Goal: Task Accomplishment & Management: Manage account settings

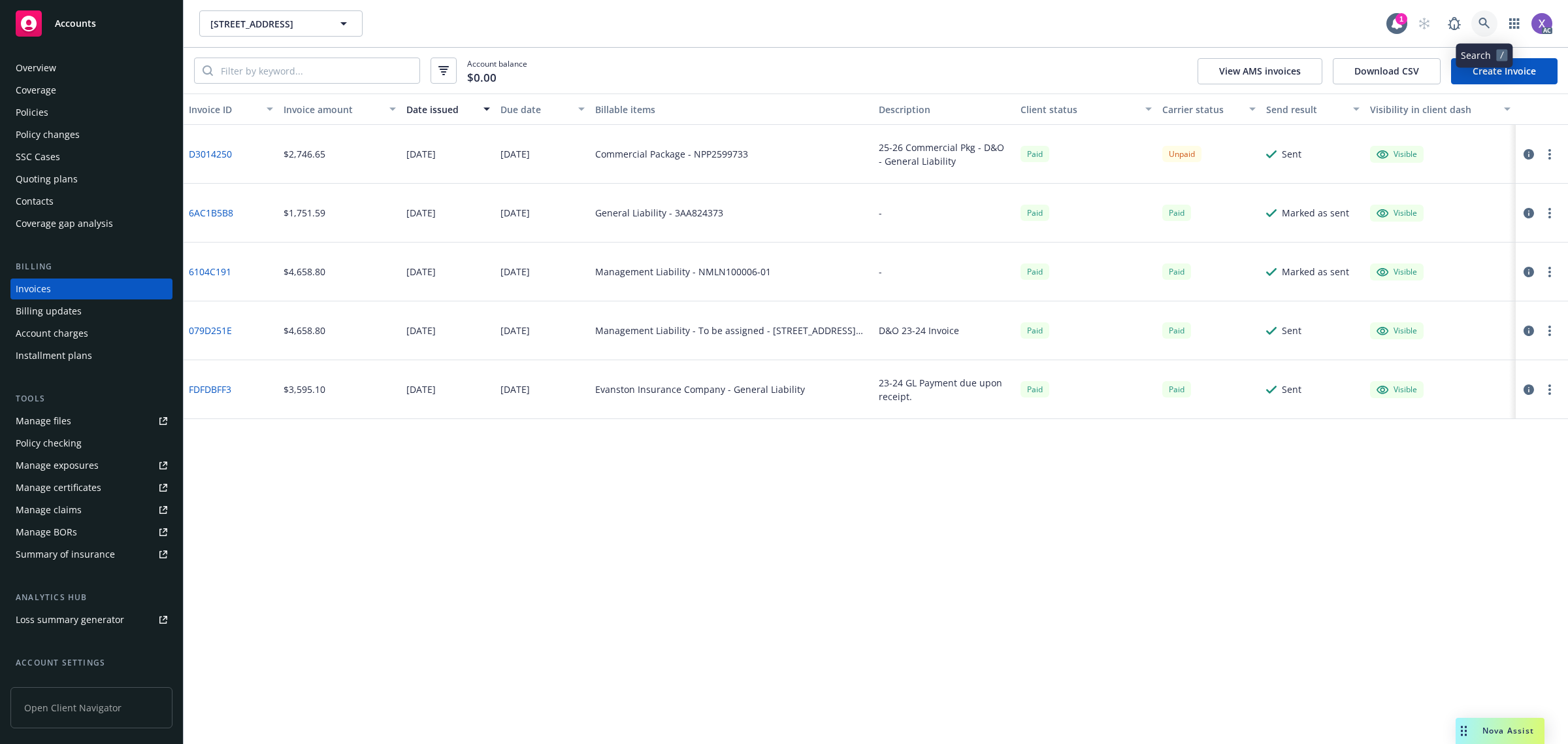
click at [1495, 24] on link at bounding box center [1484, 23] width 26 height 26
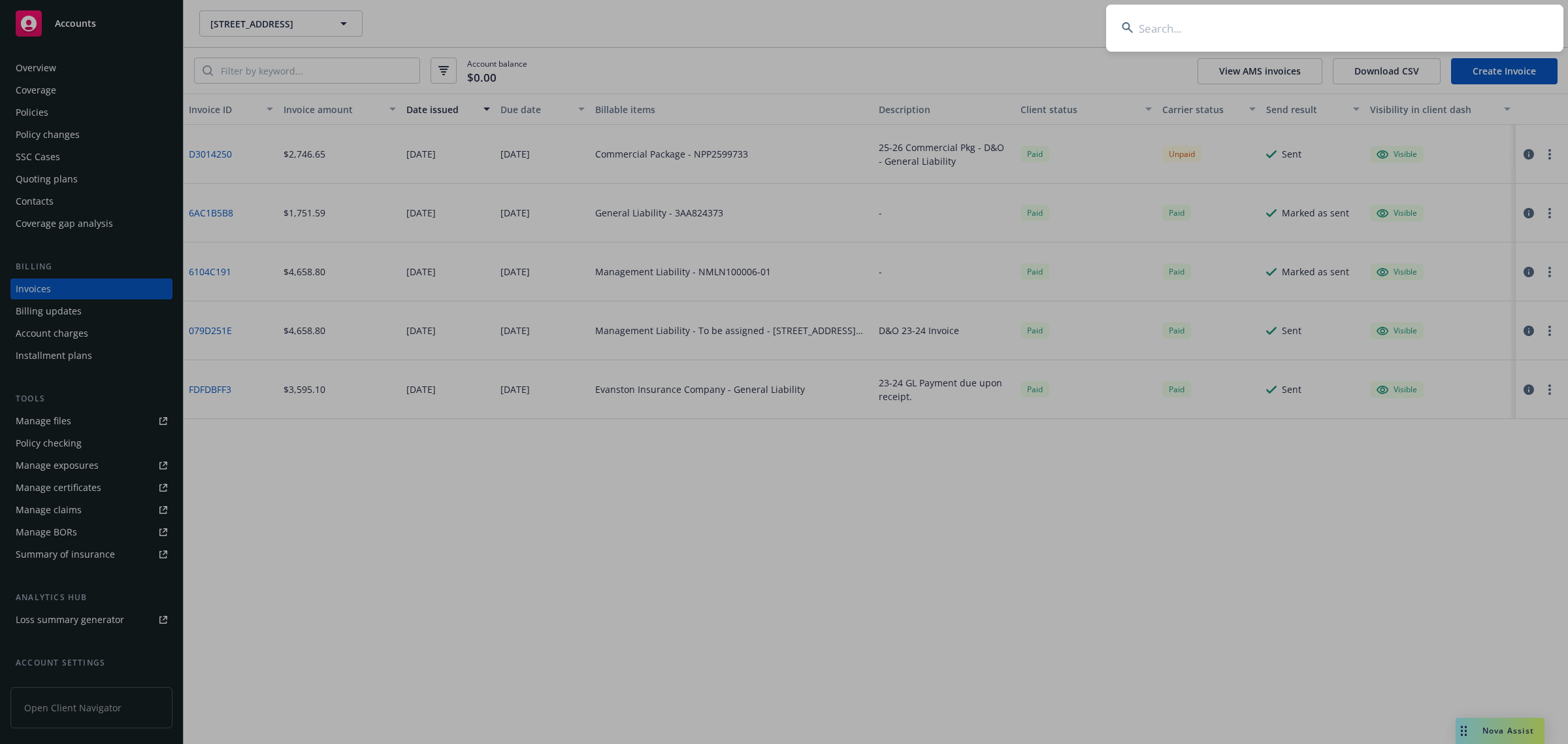
click at [1335, 25] on input at bounding box center [1335, 28] width 458 height 47
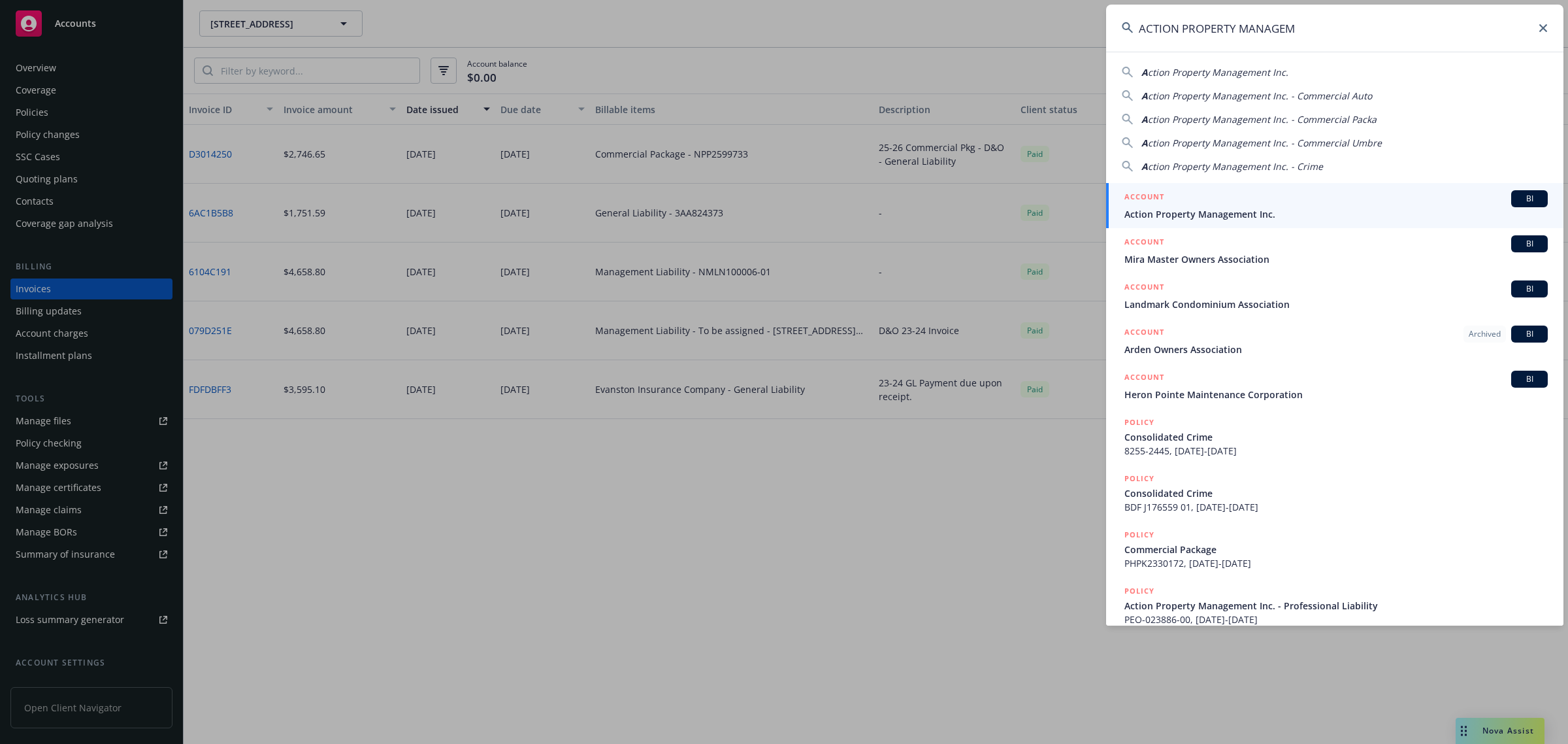
type input "ACTION PROPERTY MANAGEM"
click at [1230, 214] on span "Action Property Management Inc." at bounding box center [1336, 214] width 423 height 13
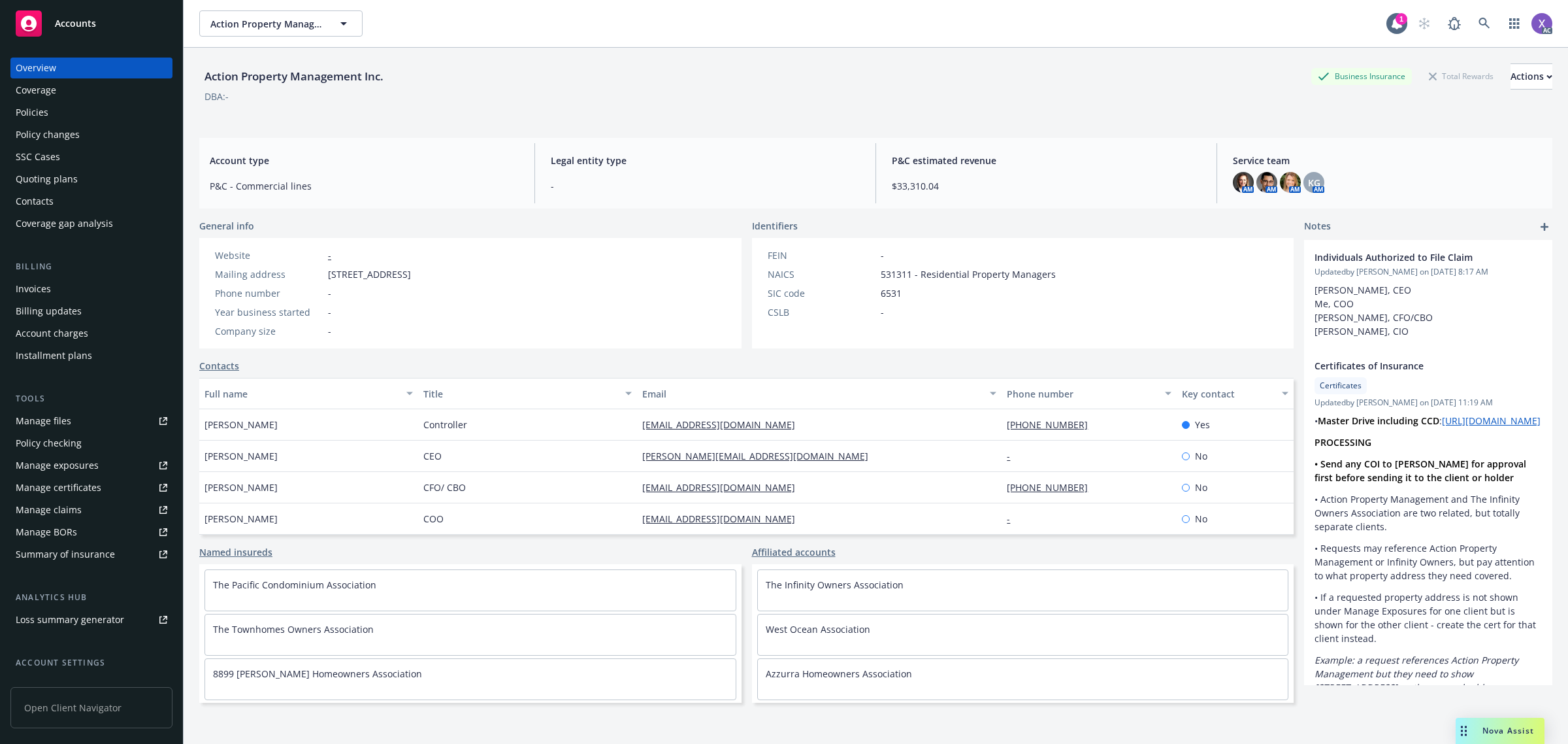
click at [42, 65] on div "Overview" at bounding box center [36, 68] width 40 height 21
drag, startPoint x: 203, startPoint y: 70, endPoint x: 379, endPoint y: 88, distance: 176.9
click at [379, 88] on div "Action Property Management Inc." at bounding box center [294, 76] width 189 height 26
copy div "Action Property Management Inc"
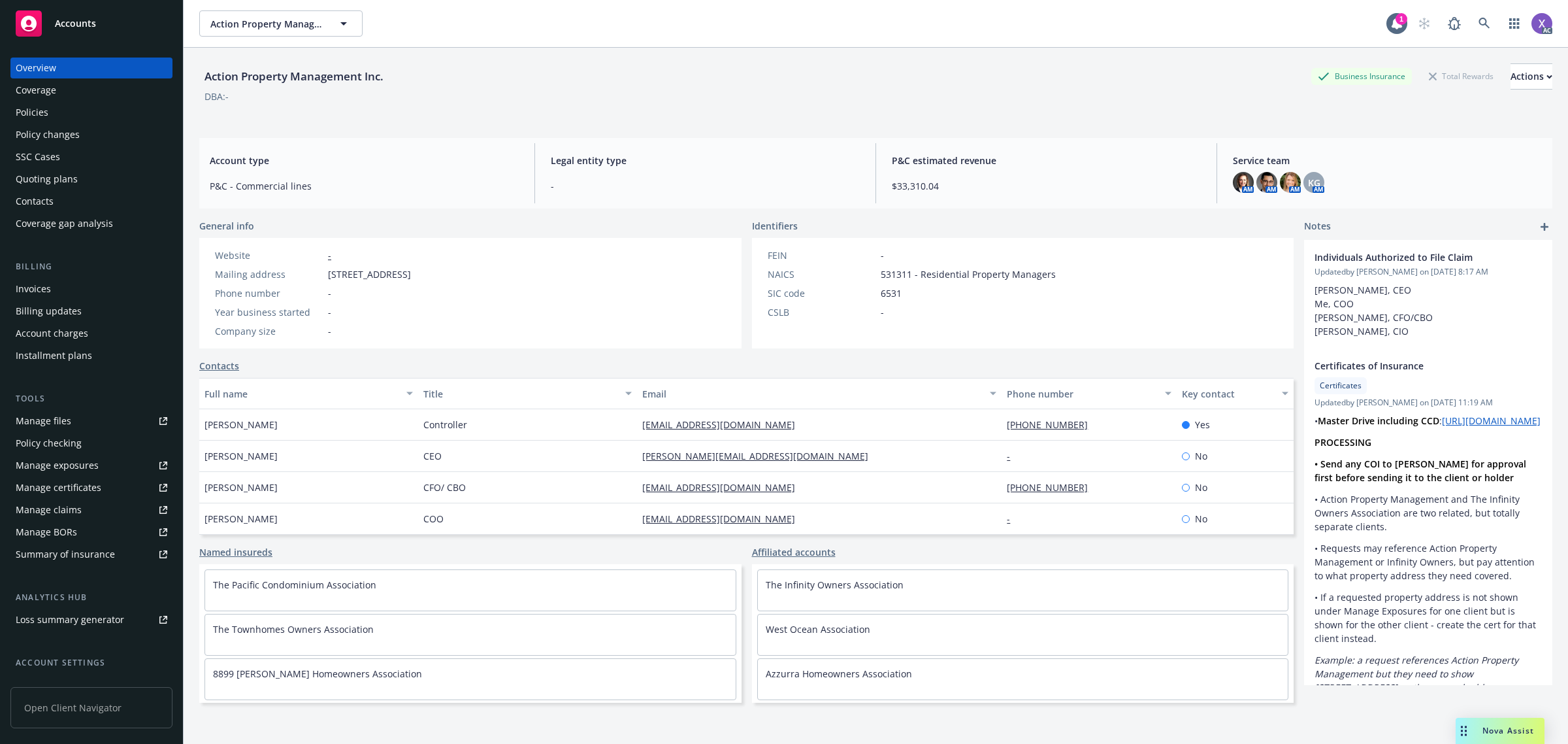
click at [1119, 243] on div "FEIN - NAICS 531311 - Residential Property Managers SIC code 6531 CSLB -" at bounding box center [1023, 293] width 542 height 110
click at [1479, 21] on icon at bounding box center [1485, 23] width 12 height 12
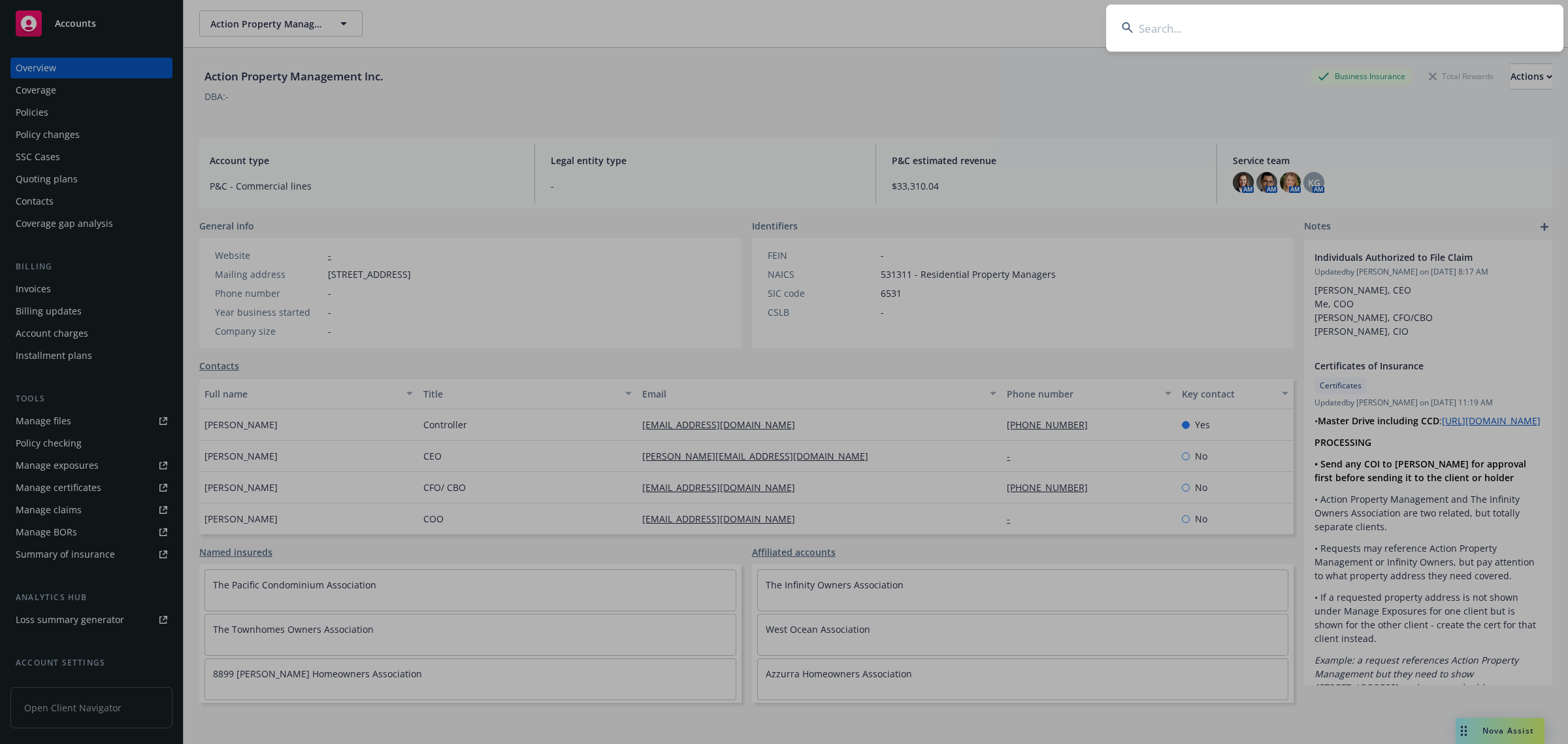
click at [1247, 13] on input at bounding box center [1335, 28] width 458 height 47
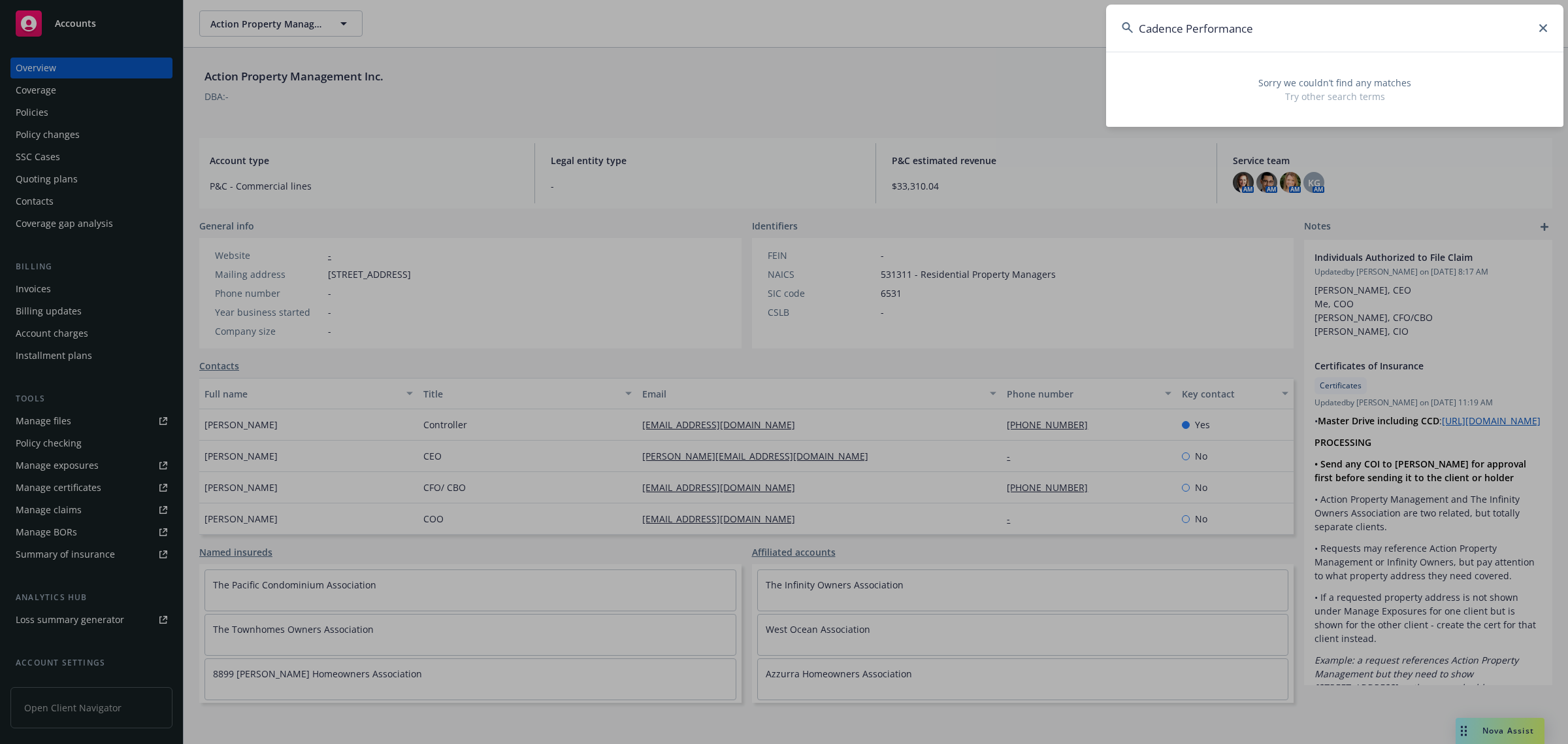
paste input "BSN0040185724"
drag, startPoint x: 1261, startPoint y: 33, endPoint x: 1096, endPoint y: 27, distance: 165.1
click at [1096, 27] on div "BSN0040185724 Sorry we couldn’t find any matches Try other search terms" at bounding box center [784, 372] width 1568 height 744
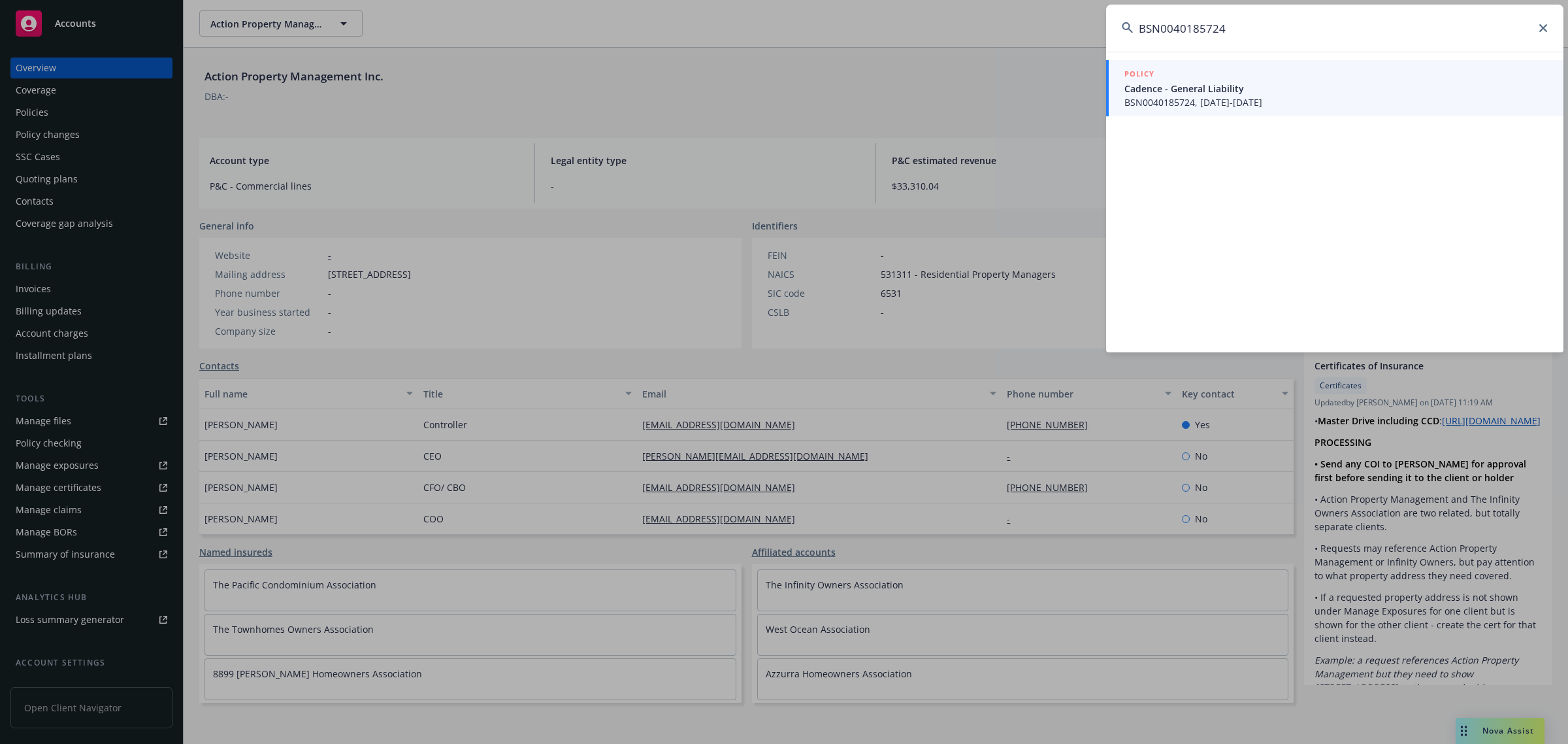
type input "BSN0040185724"
click at [1204, 108] on span "BSN0040185724, 12/12/2024-12/12/2025" at bounding box center [1336, 102] width 423 height 13
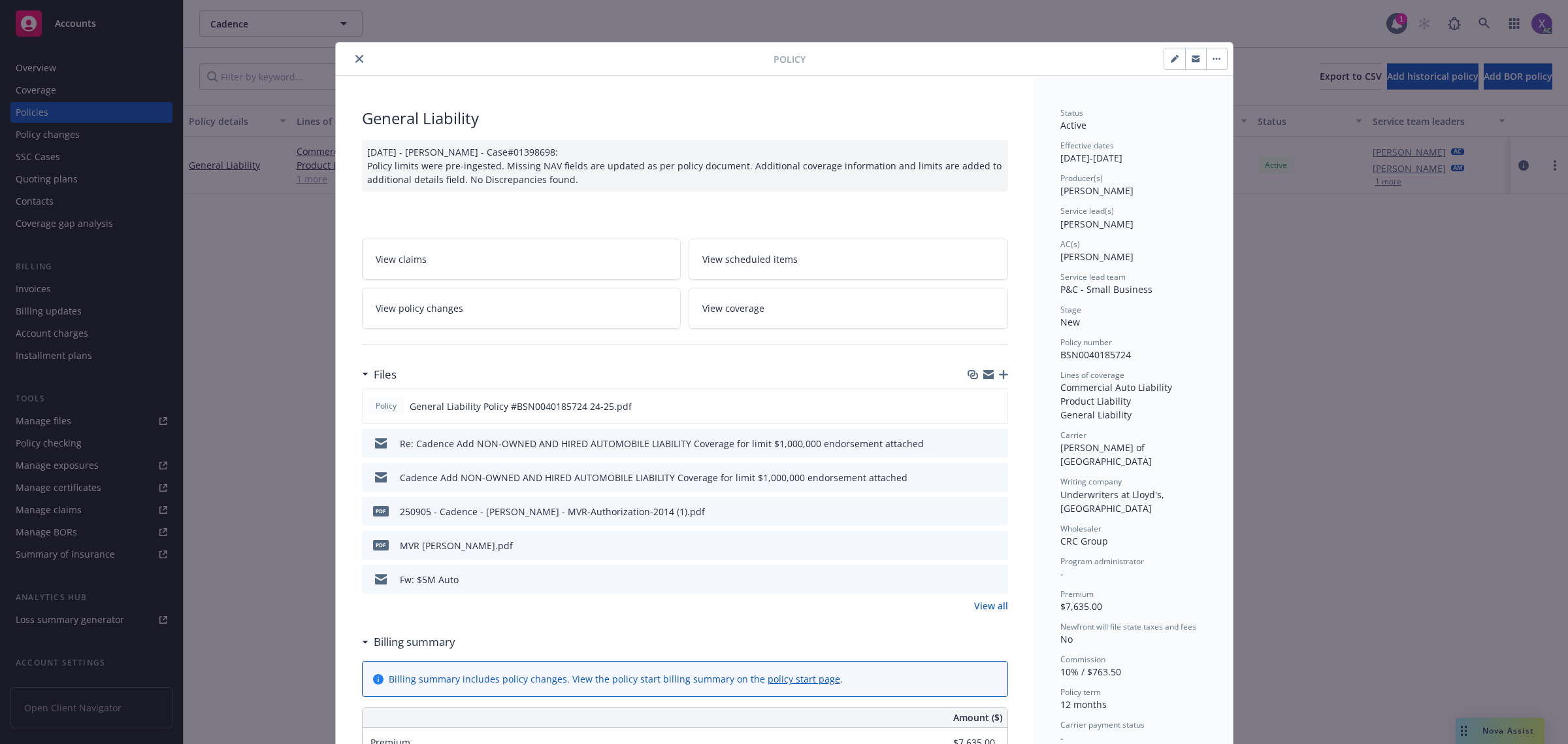
click at [355, 59] on icon "close" at bounding box center [359, 59] width 8 height 8
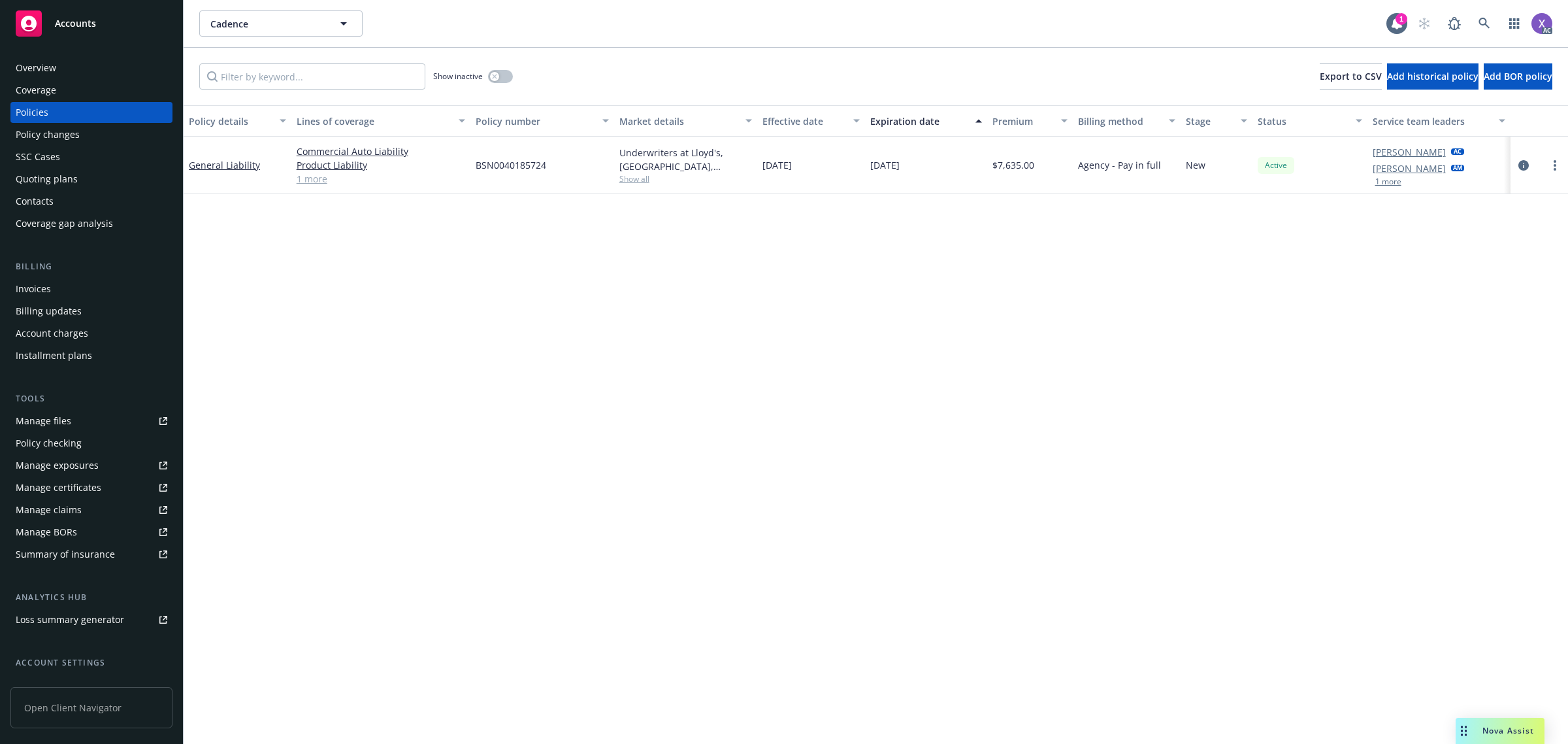
click at [33, 298] on div "Invoices" at bounding box center [33, 289] width 36 height 21
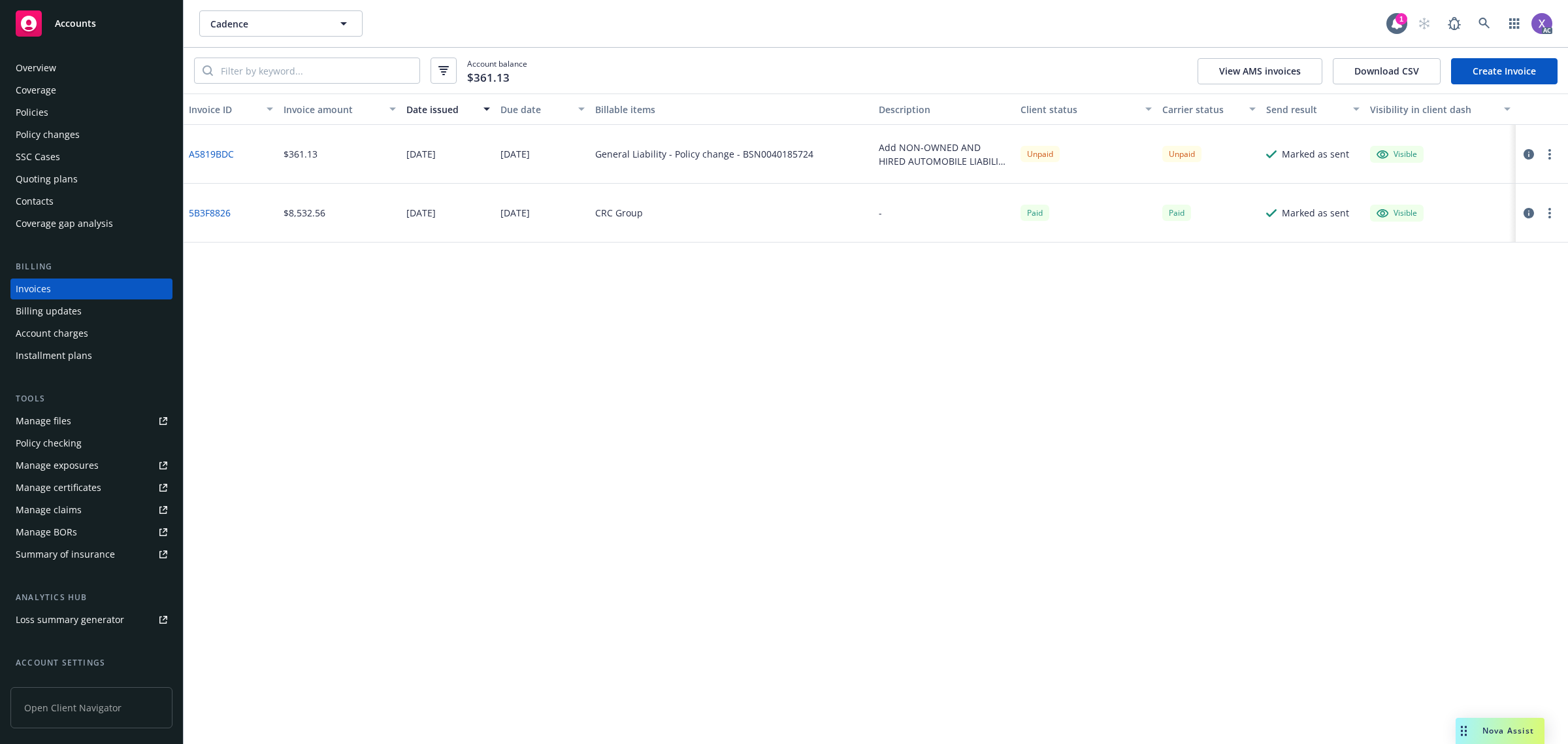
click at [41, 111] on div "Policies" at bounding box center [32, 112] width 33 height 21
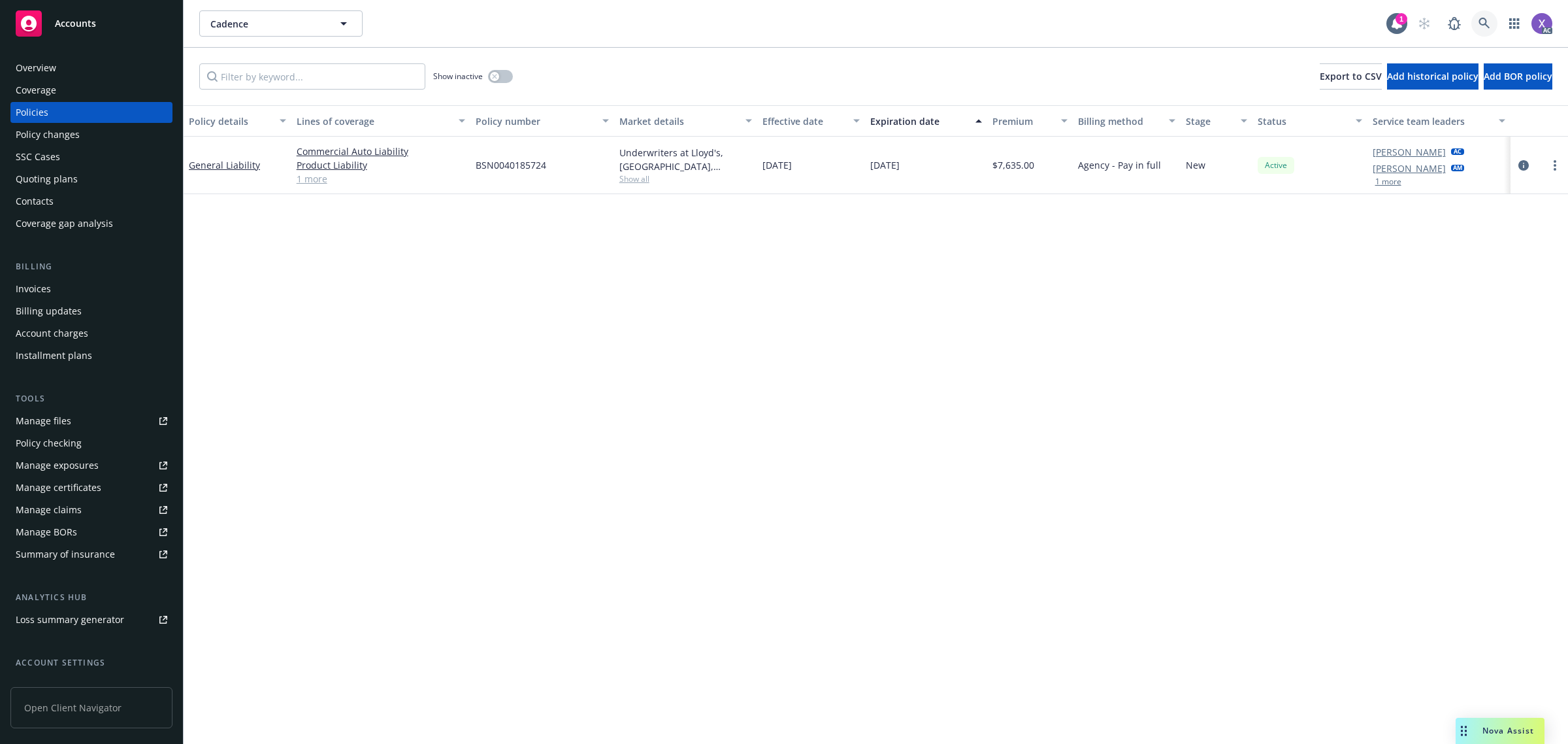
click at [1487, 24] on icon at bounding box center [1485, 23] width 12 height 12
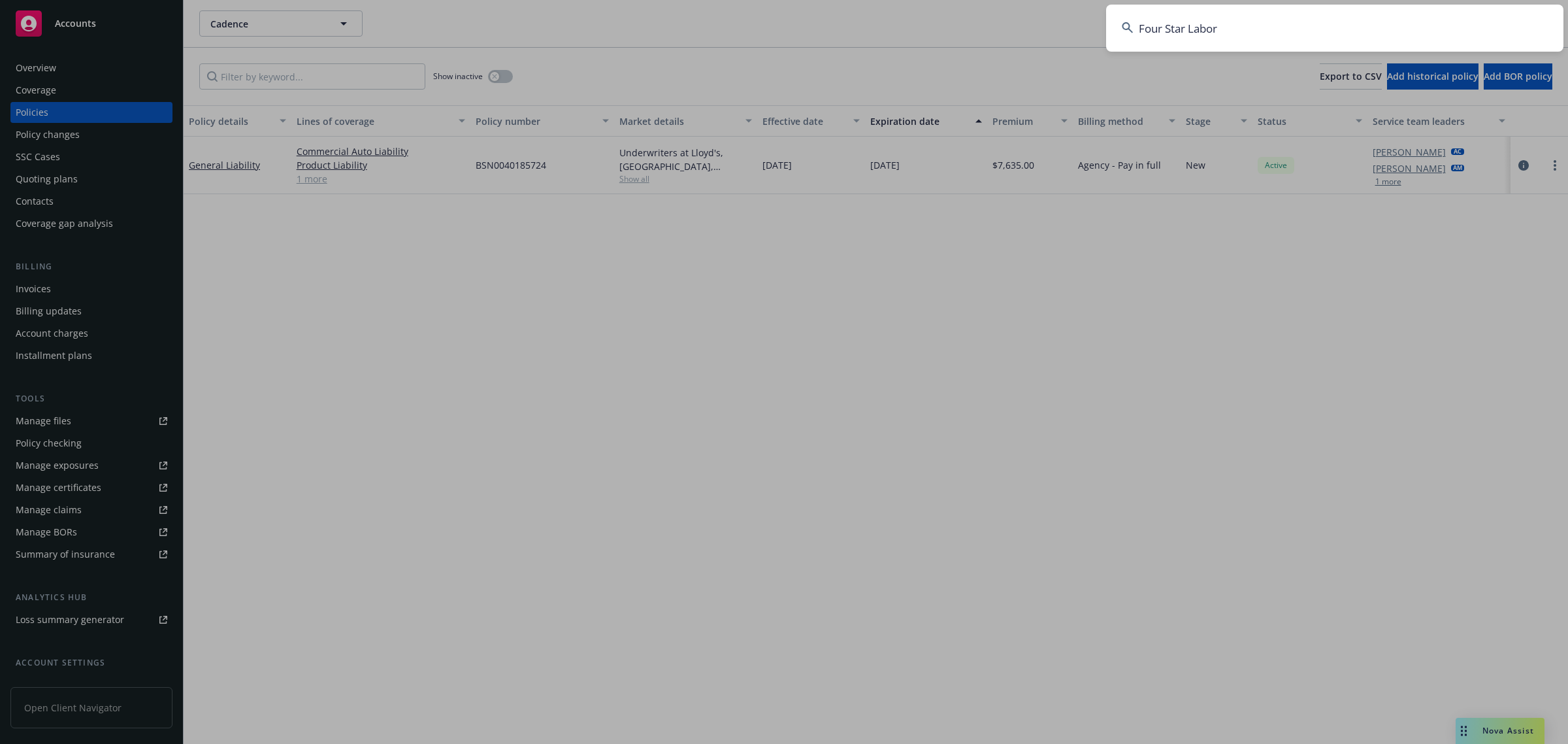
click at [1268, 46] on input "Four Star Labor" at bounding box center [1335, 28] width 458 height 47
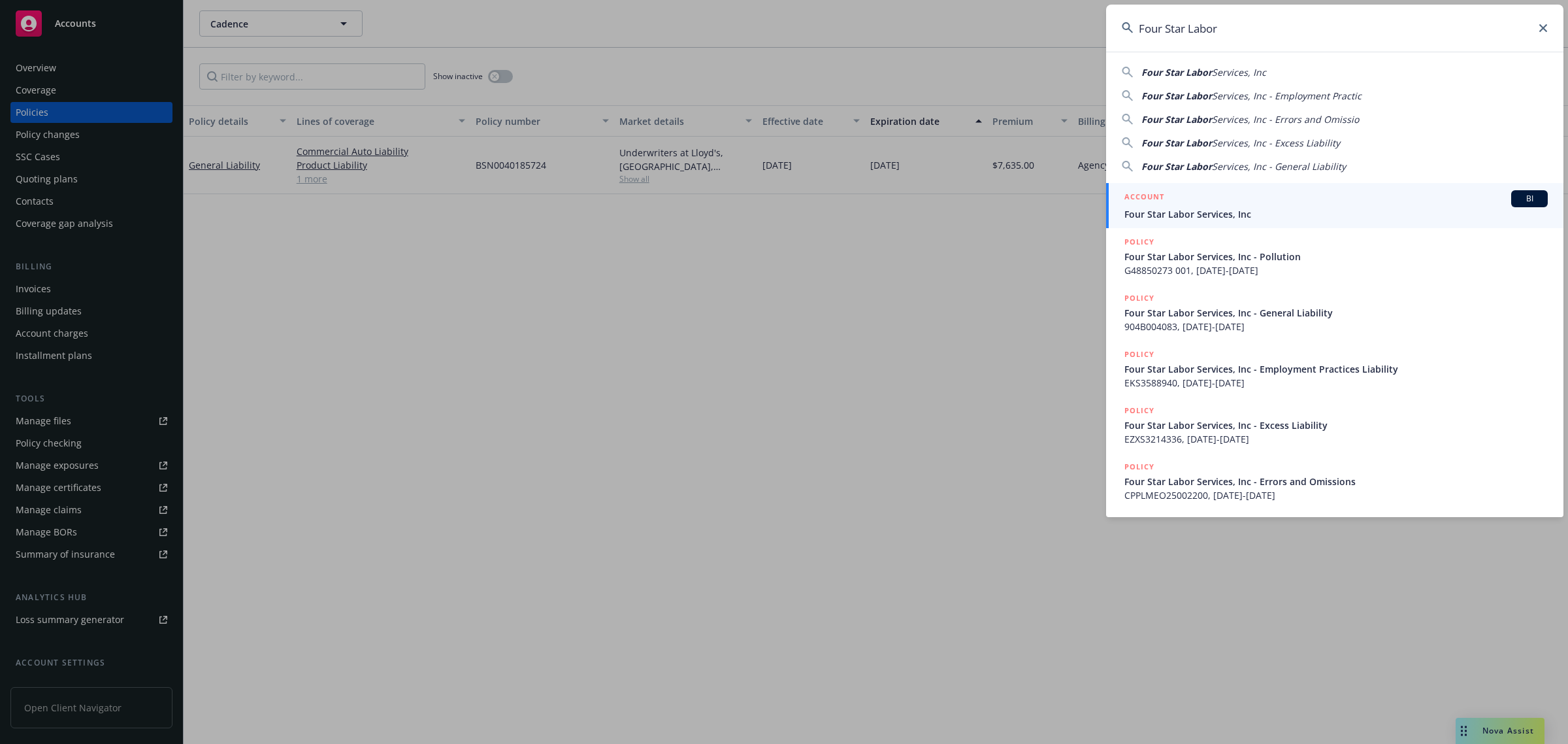
type input "Four Star Labor"
drag, startPoint x: 1189, startPoint y: 220, endPoint x: 1034, endPoint y: 272, distance: 163.5
click at [1190, 220] on span "Four Star Labor Services, Inc" at bounding box center [1336, 214] width 423 height 13
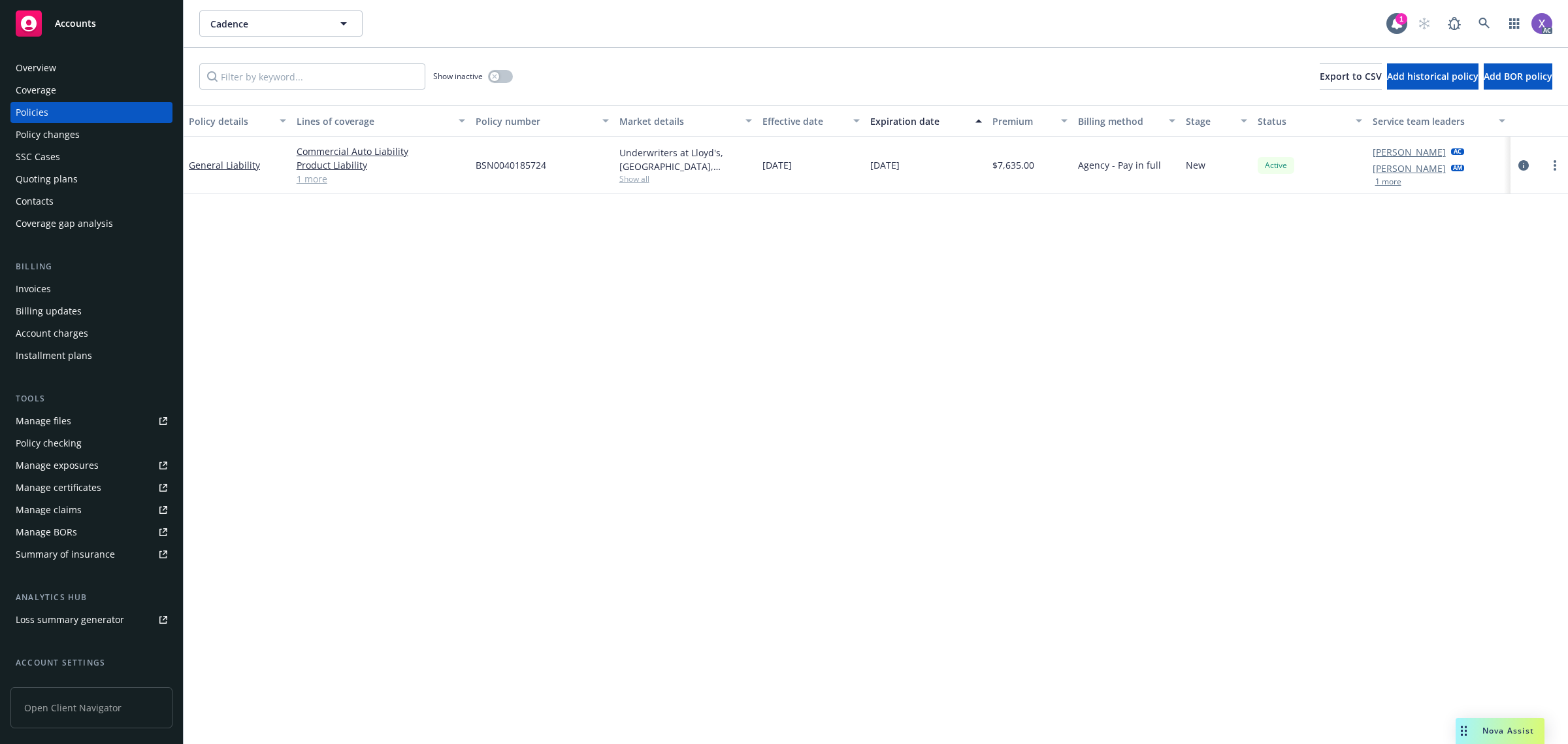
click at [50, 293] on div "Invoices" at bounding box center [33, 289] width 36 height 21
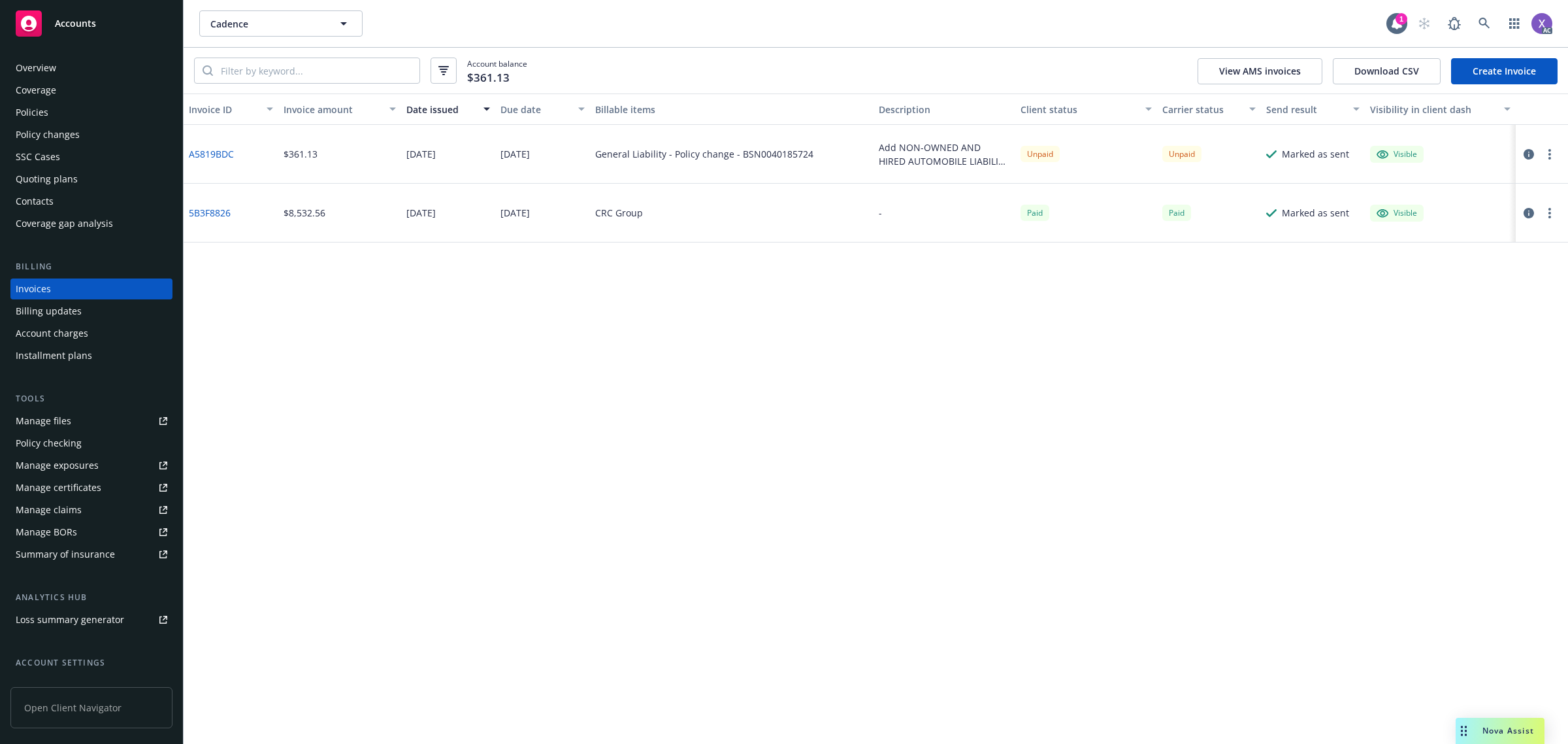
click at [227, 151] on link "A5819BDC" at bounding box center [211, 154] width 45 height 13
click at [1486, 27] on icon at bounding box center [1485, 23] width 12 height 12
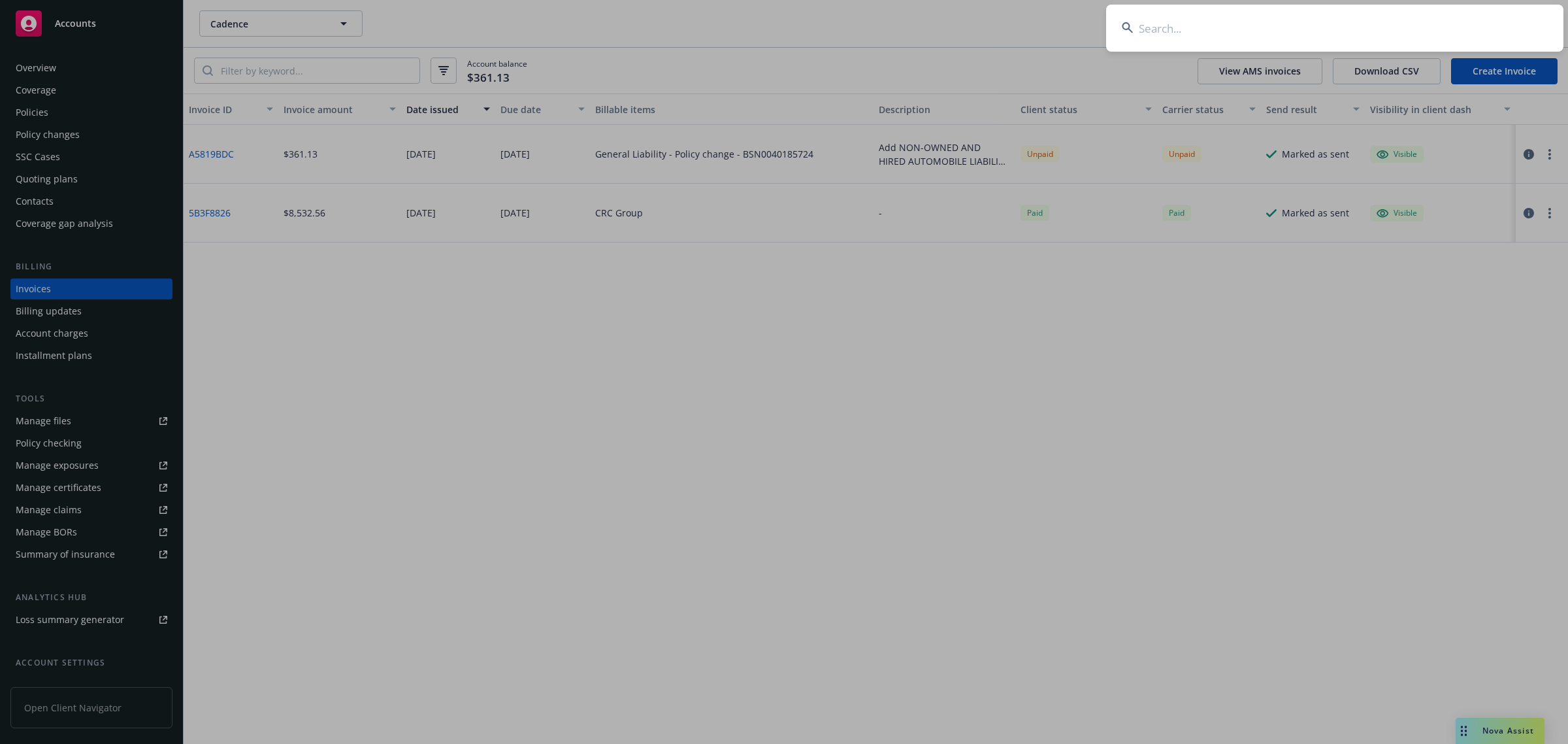
click at [1368, 30] on input at bounding box center [1335, 28] width 458 height 47
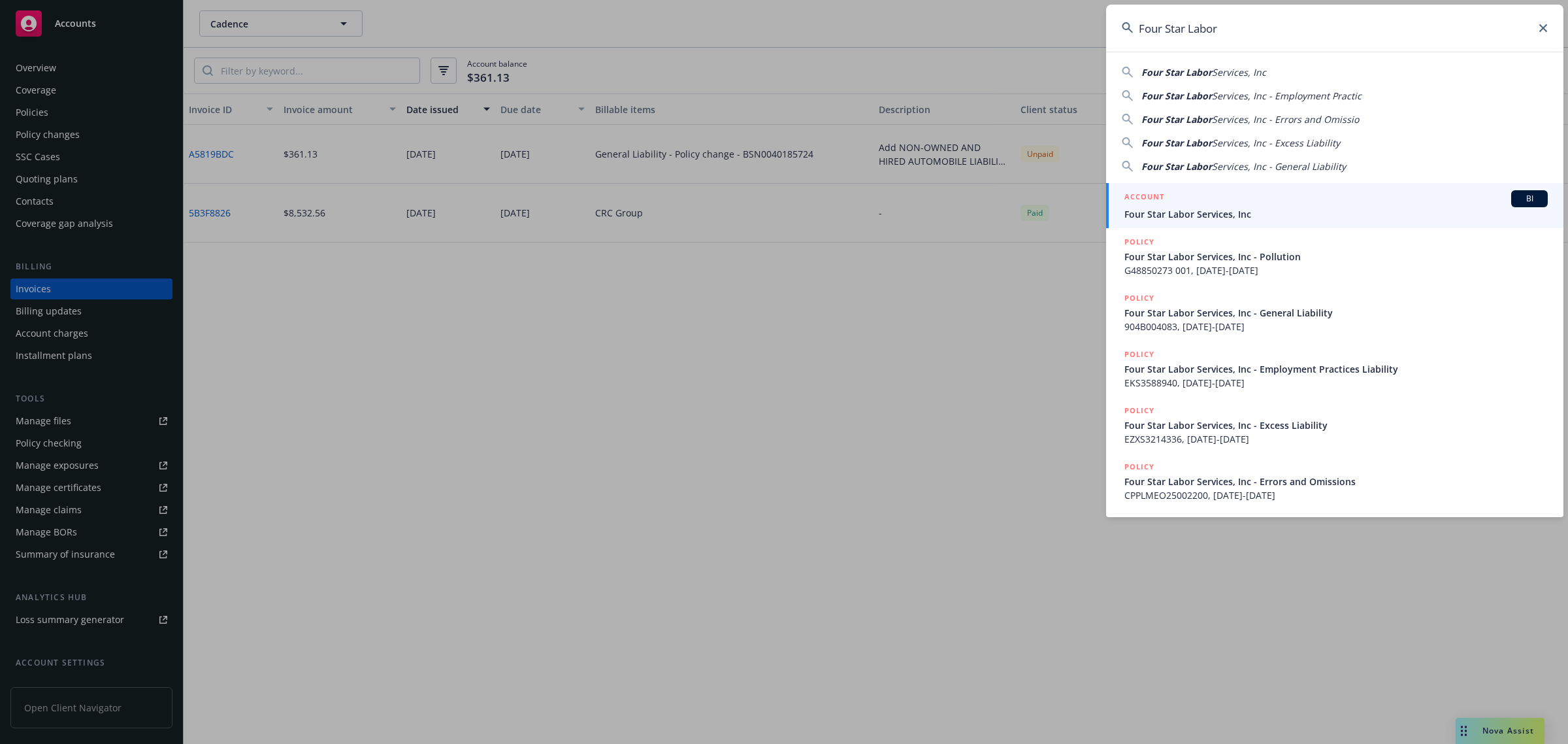
type input "Four Star Labor"
click at [1220, 211] on span "Four Star Labor Services, Inc" at bounding box center [1336, 214] width 423 height 13
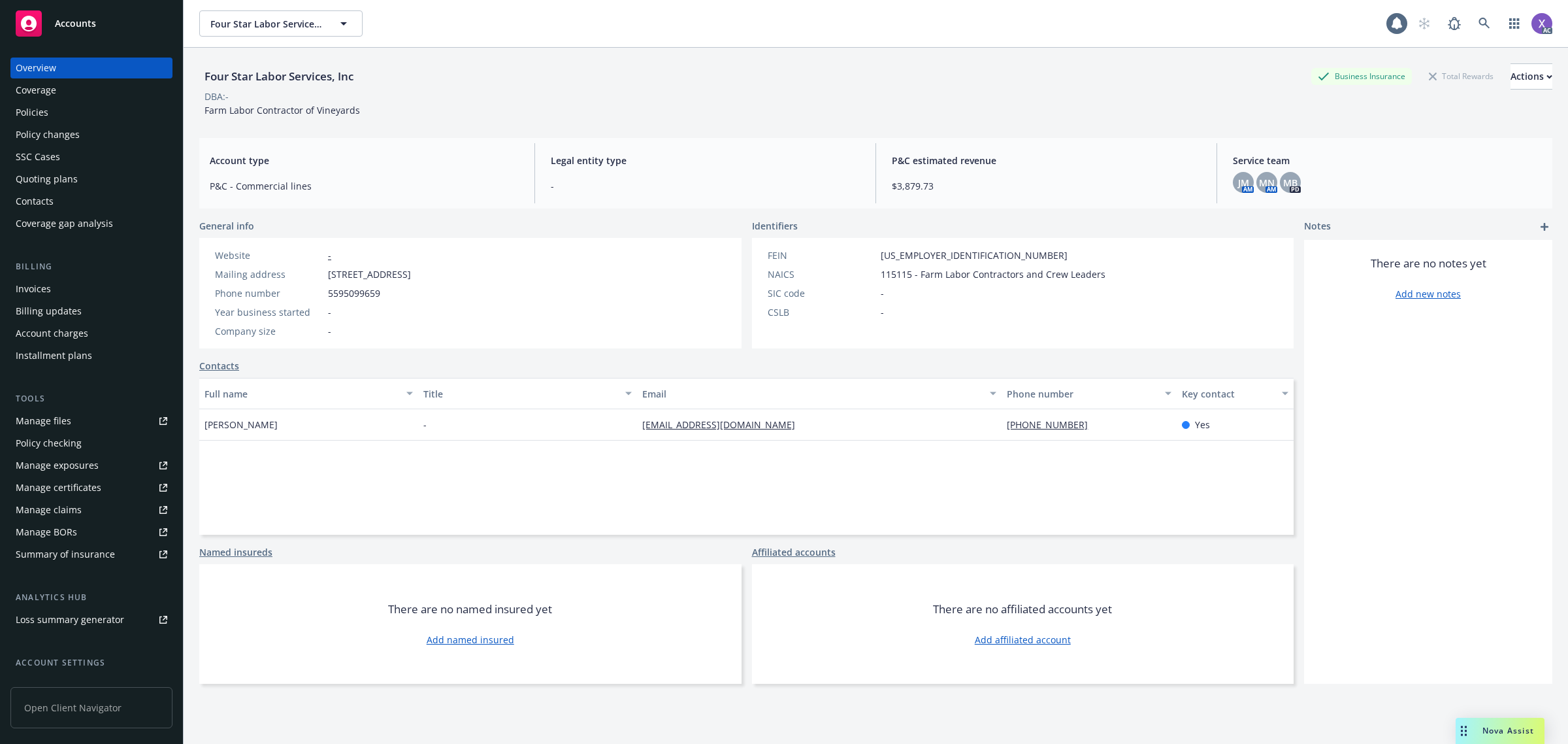
click at [32, 285] on div "Invoices" at bounding box center [33, 289] width 36 height 21
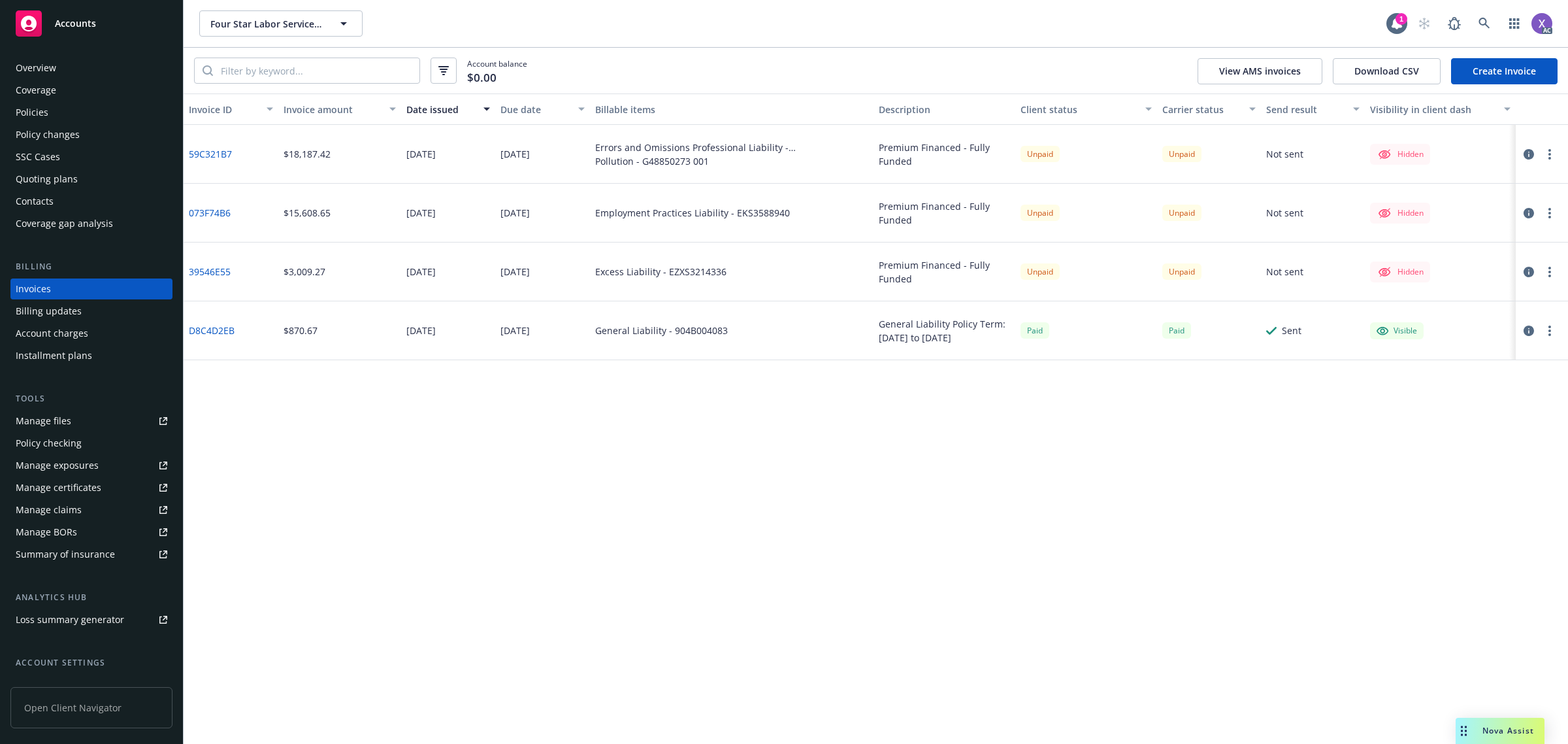
click at [40, 113] on div "Policies" at bounding box center [32, 112] width 33 height 21
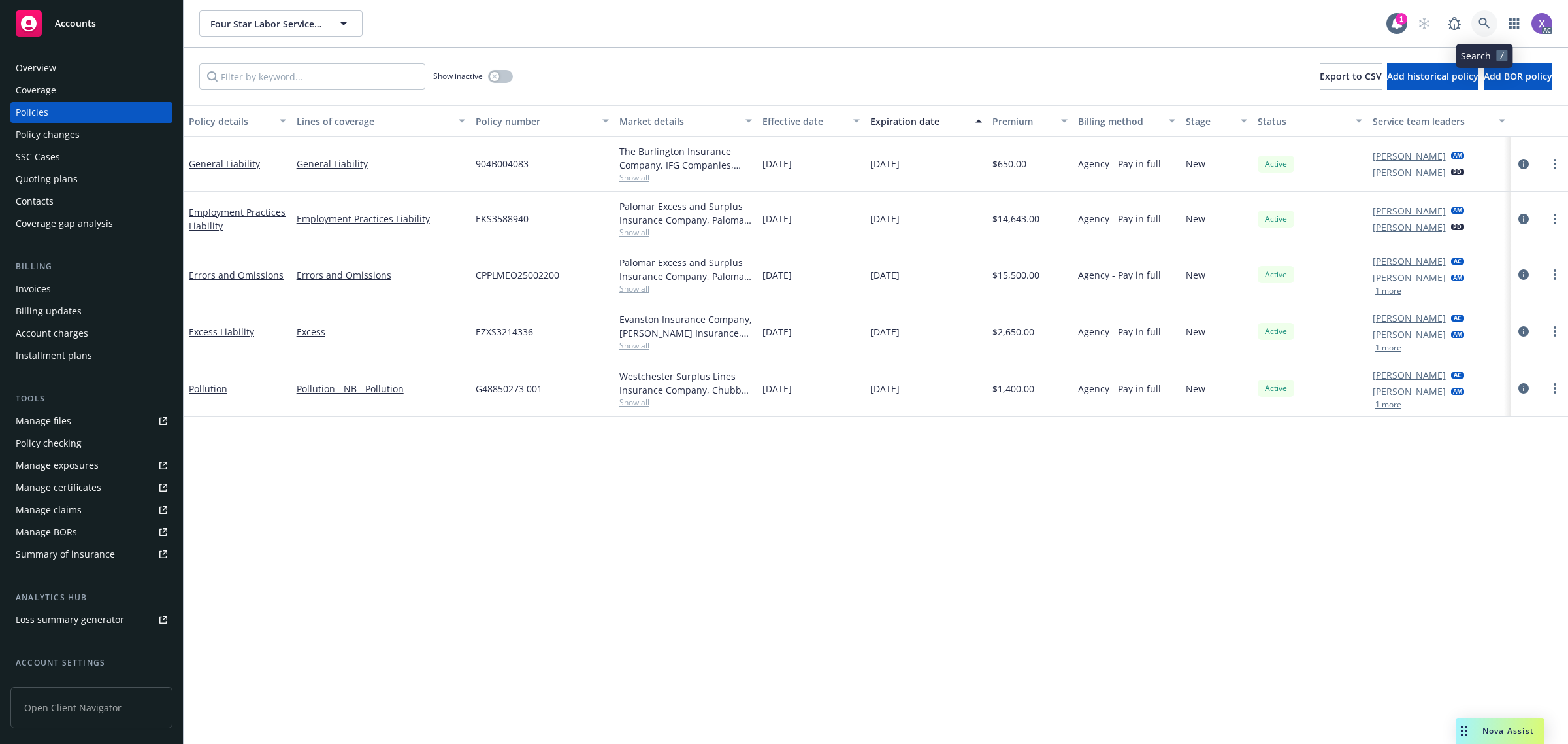
click at [1484, 16] on link at bounding box center [1484, 23] width 26 height 26
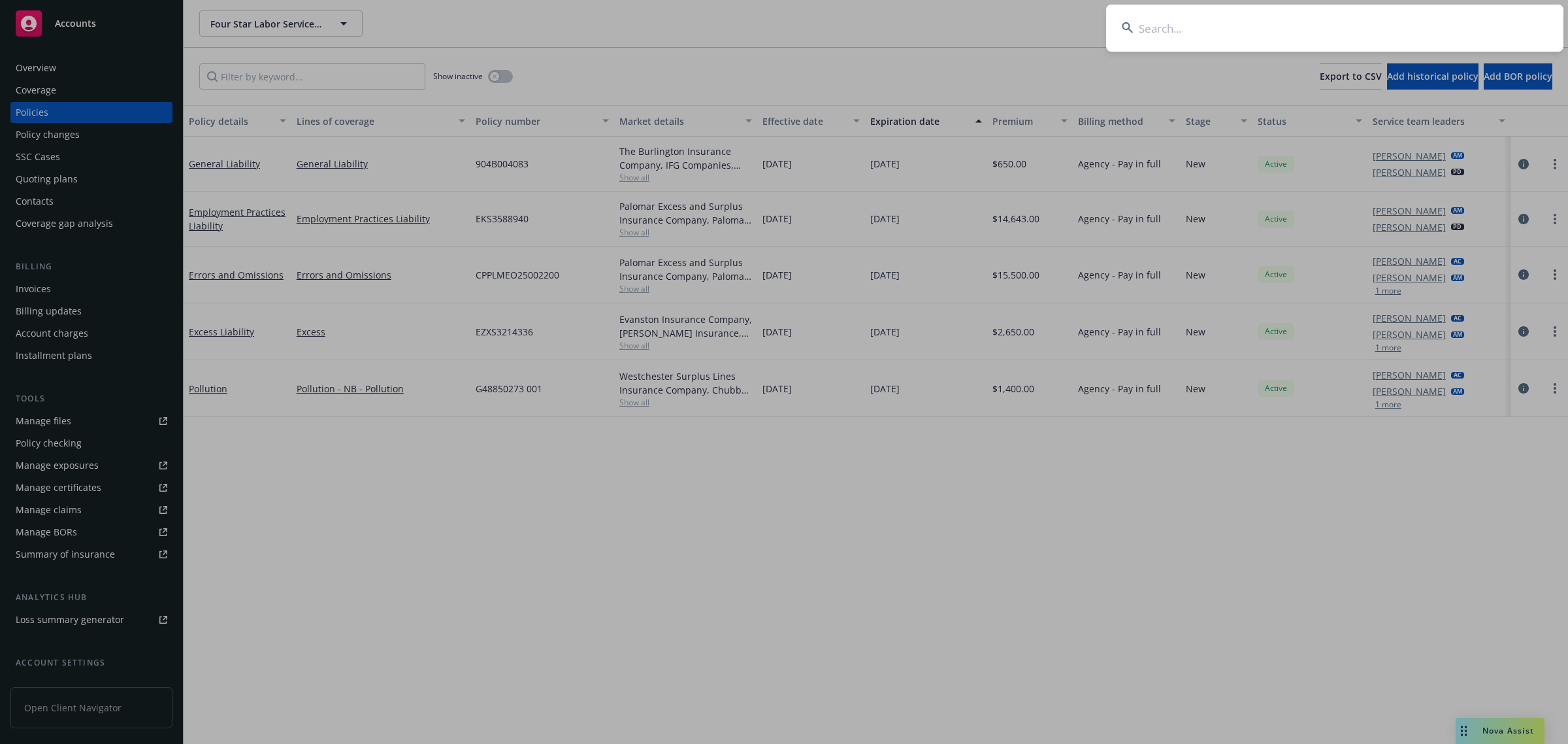
click at [1324, 30] on input at bounding box center [1335, 28] width 458 height 47
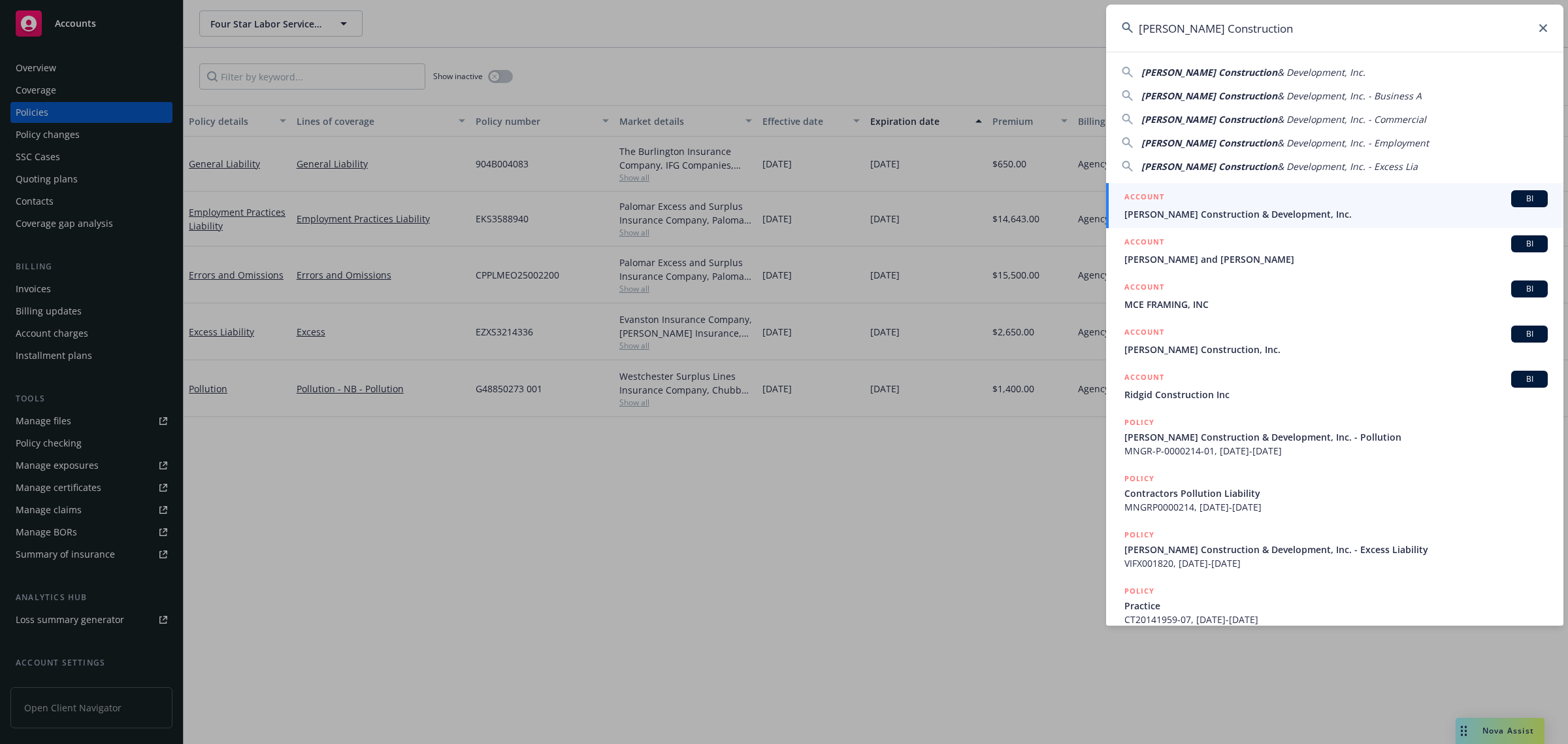
type input "Reid Construction"
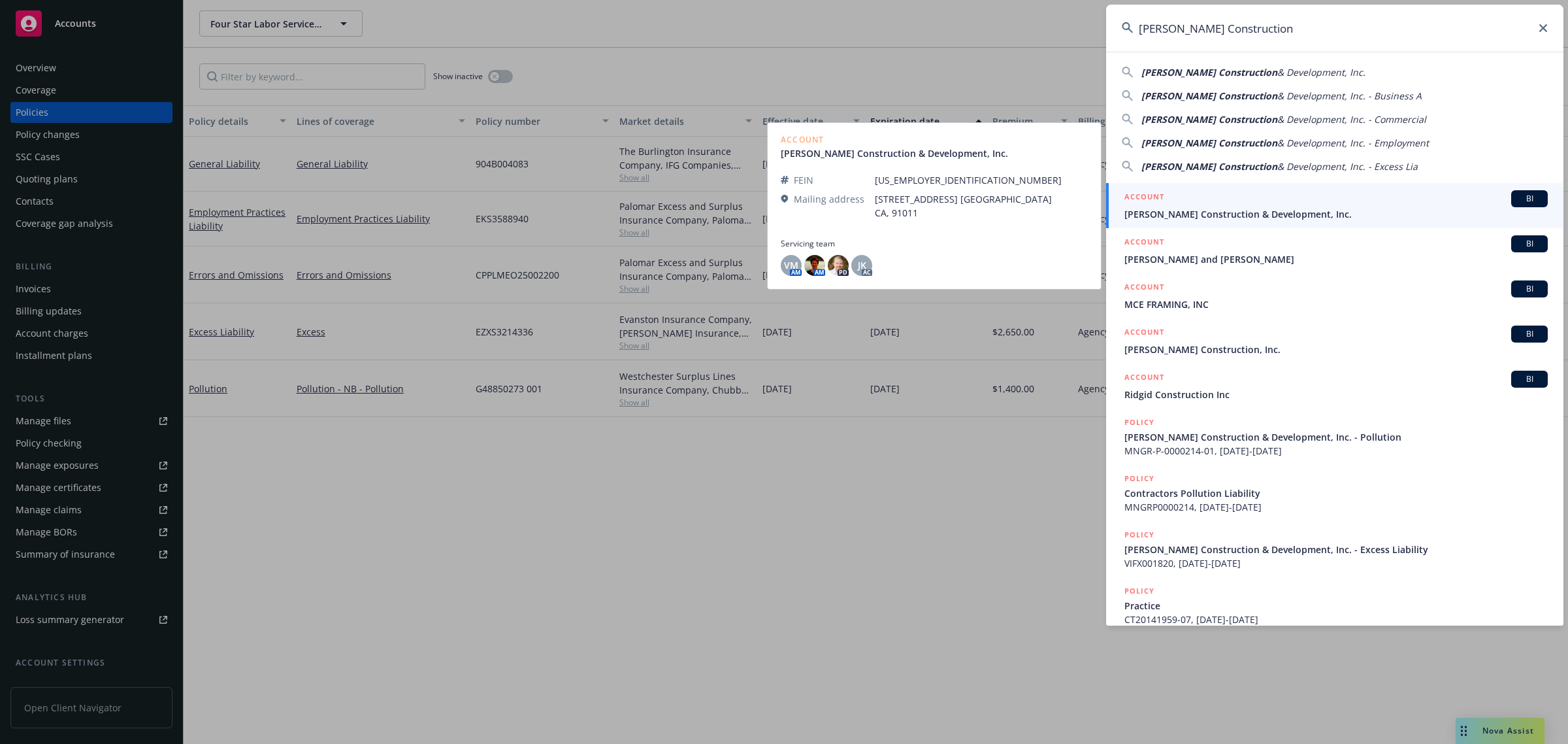
click at [1191, 218] on span "Reid Construction & Development, Inc." at bounding box center [1336, 214] width 423 height 13
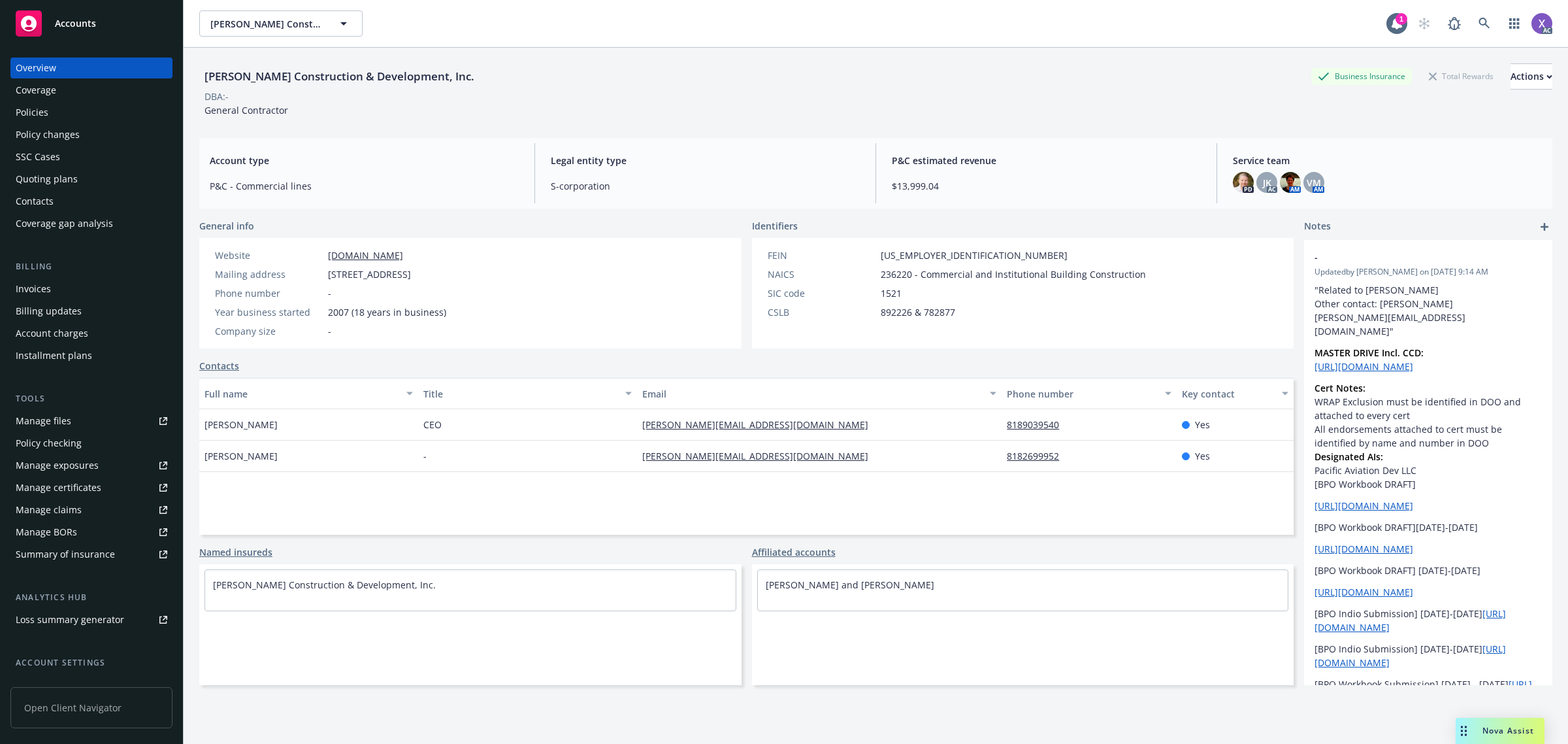
click at [41, 293] on div "Invoices" at bounding box center [33, 289] width 36 height 21
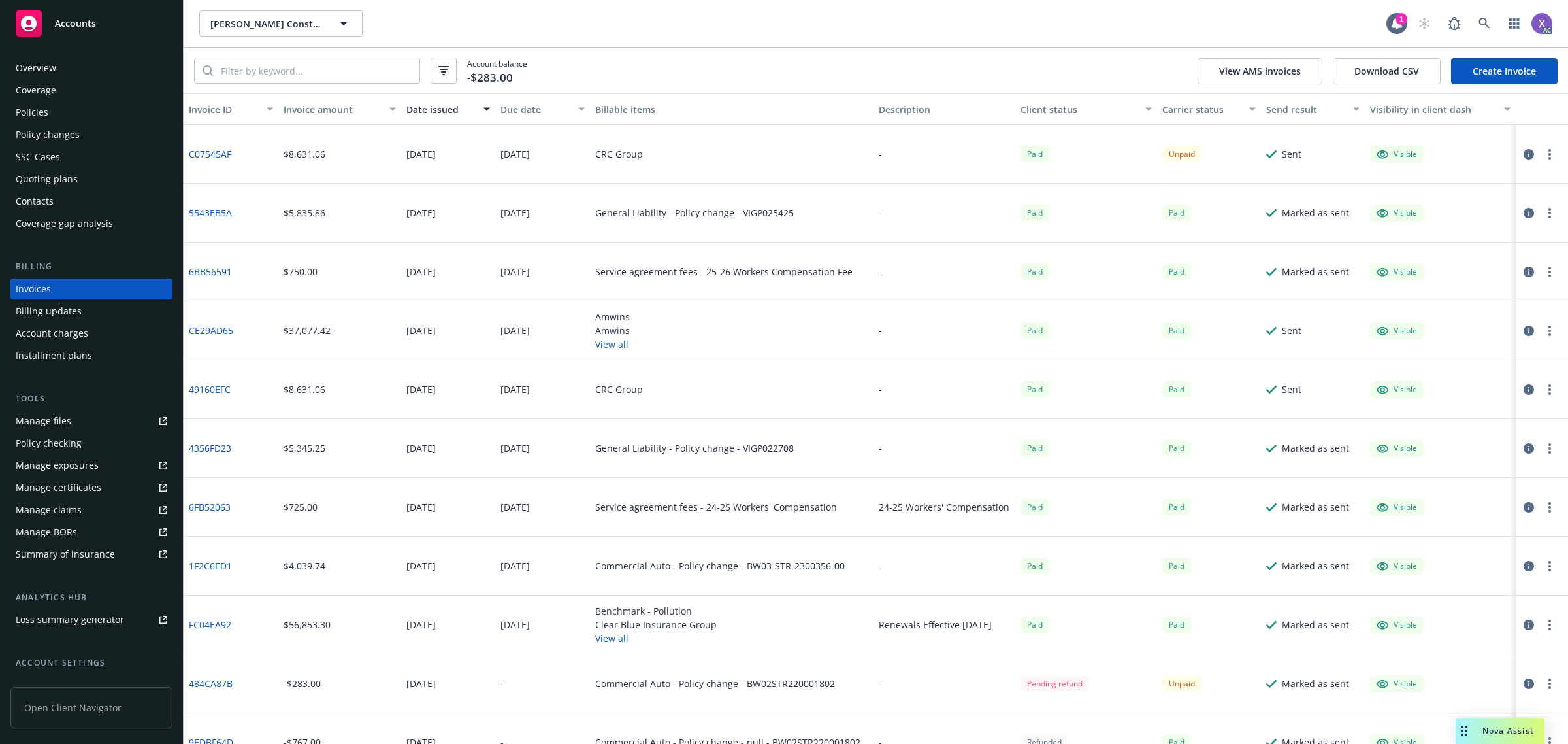
click at [198, 151] on link "C07545AF" at bounding box center [210, 154] width 42 height 13
click at [204, 155] on link "C07545AF" at bounding box center [210, 154] width 42 height 13
click at [40, 111] on div "Policies" at bounding box center [32, 112] width 33 height 21
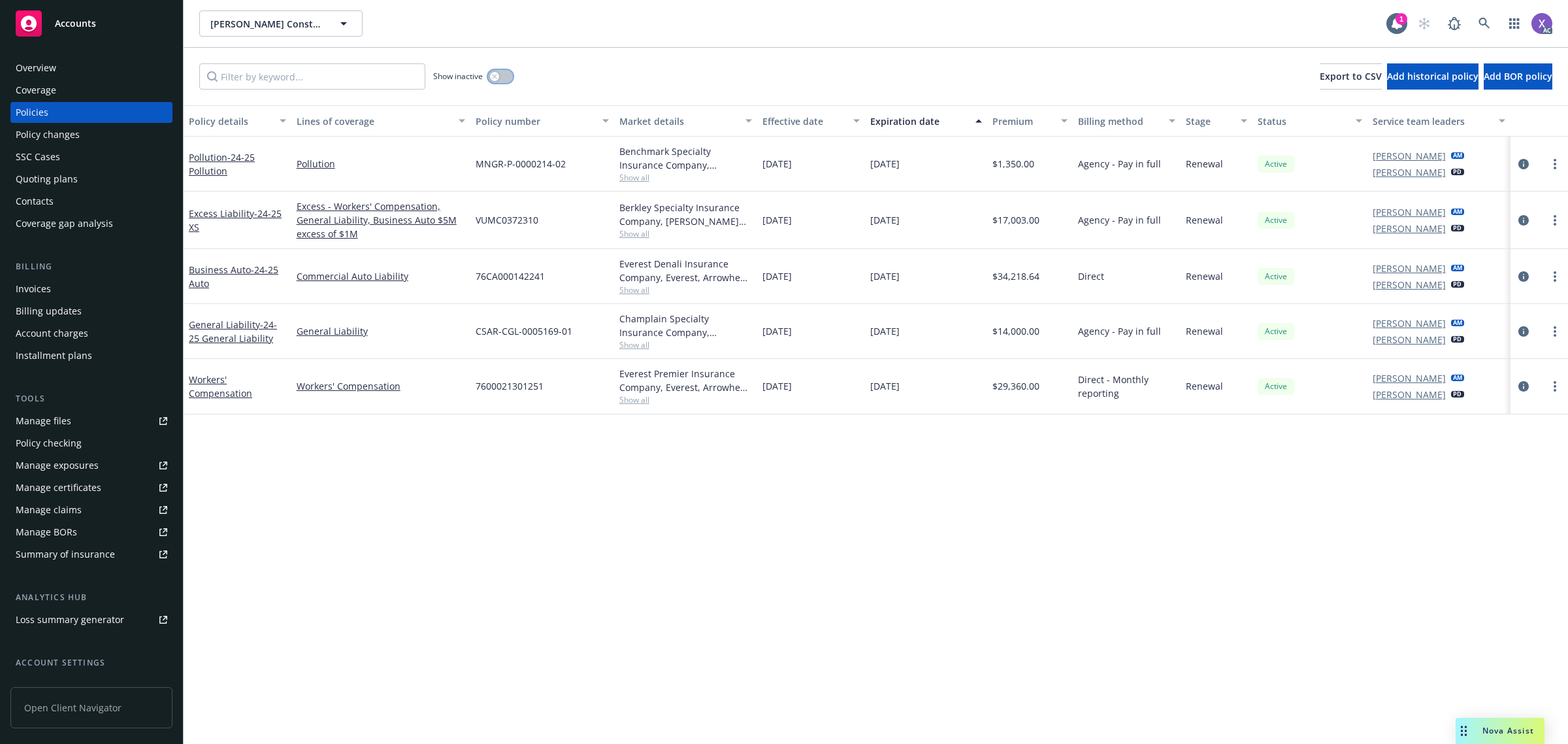
click at [507, 79] on button "button" at bounding box center [501, 77] width 25 height 13
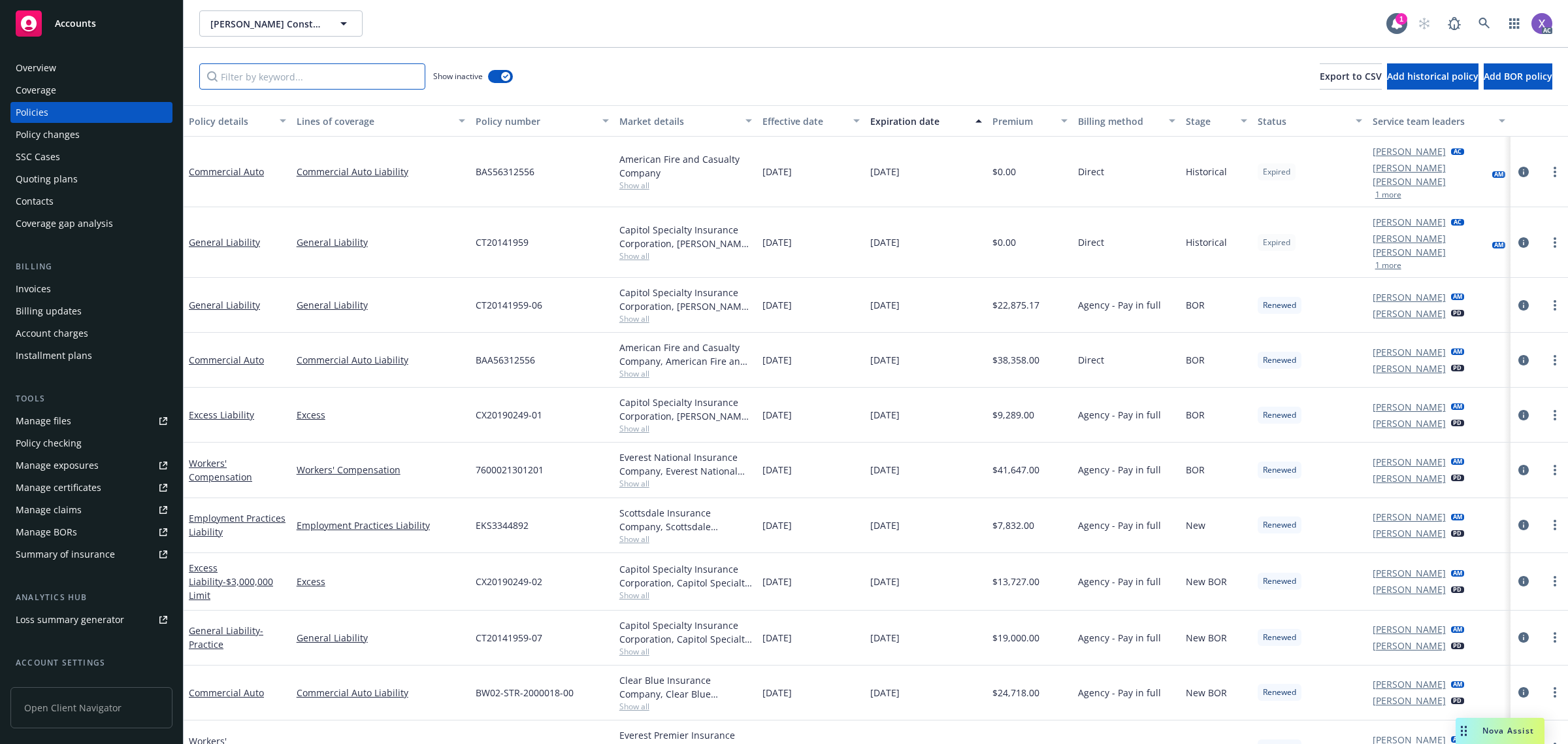
click at [325, 83] on input "Filter by keyword..." at bounding box center [313, 76] width 226 height 26
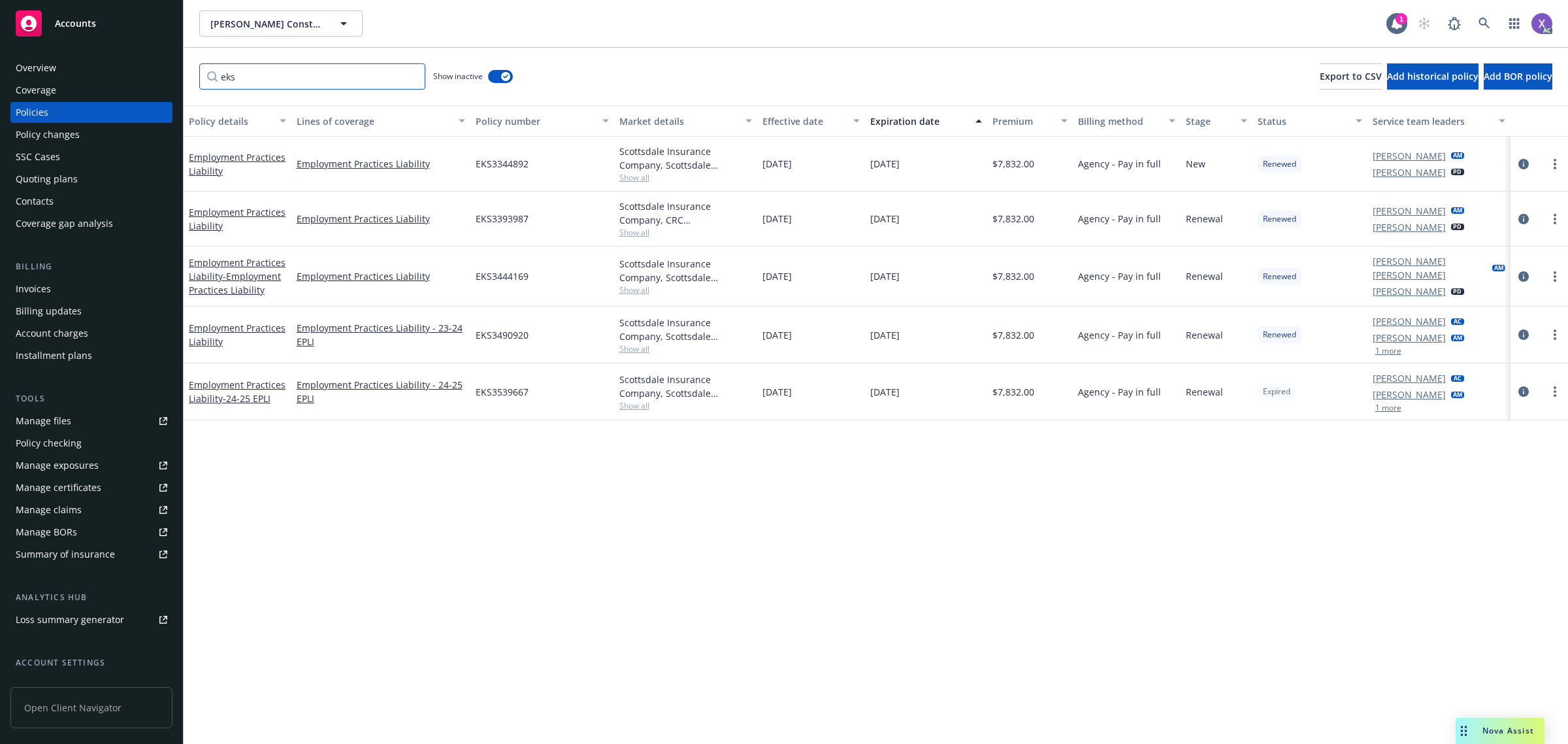
type input "eks"
click at [40, 288] on div "Invoices" at bounding box center [33, 289] width 36 height 21
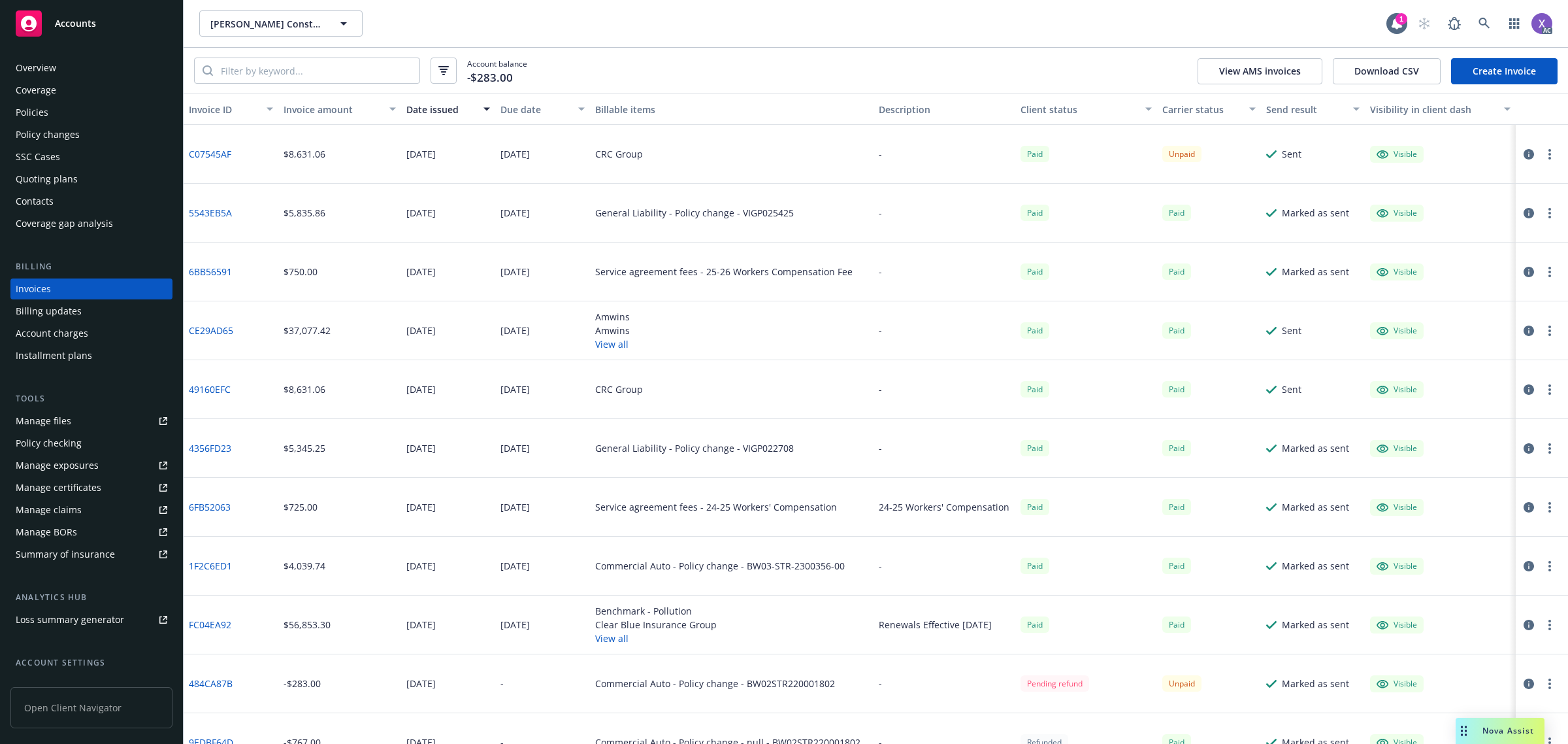
click at [1524, 153] on icon "button" at bounding box center [1529, 154] width 11 height 11
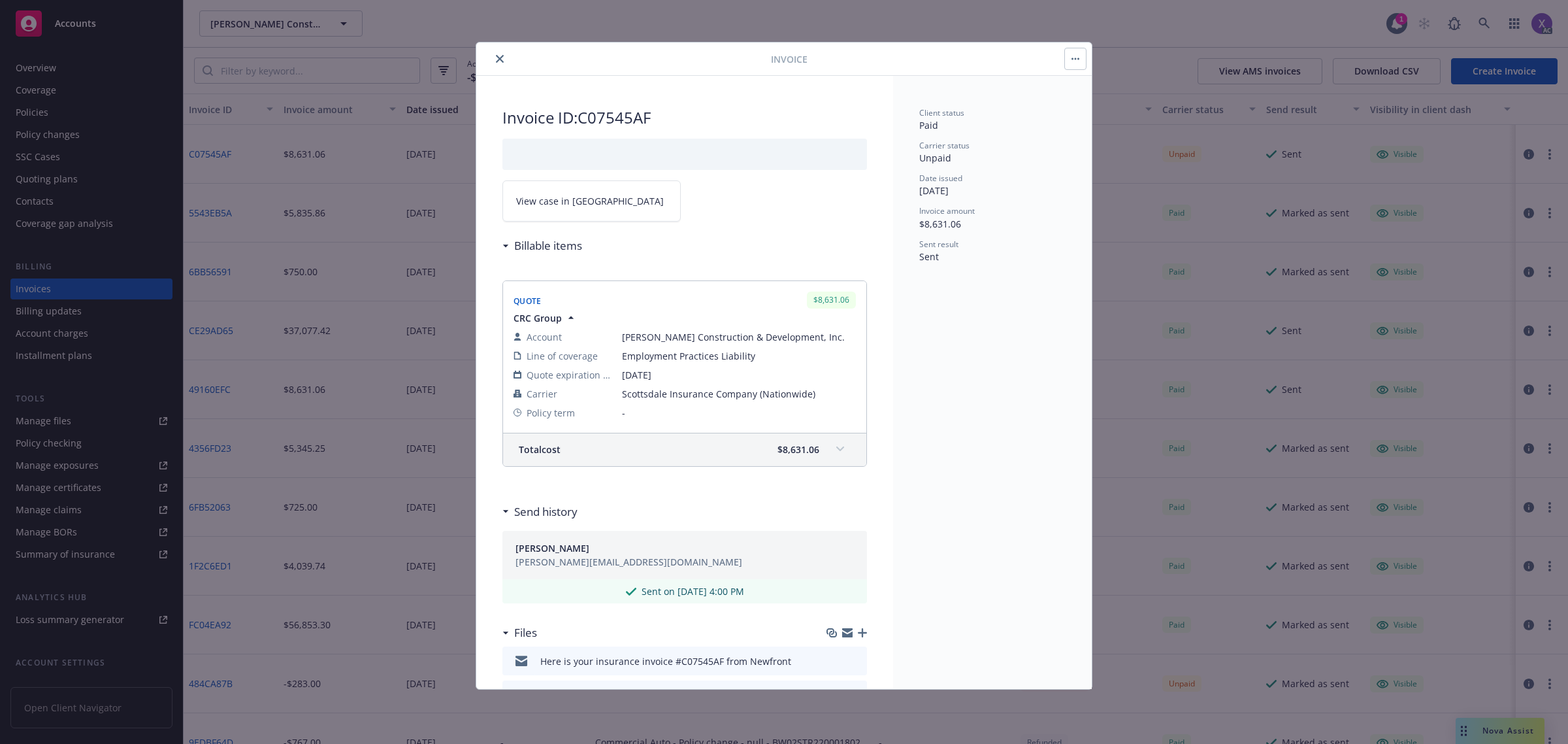
click at [577, 204] on span "View case in [GEOGRAPHIC_DATA]" at bounding box center [590, 201] width 148 height 13
drag, startPoint x: 500, startPoint y: 57, endPoint x: 554, endPoint y: 79, distance: 58.3
click at [501, 57] on icon "close" at bounding box center [500, 59] width 8 height 8
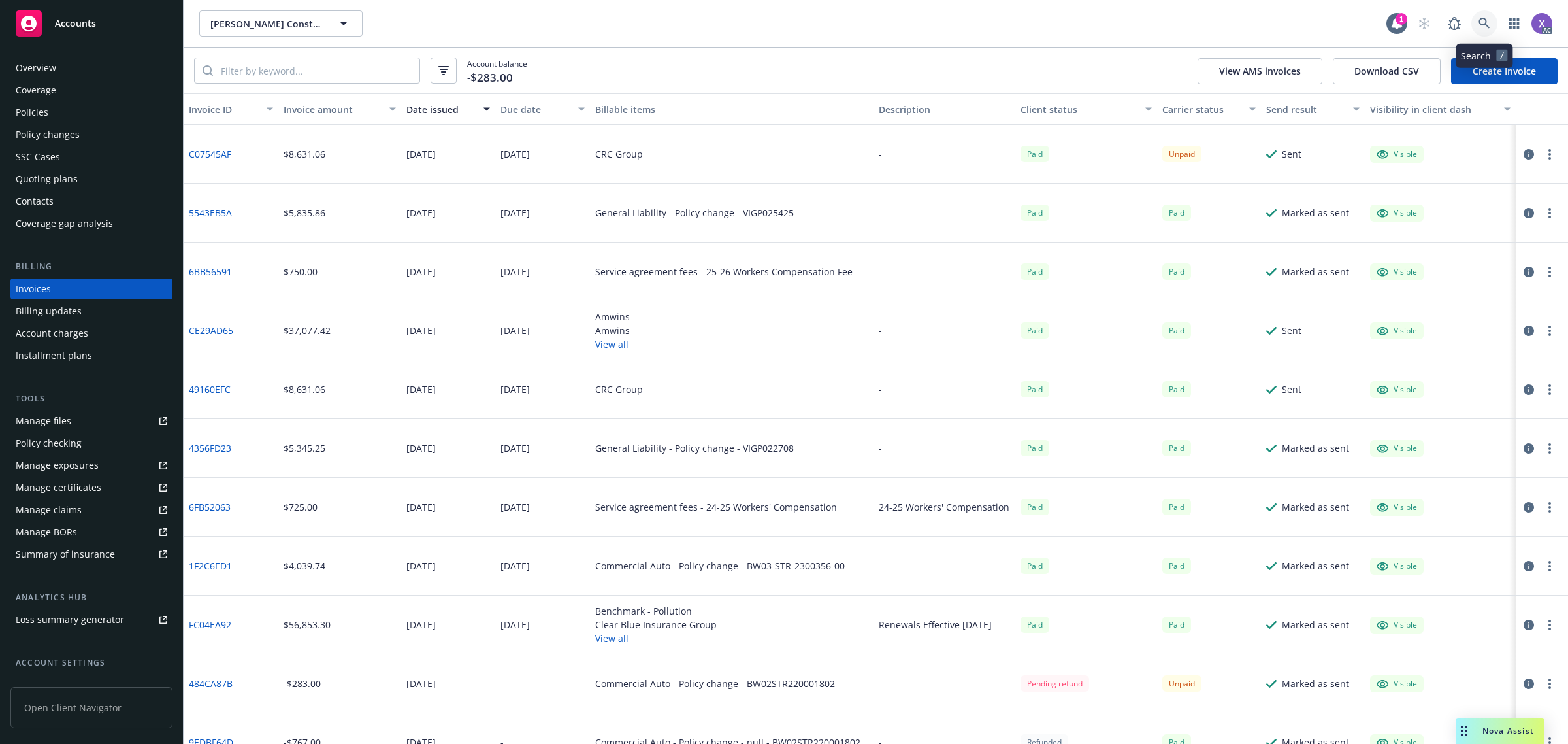
click at [1488, 24] on icon at bounding box center [1485, 23] width 12 height 12
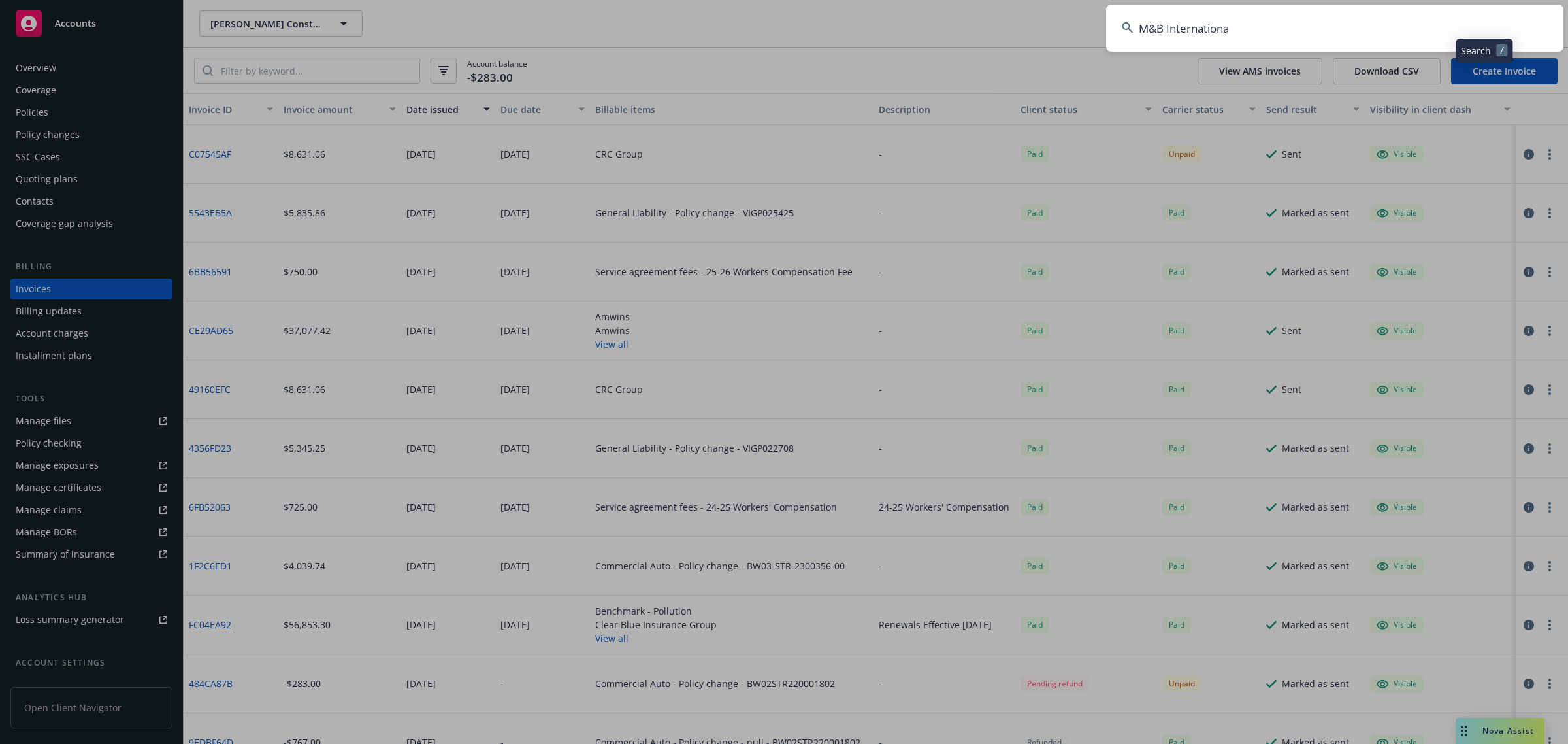
click at [1280, 40] on input "M&B Internationa" at bounding box center [1335, 28] width 458 height 47
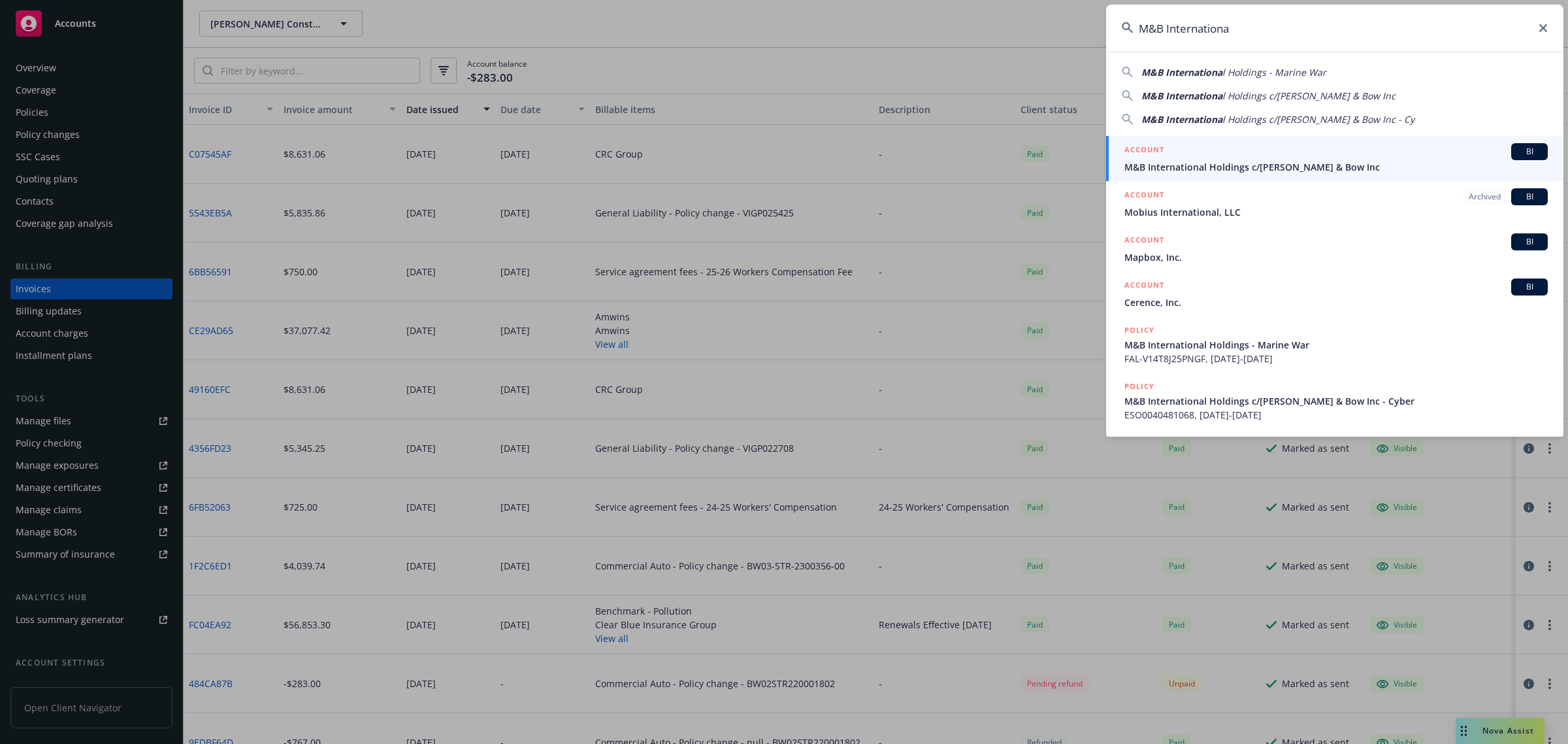
type input "M&B Internationa"
click at [1196, 170] on span "M&B International Holdings c/o Mott & Bow Inc" at bounding box center [1336, 167] width 423 height 13
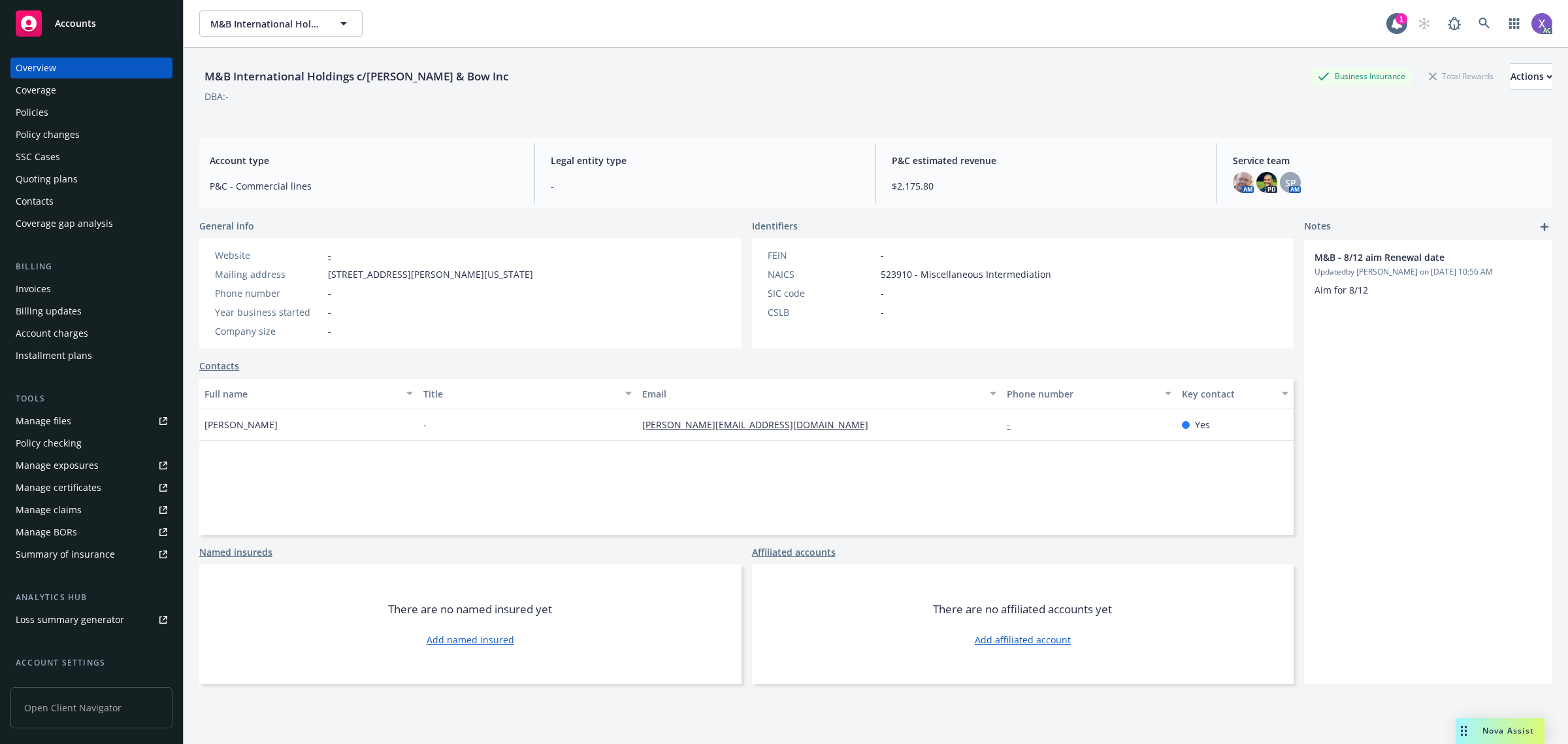
click at [42, 286] on div "Invoices" at bounding box center [33, 289] width 36 height 21
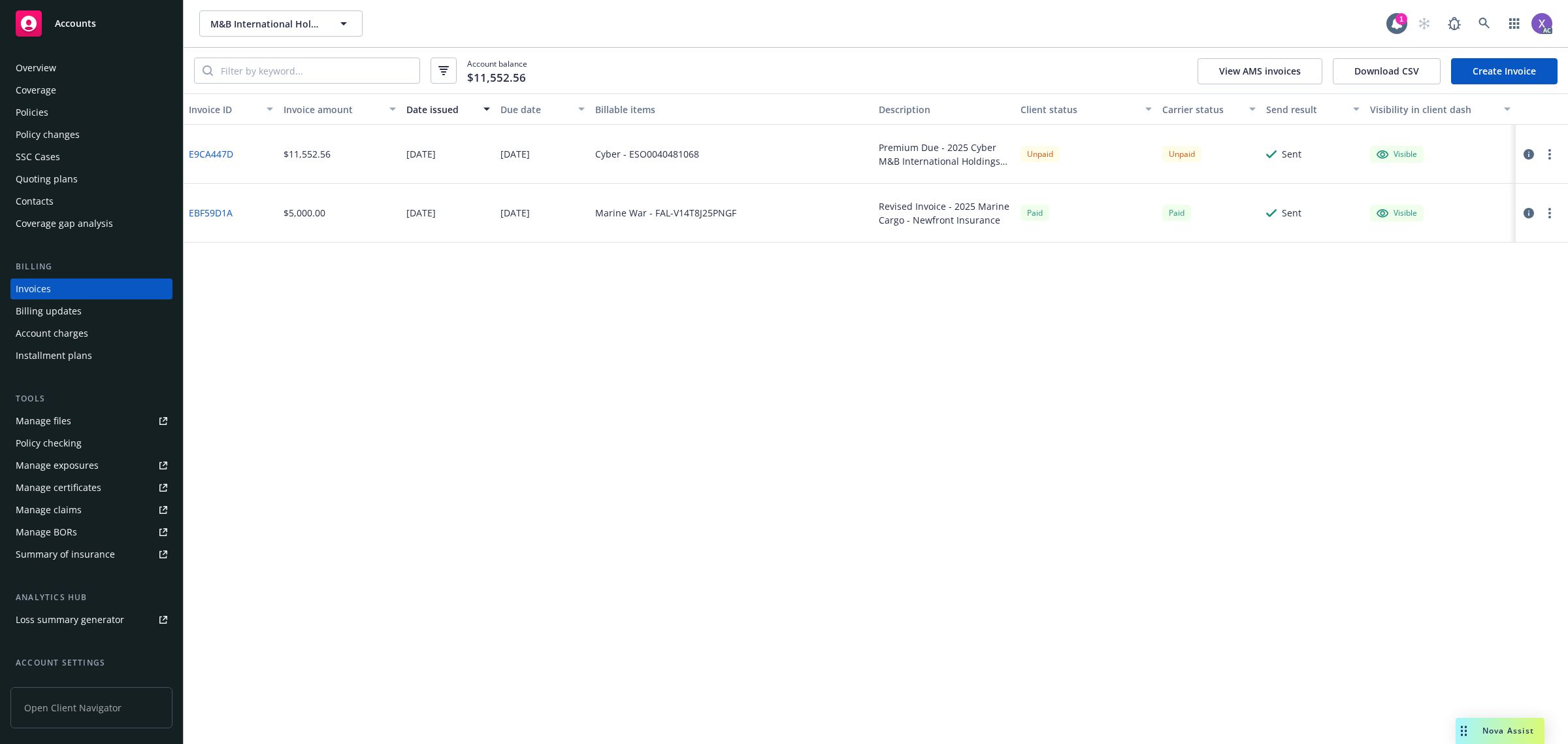
click at [40, 109] on div "Policies" at bounding box center [32, 112] width 33 height 21
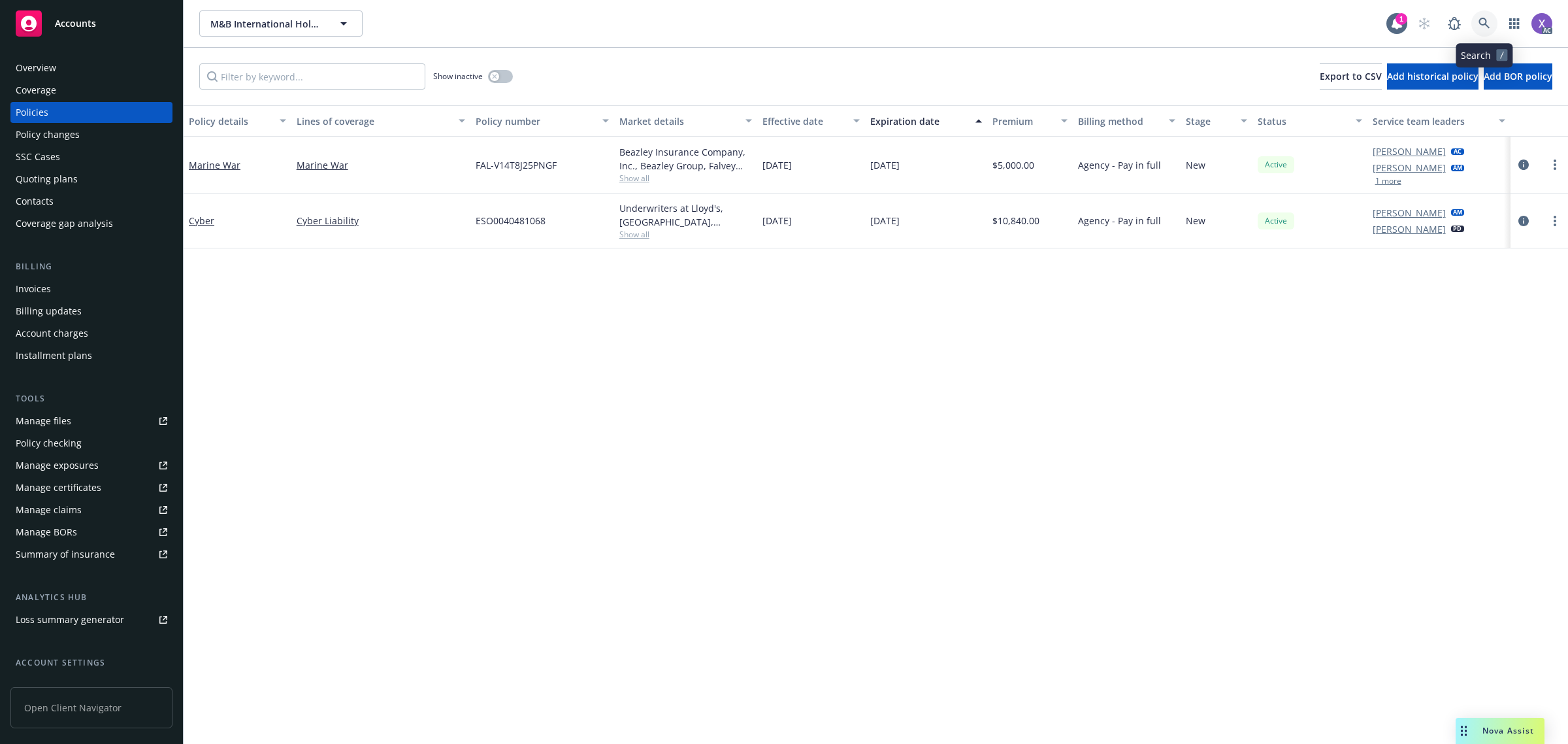
click at [1477, 19] on link at bounding box center [1484, 23] width 26 height 26
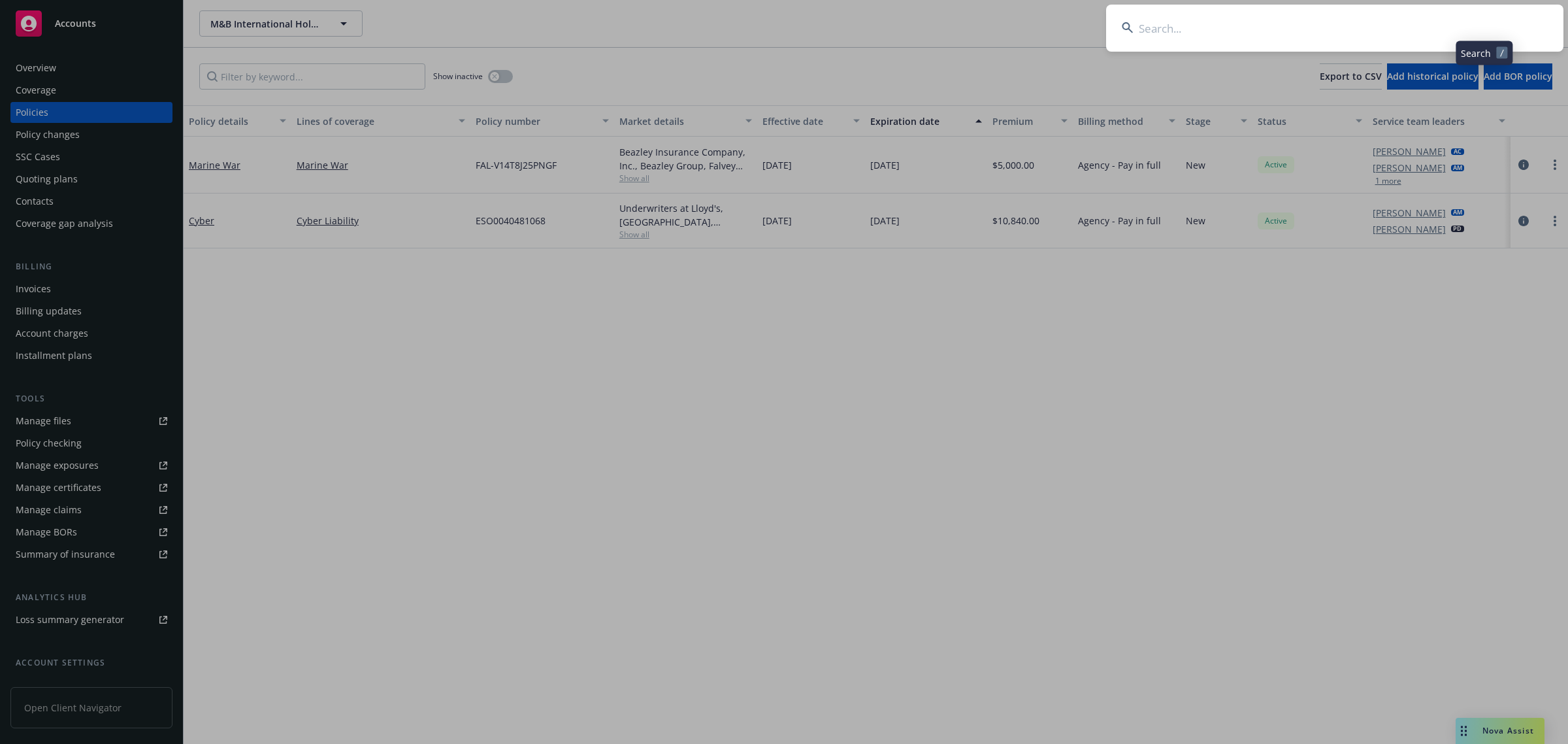
click at [1308, 16] on input at bounding box center [1335, 28] width 458 height 47
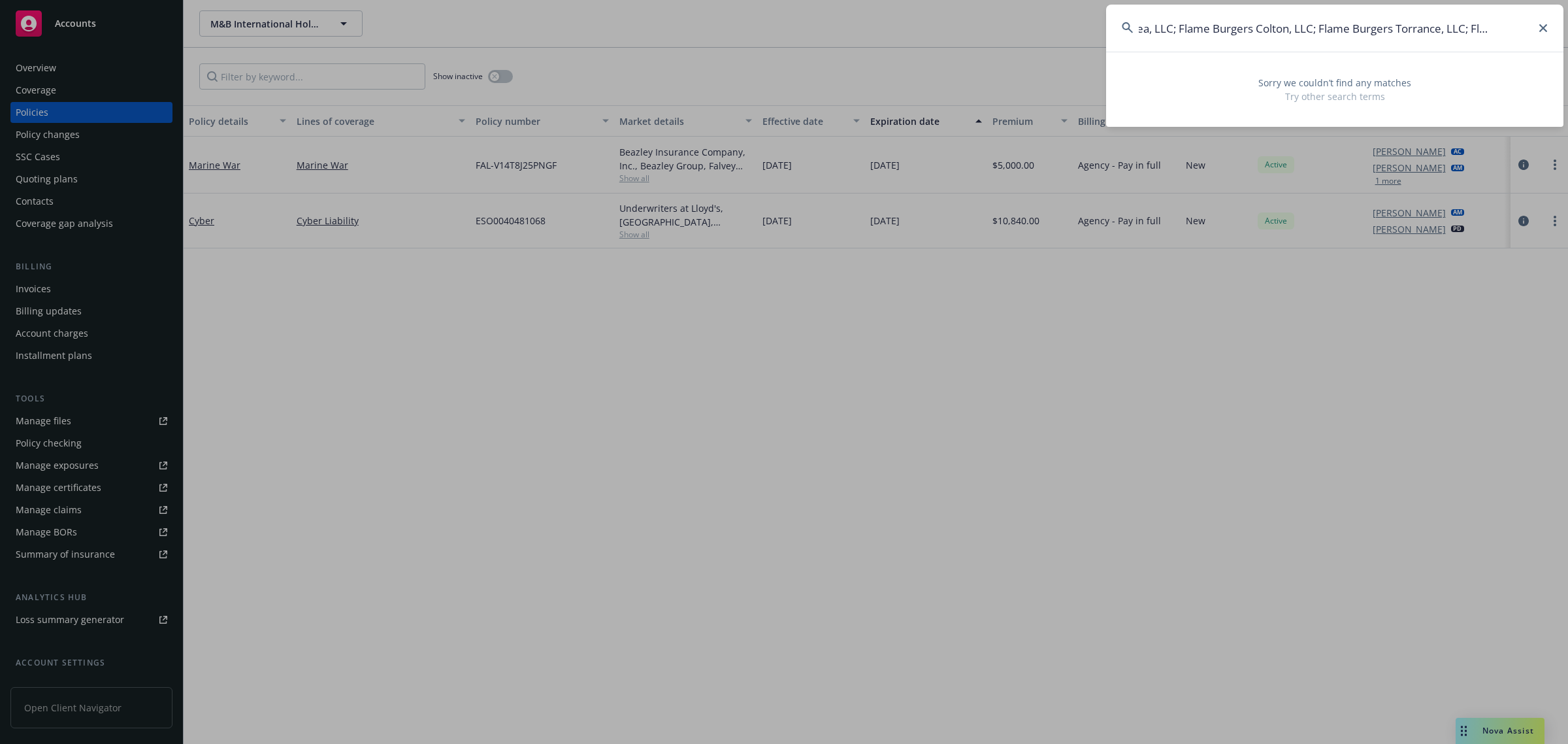
type input "Proficientea, LLC; Flame Burgers Colton, LLC; Flame Burgers Torrance, LLC; Flam…"
click at [1112, 34] on input "Proficientea, LLC; Flame Burgers Colton, LLC; Flame Burgers Torrance, LLC; Flam…" at bounding box center [1335, 28] width 458 height 47
click at [1126, 30] on icon at bounding box center [1128, 28] width 12 height 12
click at [1128, 28] on icon at bounding box center [1128, 28] width 12 height 12
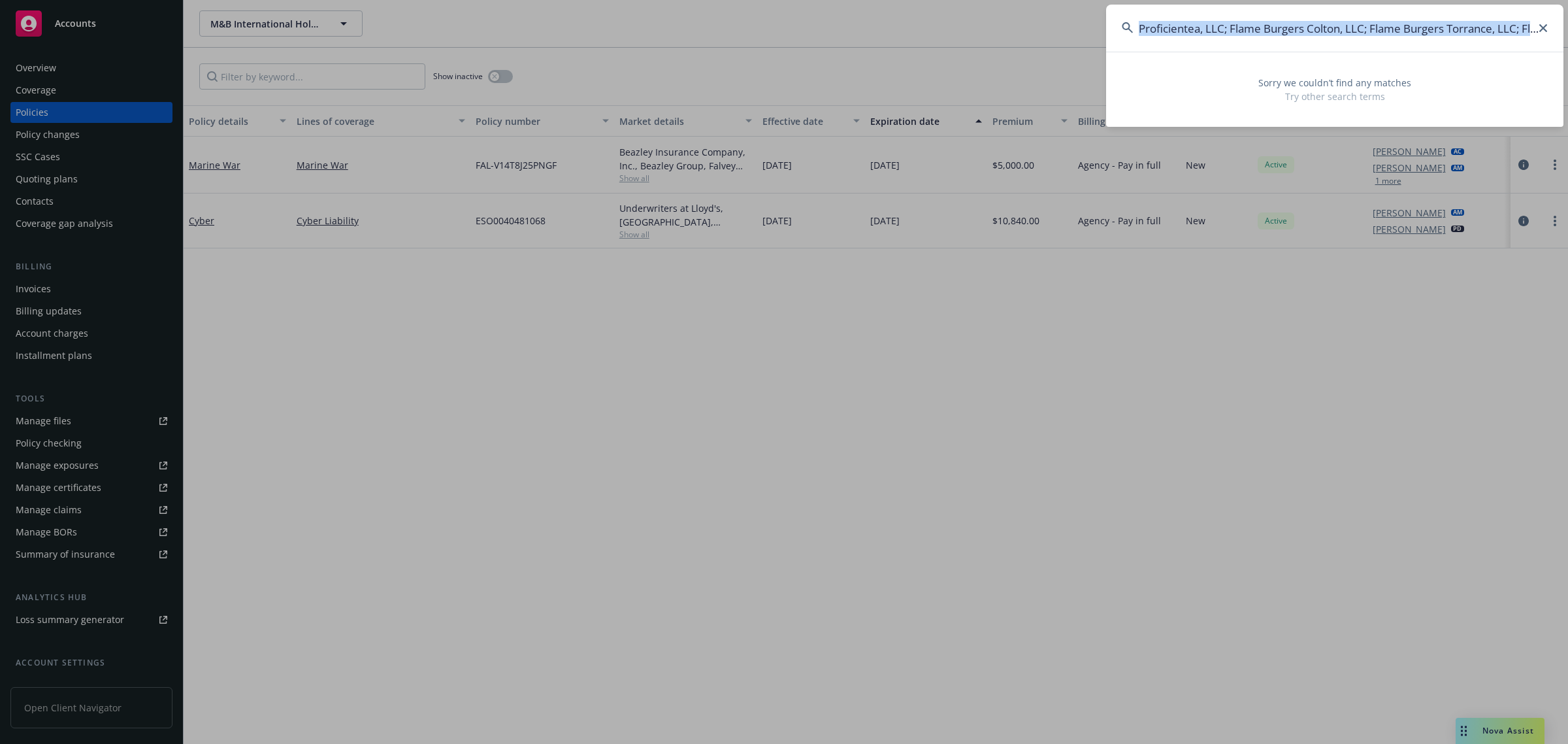
drag, startPoint x: 1128, startPoint y: 28, endPoint x: 1567, endPoint y: 36, distance: 439.1
click at [1567, 36] on div "Proficientea, LLC; Flame Burgers Colton, LLC; Flame Burgers Torrance, LLC; Flam…" at bounding box center [784, 372] width 1568 height 744
click at [1540, 23] on input "Proficientea, LLC; Flame Burgers Colton, LLC; Flame Burgers Torrance, LLC; Flam…" at bounding box center [1335, 28] width 458 height 47
click at [1544, 27] on icon at bounding box center [1543, 28] width 8 height 8
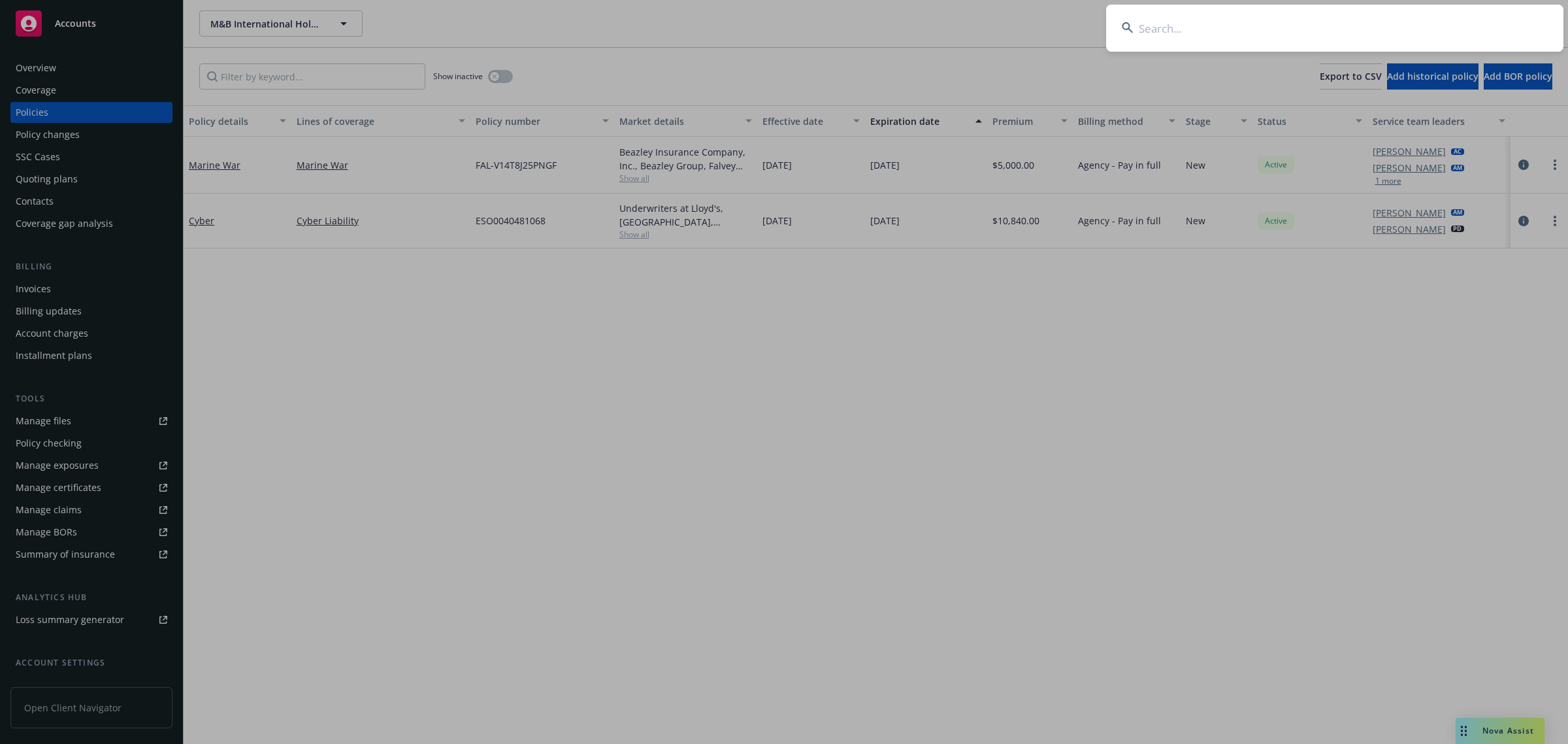
click at [1279, 28] on input at bounding box center [1335, 28] width 458 height 47
paste input "H725941917"
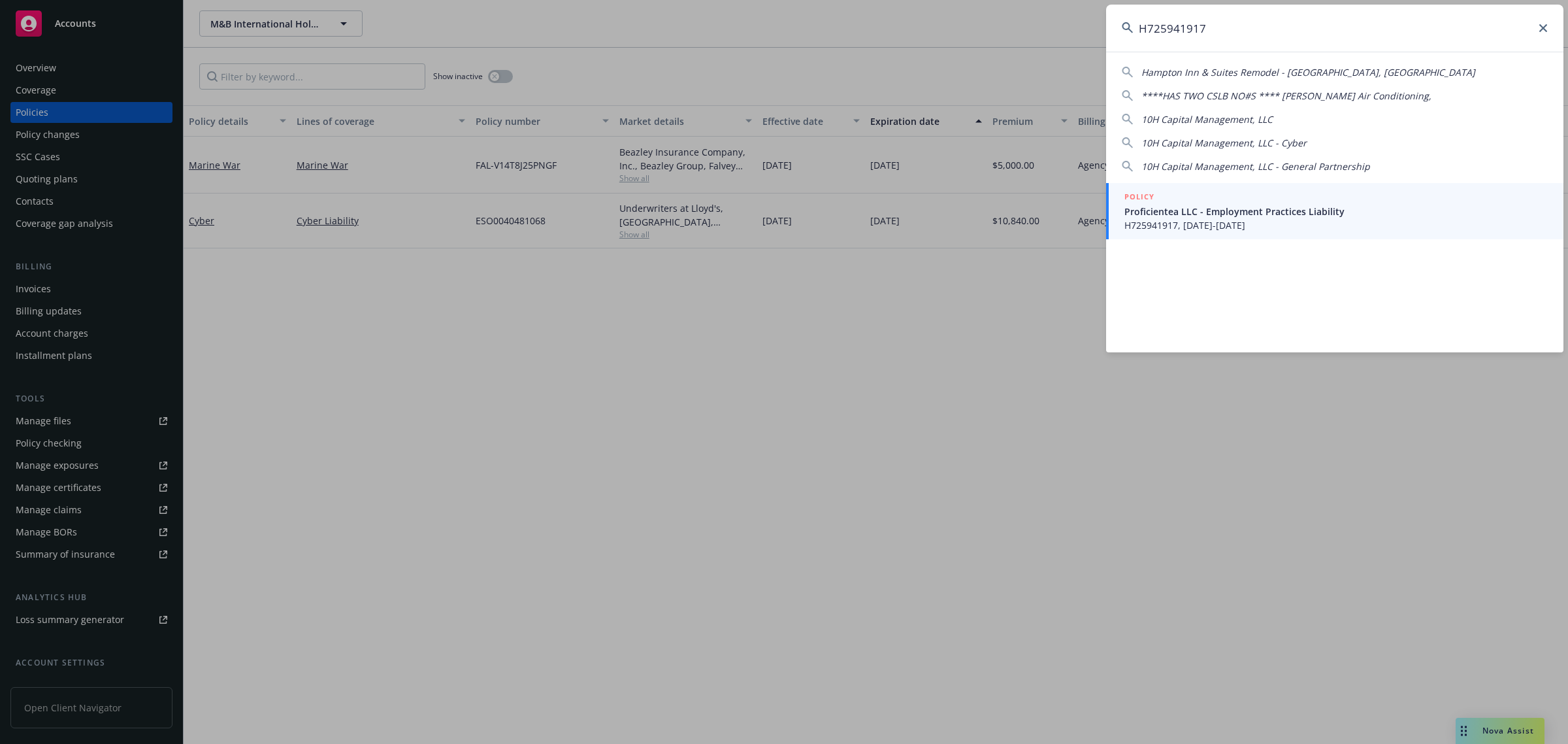
type input "H725941917"
click at [1232, 210] on span "Proficientea LLC - Employment Practices Liability" at bounding box center [1336, 211] width 423 height 13
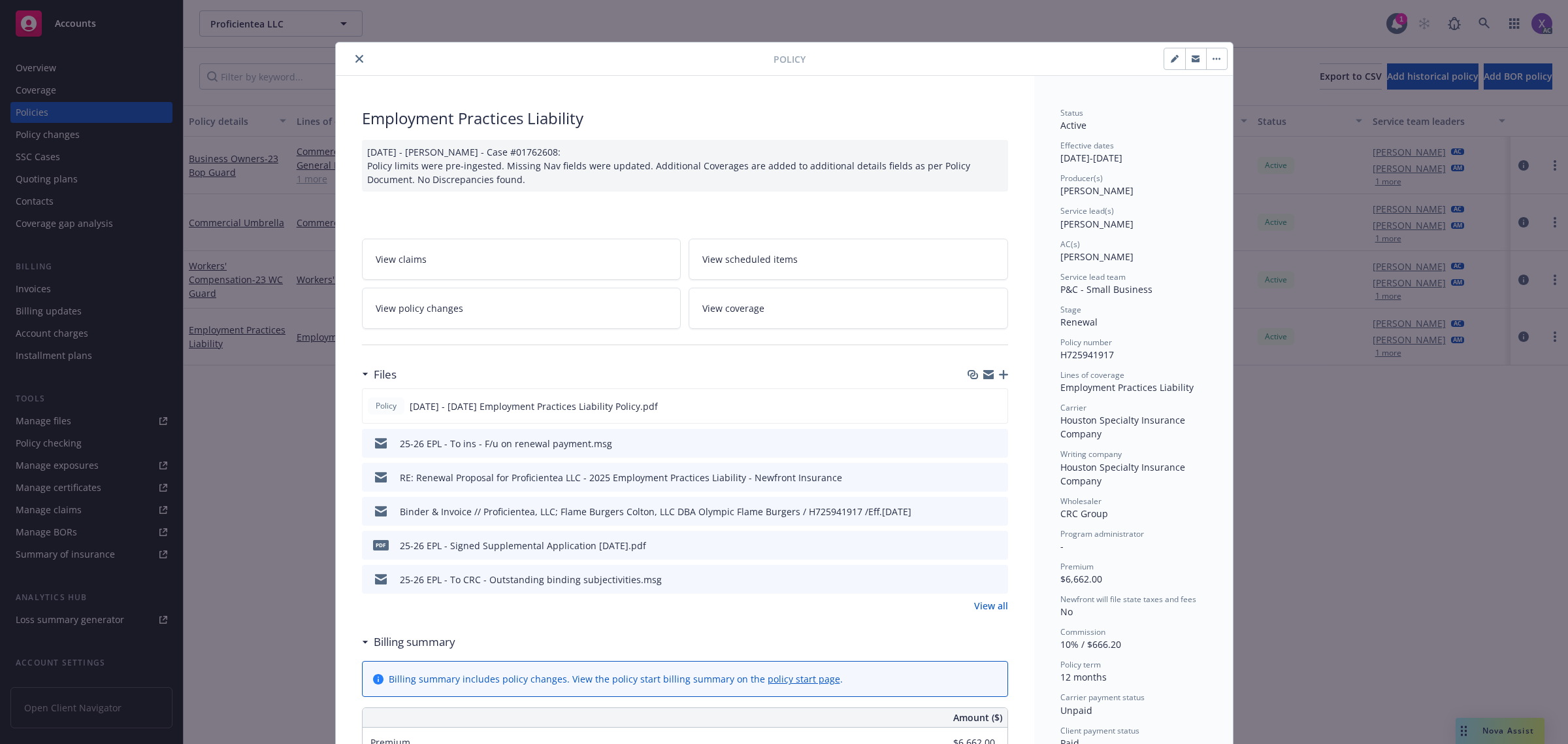
click at [355, 57] on icon "close" at bounding box center [359, 59] width 8 height 8
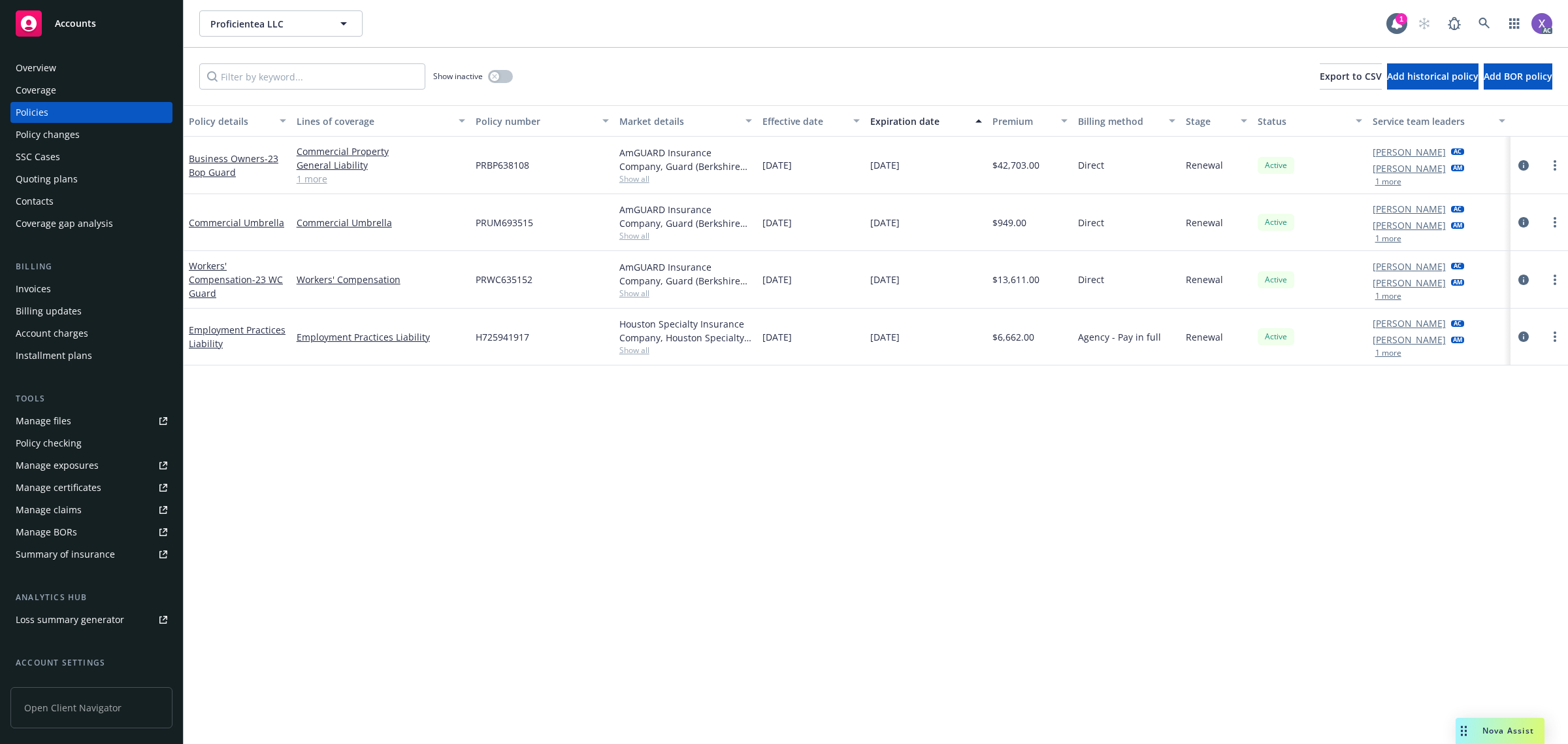
click at [28, 288] on div "Invoices" at bounding box center [33, 289] width 36 height 21
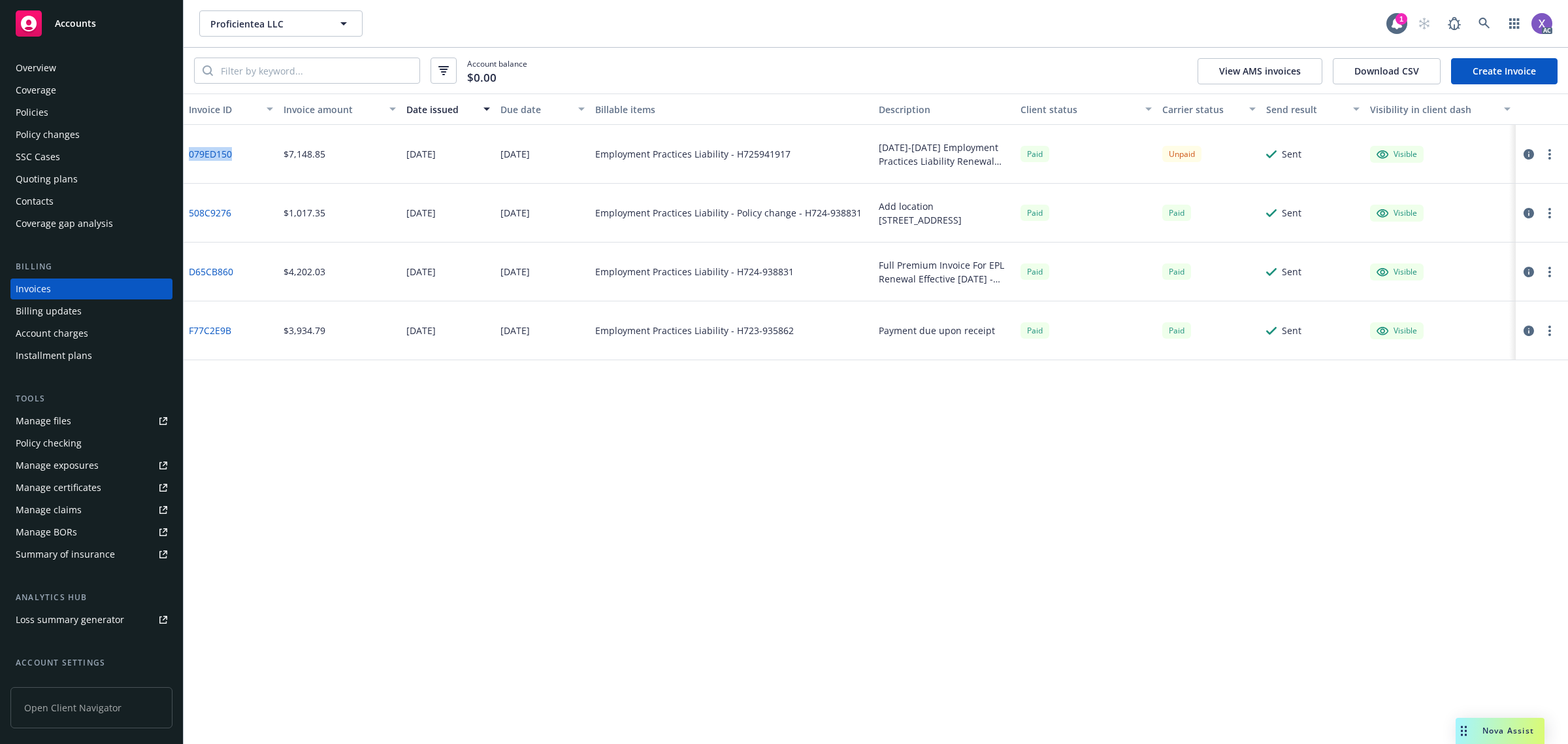
drag, startPoint x: 236, startPoint y: 156, endPoint x: 189, endPoint y: 160, distance: 47.2
click at [189, 160] on div "079ED150" at bounding box center [230, 154] width 95 height 59
copy link "079ED150"
click at [1485, 31] on link at bounding box center [1484, 23] width 26 height 26
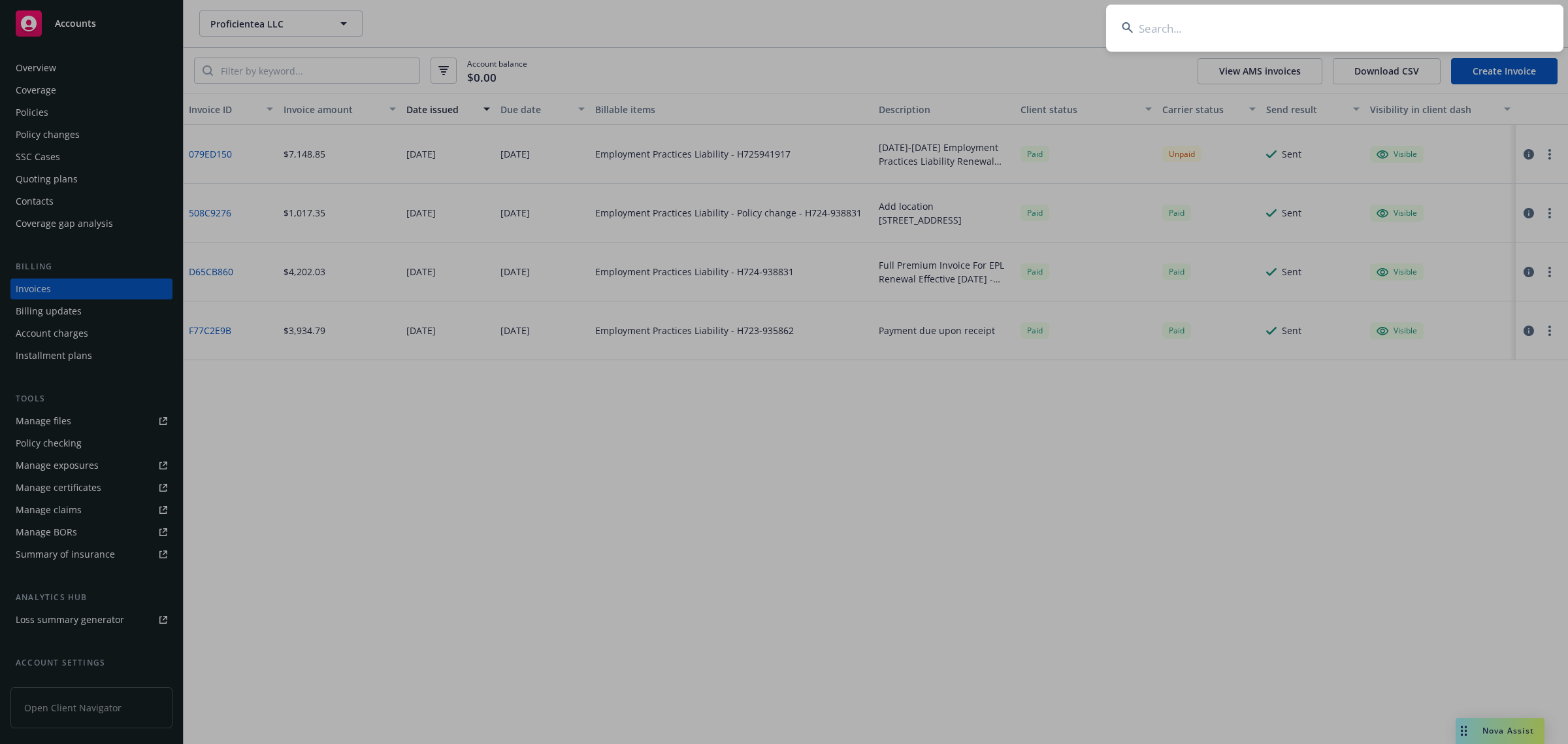
click at [1337, 31] on input at bounding box center [1335, 28] width 458 height 47
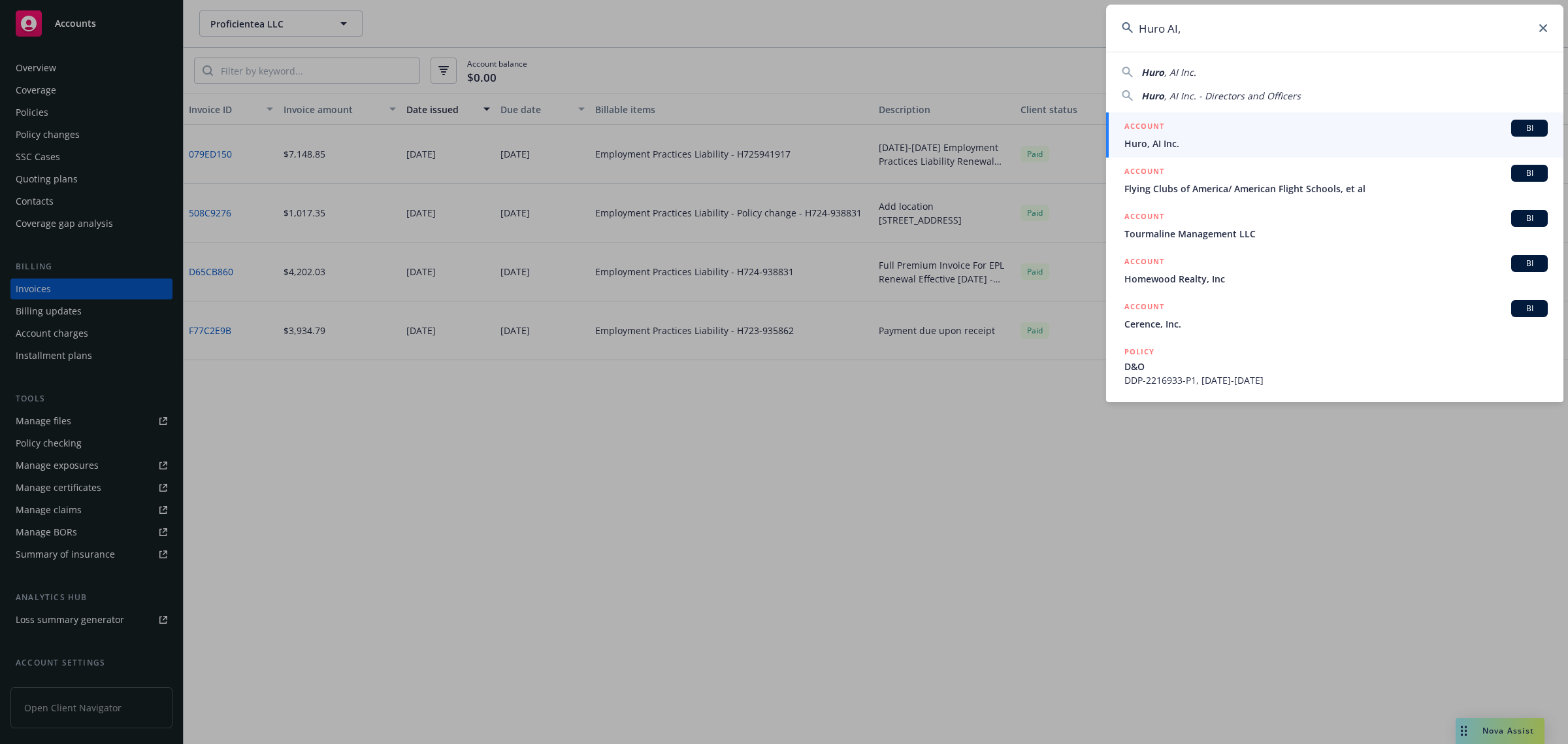
type input "Huro AI,"
click at [1184, 134] on div "ACCOUNT BI" at bounding box center [1336, 129] width 423 height 17
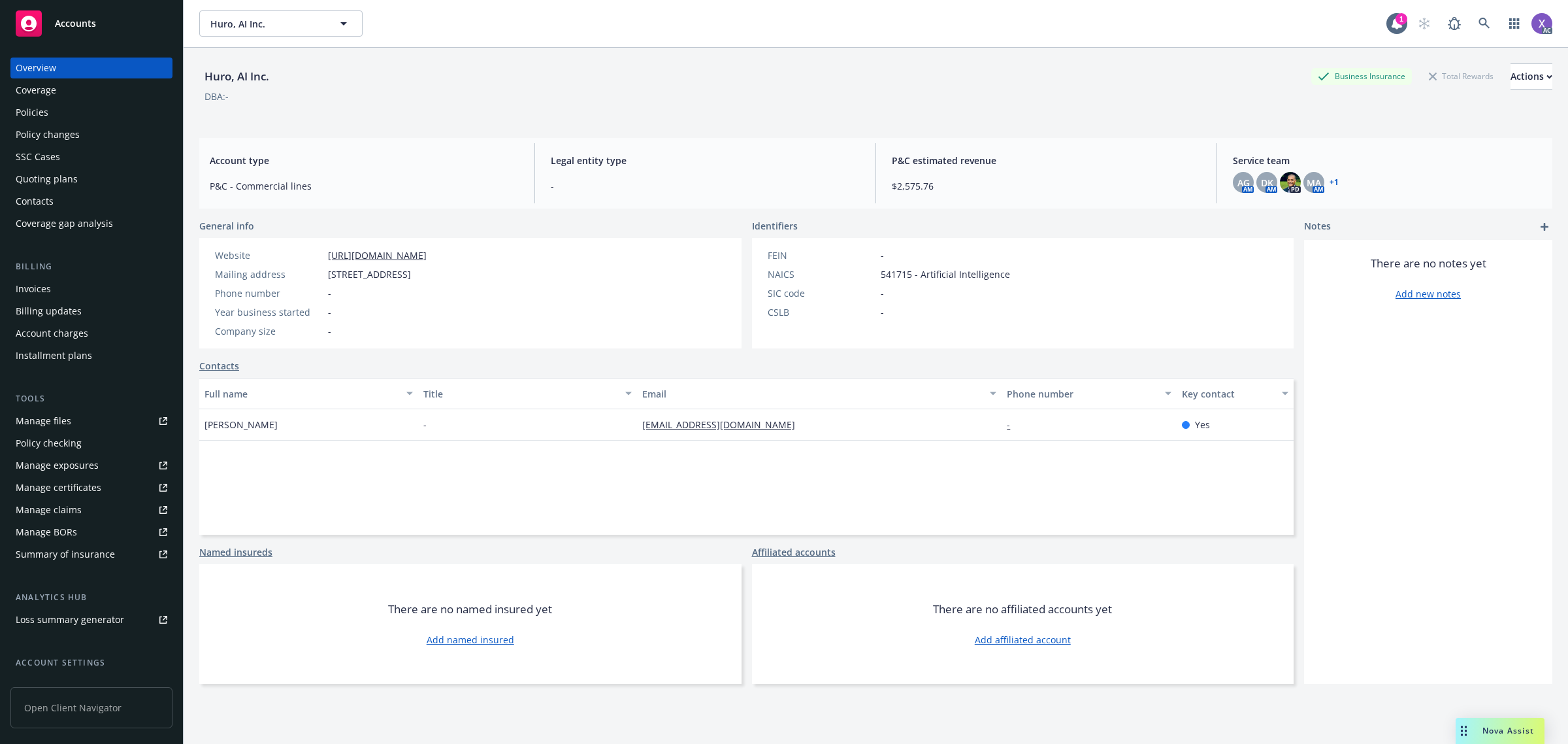
click at [54, 281] on div "Invoices" at bounding box center [91, 289] width 152 height 21
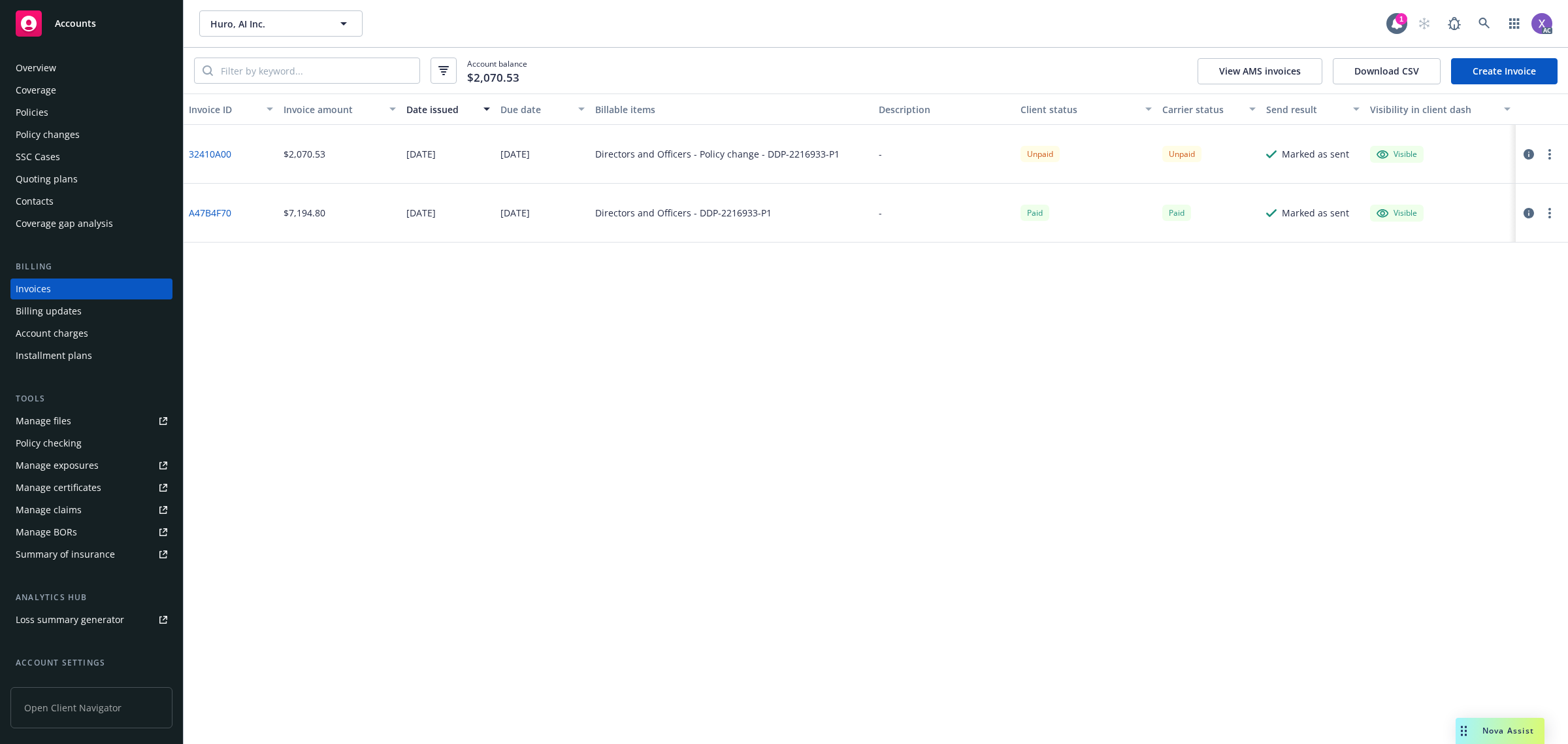
click at [43, 111] on div "Policies" at bounding box center [32, 112] width 33 height 21
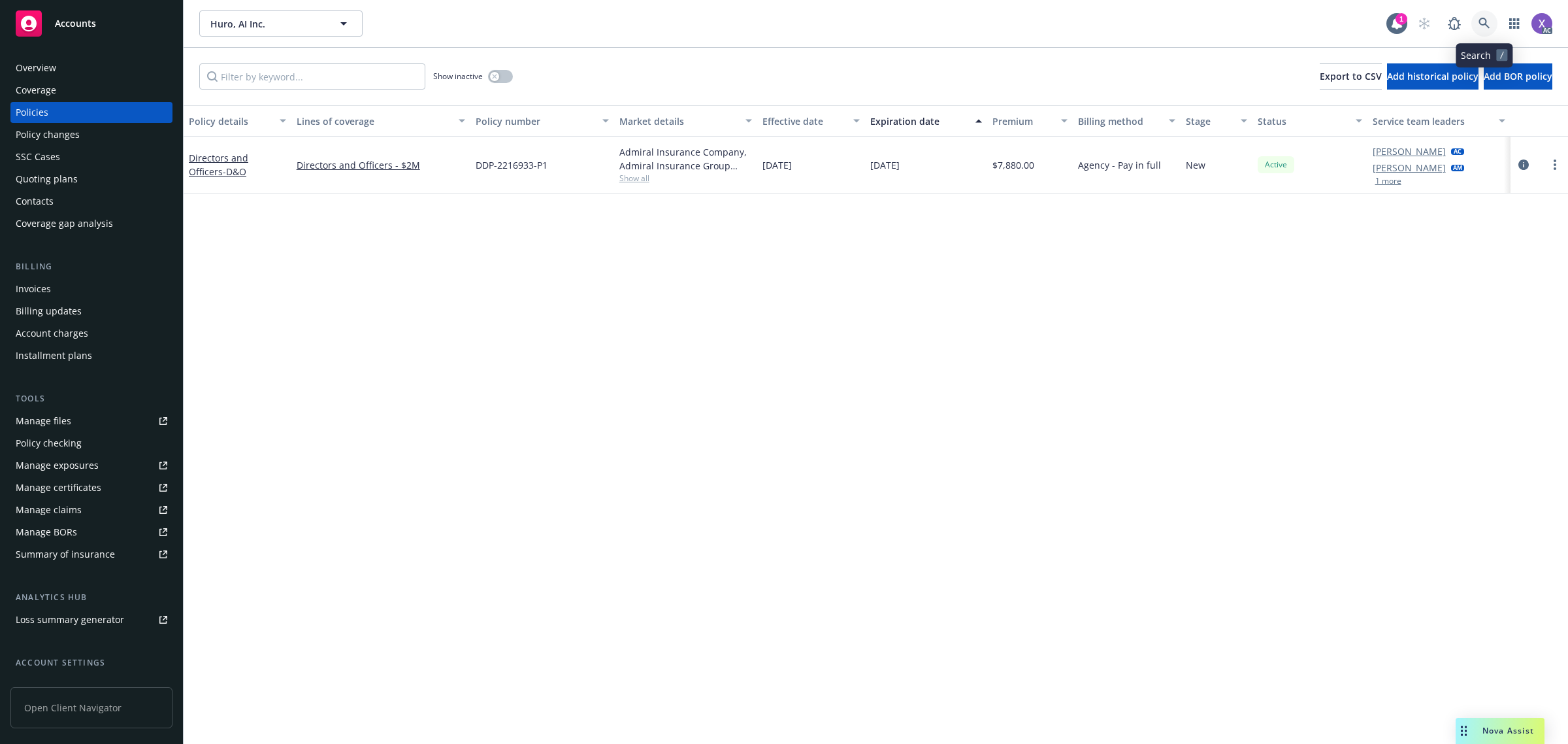
click at [1487, 26] on icon at bounding box center [1485, 23] width 12 height 12
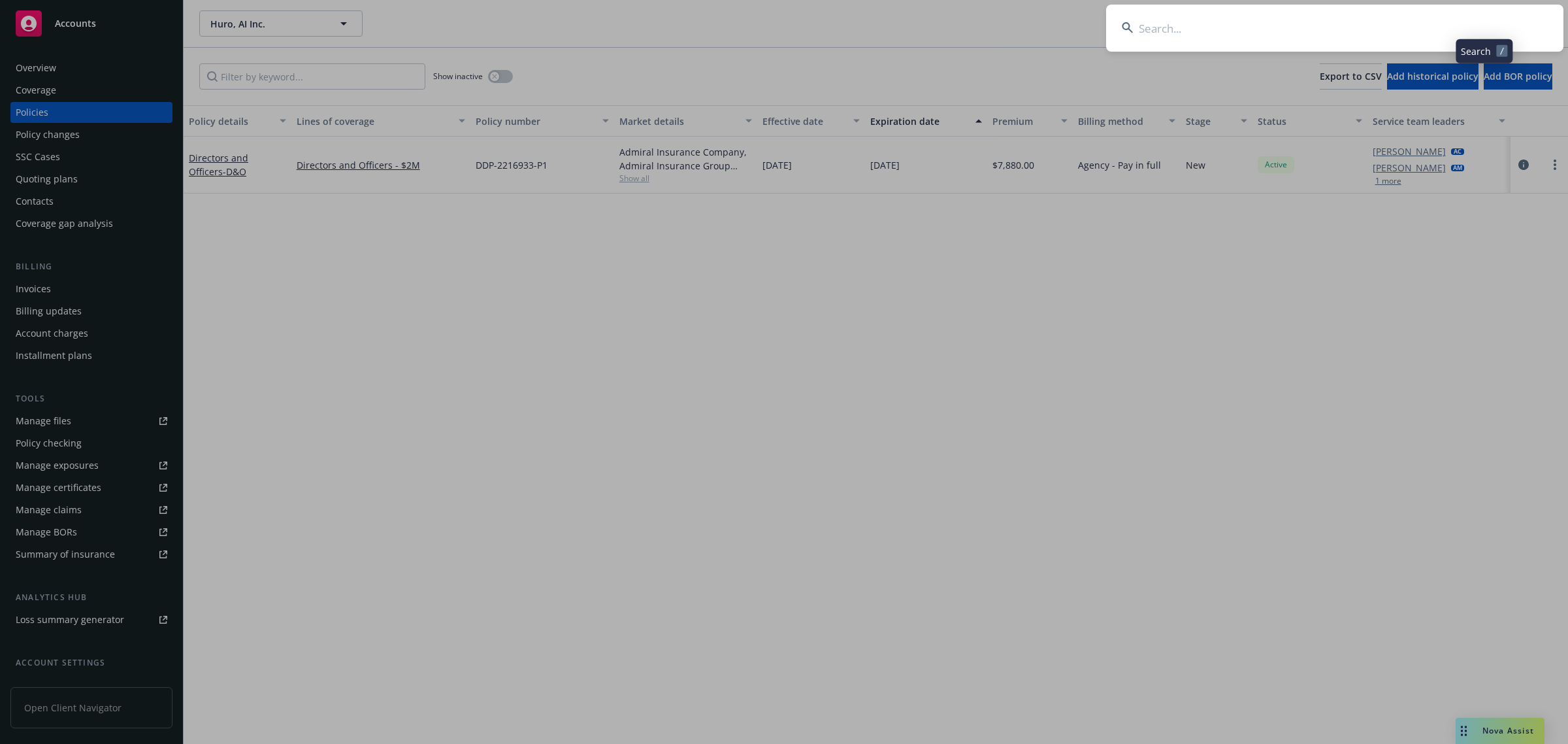
click at [1327, 24] on input at bounding box center [1335, 28] width 458 height 47
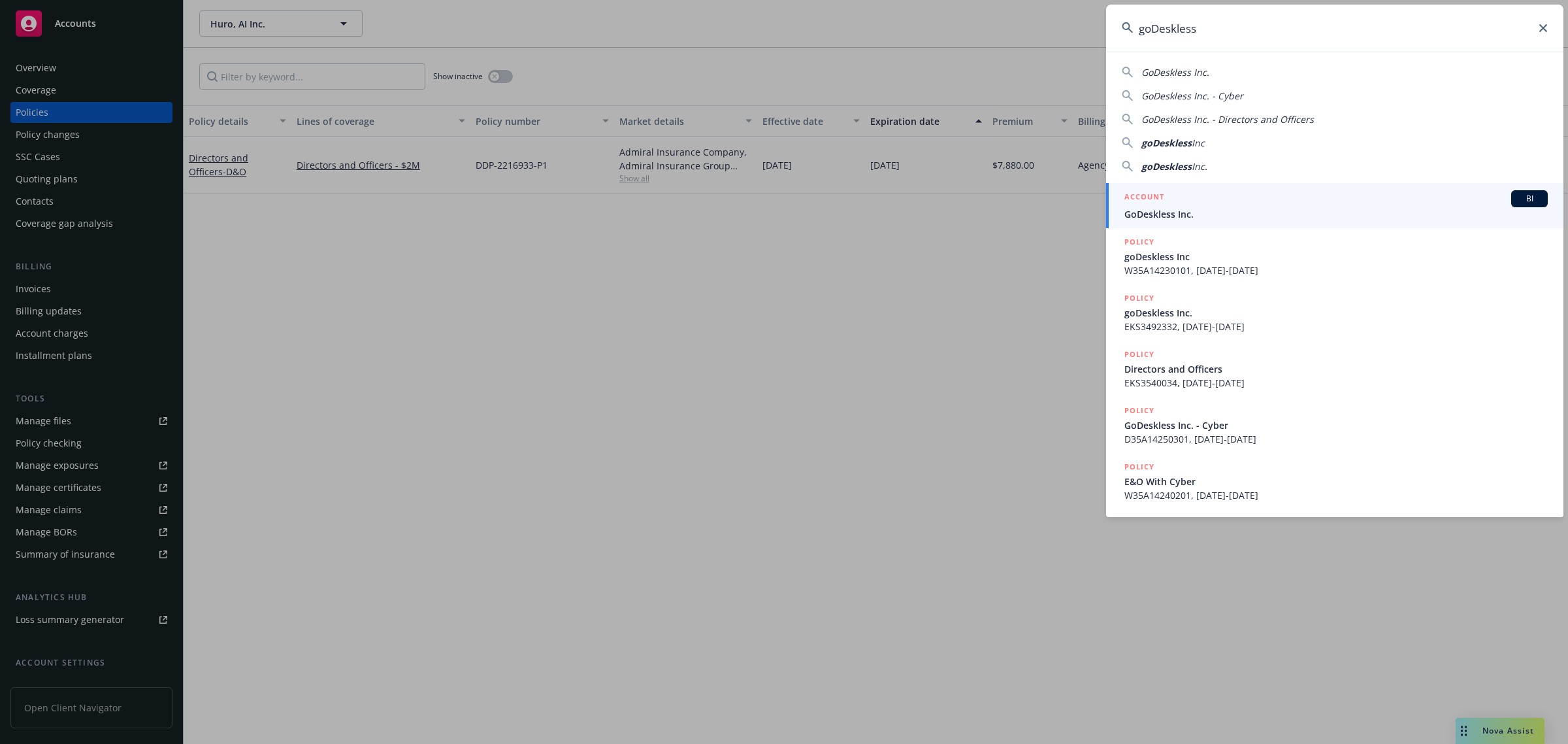
type input "goDeskless"
drag, startPoint x: 1214, startPoint y: 210, endPoint x: 364, endPoint y: 235, distance: 850.4
click at [1213, 210] on span "GoDeskless Inc." at bounding box center [1336, 214] width 423 height 13
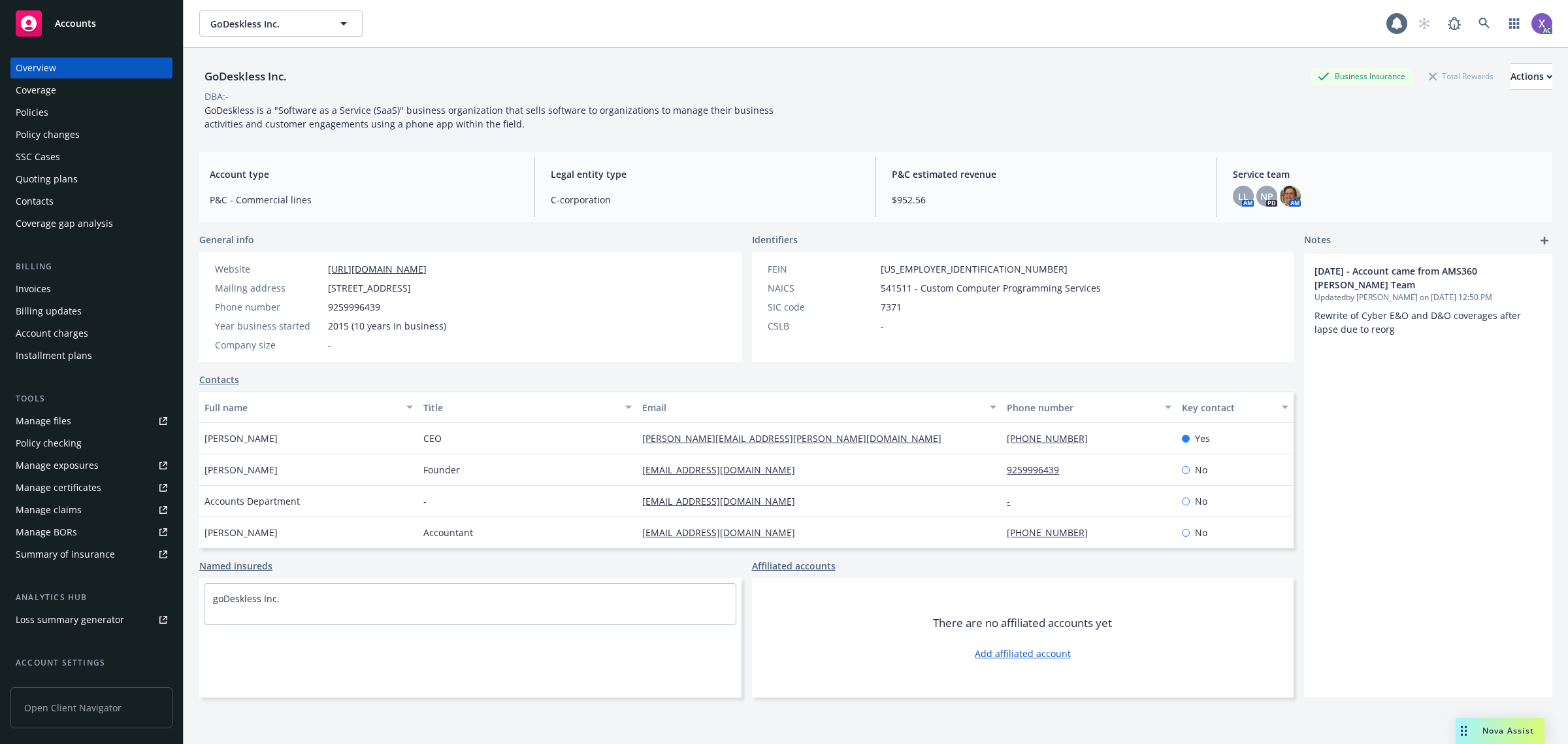
click at [50, 294] on div "Invoices" at bounding box center [91, 289] width 152 height 21
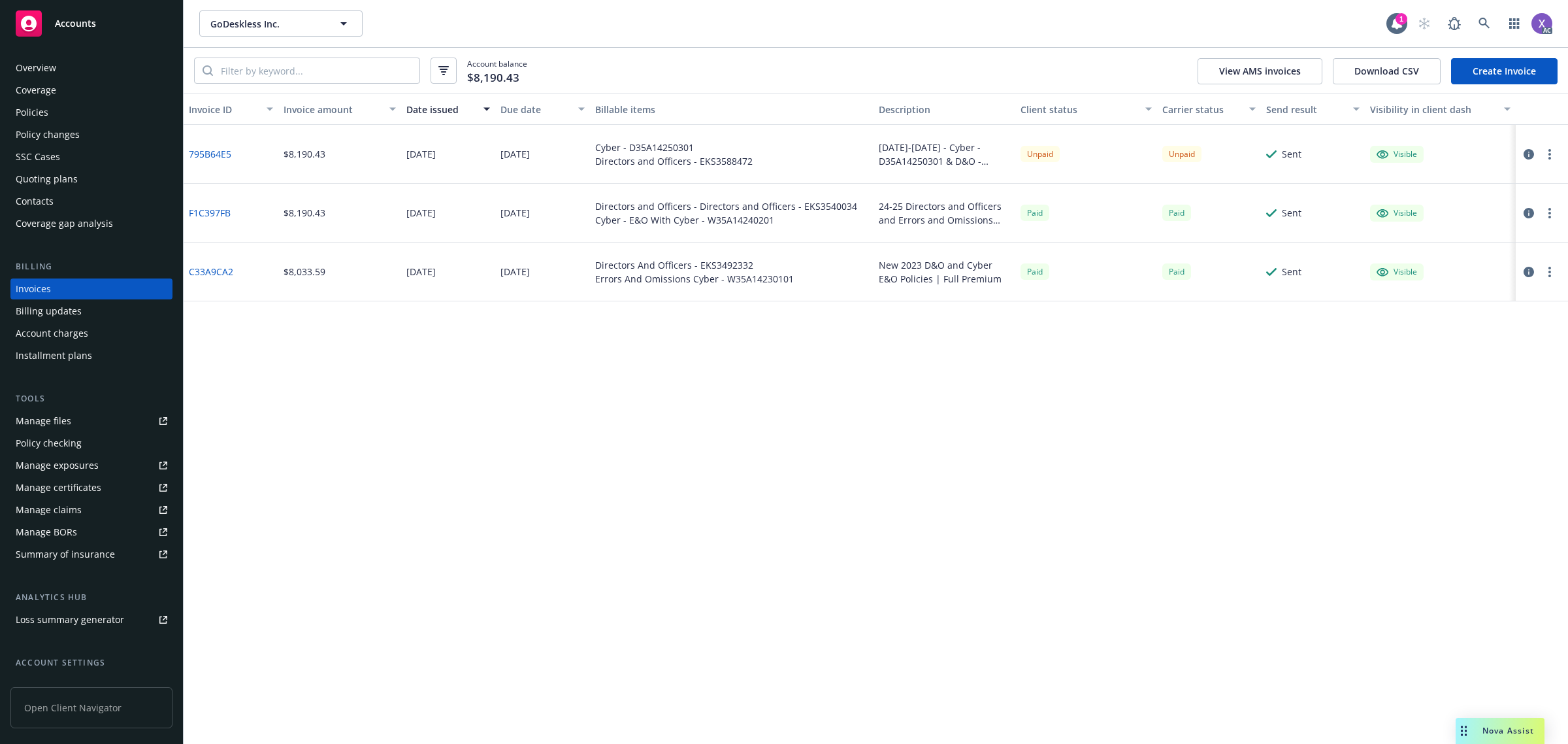
click at [35, 111] on div "Policies" at bounding box center [32, 112] width 33 height 21
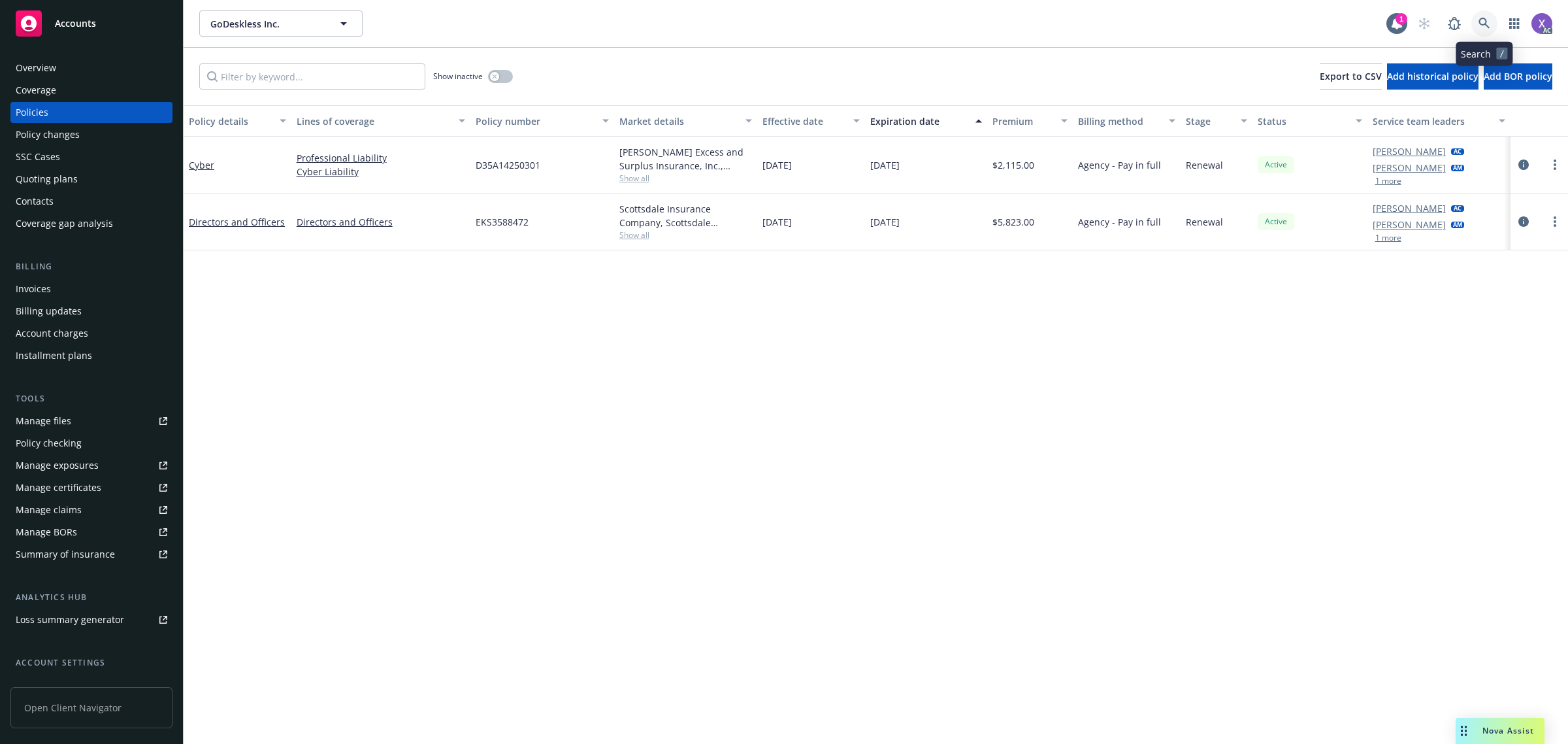
click at [1477, 19] on link at bounding box center [1484, 23] width 26 height 26
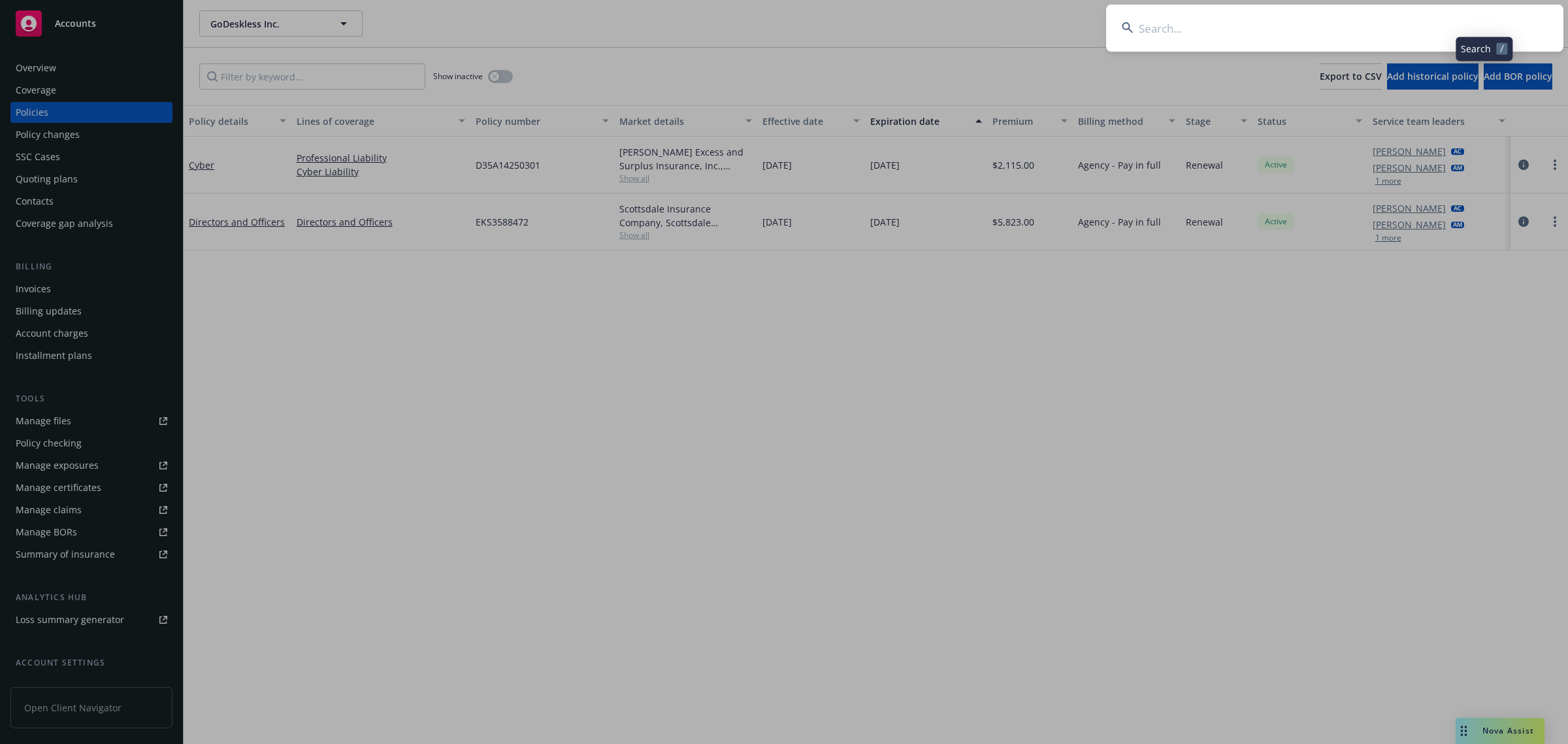
click at [1376, 33] on input at bounding box center [1335, 28] width 458 height 47
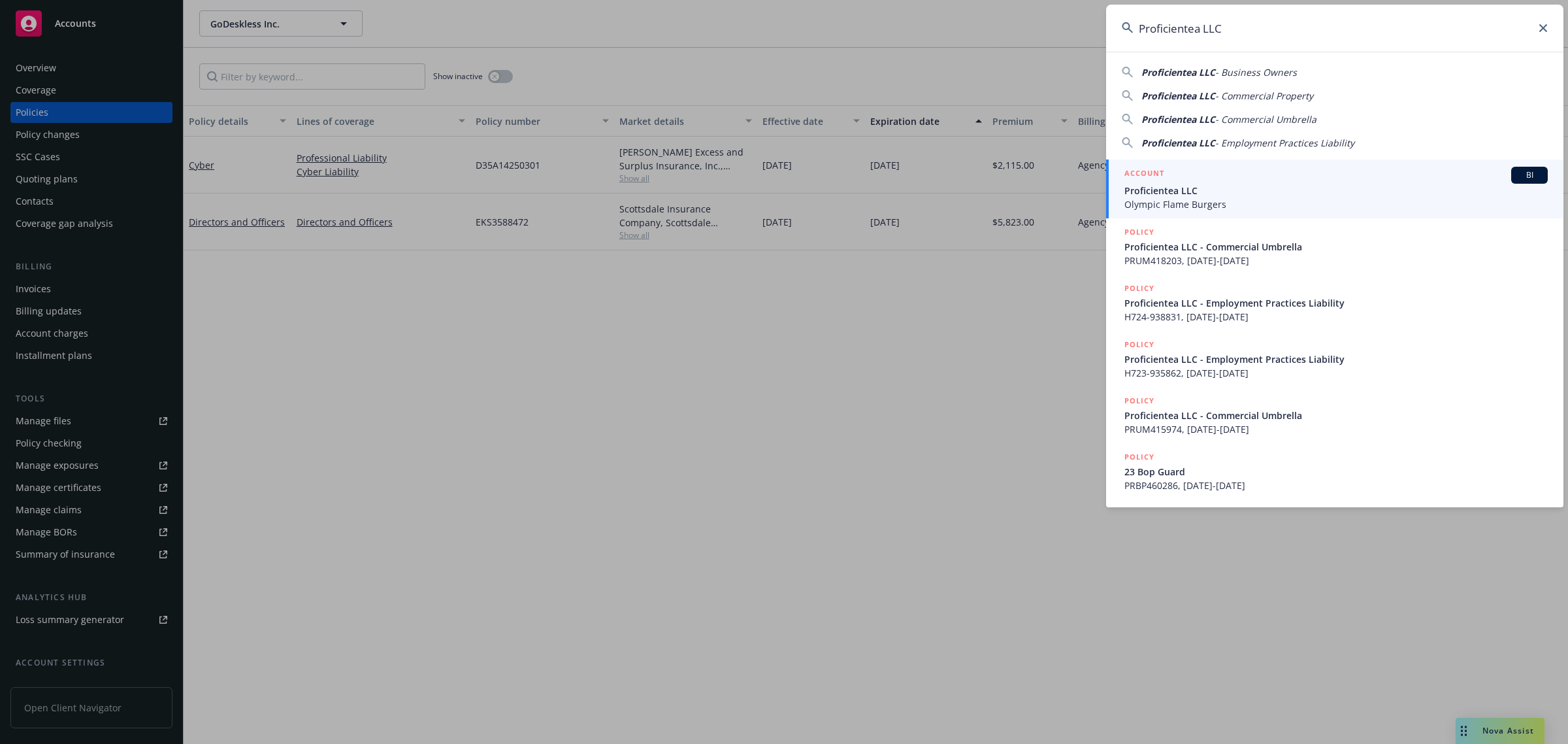
type input "Proficientea LLC"
click at [1204, 189] on span "Proficientea LLC" at bounding box center [1336, 190] width 423 height 13
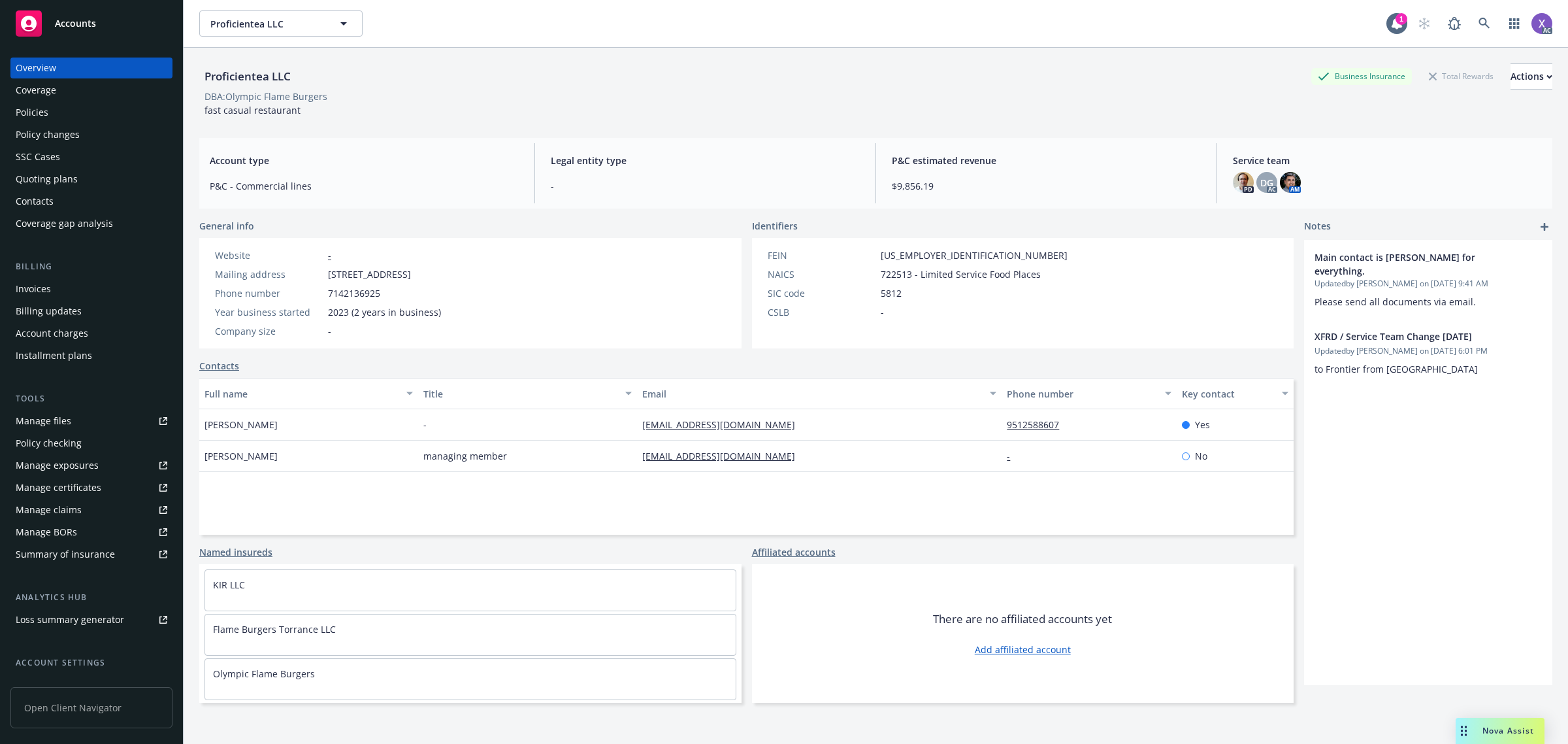
click at [53, 294] on div "Invoices" at bounding box center [91, 289] width 152 height 21
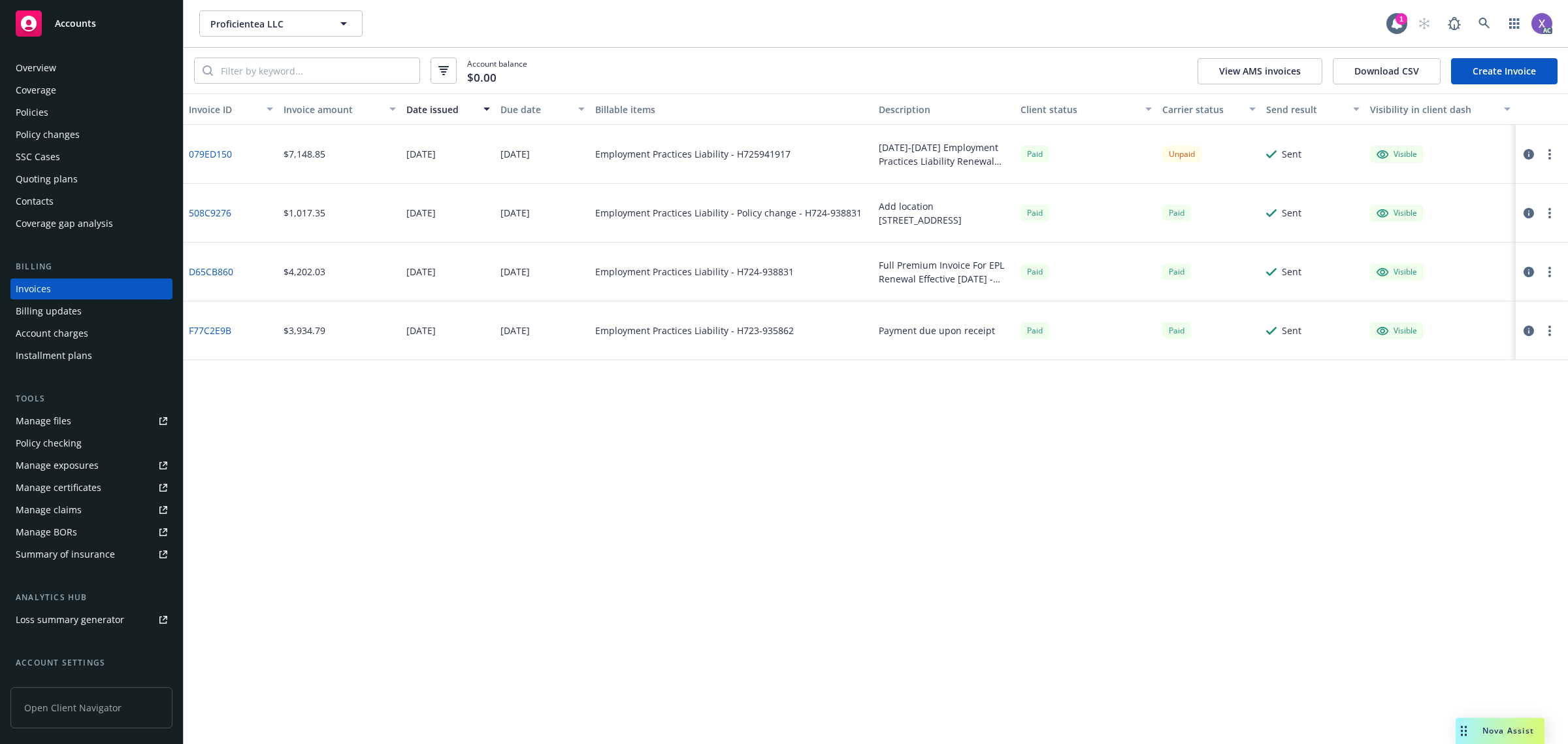
click at [1528, 153] on icon "button" at bounding box center [1529, 154] width 11 height 11
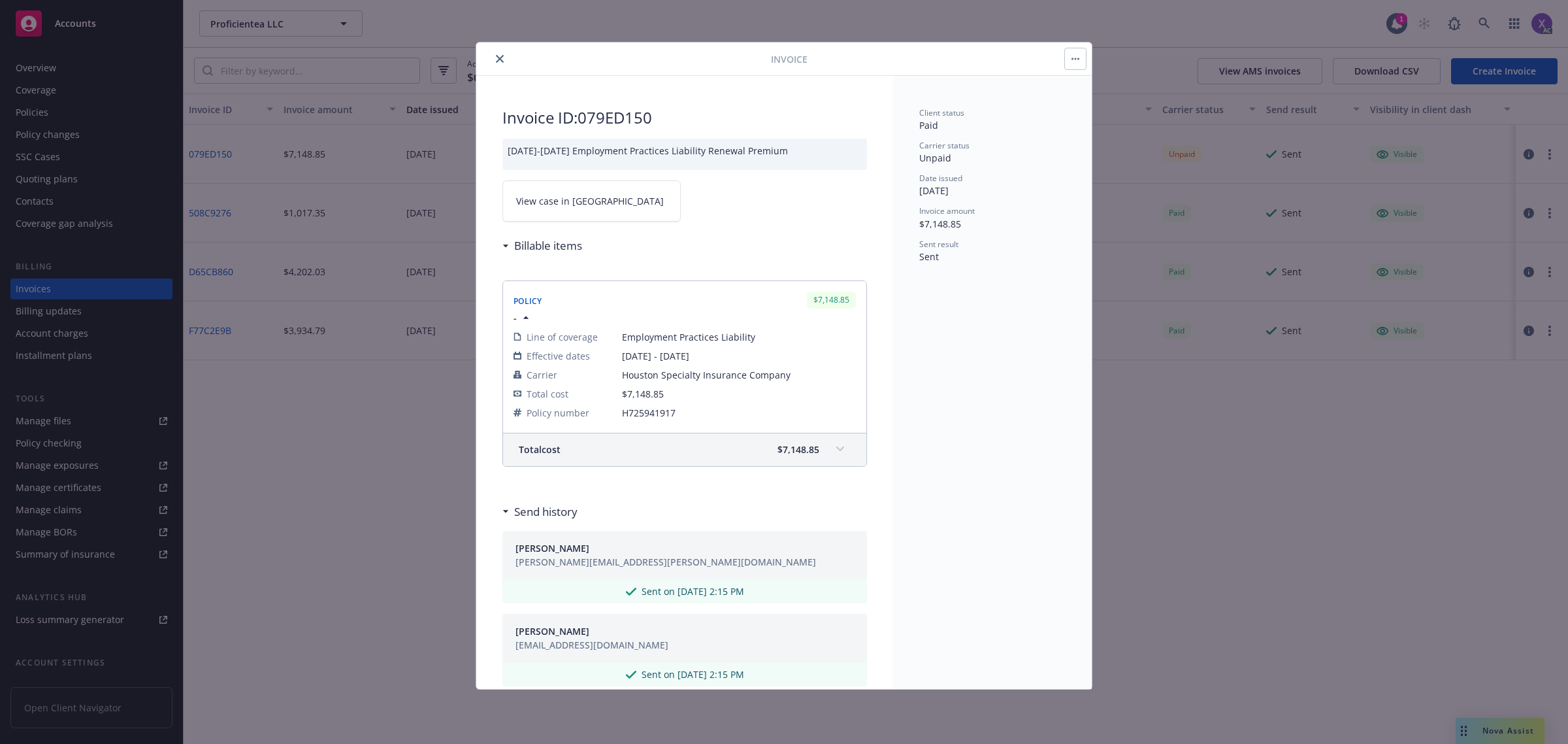
click at [584, 203] on span "View case in [GEOGRAPHIC_DATA]" at bounding box center [590, 201] width 148 height 13
drag, startPoint x: 502, startPoint y: 57, endPoint x: 508, endPoint y: 64, distance: 9.2
click at [504, 57] on button "close" at bounding box center [500, 59] width 15 height 15
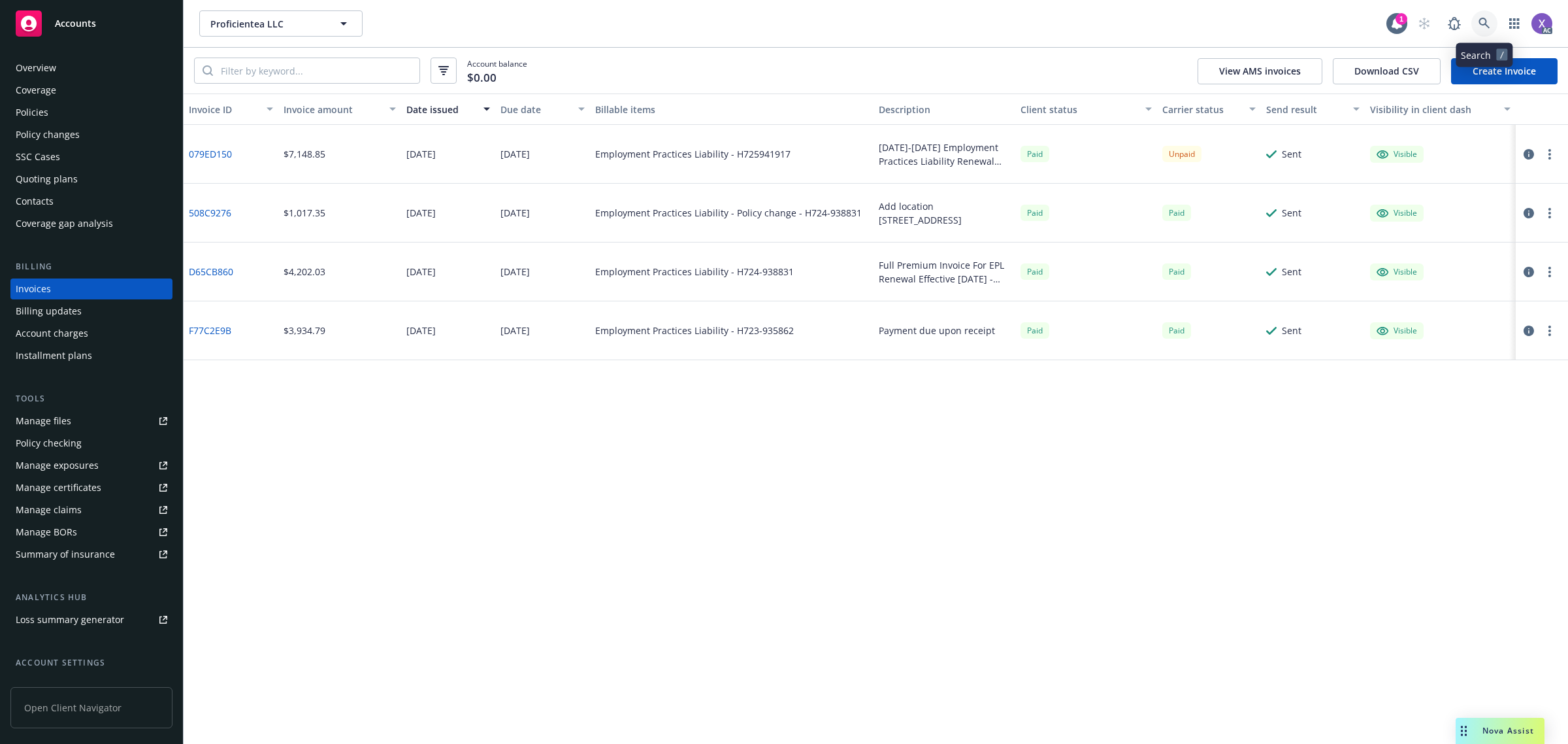
click at [1487, 24] on link at bounding box center [1484, 23] width 26 height 26
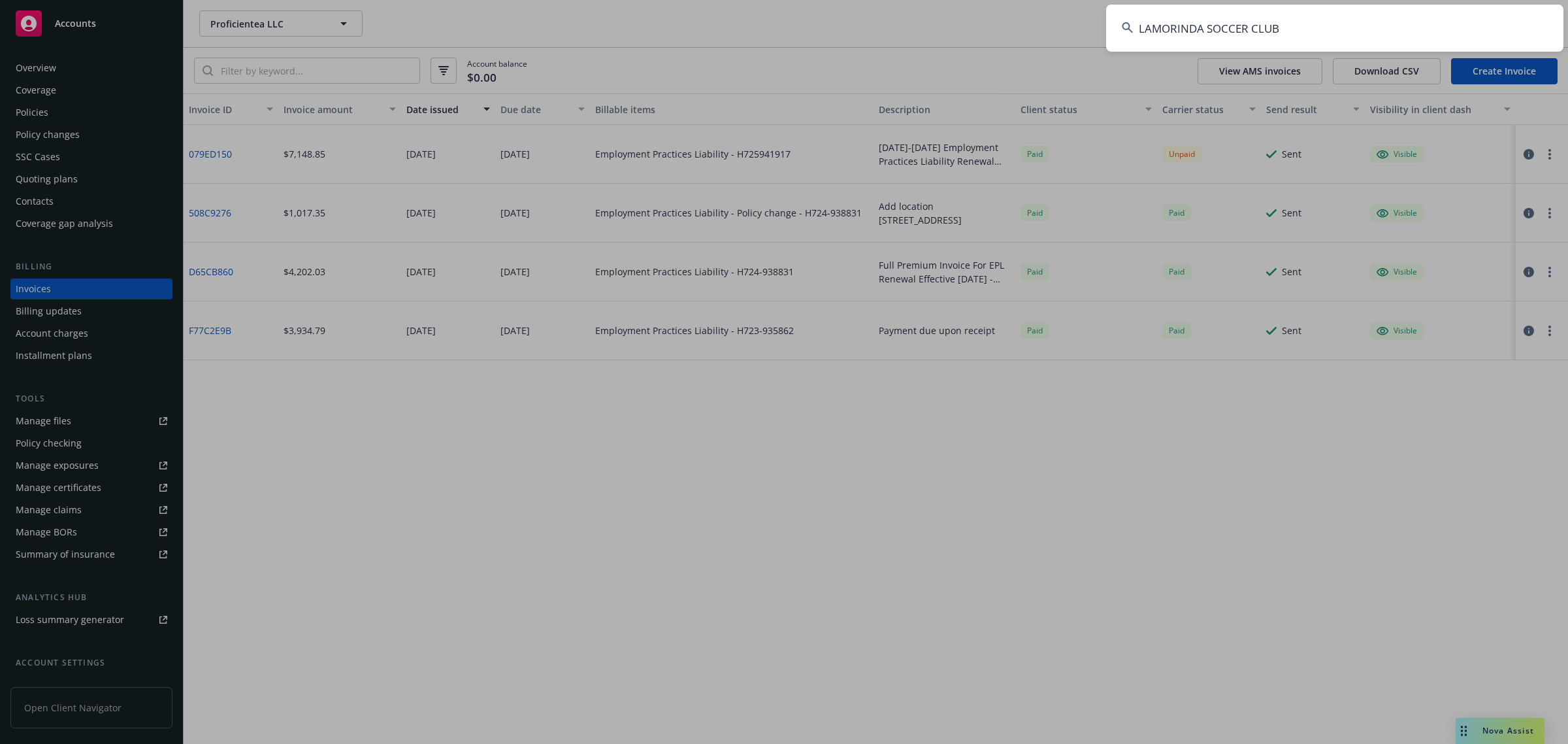
click at [1291, 30] on input "LAMORINDA SOCCER CLUB" at bounding box center [1335, 28] width 458 height 47
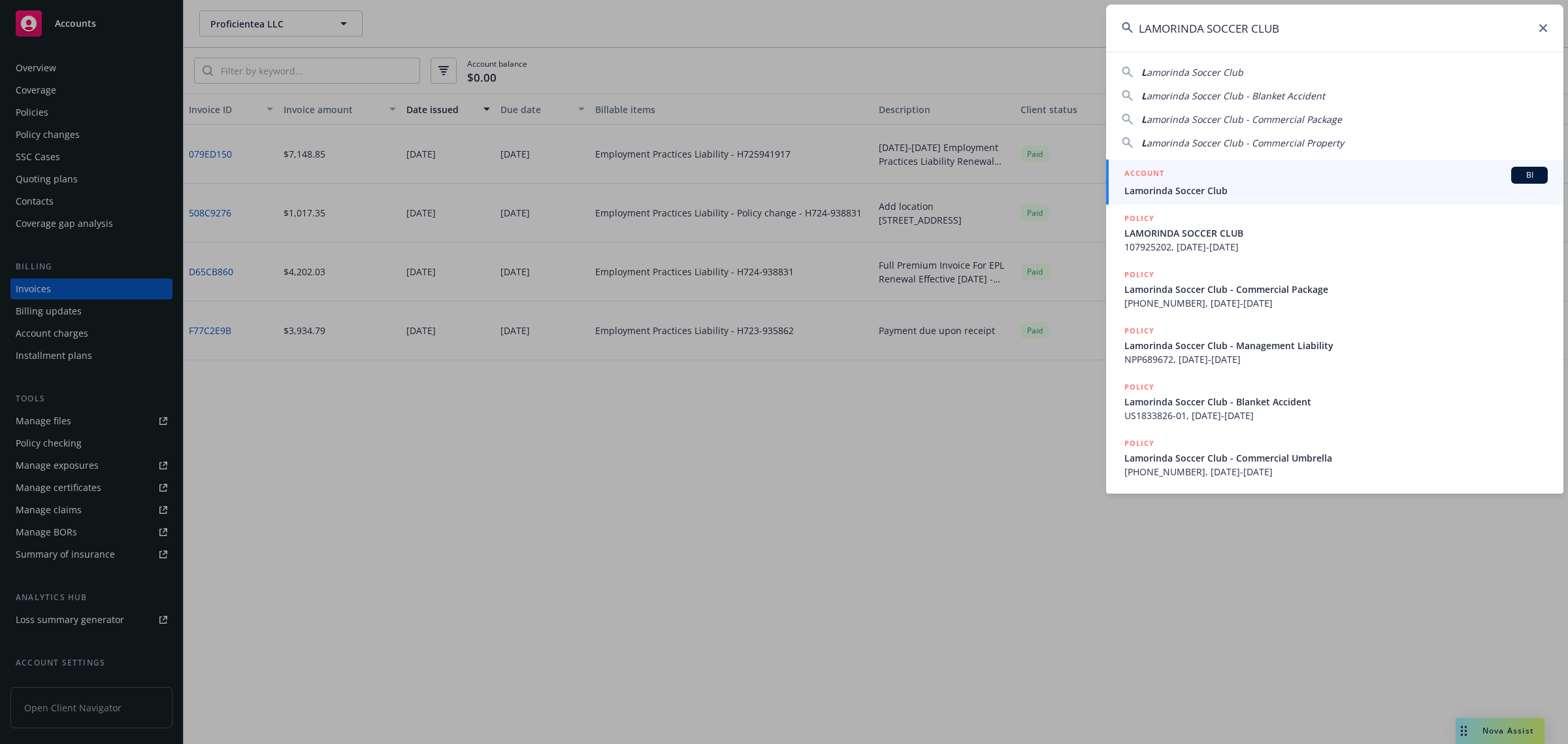
type input "LAMORINDA SOCCER CLUB"
drag, startPoint x: 1229, startPoint y: 184, endPoint x: 1013, endPoint y: 228, distance: 220.4
click at [1229, 185] on span "Lamorinda Soccer Club" at bounding box center [1336, 190] width 423 height 13
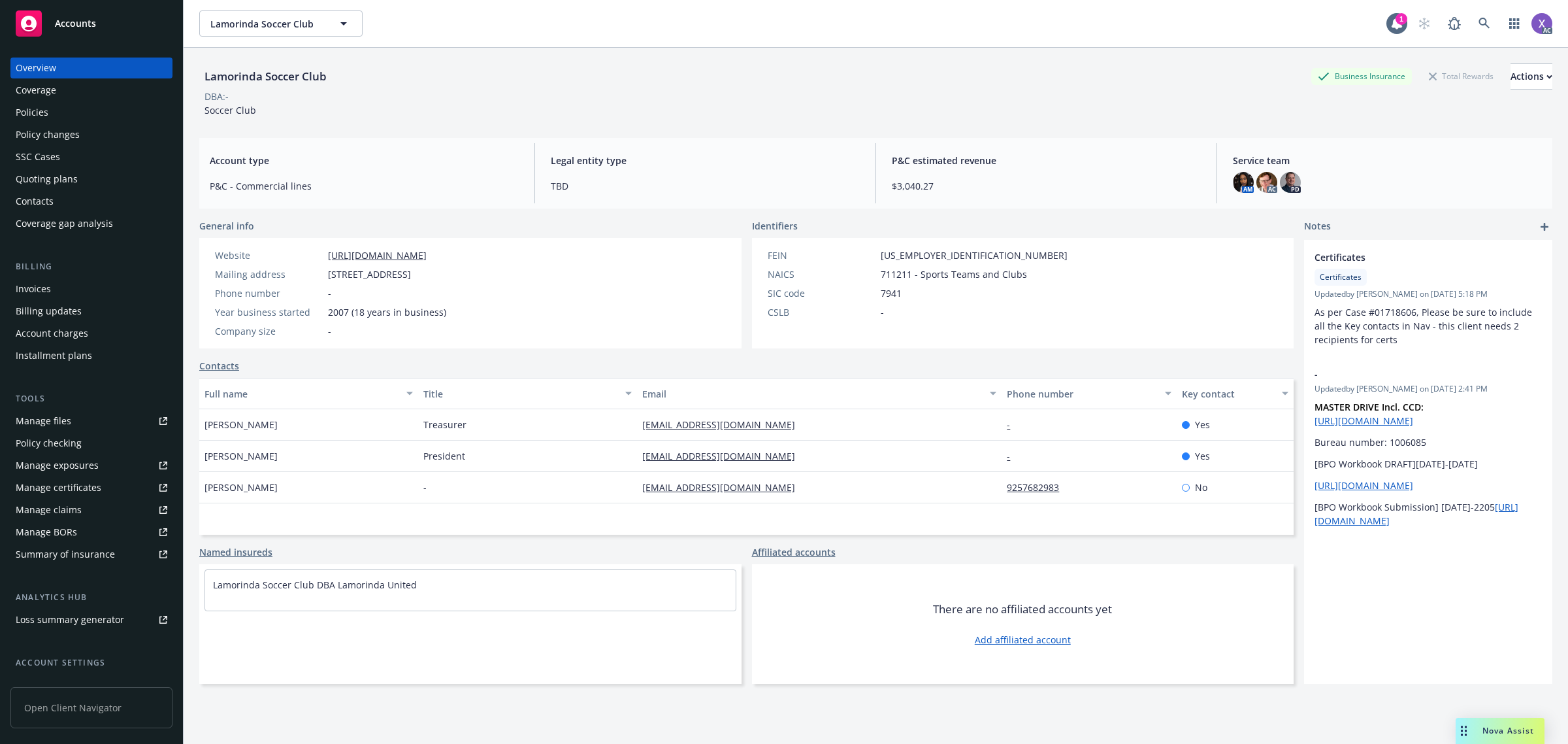
click at [53, 285] on div "Invoices" at bounding box center [91, 289] width 152 height 21
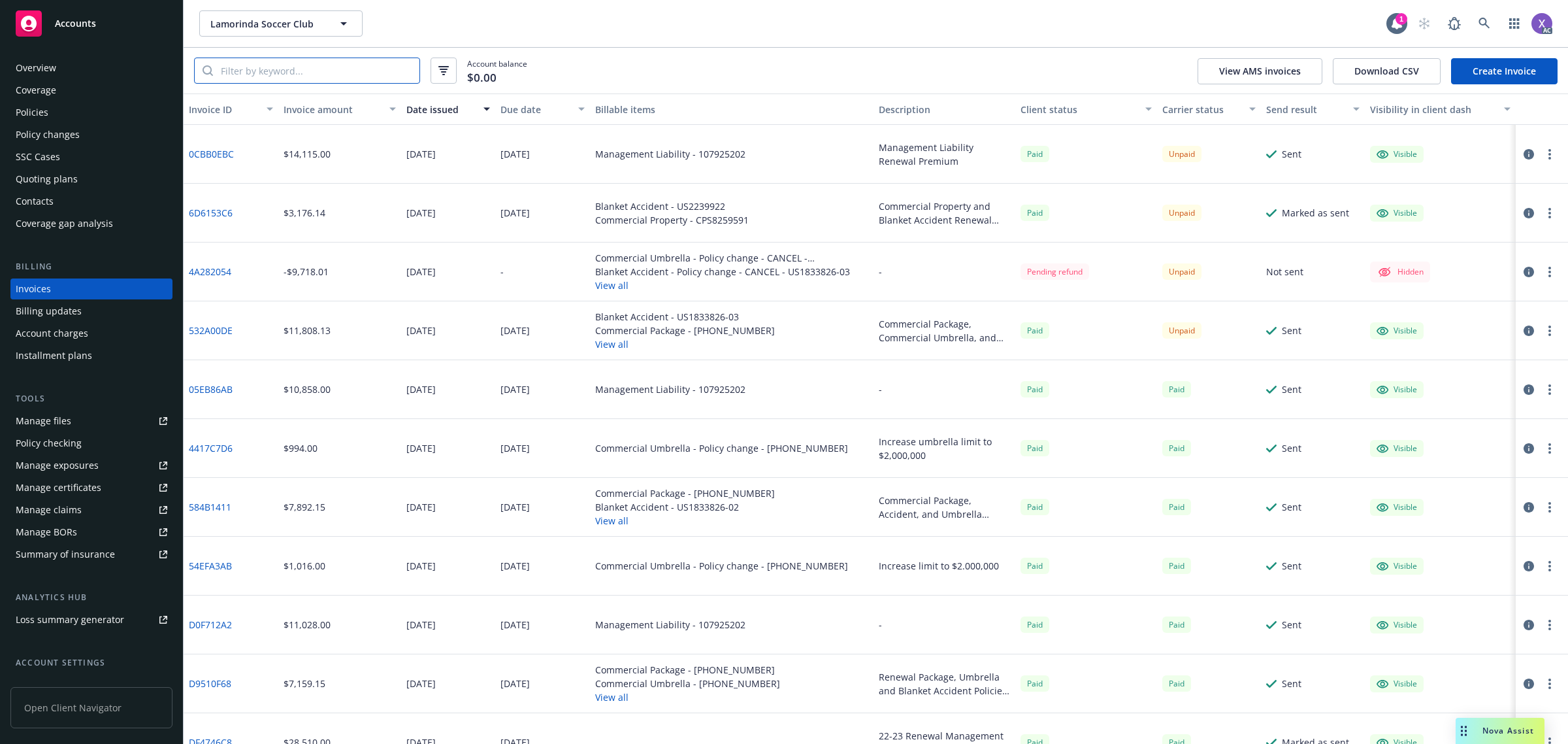
click at [325, 68] on input "search" at bounding box center [316, 71] width 206 height 25
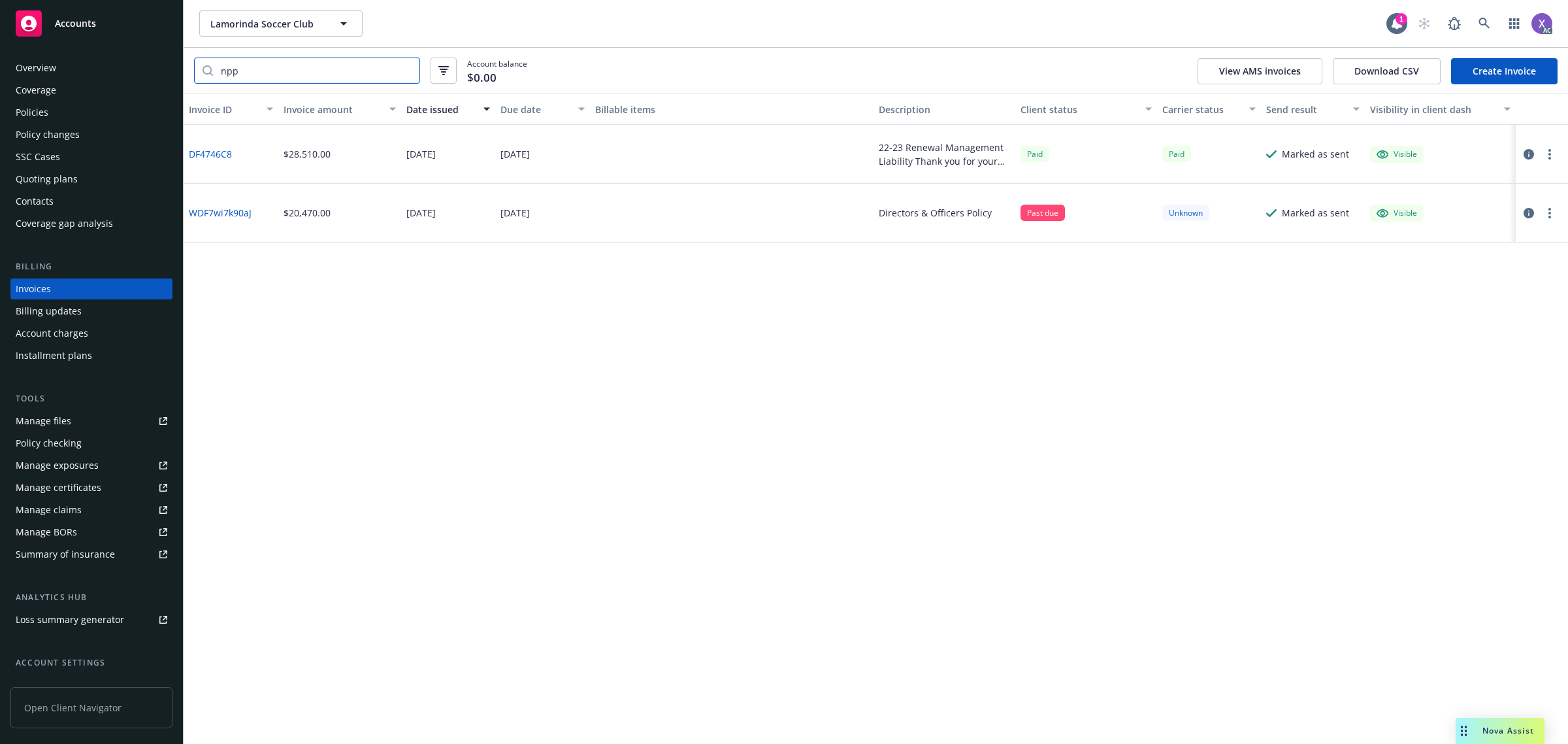
type input "npp"
click at [1485, 26] on icon at bounding box center [1485, 23] width 12 height 12
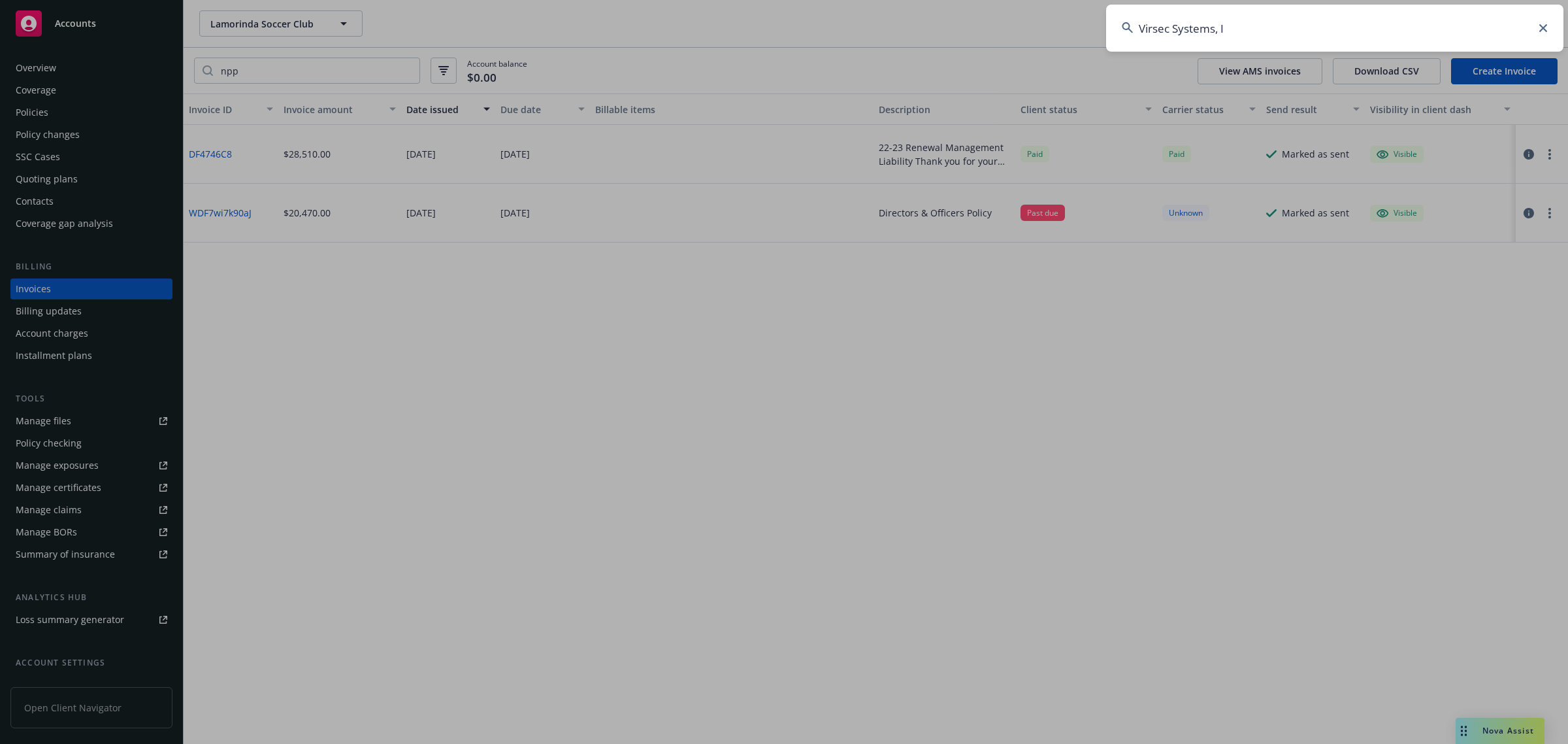
click at [1297, 26] on input at bounding box center [1335, 28] width 458 height 47
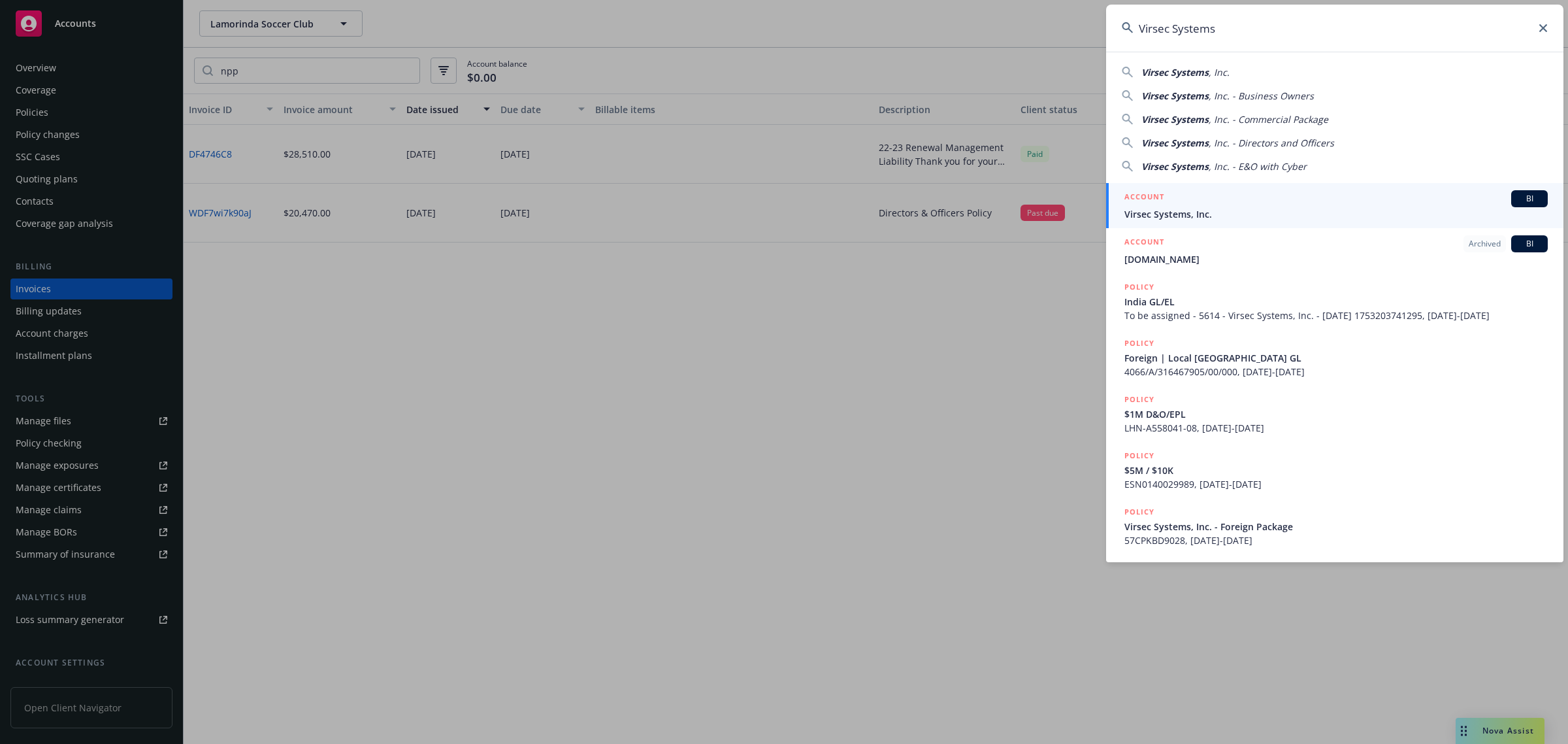
type input "Virsec Systems"
click at [1202, 213] on span "Virsec Systems, Inc." at bounding box center [1336, 214] width 423 height 13
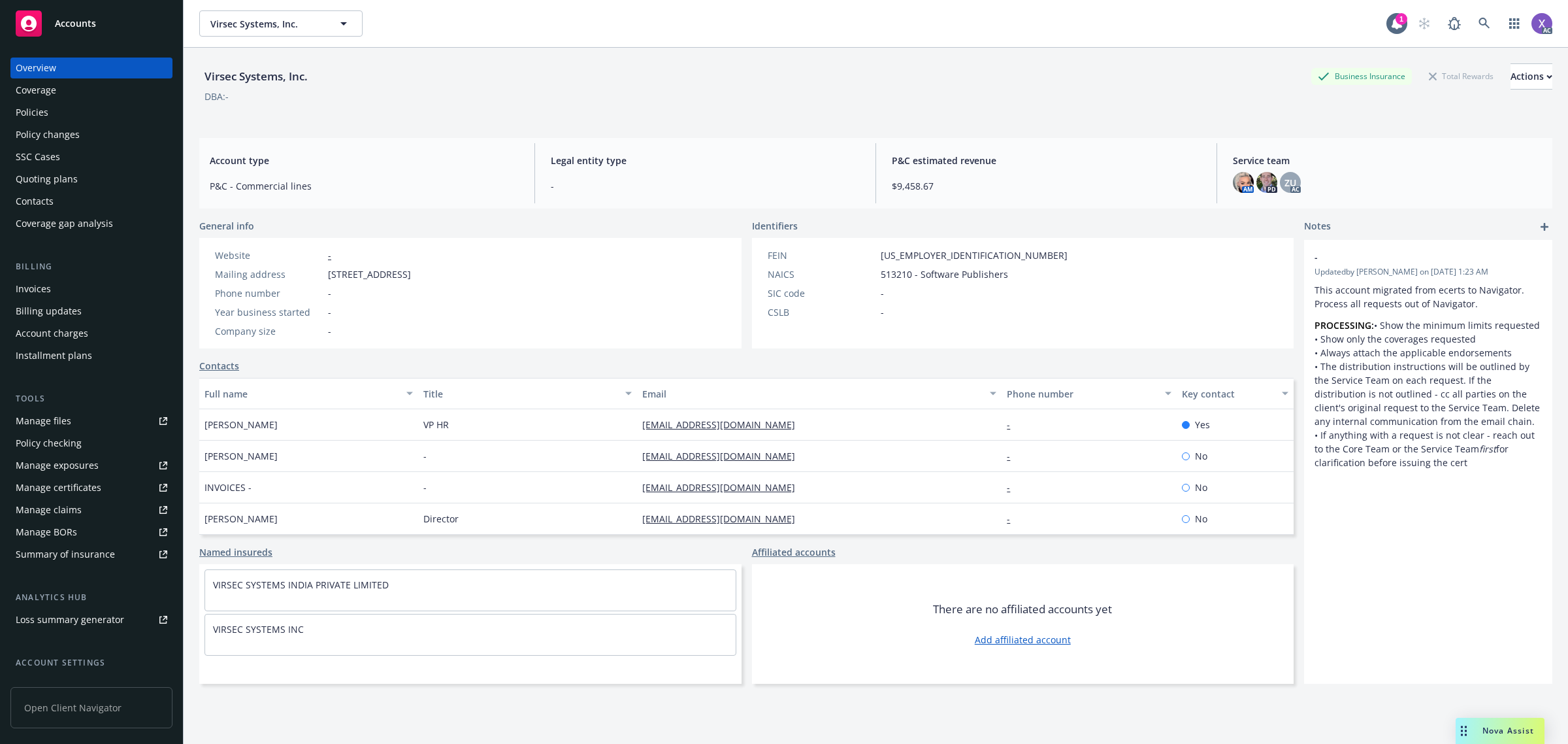
click at [35, 282] on div "Invoices" at bounding box center [33, 289] width 36 height 21
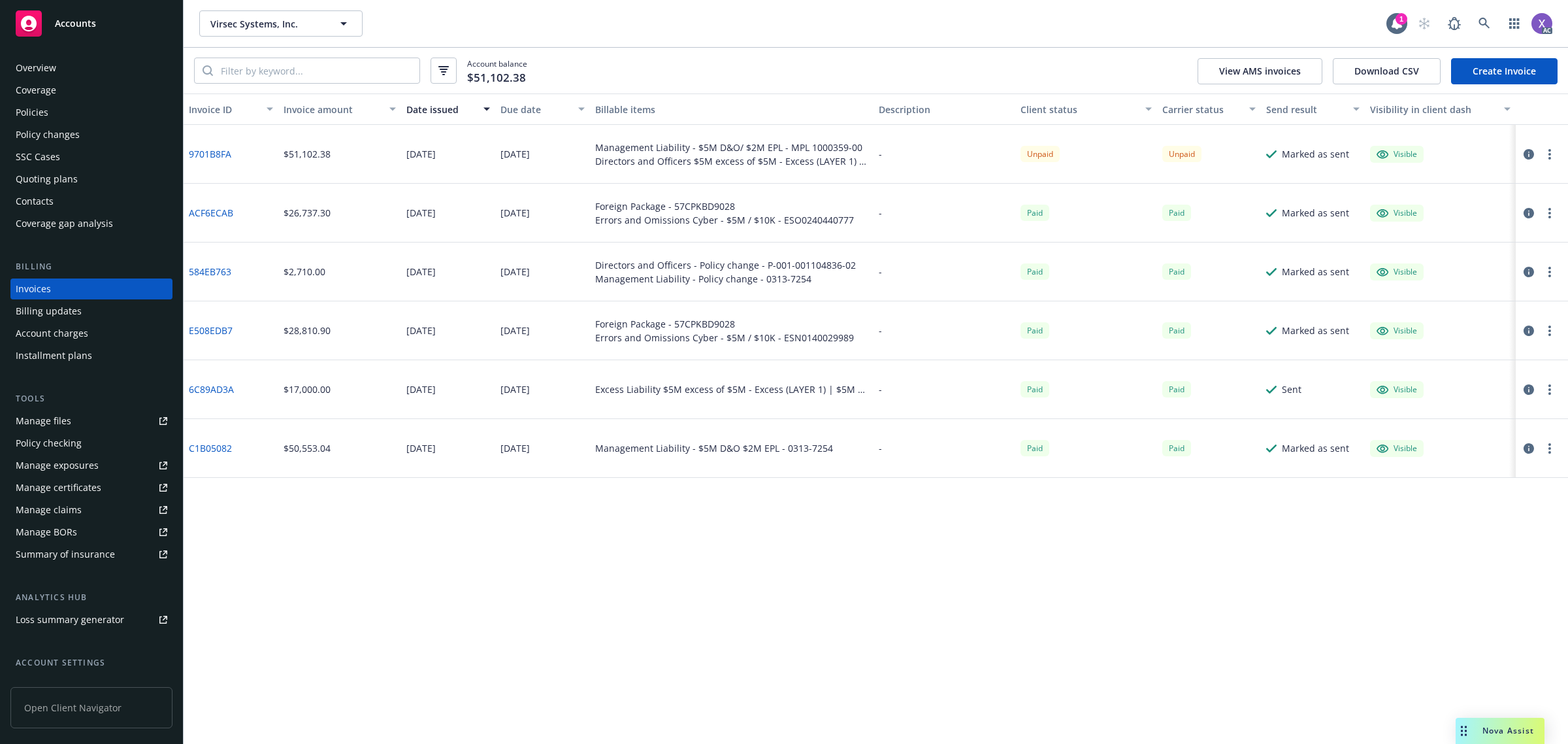
click at [210, 149] on link "9701B8FA" at bounding box center [210, 154] width 42 height 13
click at [28, 115] on div "Policies" at bounding box center [32, 112] width 33 height 21
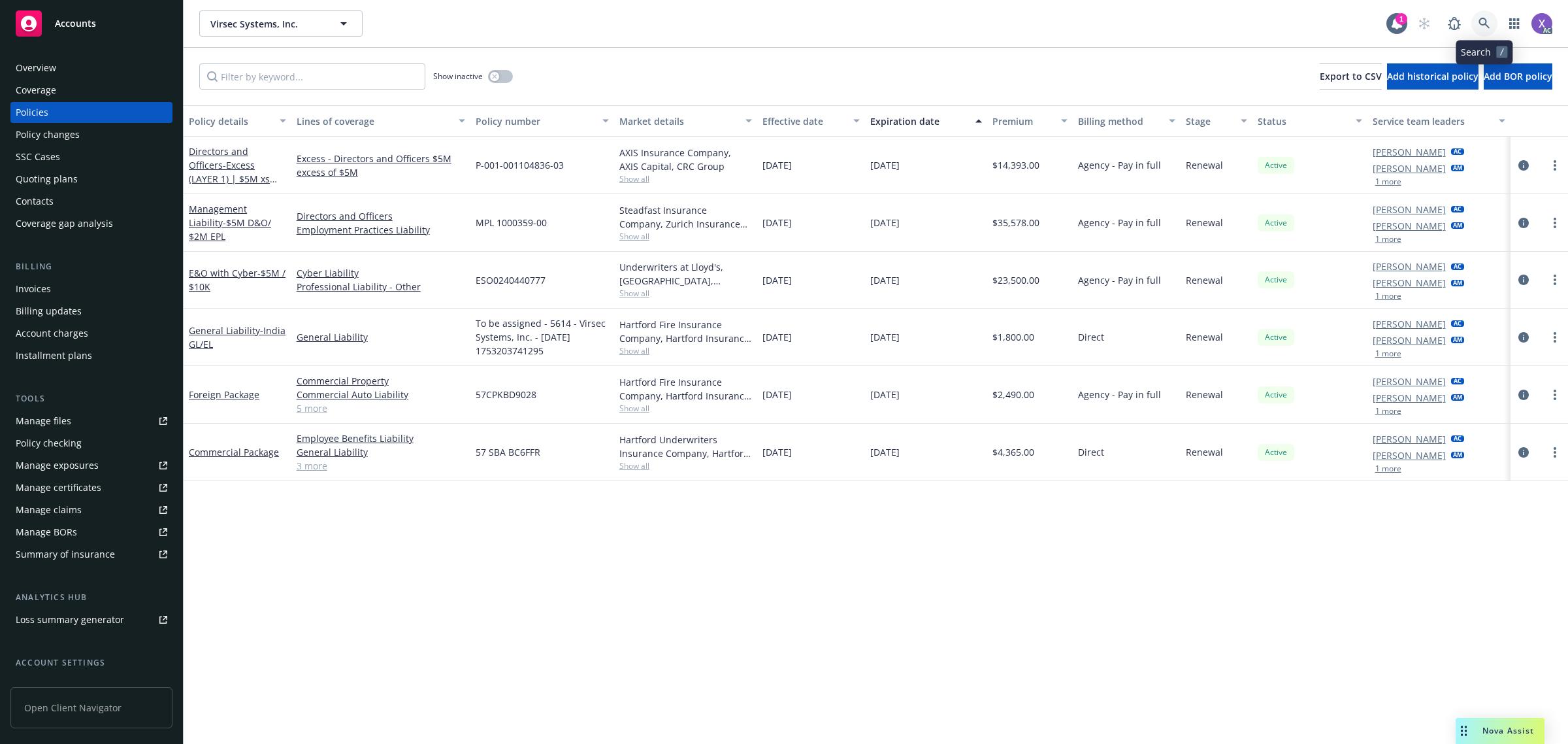
click at [1479, 21] on icon at bounding box center [1485, 23] width 12 height 12
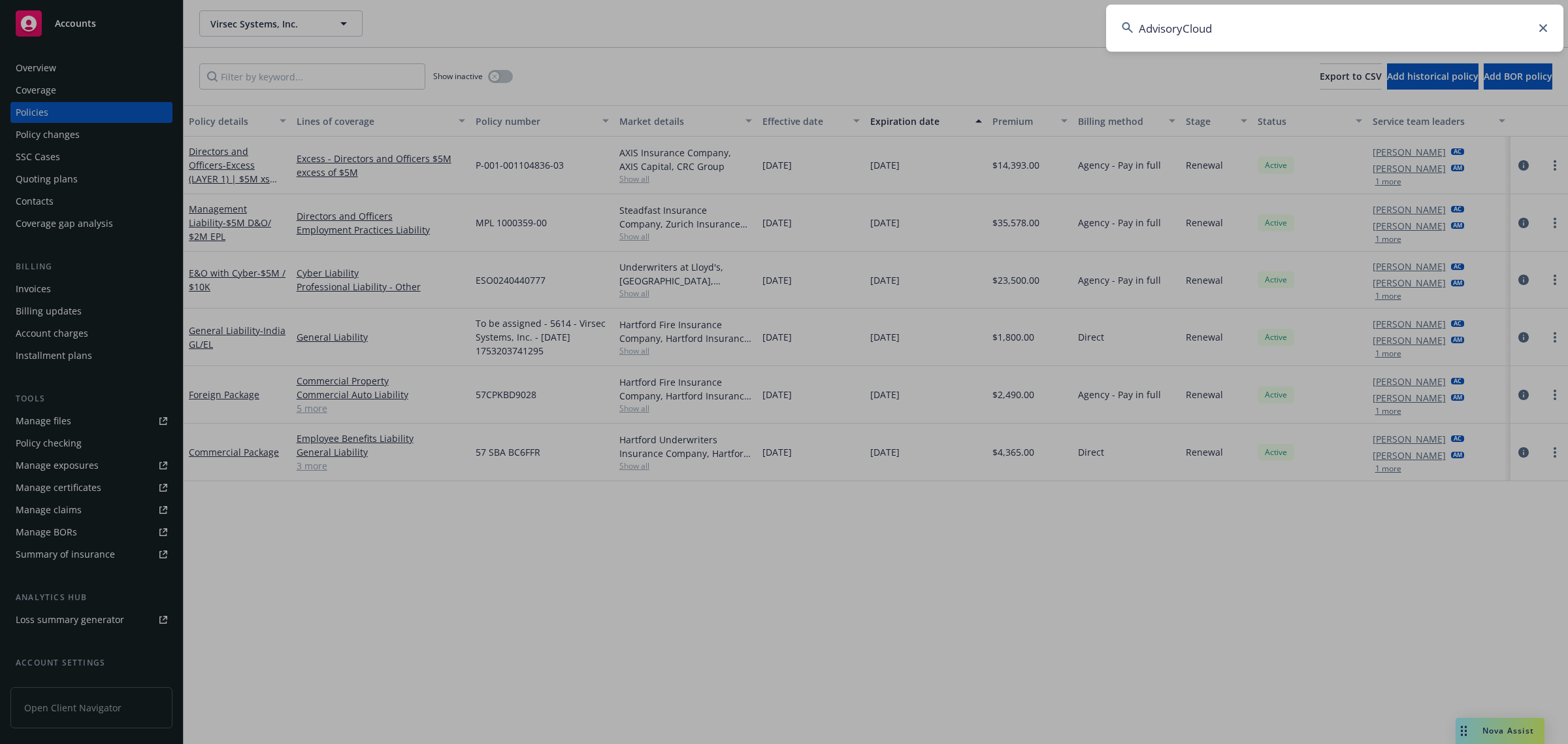
click at [1310, 42] on input "AdvisoryCloud" at bounding box center [1335, 28] width 458 height 47
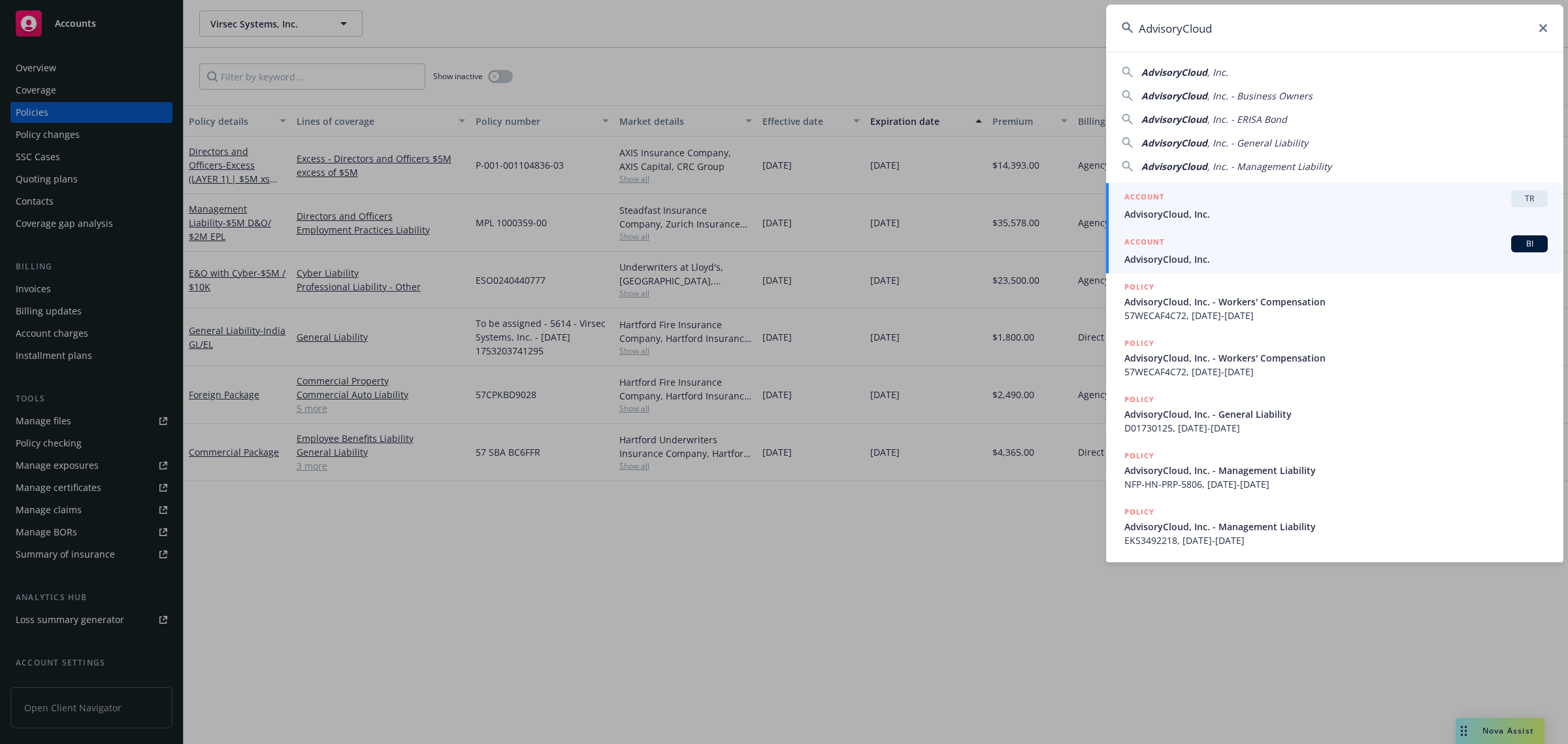
type input "AdvisoryCloud"
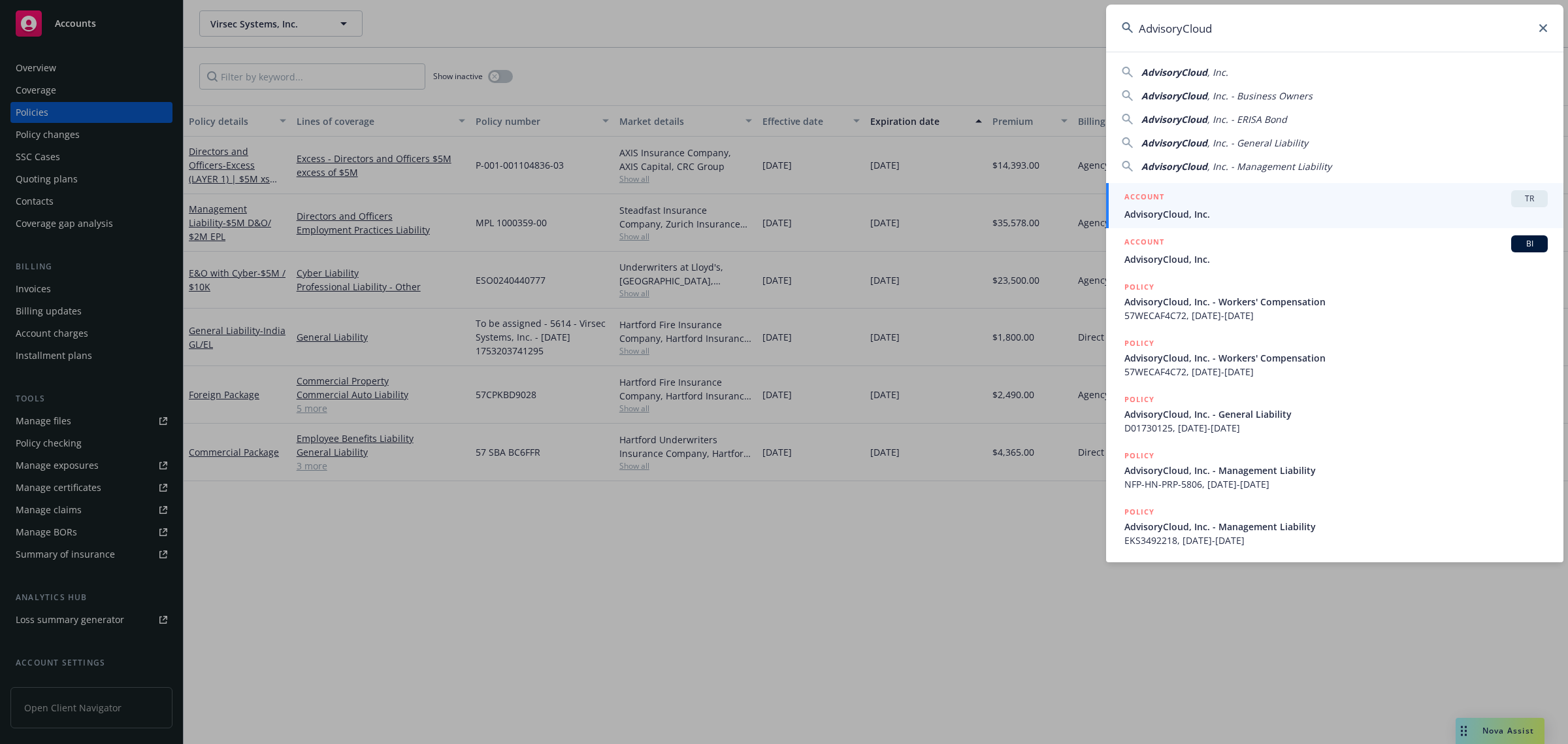
drag, startPoint x: 1198, startPoint y: 260, endPoint x: 1180, endPoint y: 265, distance: 18.7
click at [1198, 260] on span "AdvisoryCloud, Inc." at bounding box center [1336, 259] width 423 height 13
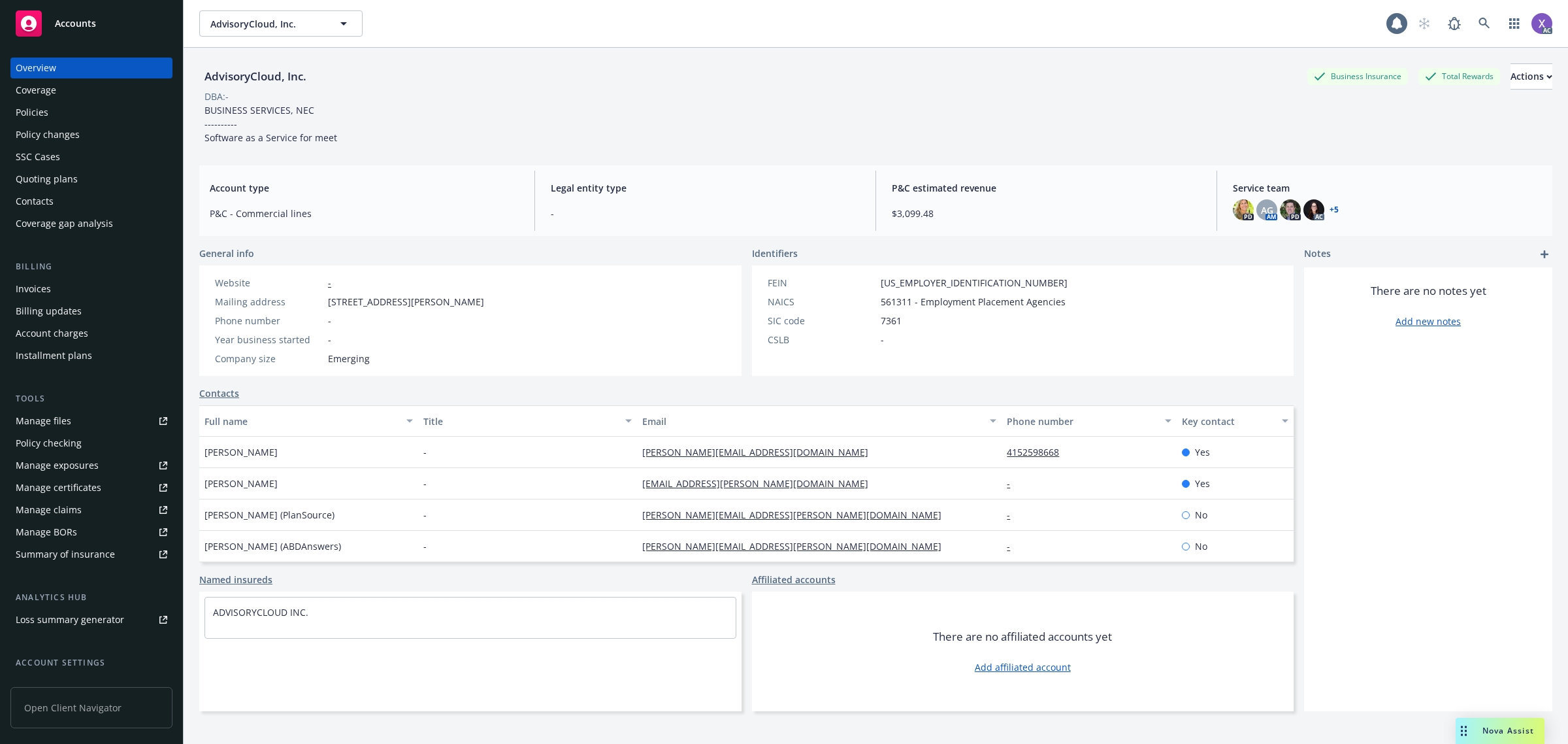
click at [24, 296] on div "Invoices" at bounding box center [33, 289] width 36 height 21
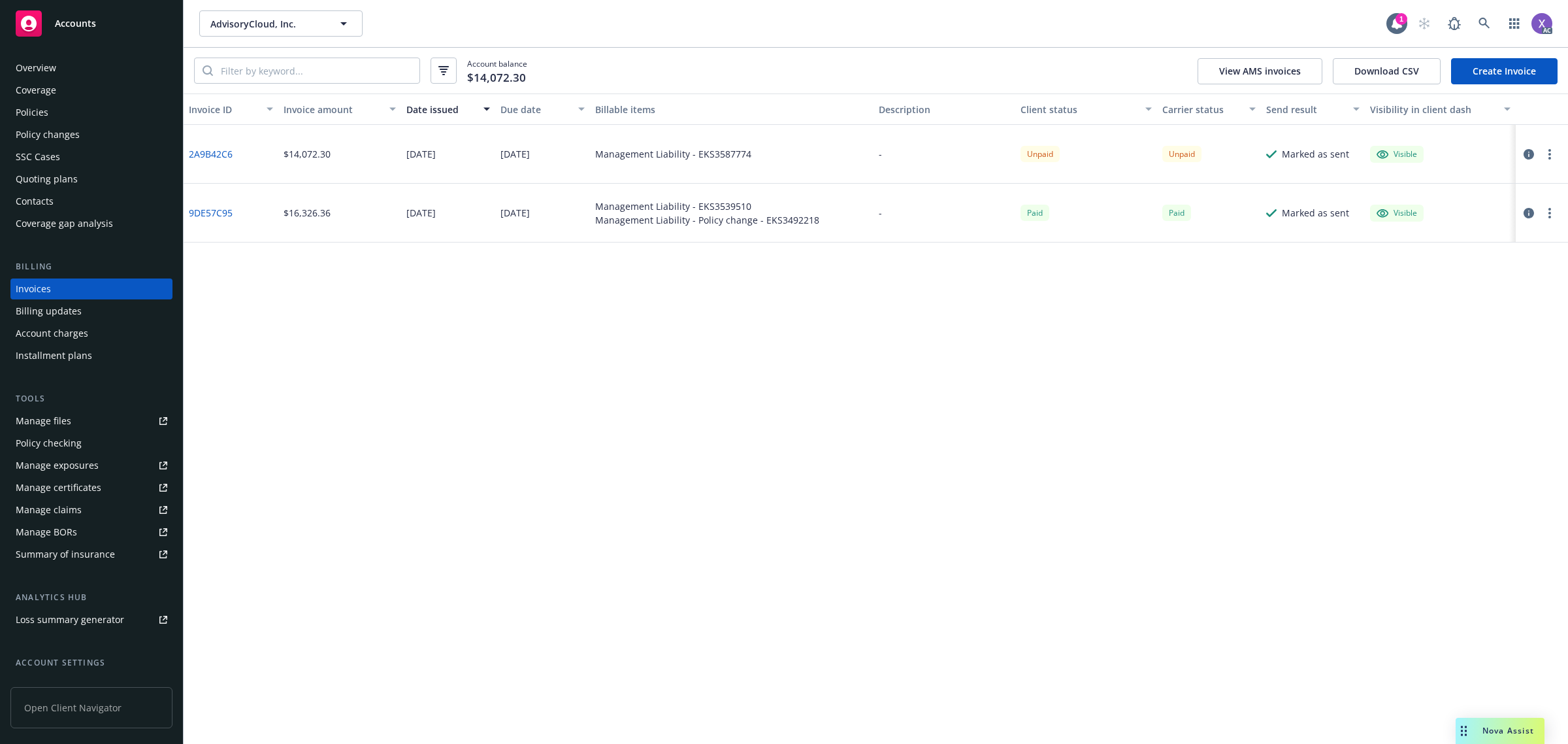
click at [43, 112] on div "Policies" at bounding box center [32, 112] width 33 height 21
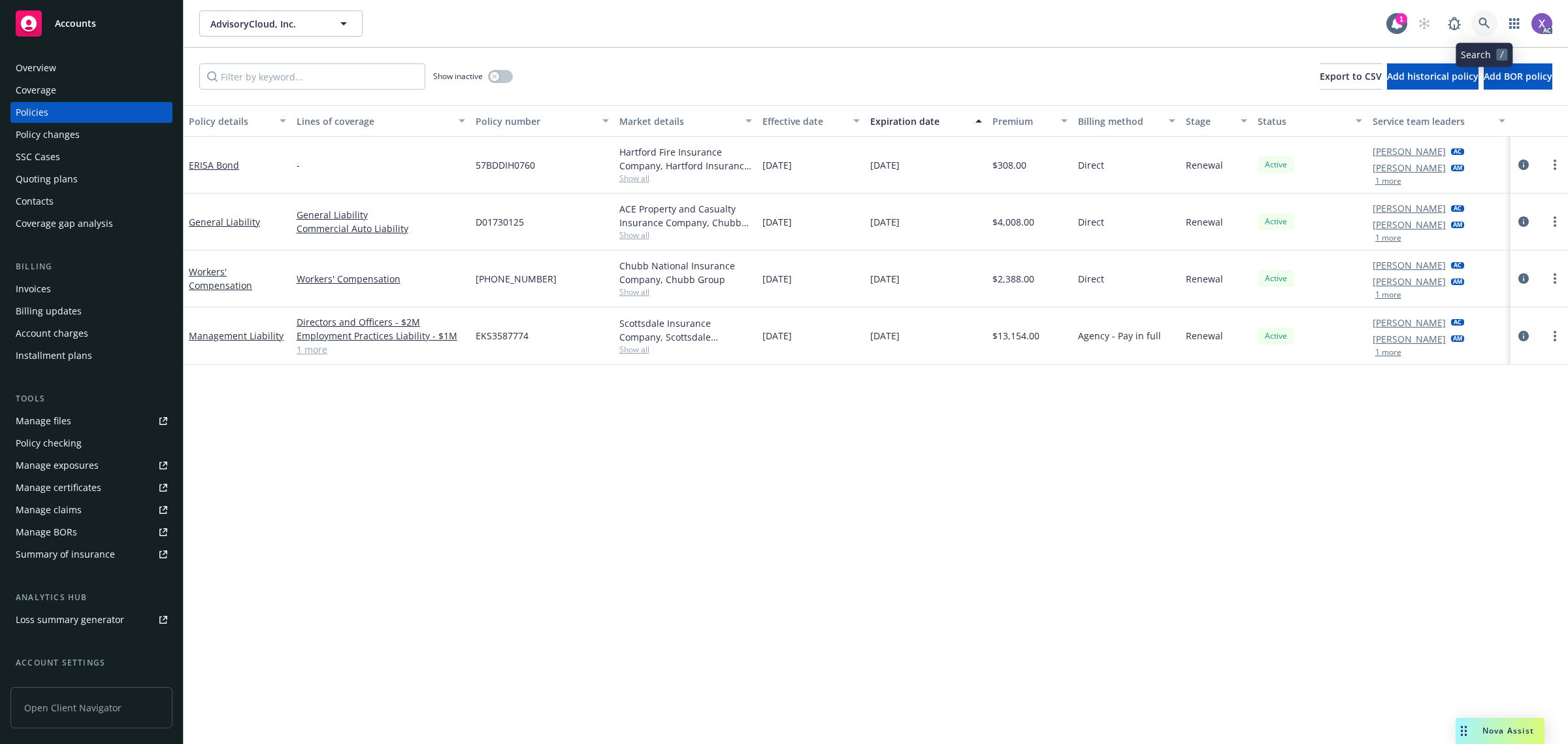
click at [1482, 28] on icon at bounding box center [1485, 23] width 12 height 12
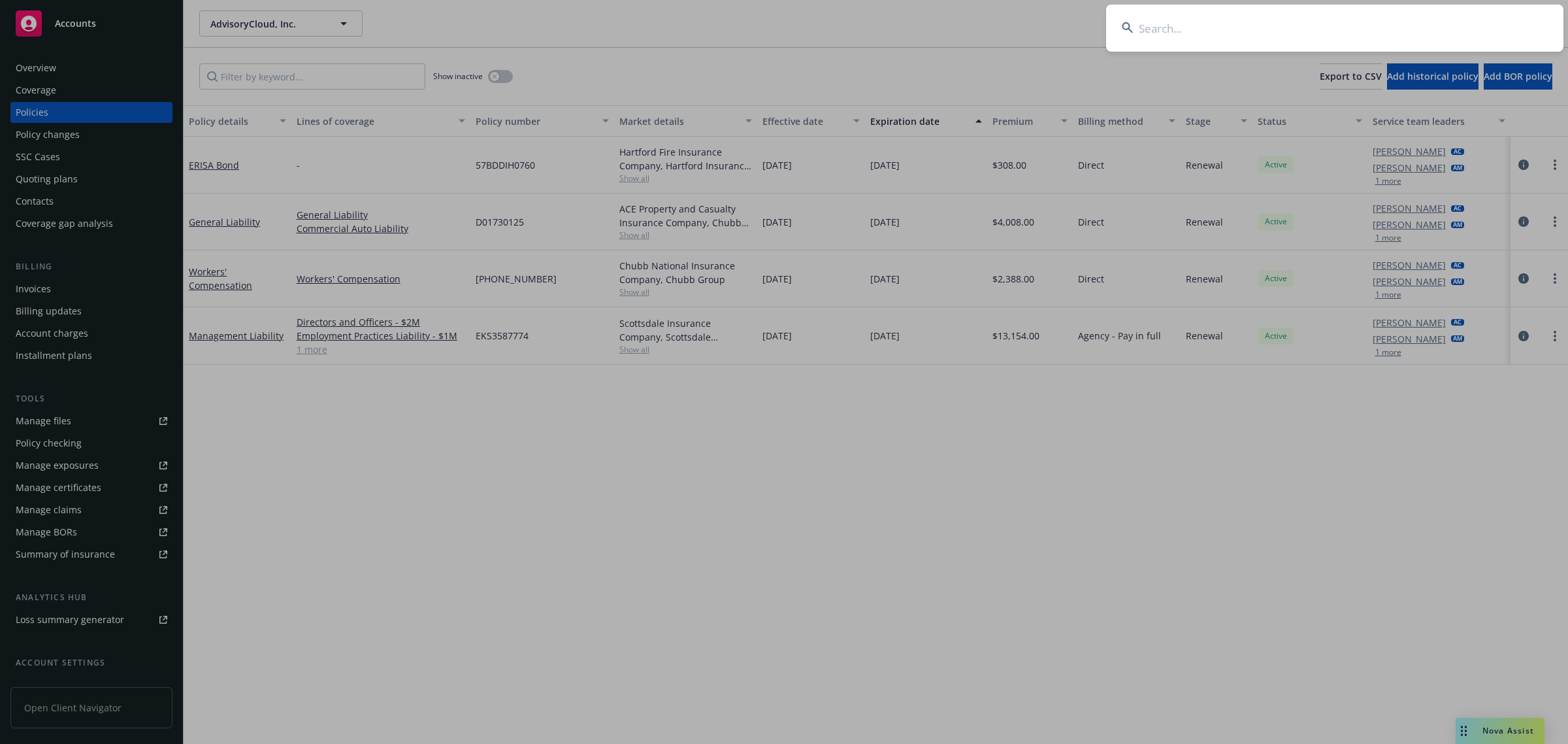
type input "Love, Nala LLC"
click at [1271, 28] on input "Love, Nala LLC" at bounding box center [1335, 28] width 458 height 47
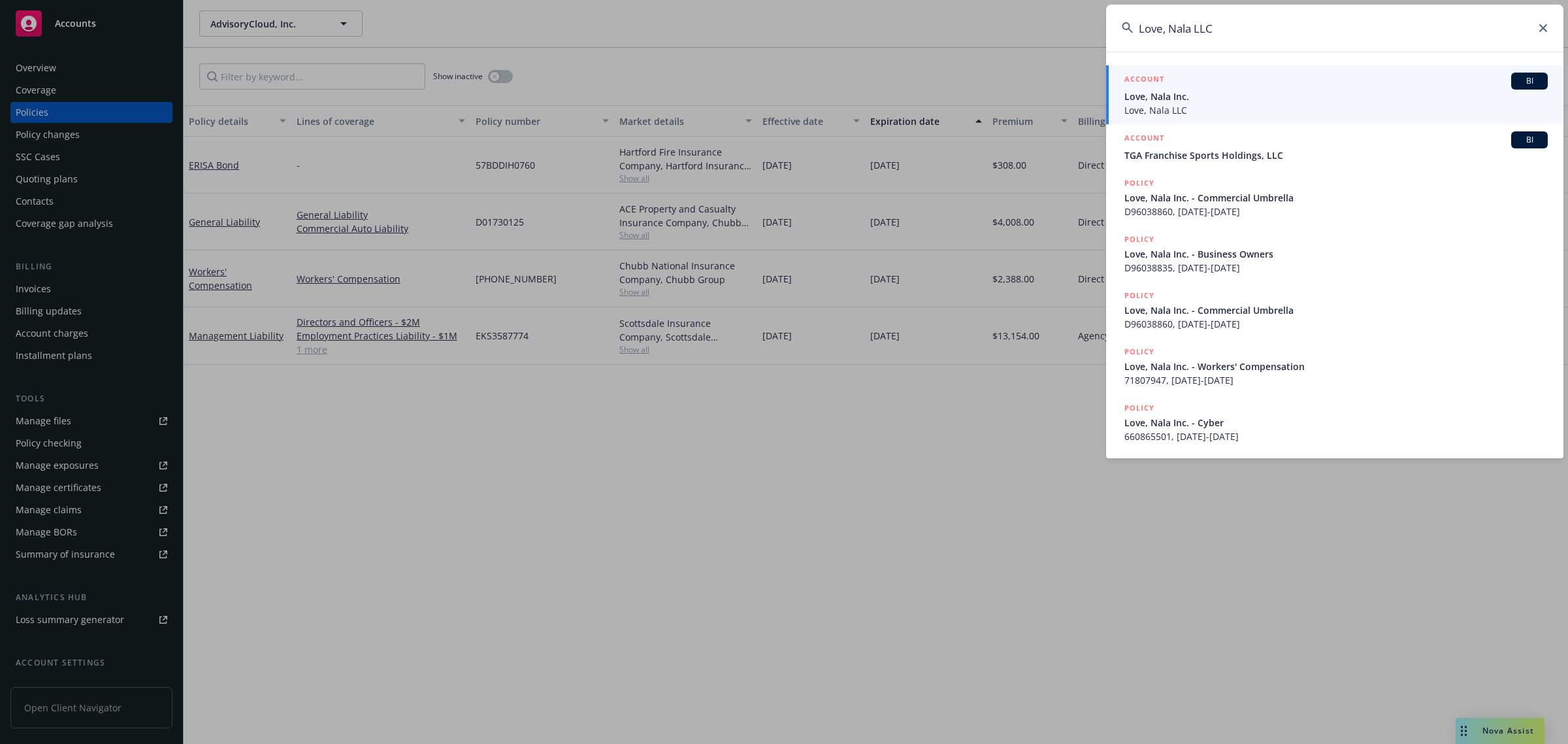
click at [1184, 109] on span "Love, Nala LLC" at bounding box center [1336, 110] width 423 height 13
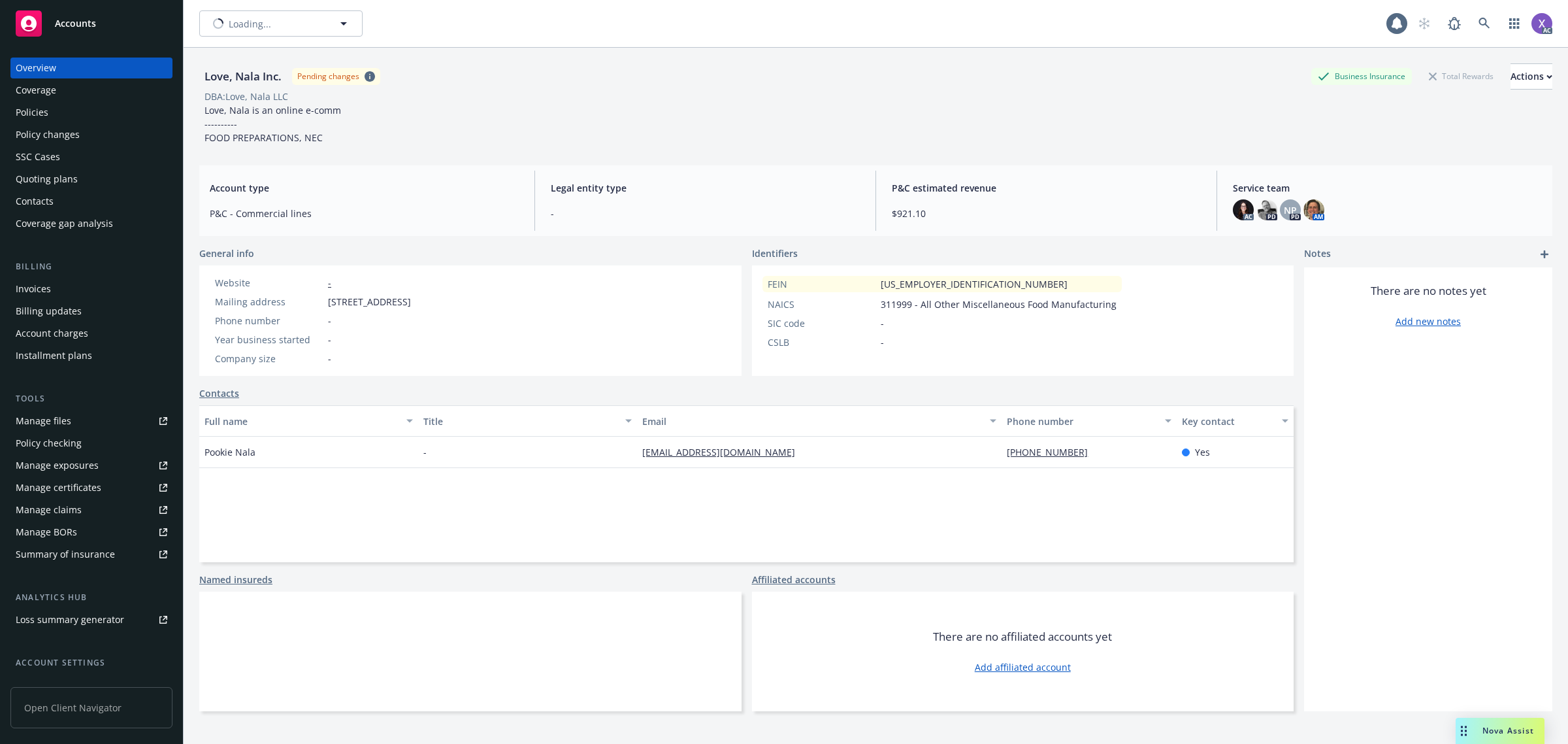
click at [44, 292] on div "Invoices" at bounding box center [33, 289] width 36 height 21
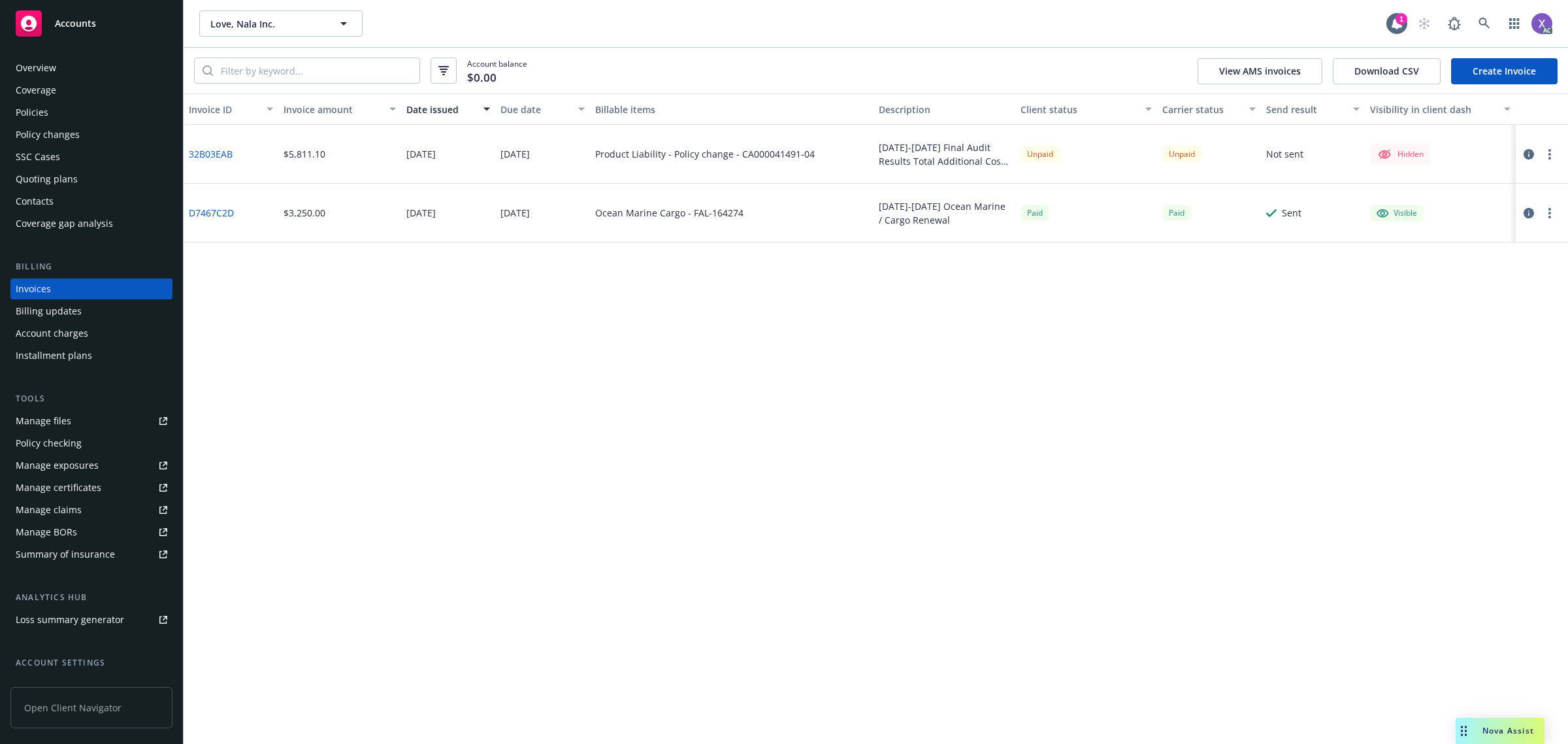
click at [43, 108] on div "Policies" at bounding box center [32, 112] width 33 height 21
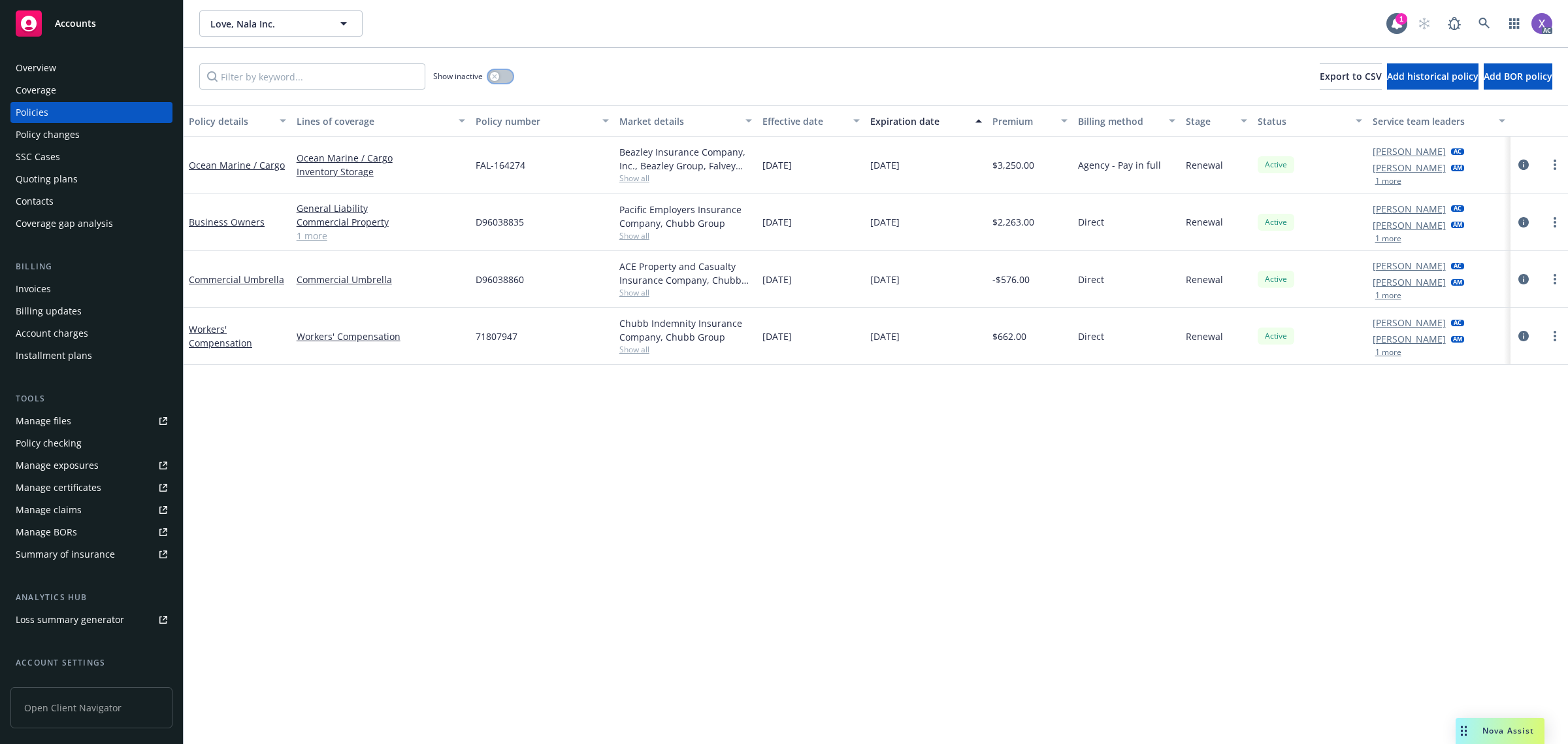
click at [507, 79] on button "button" at bounding box center [501, 77] width 25 height 13
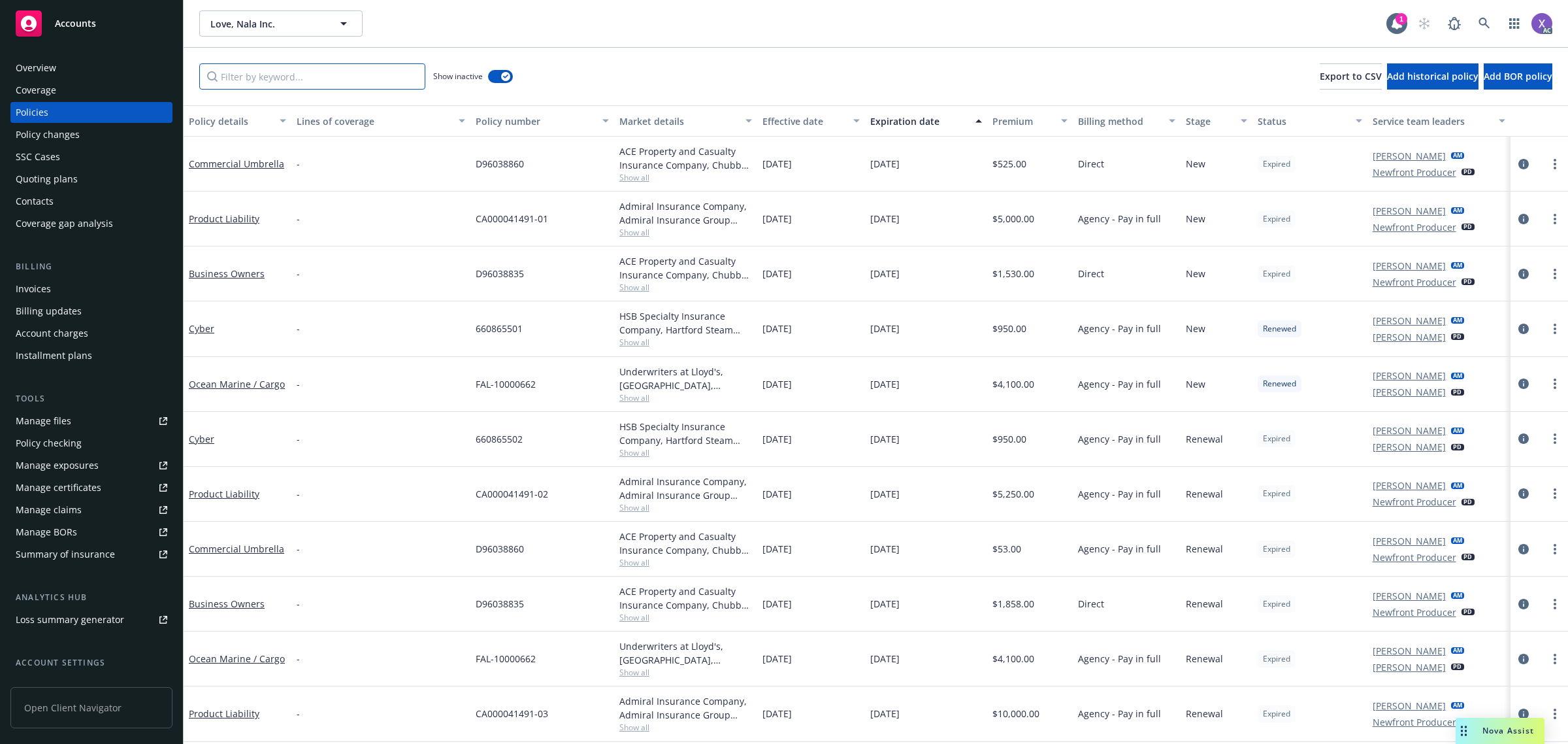
click at [351, 77] on input "Filter by keyword..." at bounding box center [313, 76] width 226 height 26
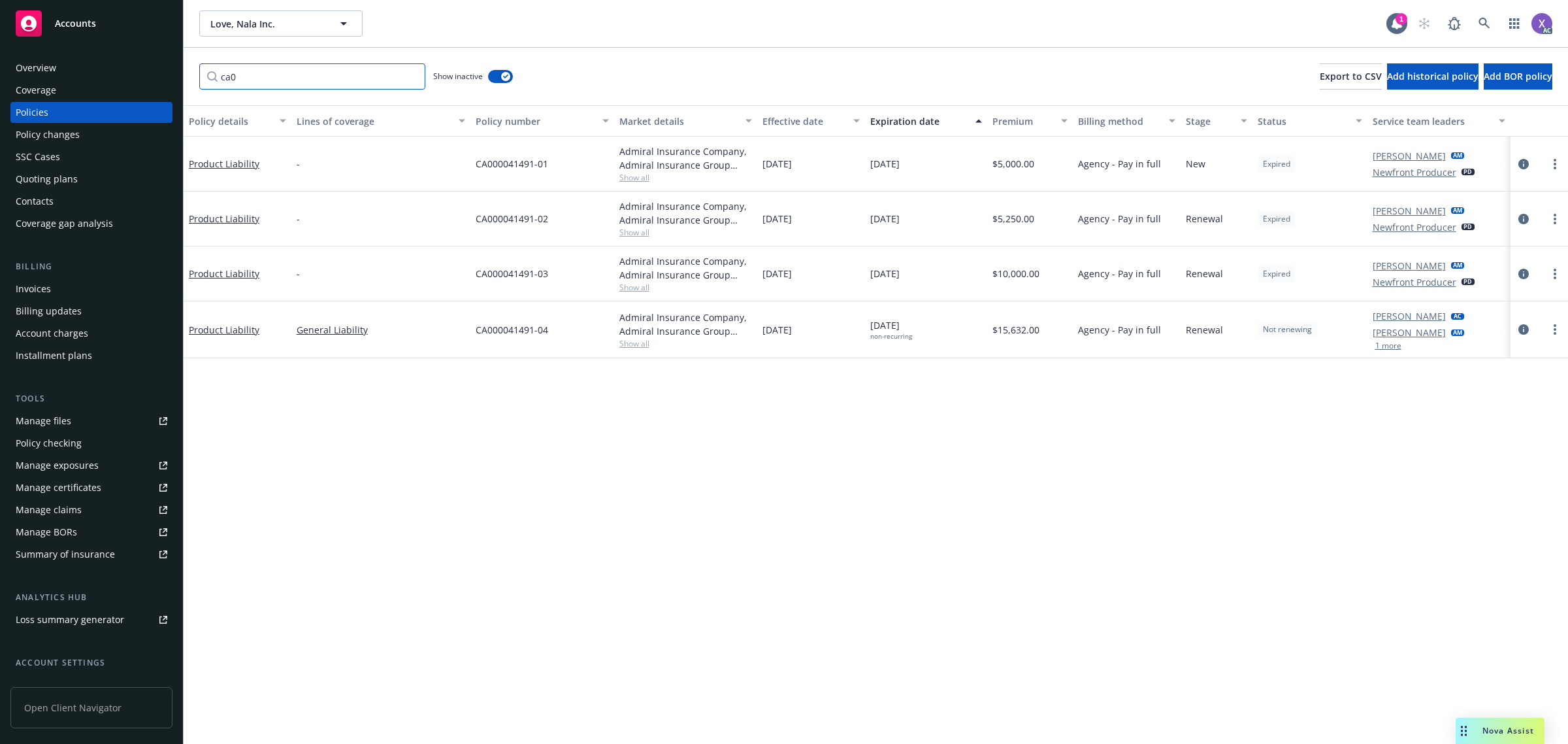
type input "ca0"
click at [46, 286] on div "Invoices" at bounding box center [33, 289] width 36 height 21
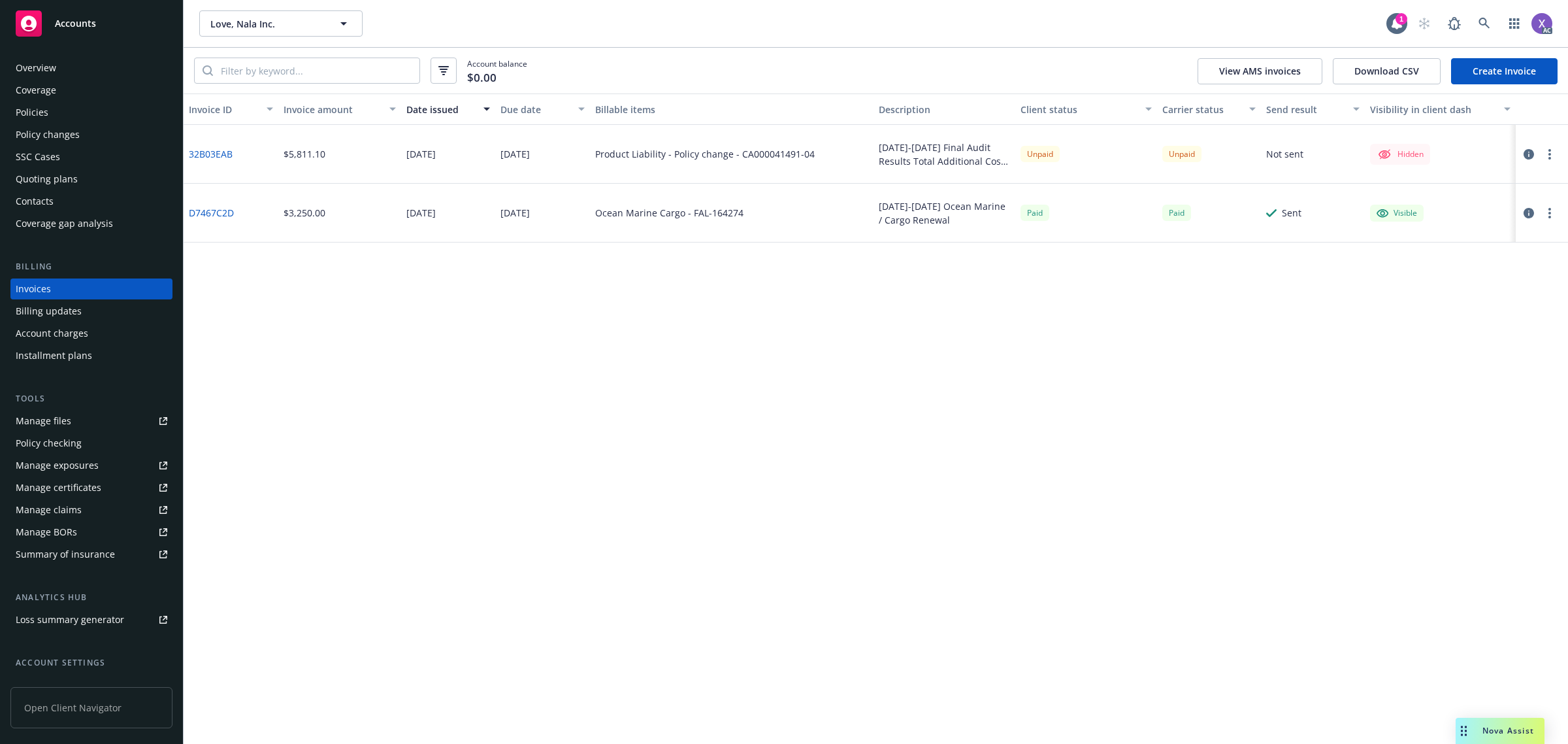
click at [210, 149] on link "32B03EAB" at bounding box center [211, 154] width 44 height 13
click at [39, 113] on div "Policies" at bounding box center [32, 112] width 33 height 21
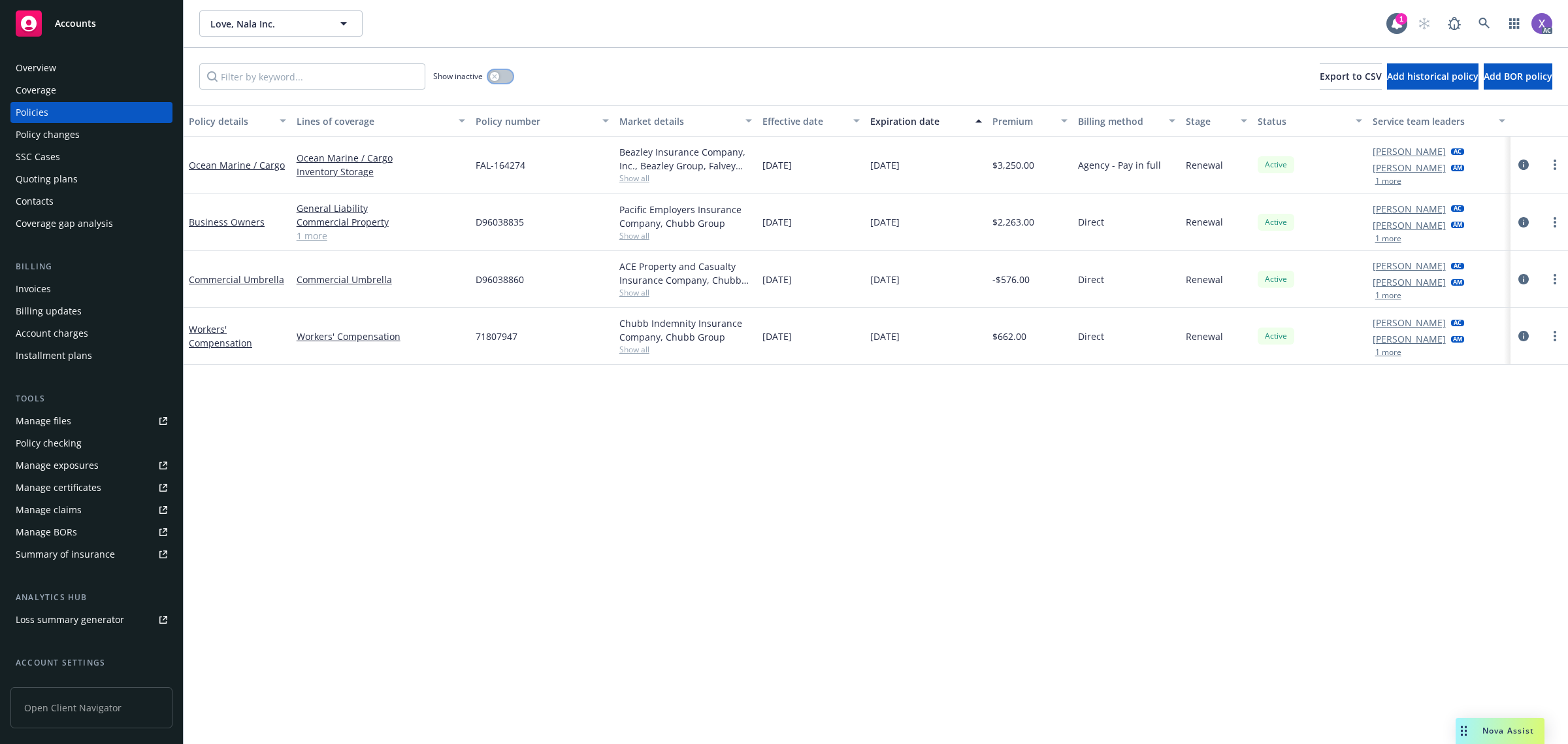
click at [509, 79] on button "button" at bounding box center [501, 77] width 25 height 13
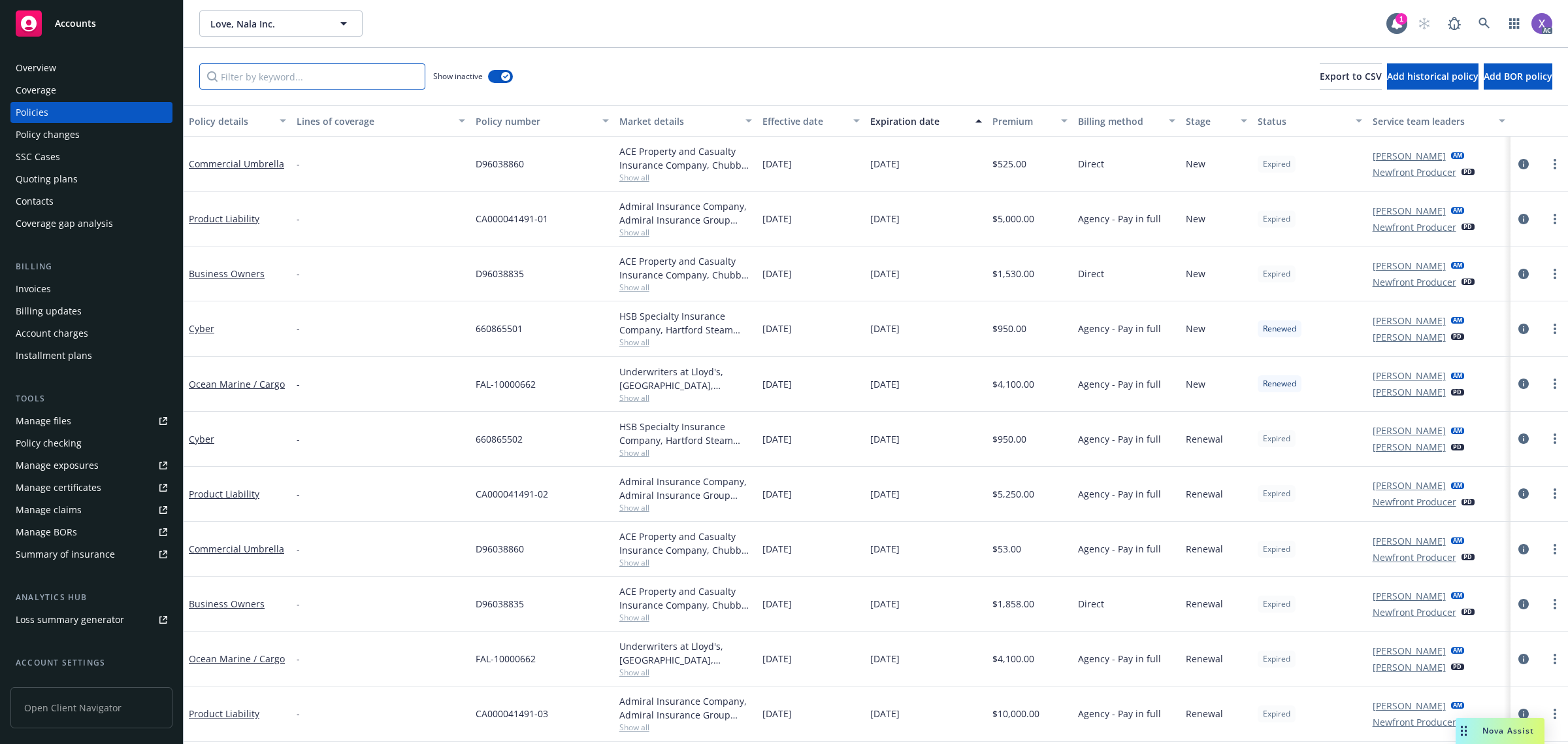
click at [351, 75] on input "Filter by keyword..." at bounding box center [313, 76] width 226 height 26
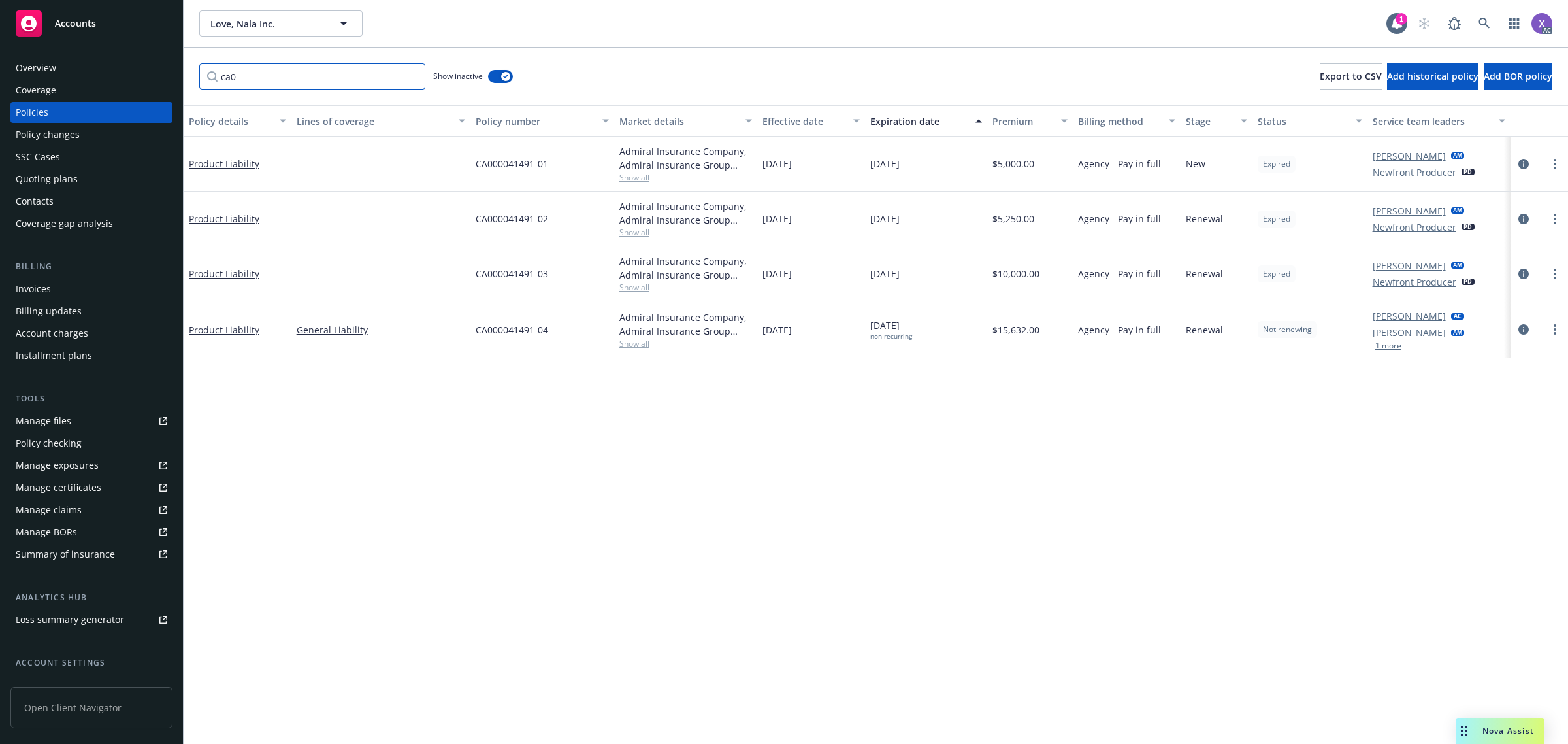
type input "ca0"
click at [1481, 21] on icon at bounding box center [1485, 23] width 12 height 12
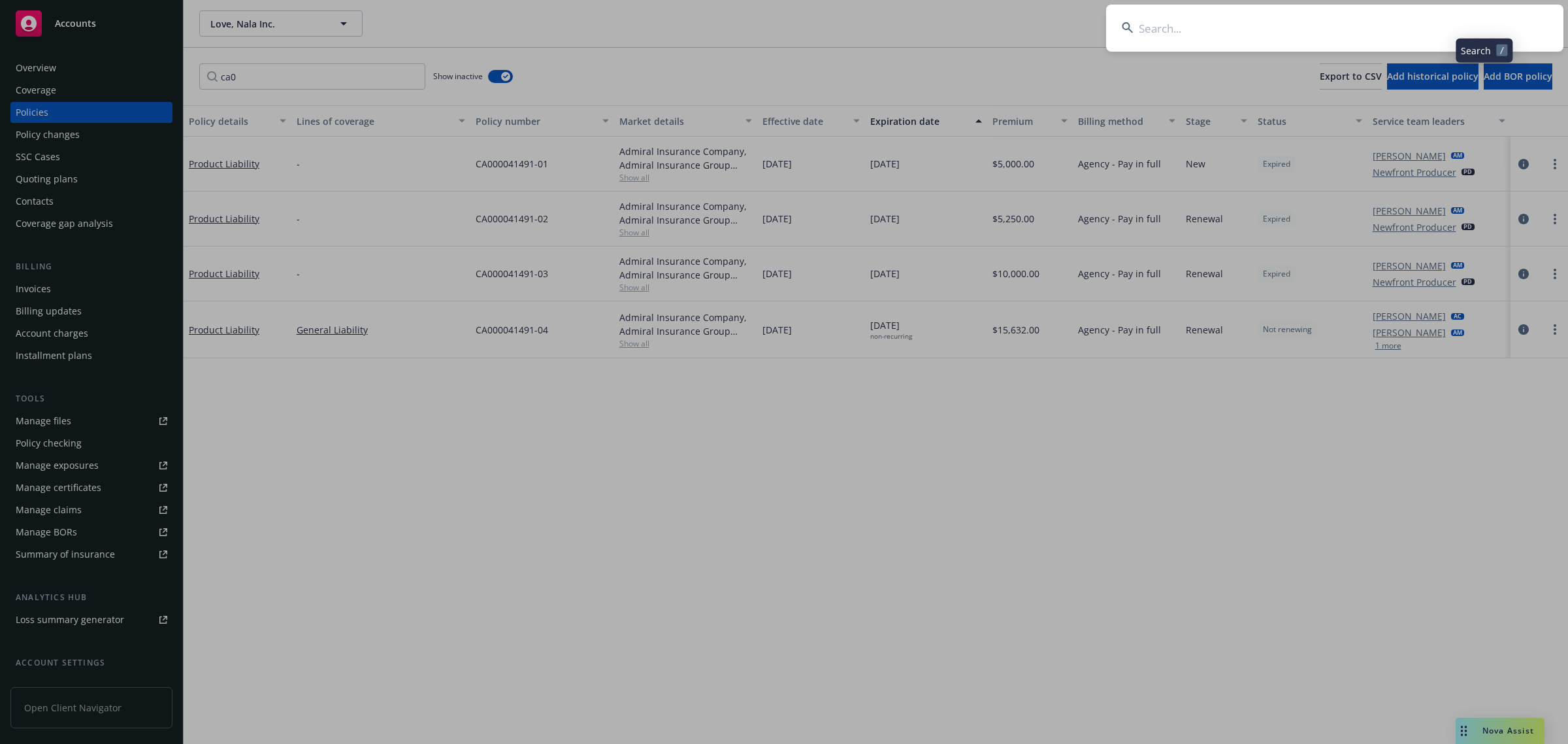
click at [1302, 26] on input at bounding box center [1335, 28] width 458 height 47
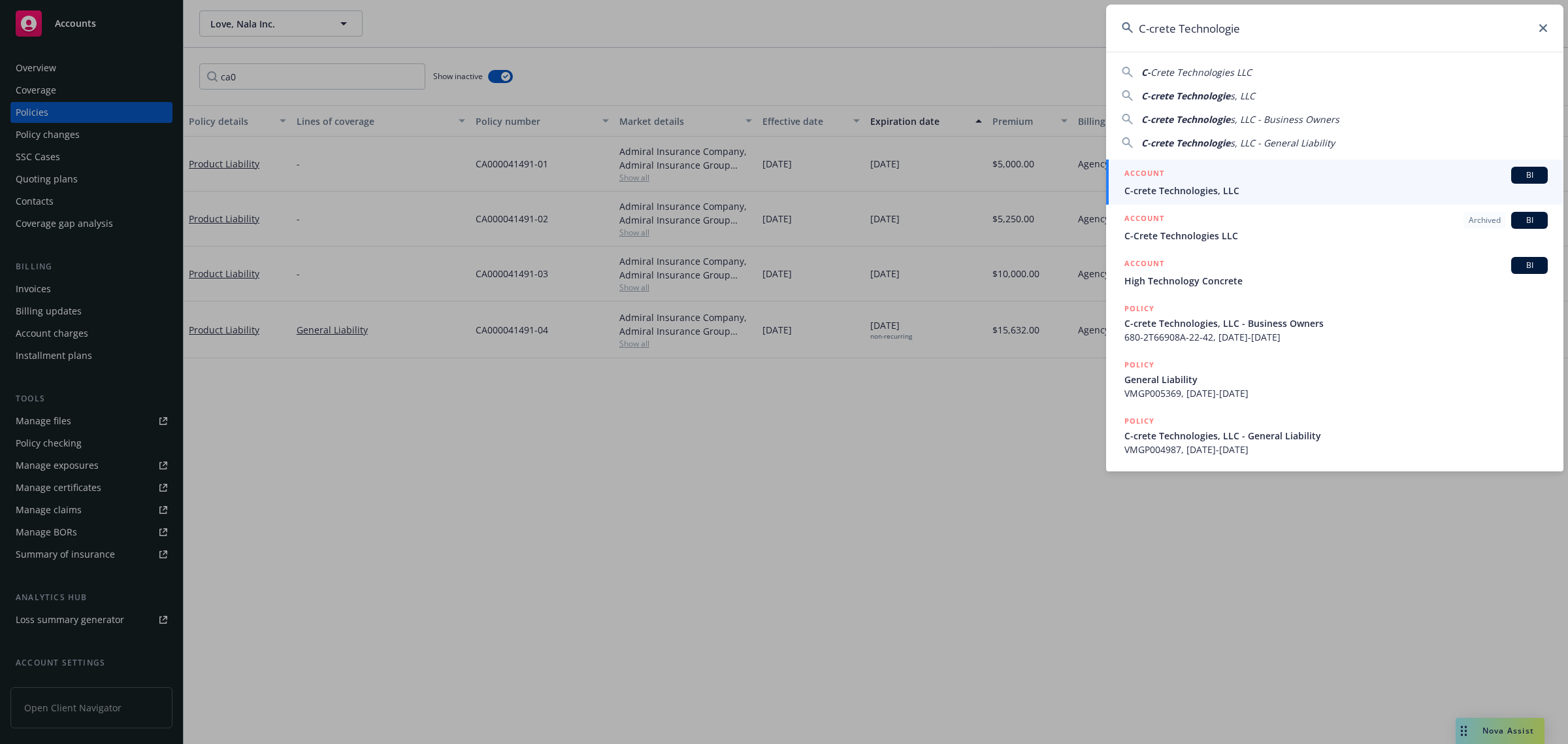
type input "C-crete Technologie"
click at [1191, 198] on link "ACCOUNT BI C-crete Technologies, LLC" at bounding box center [1335, 181] width 458 height 45
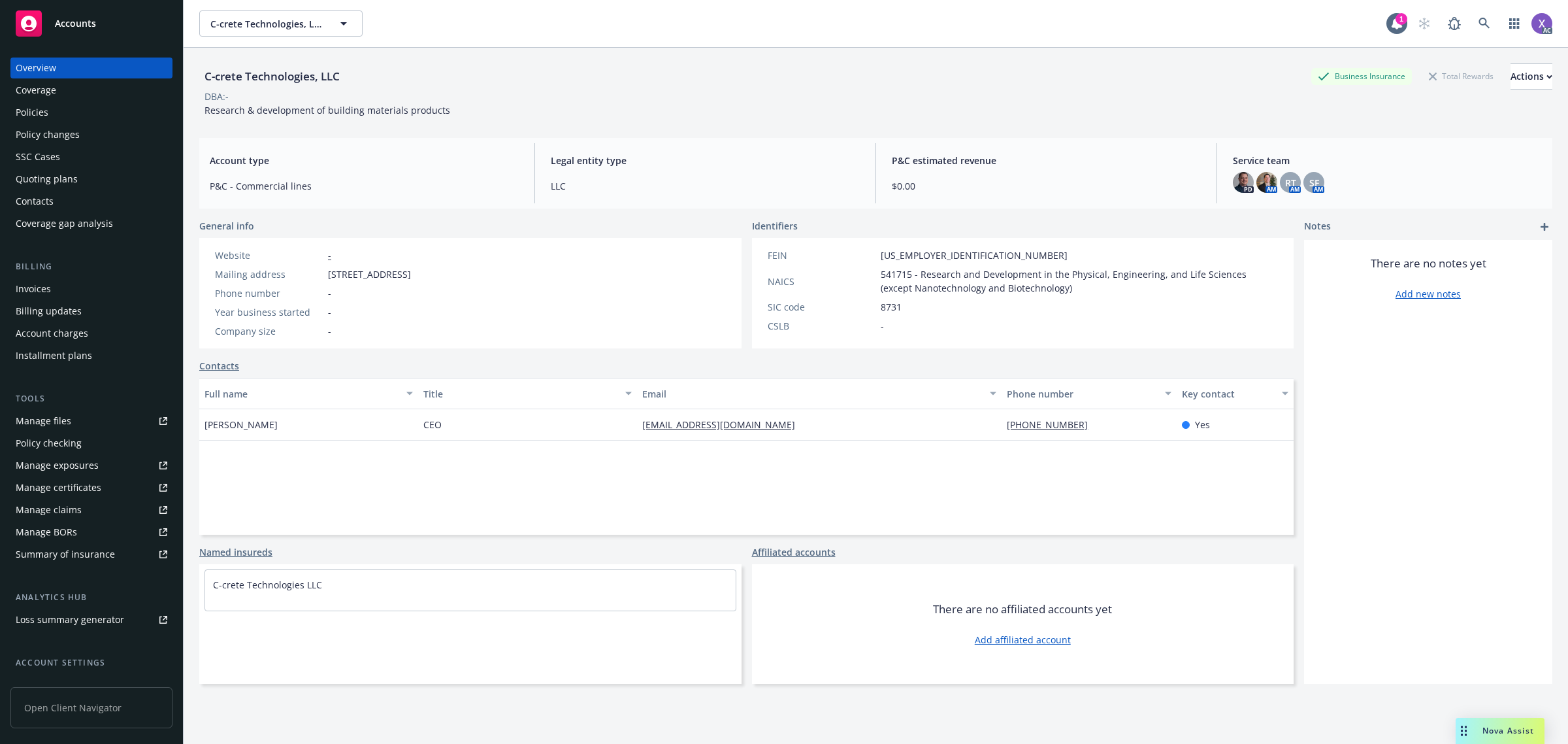
click at [31, 291] on div "Invoices" at bounding box center [33, 289] width 36 height 21
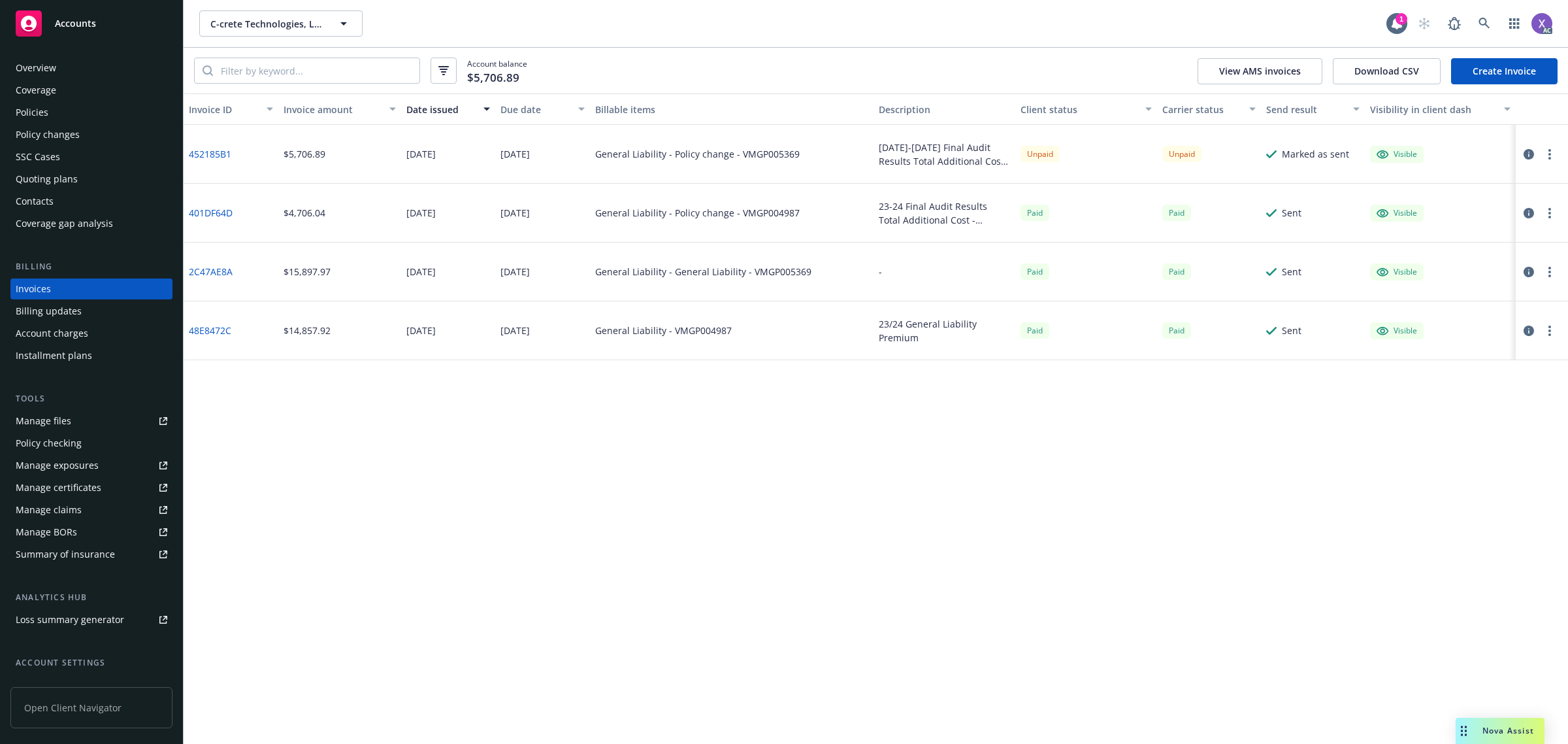
click at [37, 119] on div "Policies" at bounding box center [32, 112] width 33 height 21
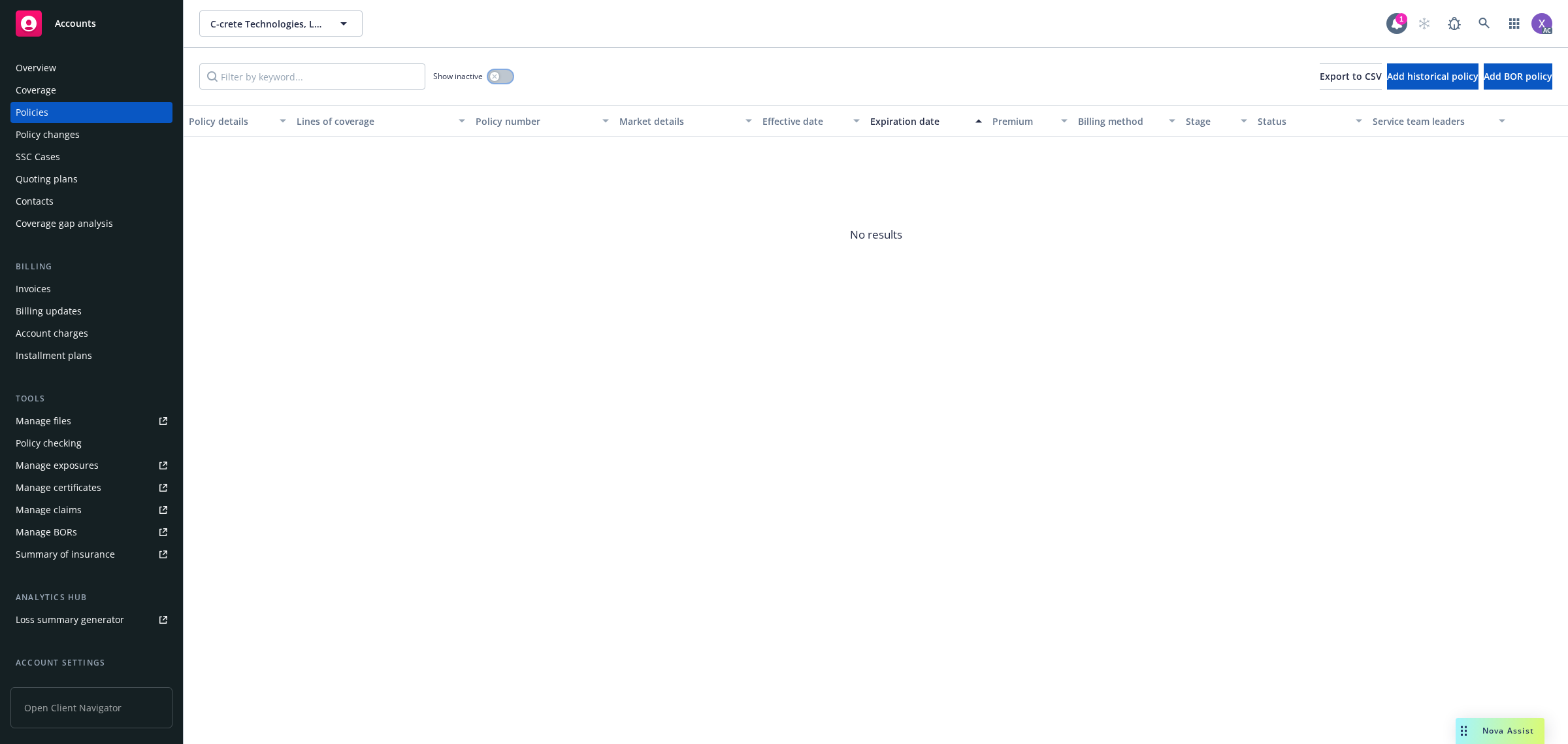
click at [511, 74] on button "button" at bounding box center [501, 77] width 25 height 13
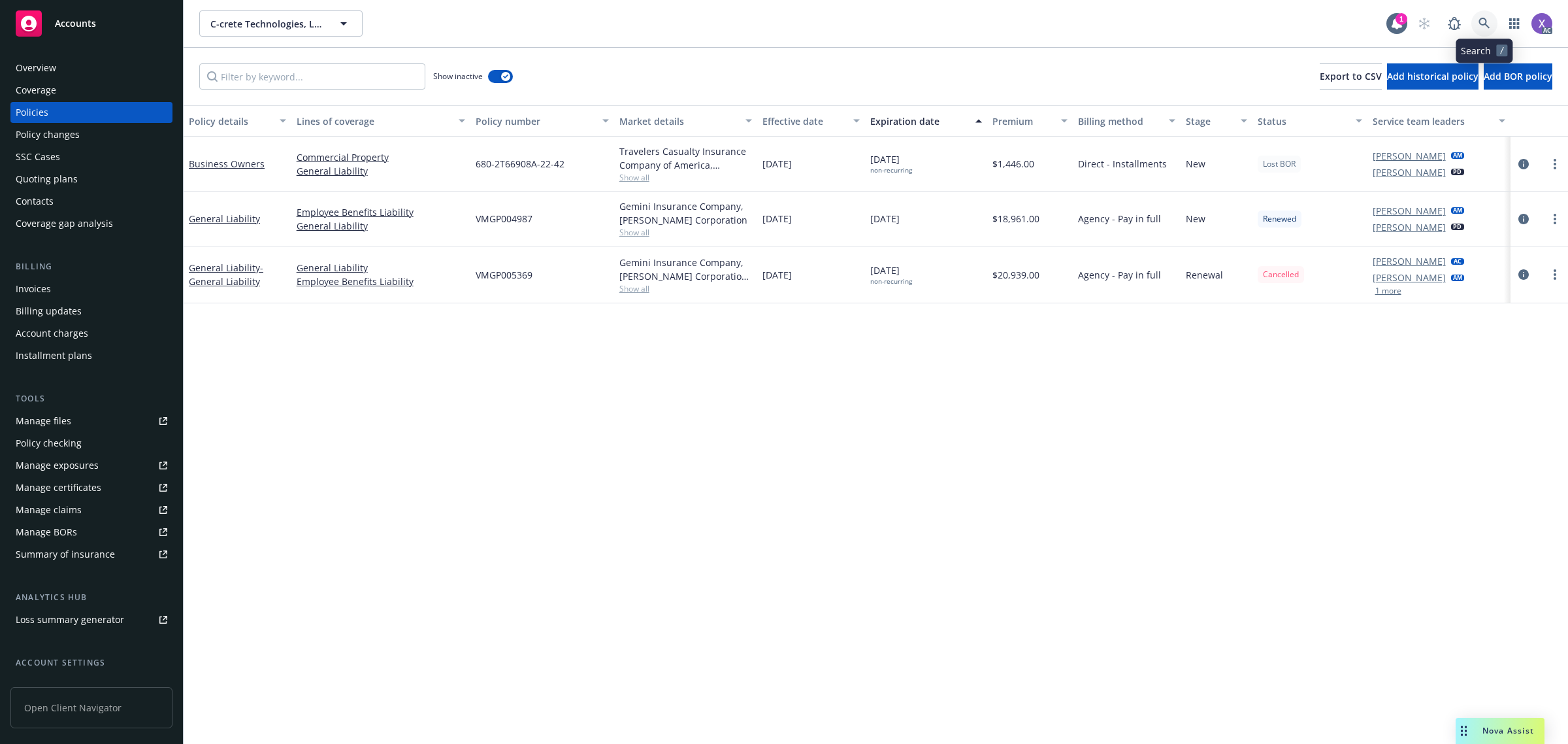
click at [1481, 17] on icon at bounding box center [1485, 23] width 12 height 12
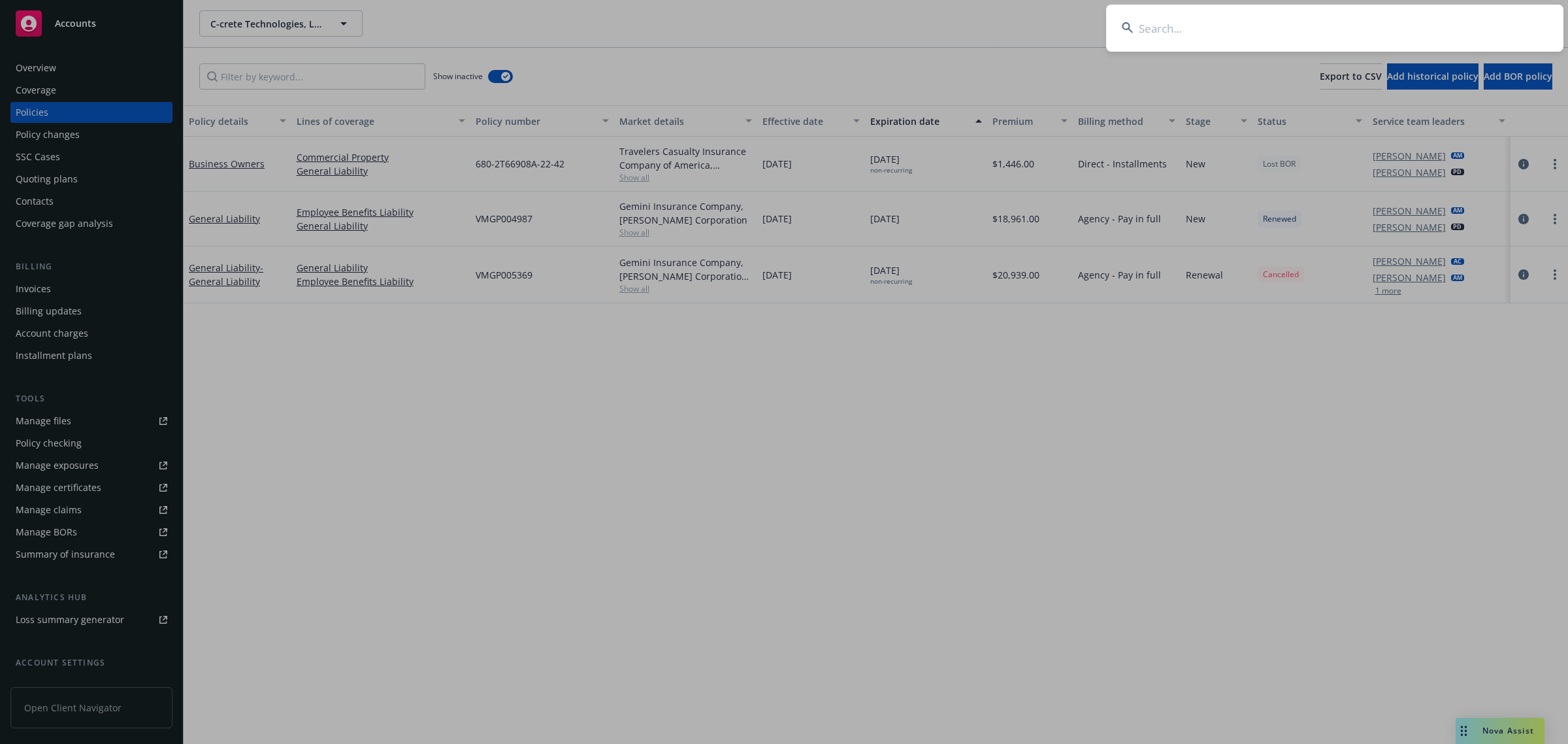
click at [1288, 30] on input at bounding box center [1335, 28] width 458 height 47
type input "Pride Resource"
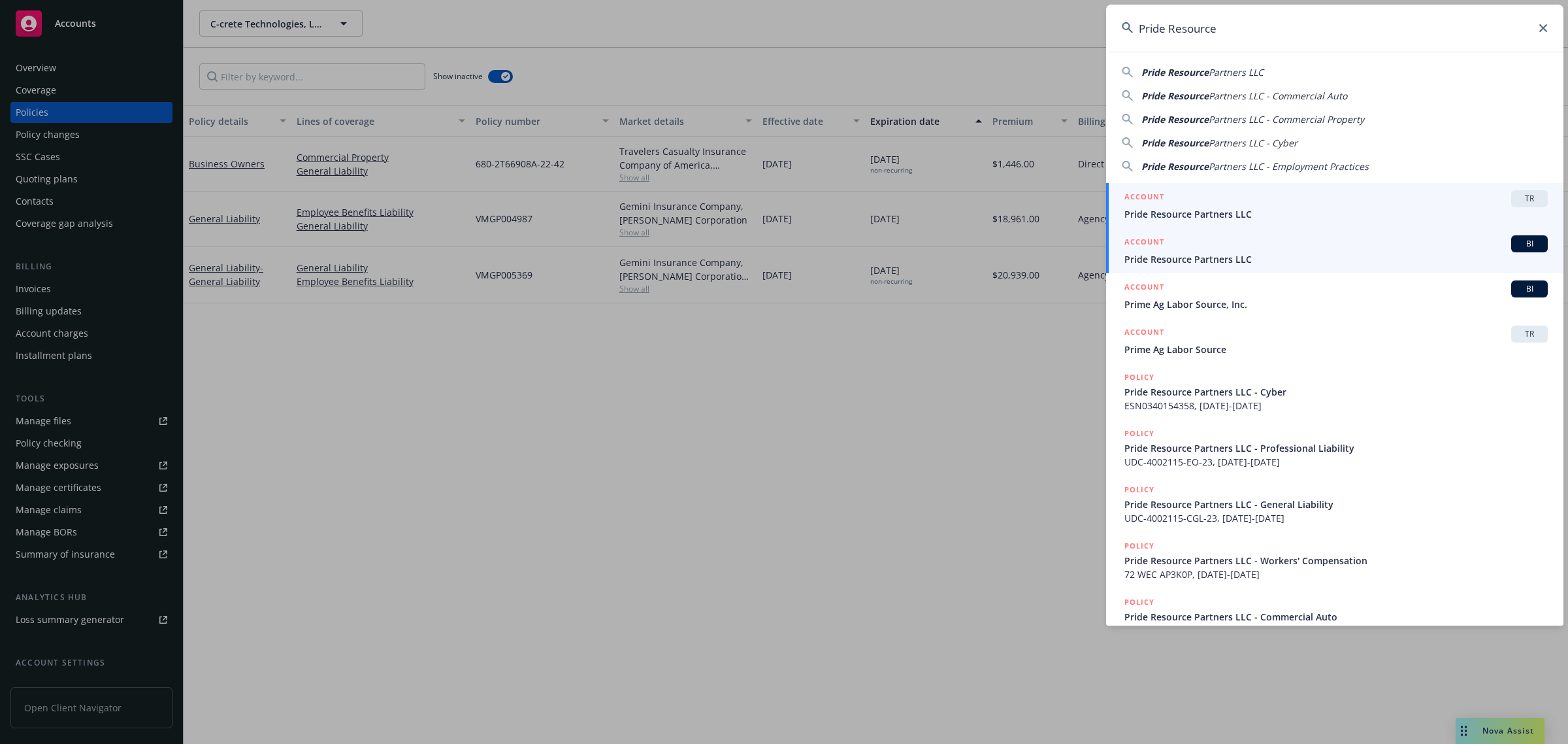
click at [1213, 261] on span "Pride Resource Partners LLC" at bounding box center [1336, 259] width 423 height 13
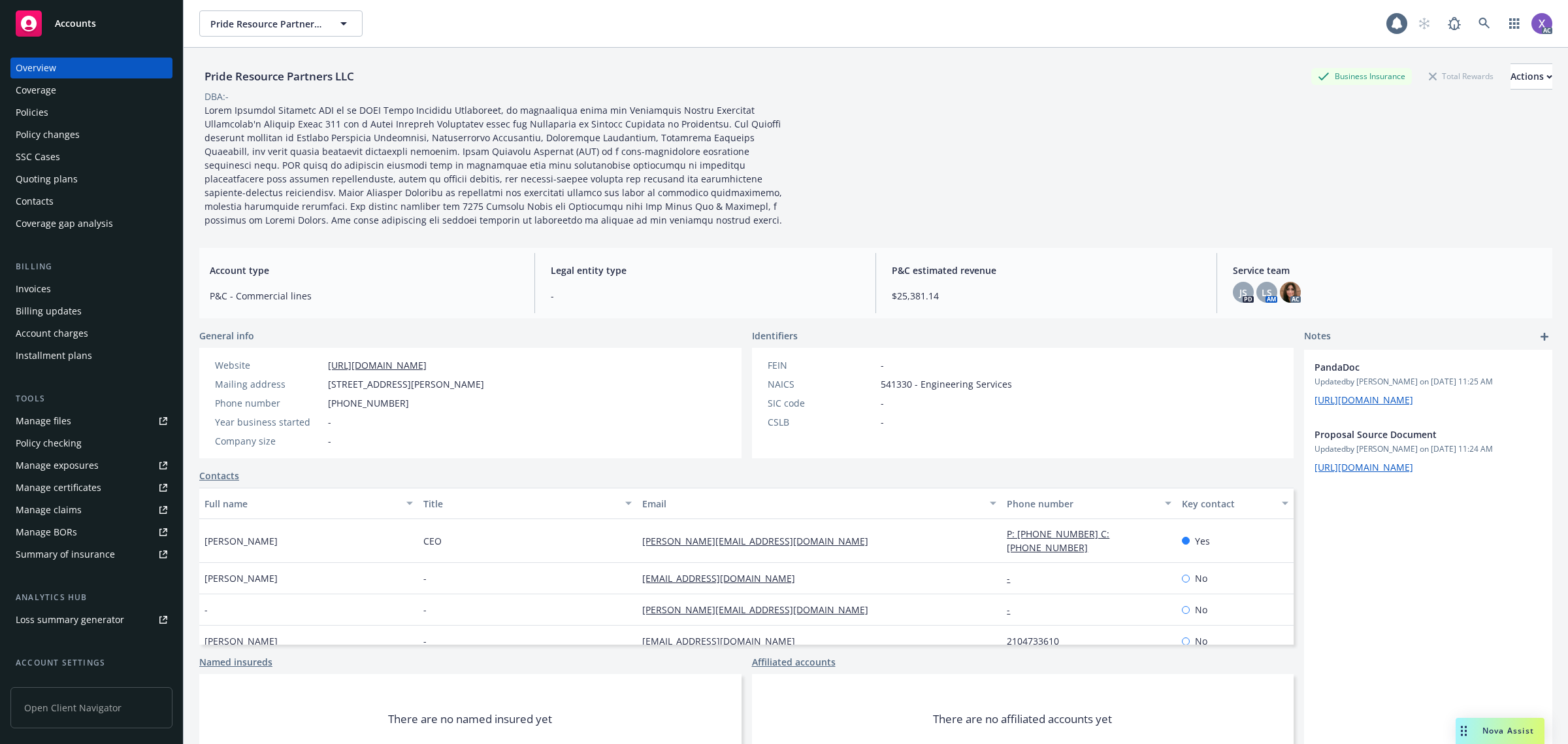
click at [34, 289] on div "Invoices" at bounding box center [33, 289] width 36 height 21
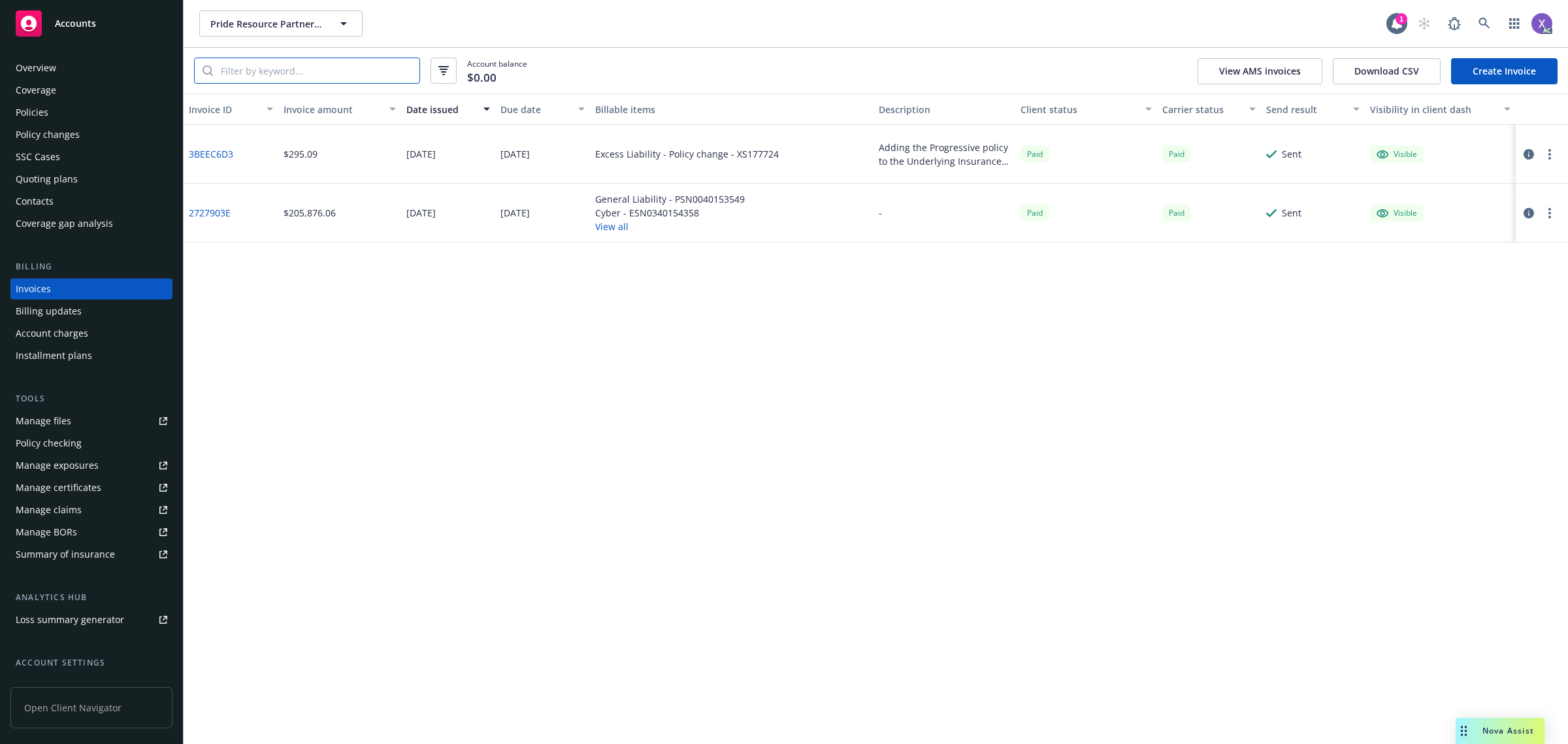
drag, startPoint x: 300, startPoint y: 74, endPoint x: 302, endPoint y: 66, distance: 8.2
click at [302, 72] on input "search" at bounding box center [316, 71] width 206 height 25
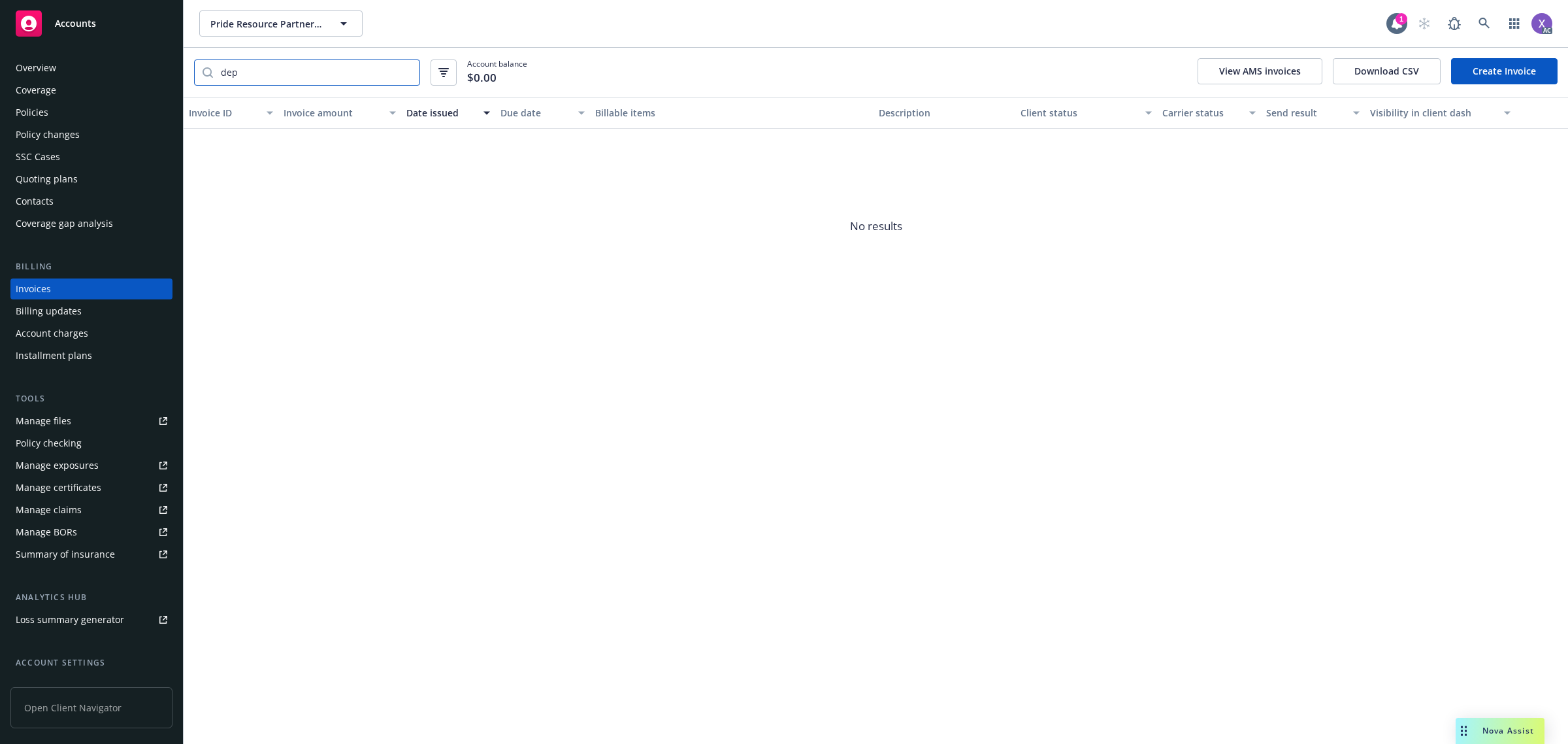
type input "dep"
click at [34, 119] on div "Policies" at bounding box center [32, 112] width 33 height 21
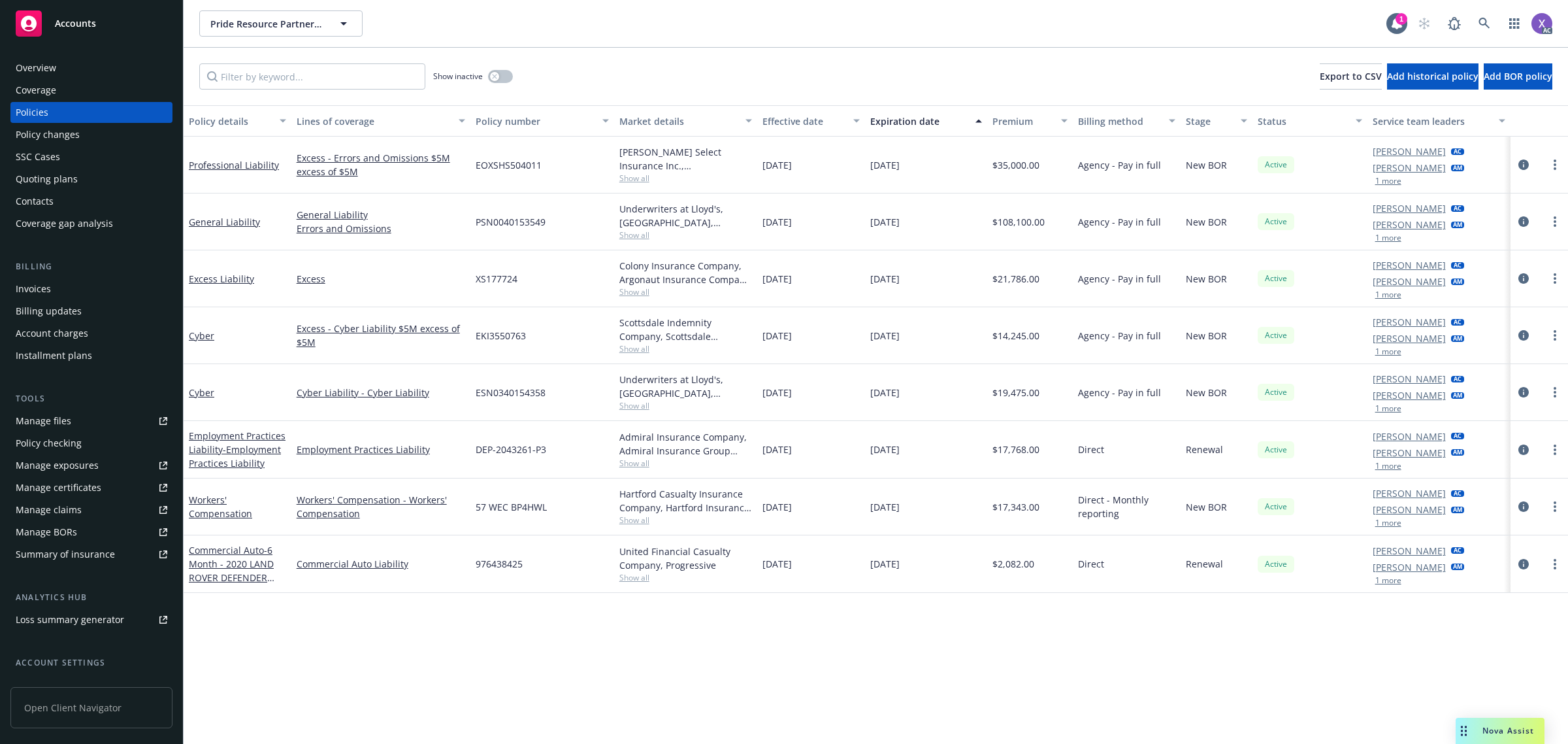
click at [40, 290] on div "Invoices" at bounding box center [33, 289] width 36 height 21
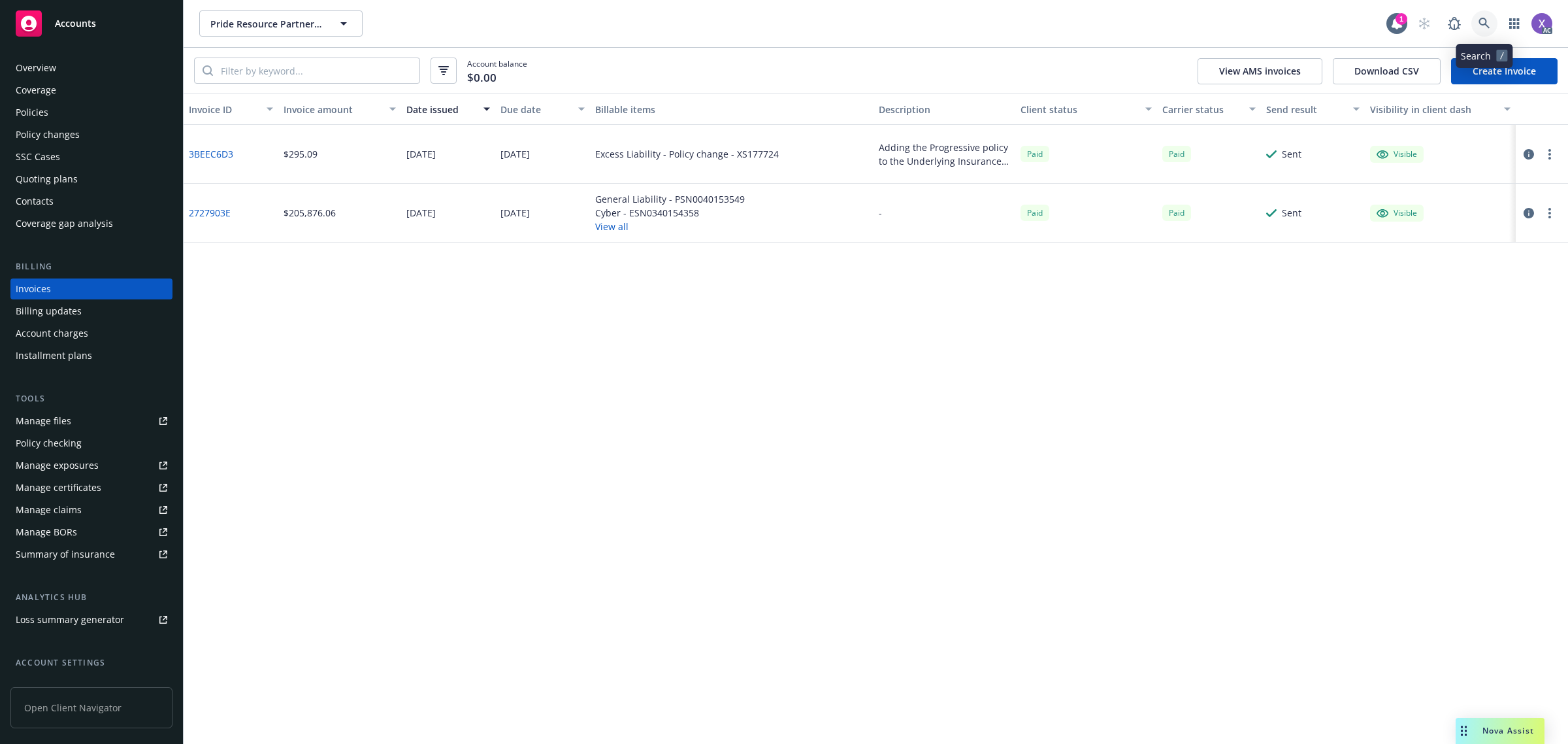
click at [1484, 24] on icon at bounding box center [1485, 23] width 12 height 12
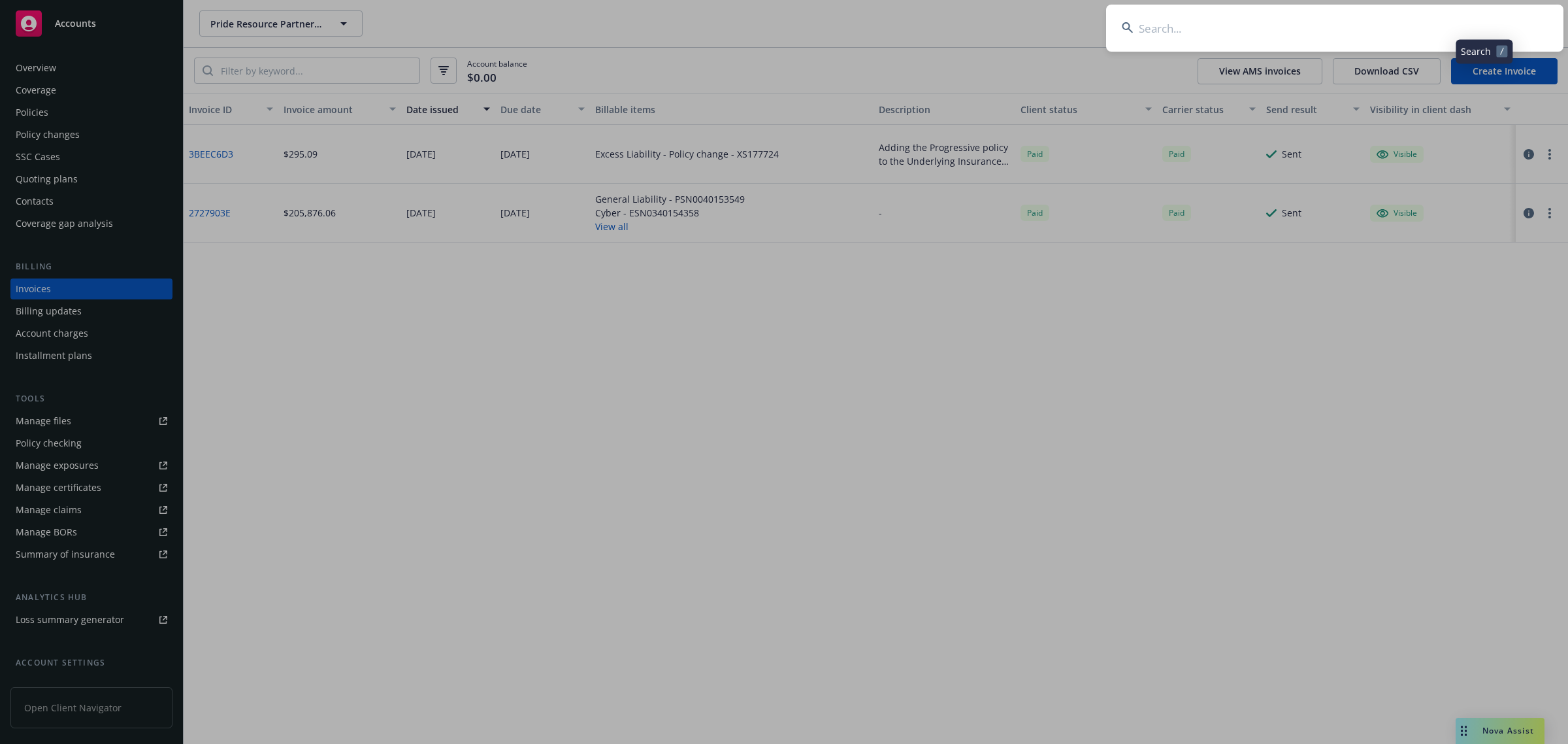
click at [1356, 33] on input at bounding box center [1335, 28] width 458 height 47
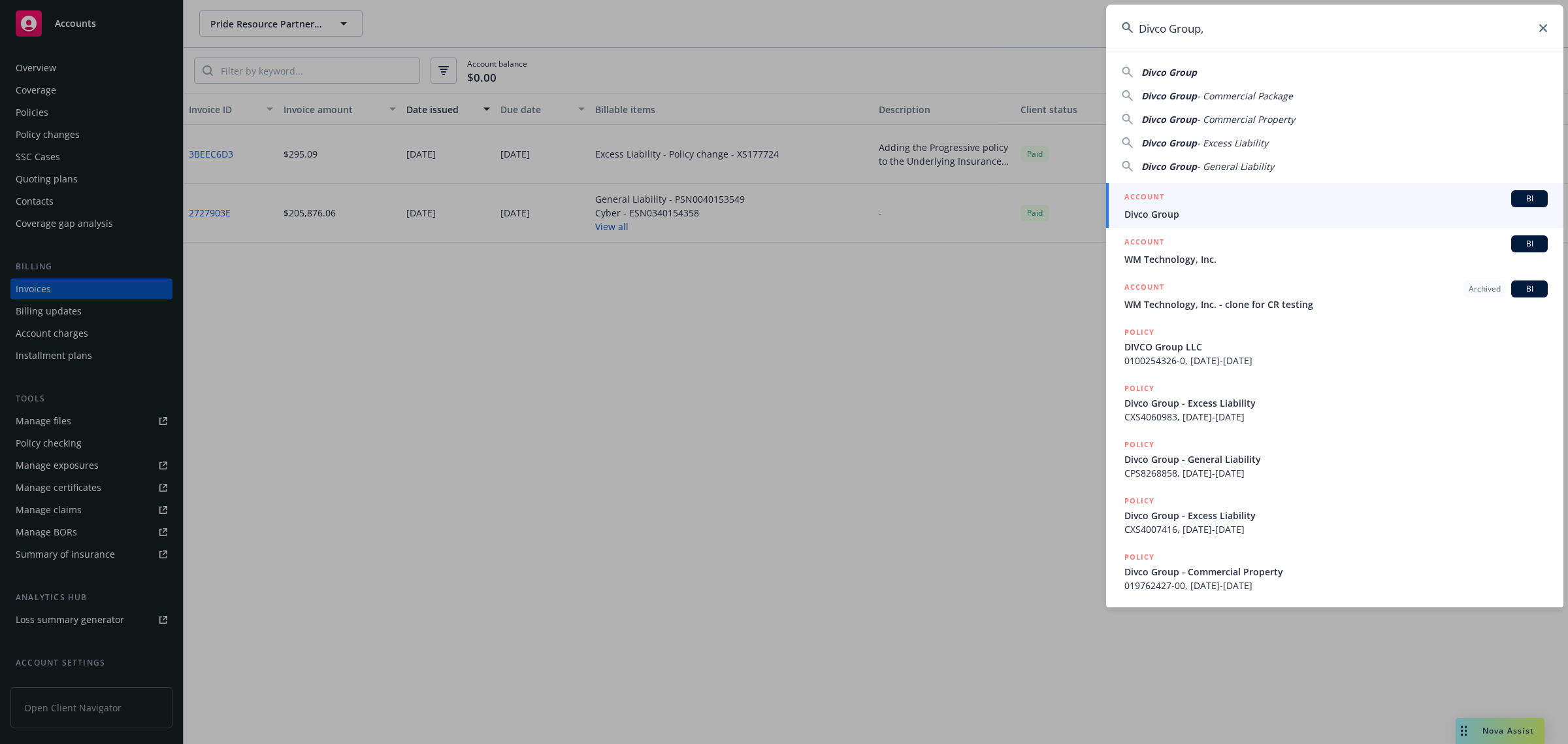
type input "Divco Group,"
click at [1198, 213] on span "Divco Group" at bounding box center [1336, 214] width 423 height 13
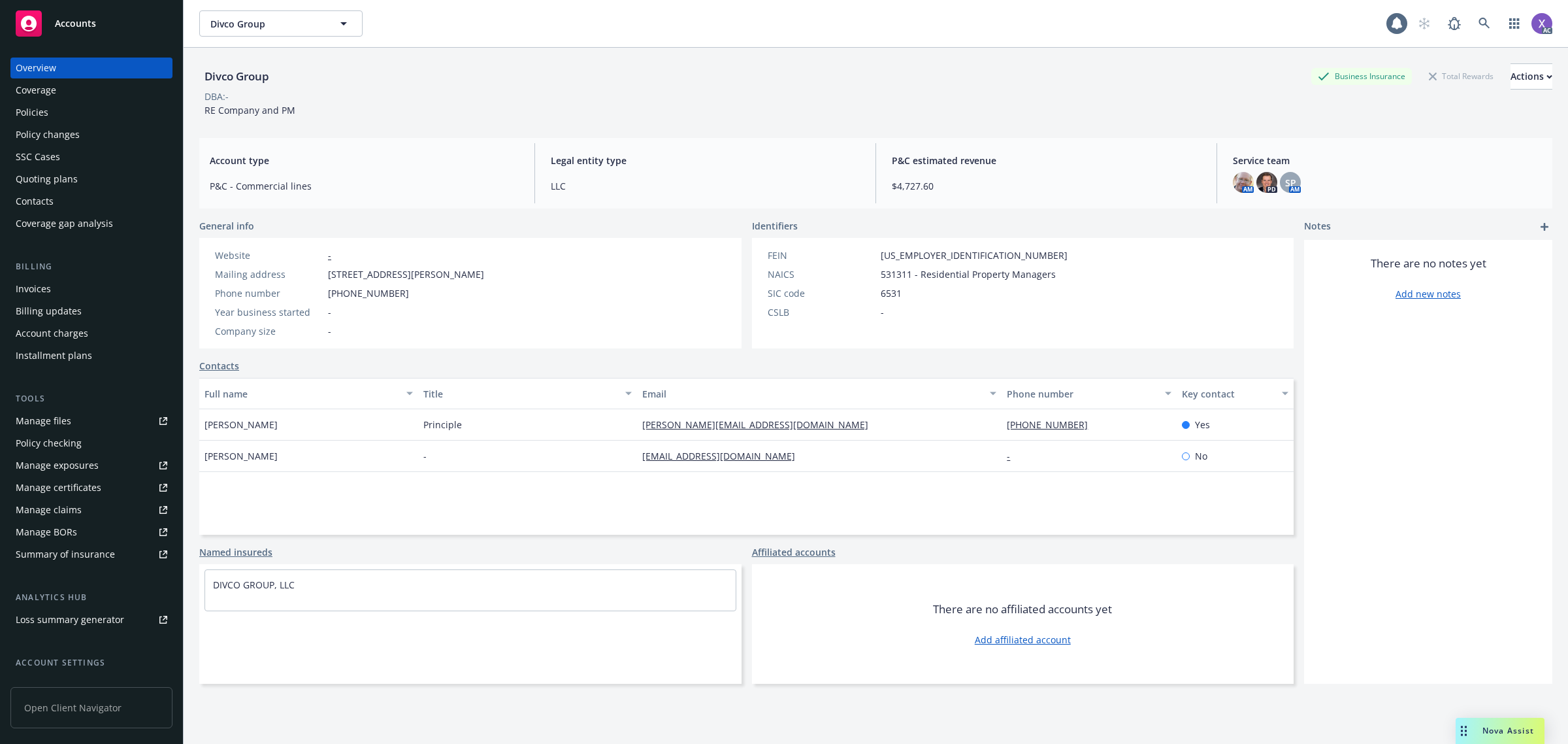
click at [25, 286] on div "Invoices" at bounding box center [33, 289] width 36 height 21
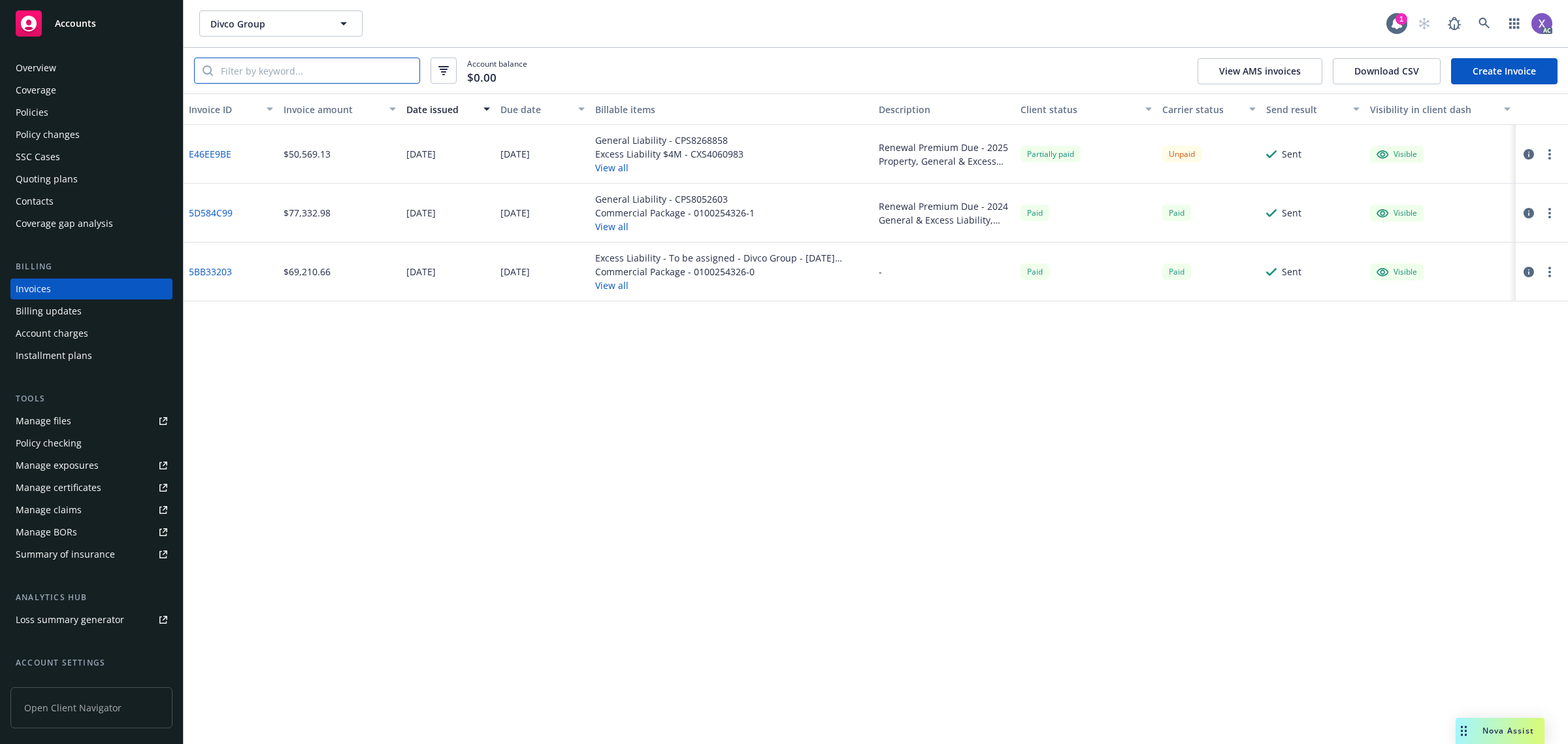
click at [337, 77] on input "search" at bounding box center [316, 71] width 206 height 25
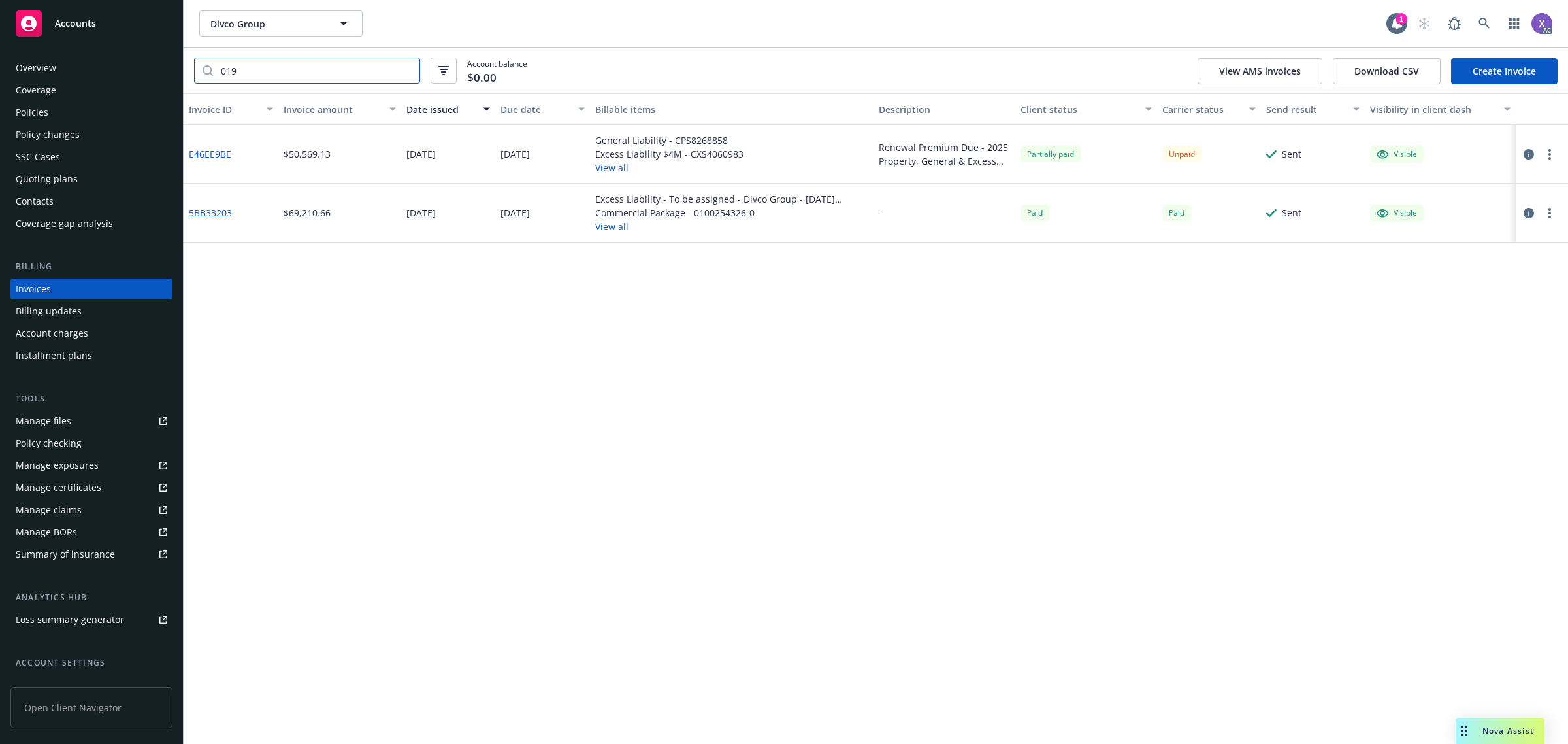
type input "019"
click at [216, 158] on link "E46EE9BE" at bounding box center [210, 154] width 42 height 13
click at [33, 119] on div "Policies" at bounding box center [32, 112] width 33 height 21
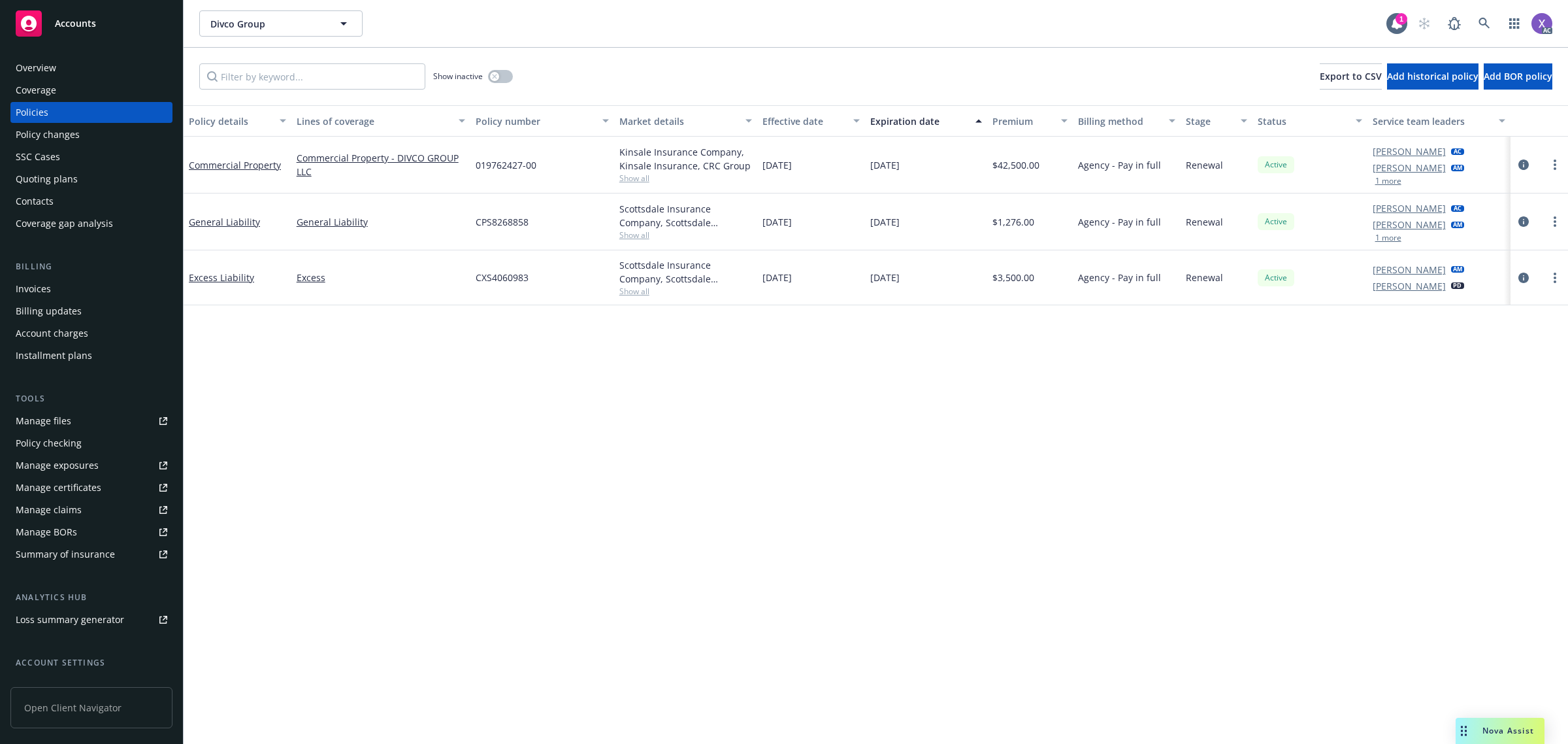
click at [31, 293] on div "Invoices" at bounding box center [33, 289] width 36 height 21
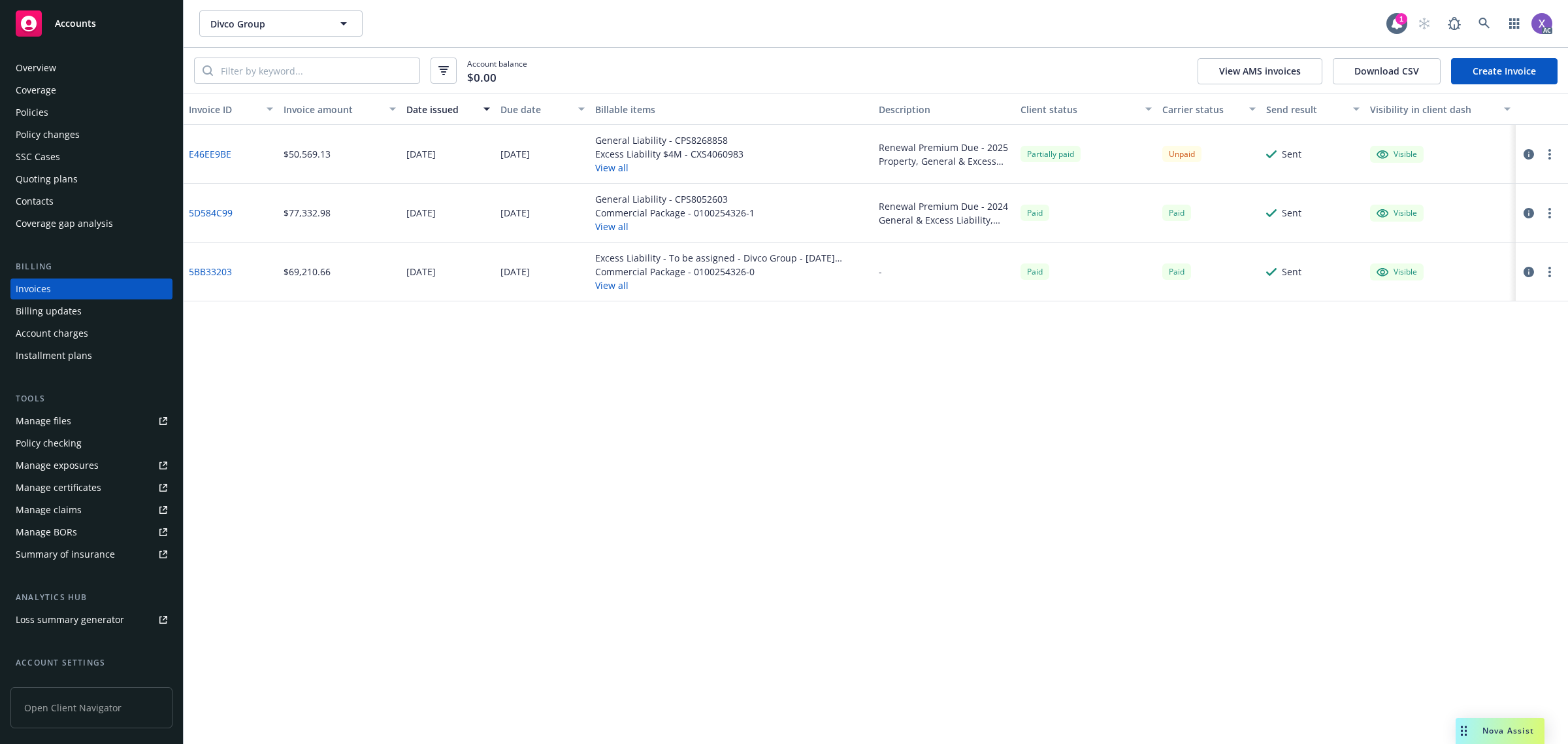
click at [1528, 151] on icon "button" at bounding box center [1529, 154] width 11 height 11
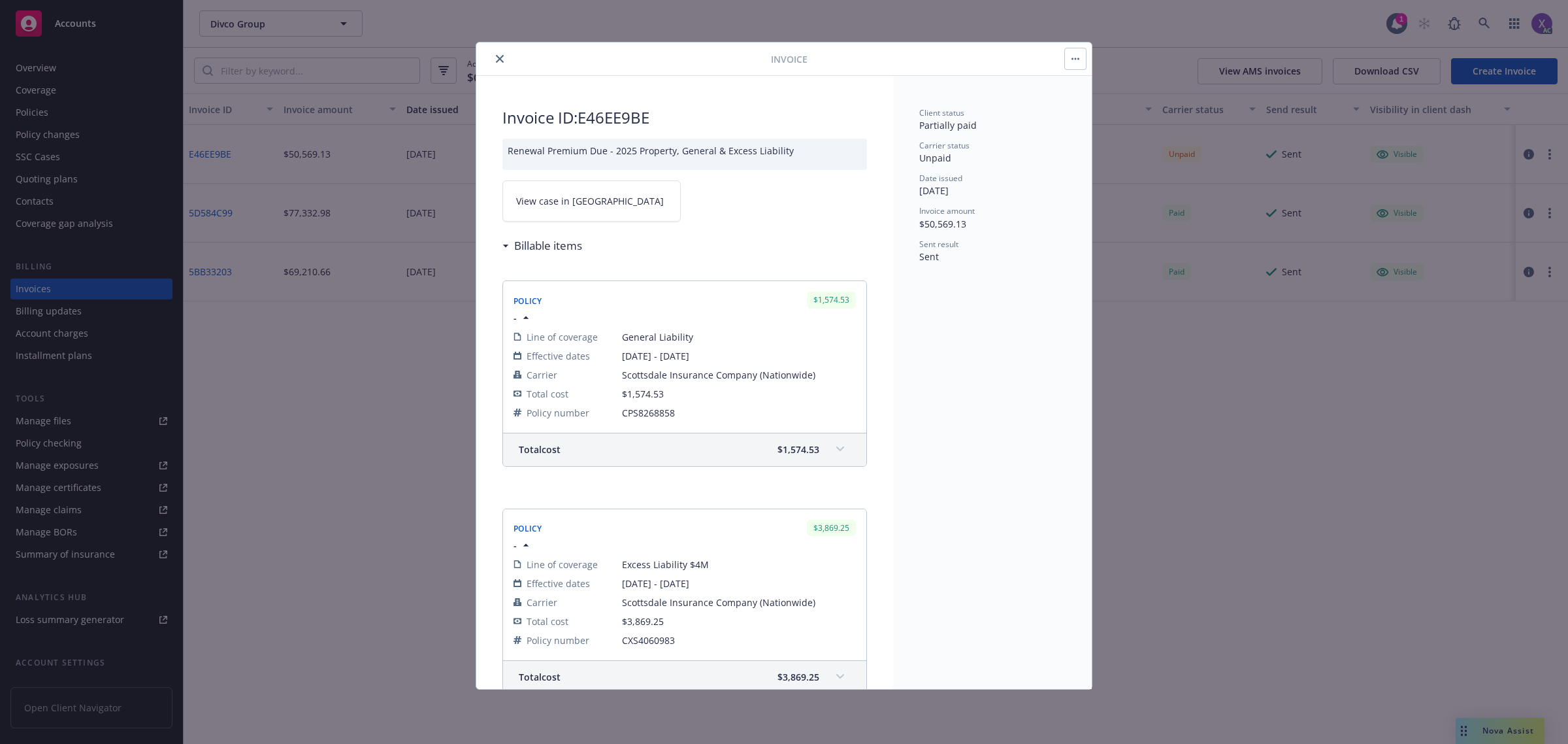
click at [556, 210] on link "View case in [GEOGRAPHIC_DATA]" at bounding box center [592, 201] width 178 height 41
click at [501, 62] on icon "close" at bounding box center [500, 59] width 8 height 8
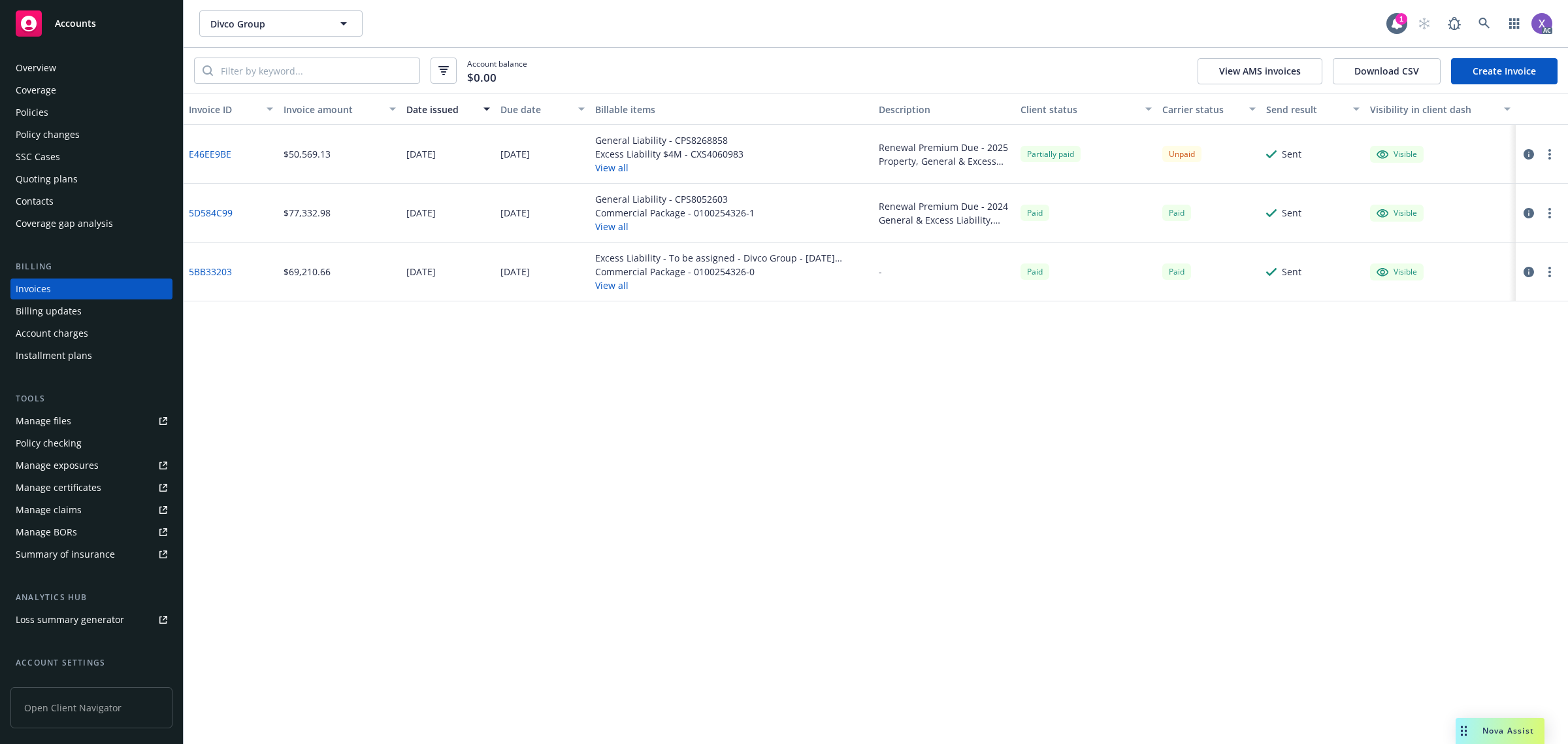
click at [35, 114] on div "Policies" at bounding box center [32, 112] width 33 height 21
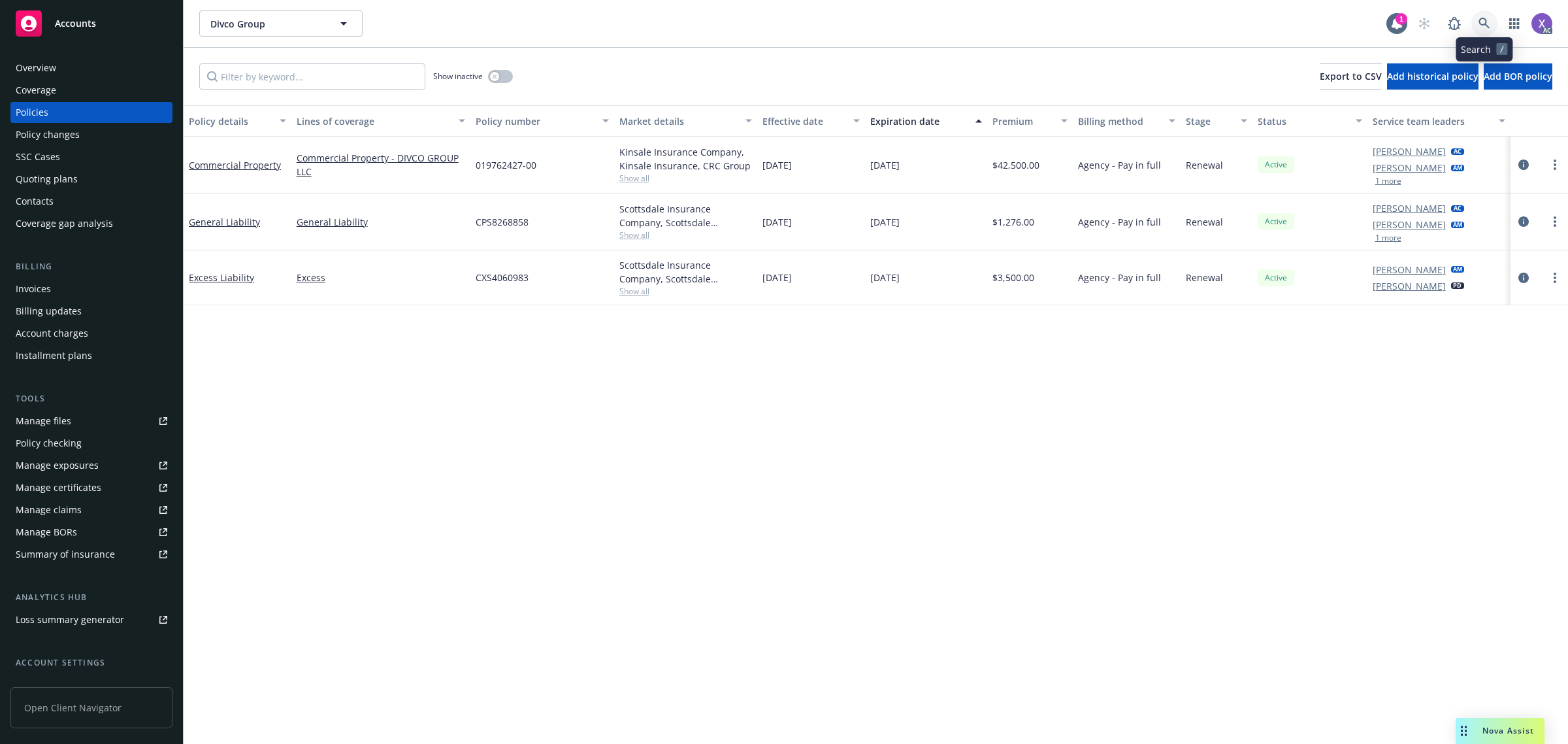
click at [1484, 24] on icon at bounding box center [1485, 23] width 12 height 12
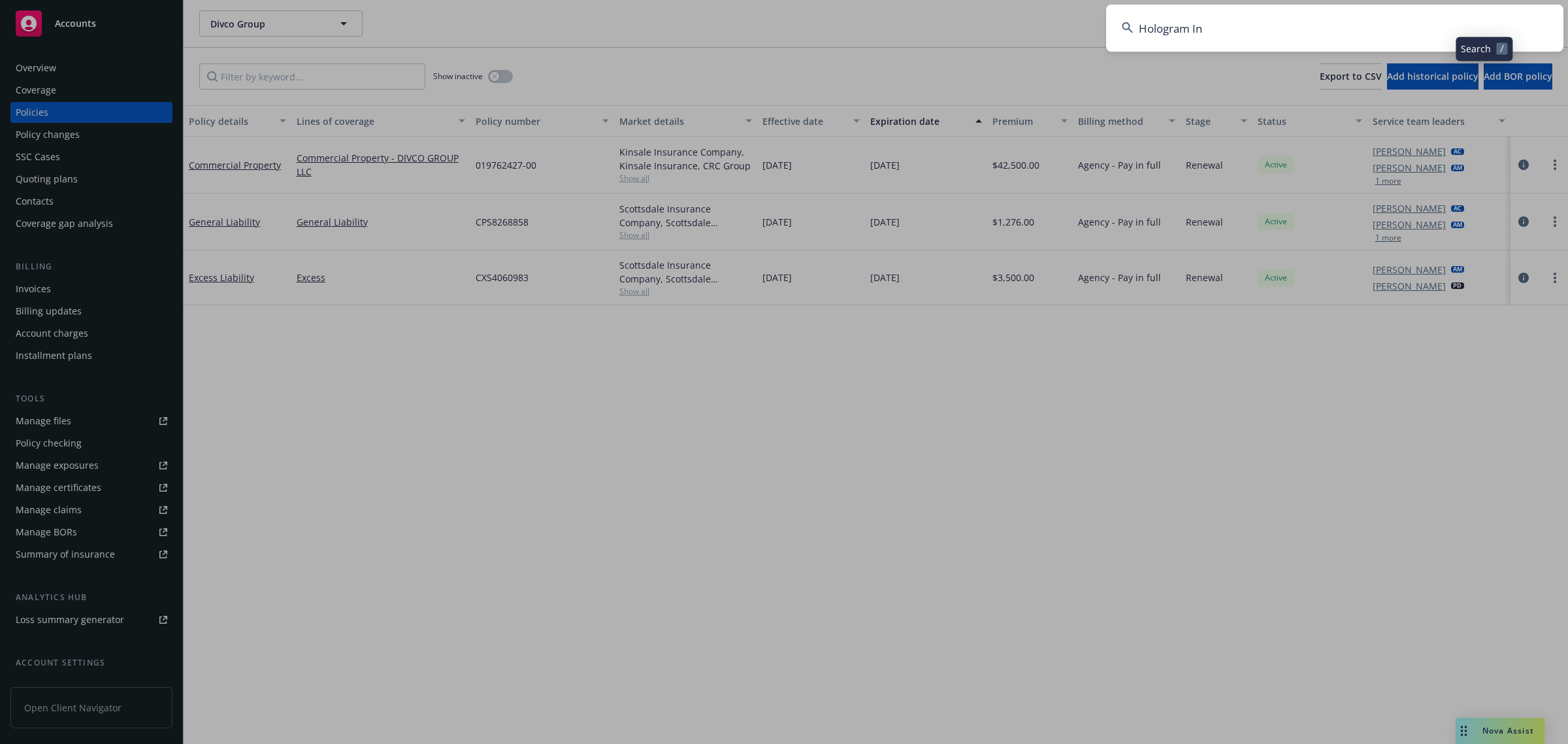
click at [1343, 21] on input "Hologram In" at bounding box center [1335, 28] width 458 height 47
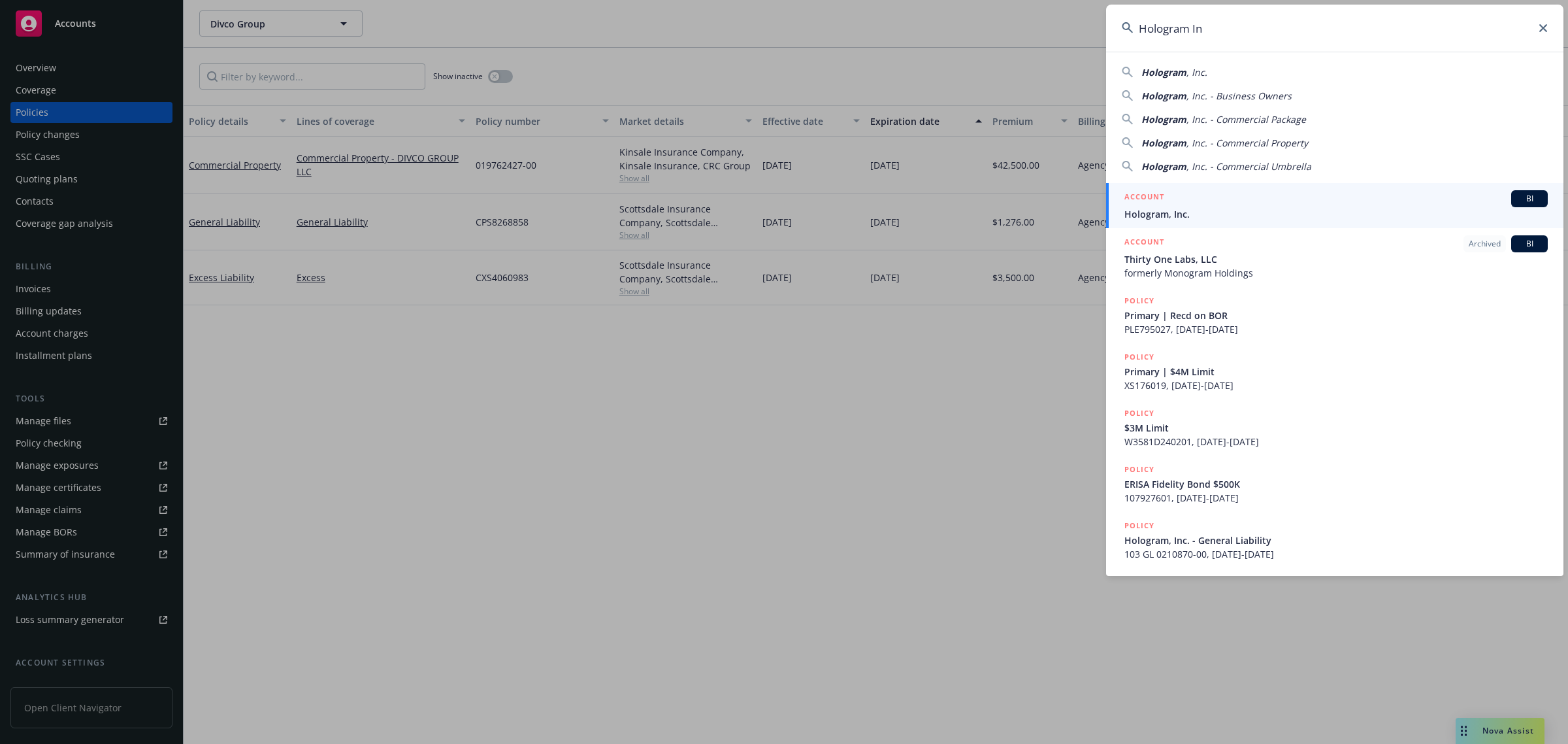
type input "Hologram In"
click at [1178, 220] on span "Hologram, Inc." at bounding box center [1336, 214] width 423 height 13
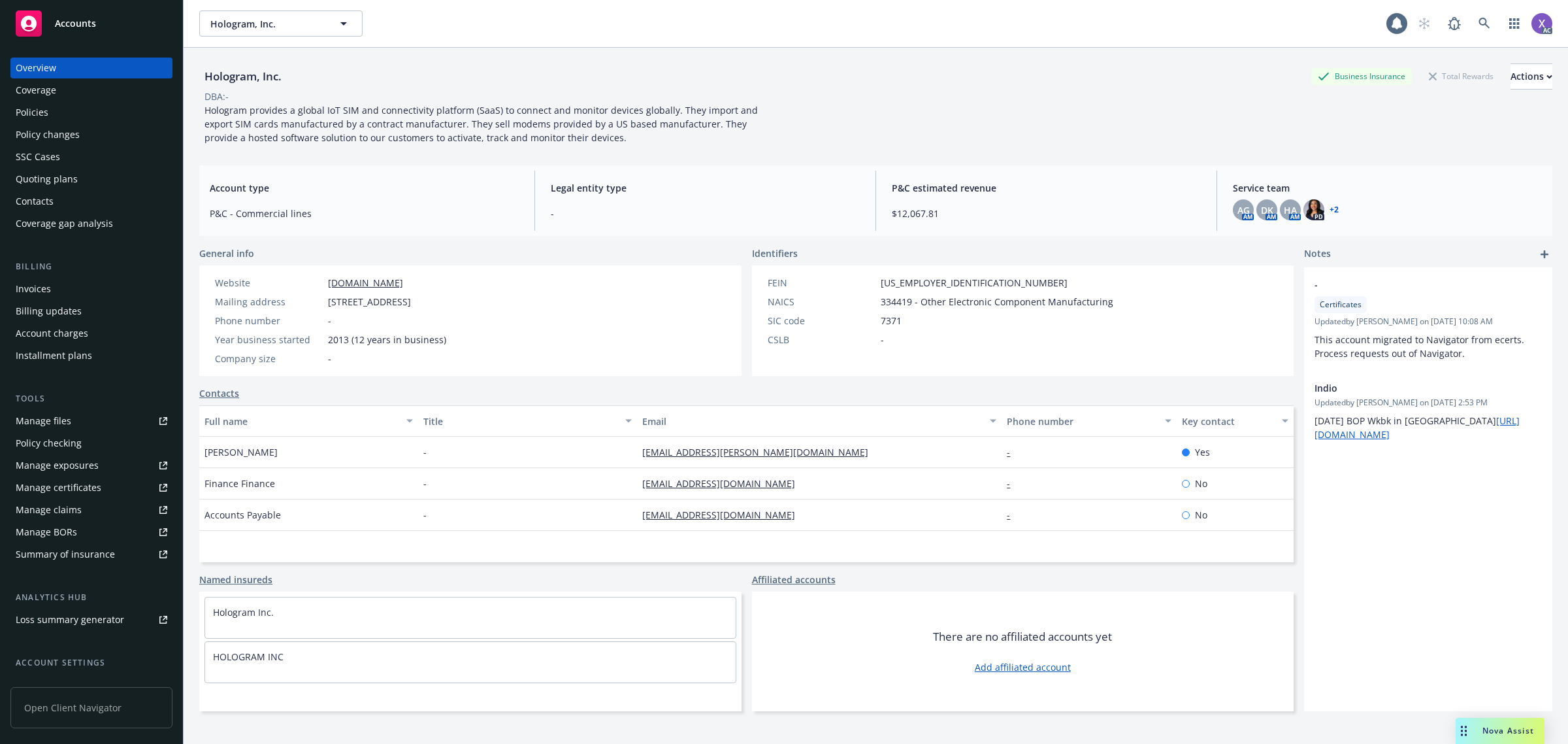
click at [33, 289] on div "Invoices" at bounding box center [33, 289] width 36 height 21
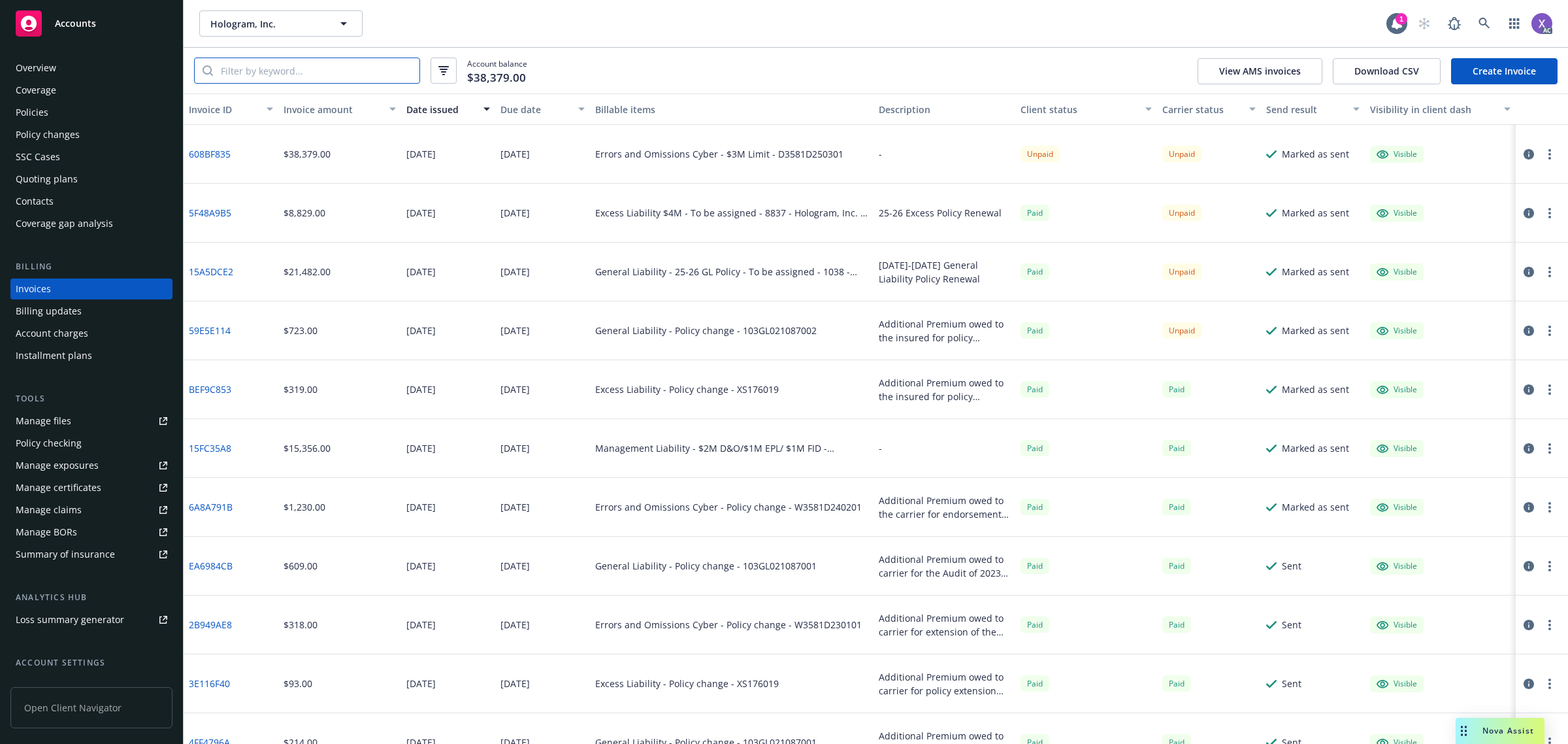
click at [277, 64] on input "search" at bounding box center [316, 71] width 206 height 25
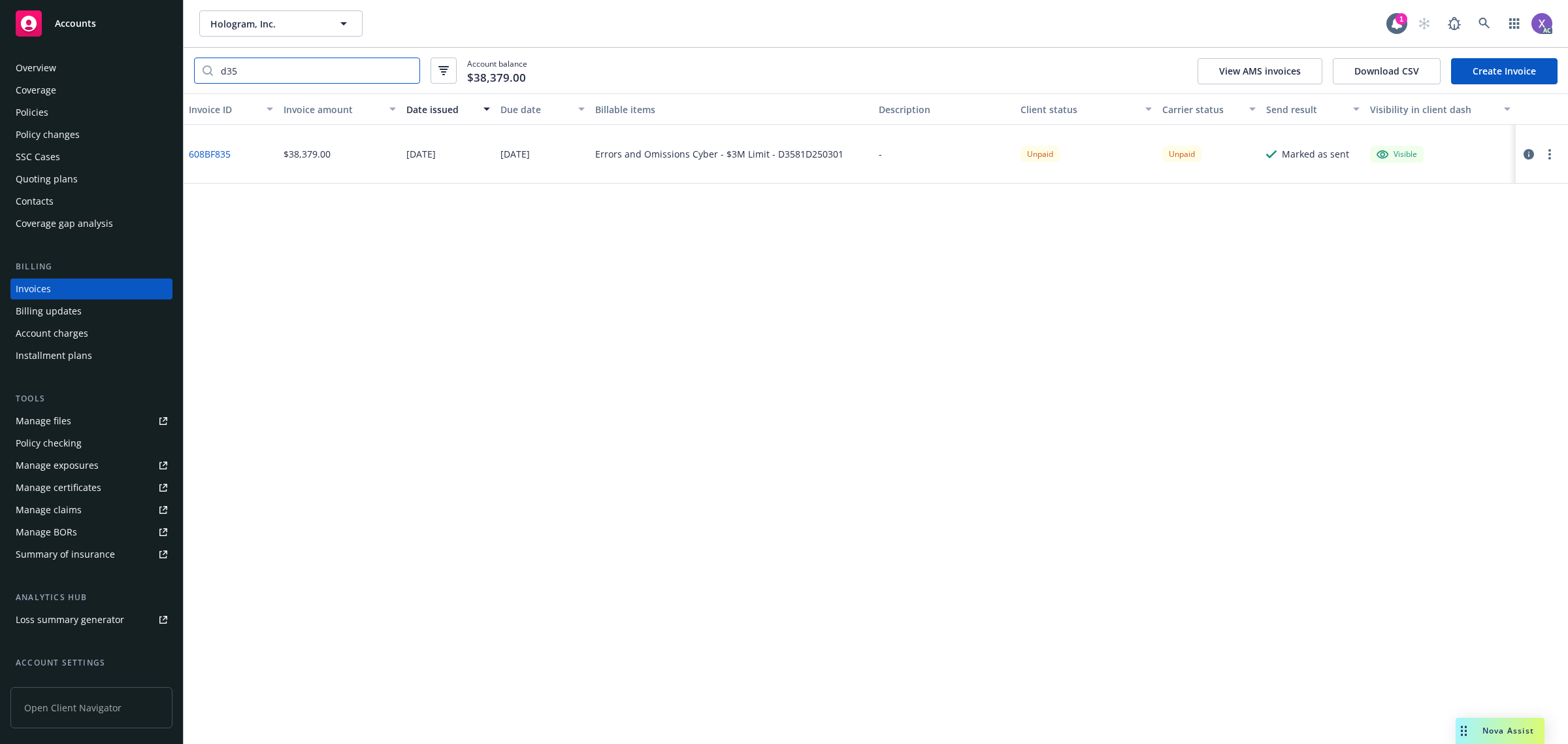
type input "d35"
click at [27, 108] on div "Policies" at bounding box center [32, 112] width 33 height 21
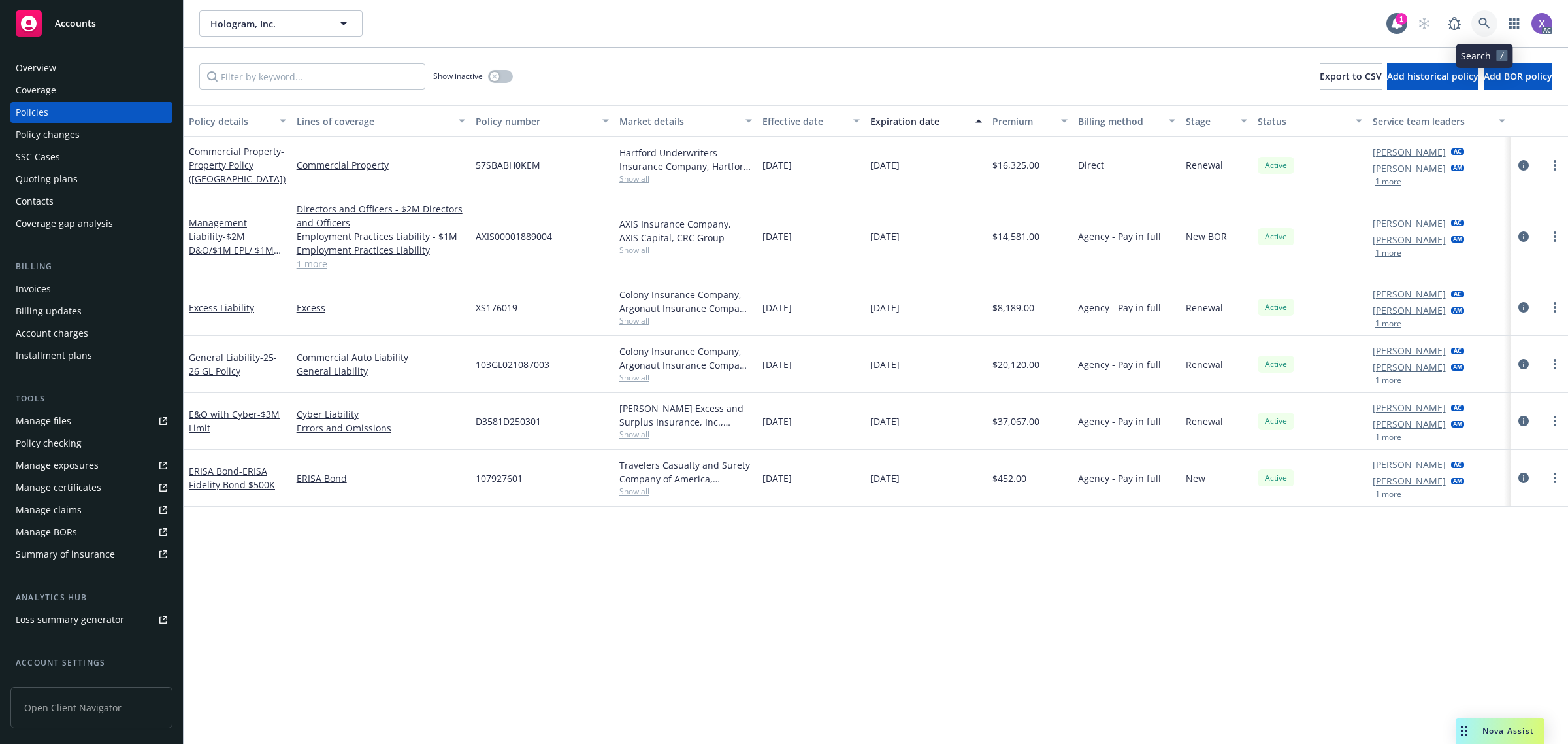
click at [1478, 19] on link at bounding box center [1484, 23] width 26 height 26
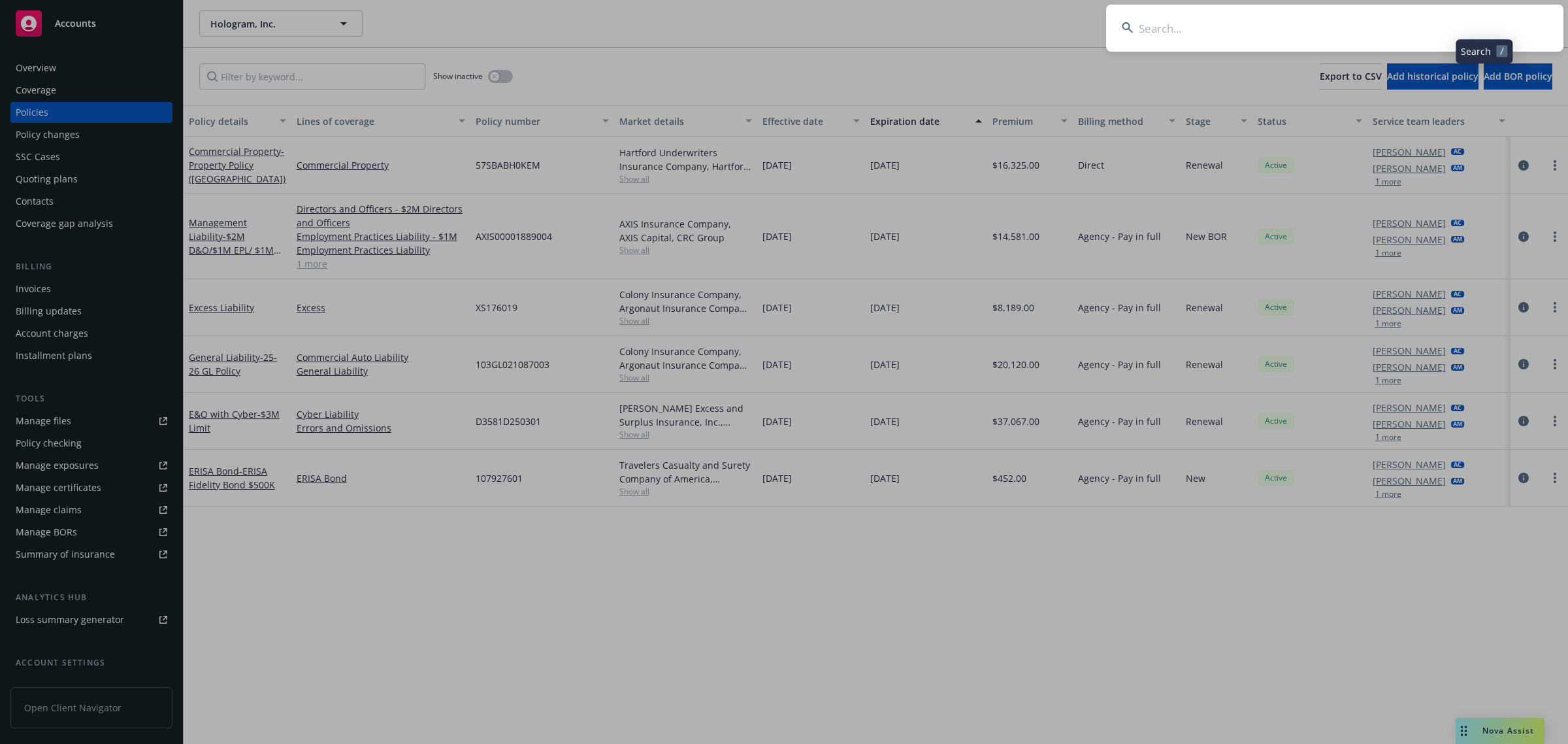
click at [1305, 31] on input at bounding box center [1335, 28] width 458 height 47
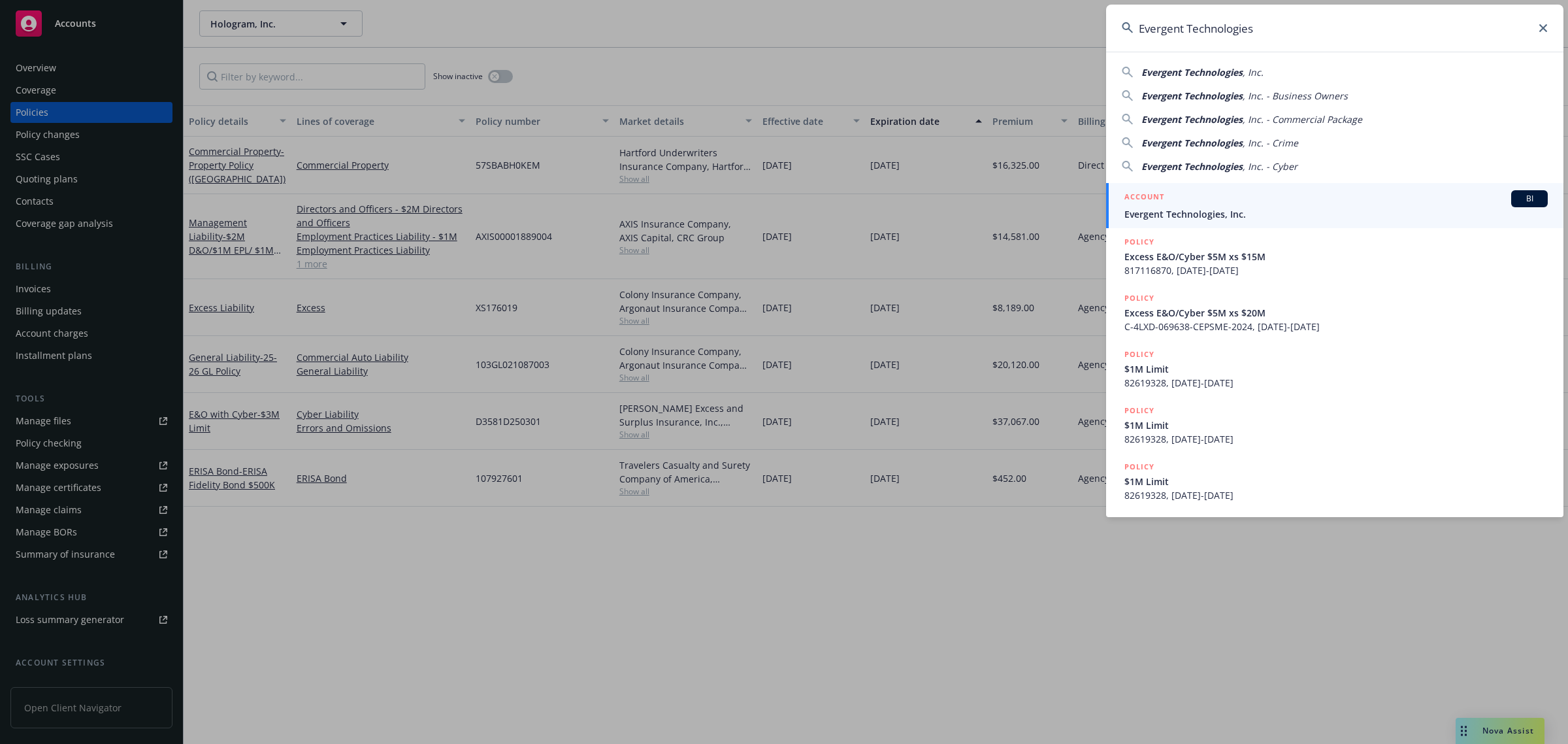
type input "Evergent Technologies"
drag, startPoint x: 1240, startPoint y: 212, endPoint x: 1227, endPoint y: 212, distance: 13.0
click at [1238, 212] on span "Evergent Technologies, Inc." at bounding box center [1336, 214] width 423 height 13
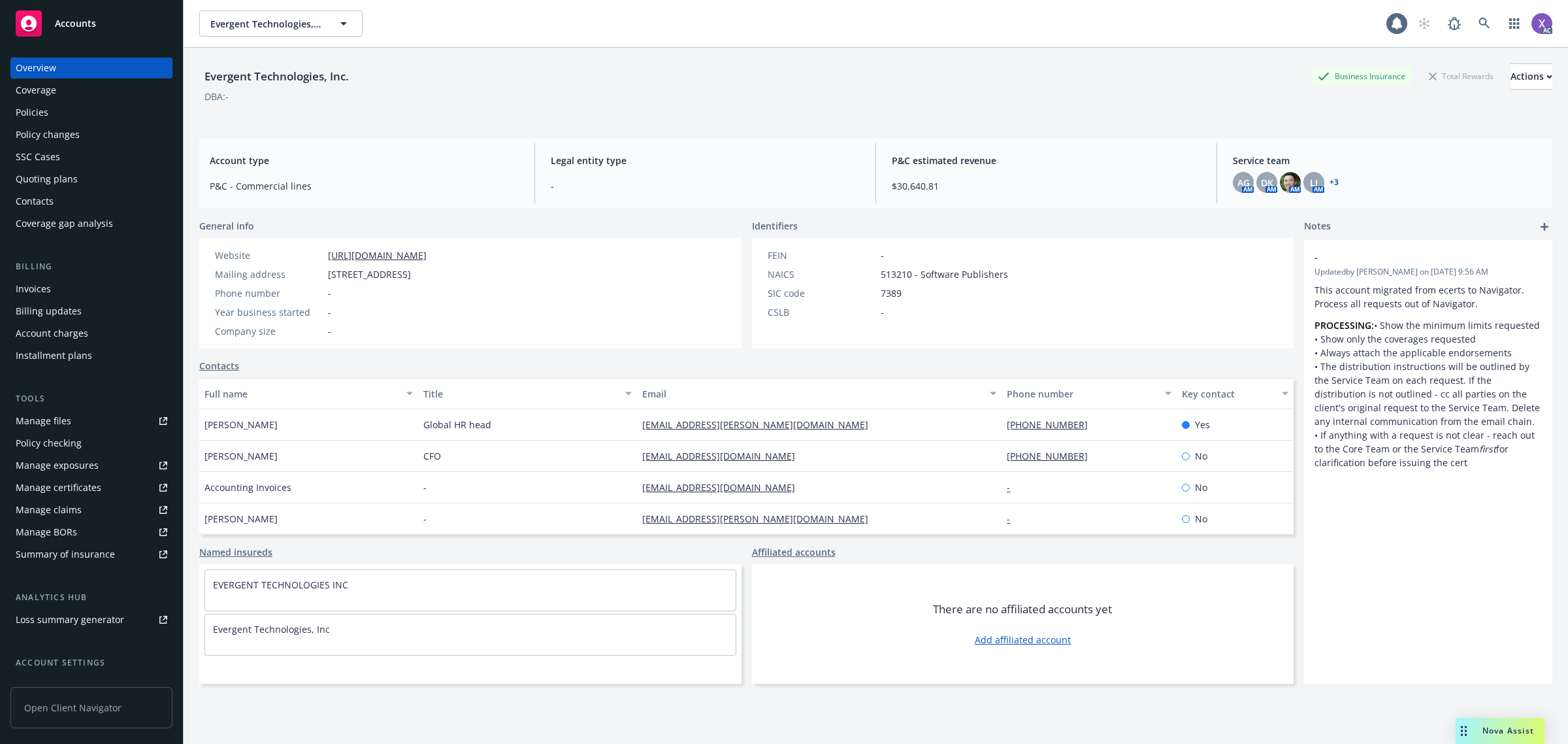
click at [36, 281] on div "Invoices" at bounding box center [33, 289] width 36 height 21
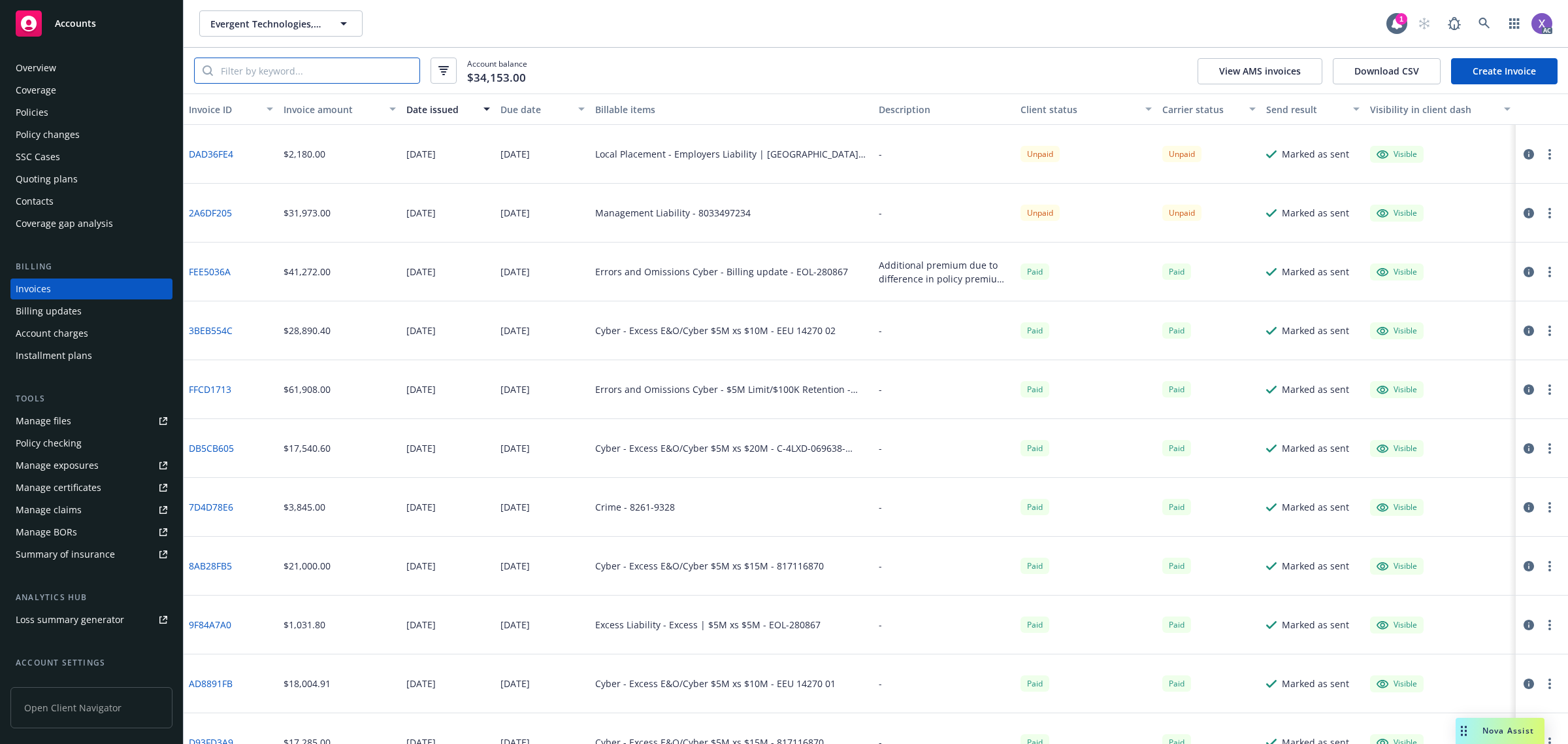
drag, startPoint x: 309, startPoint y: 72, endPoint x: 314, endPoint y: 60, distance: 13.0
click at [310, 71] on input "search" at bounding box center [316, 71] width 206 height 25
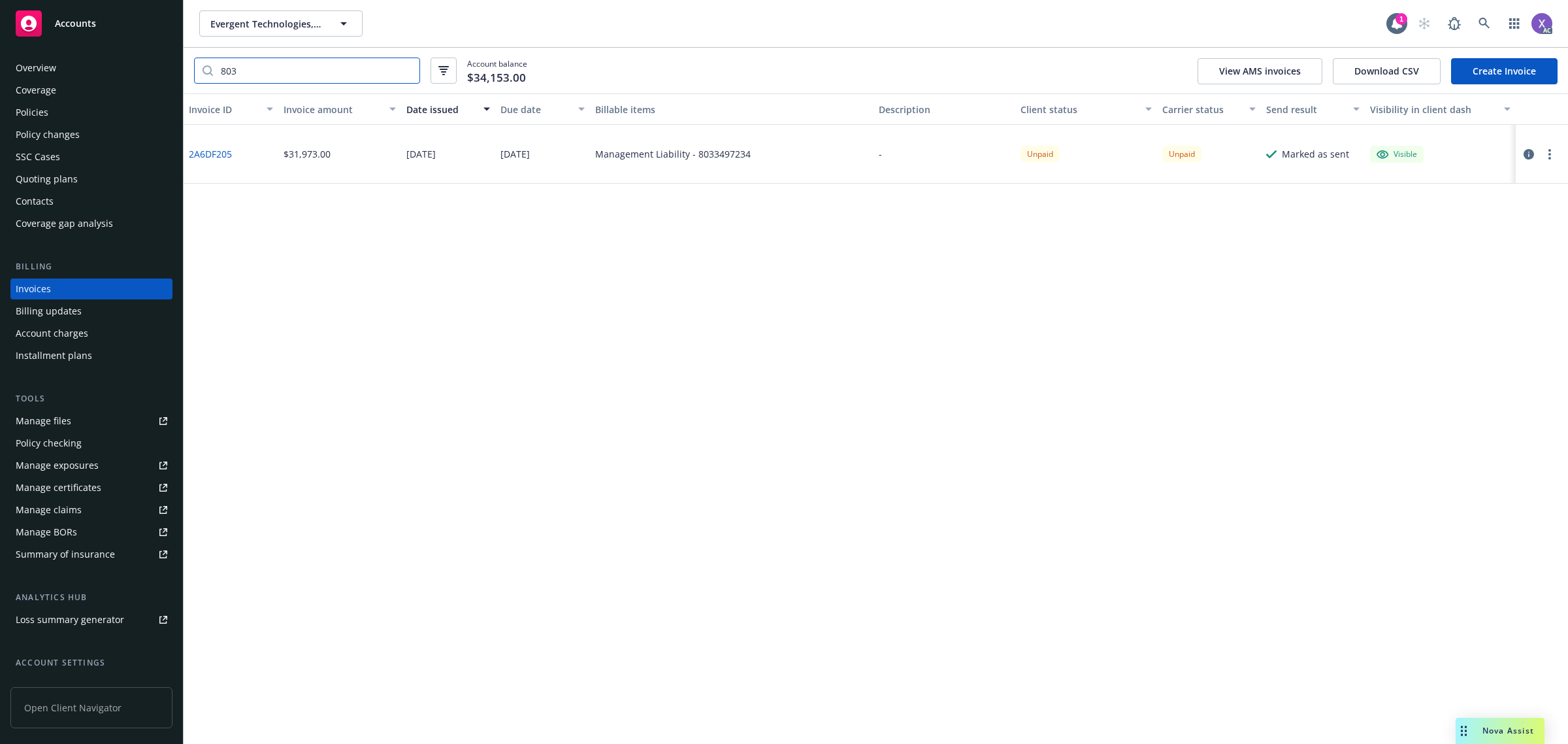
type input "803"
click at [37, 115] on div "Policies" at bounding box center [32, 112] width 33 height 21
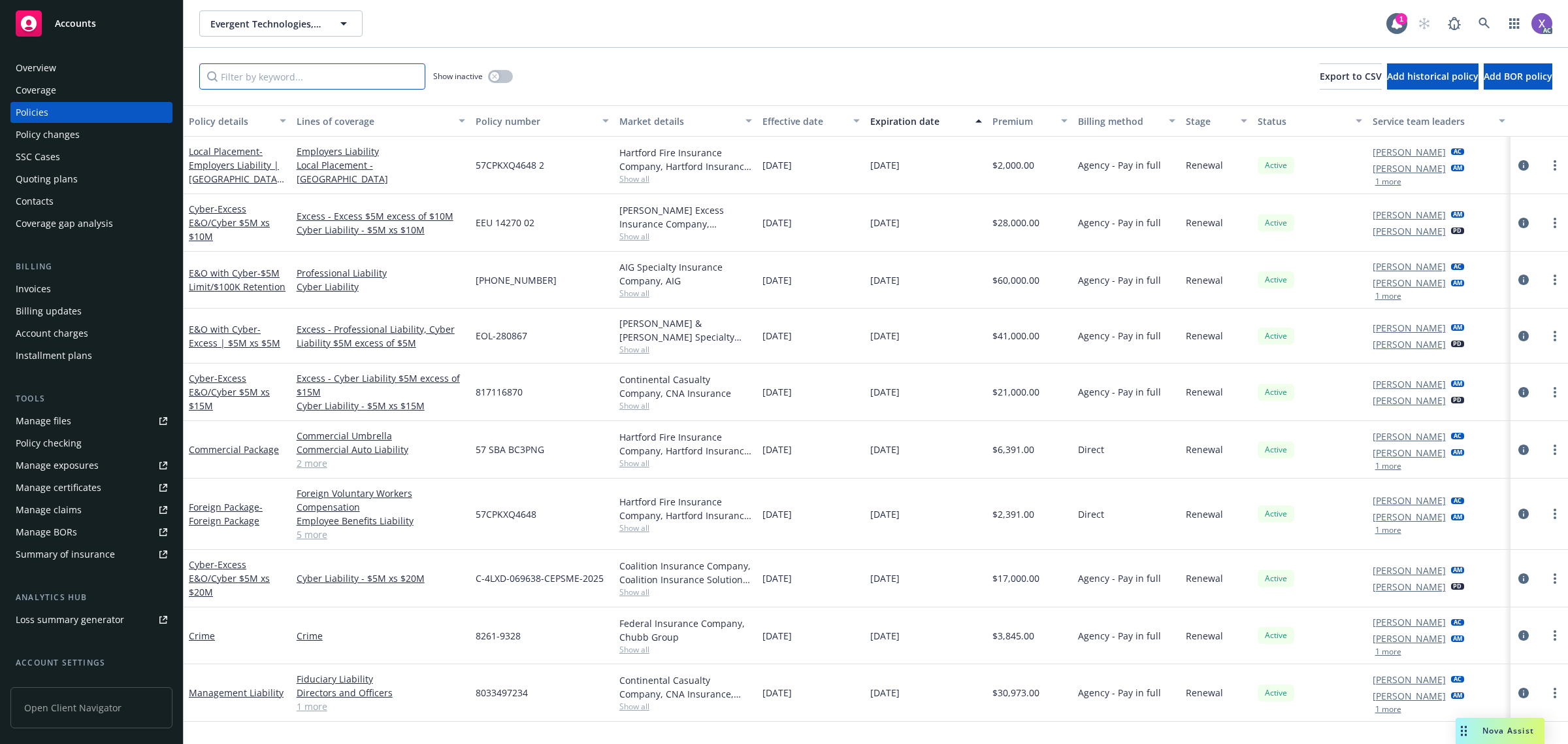
click at [297, 72] on input "Filter by keyword..." at bounding box center [313, 76] width 226 height 26
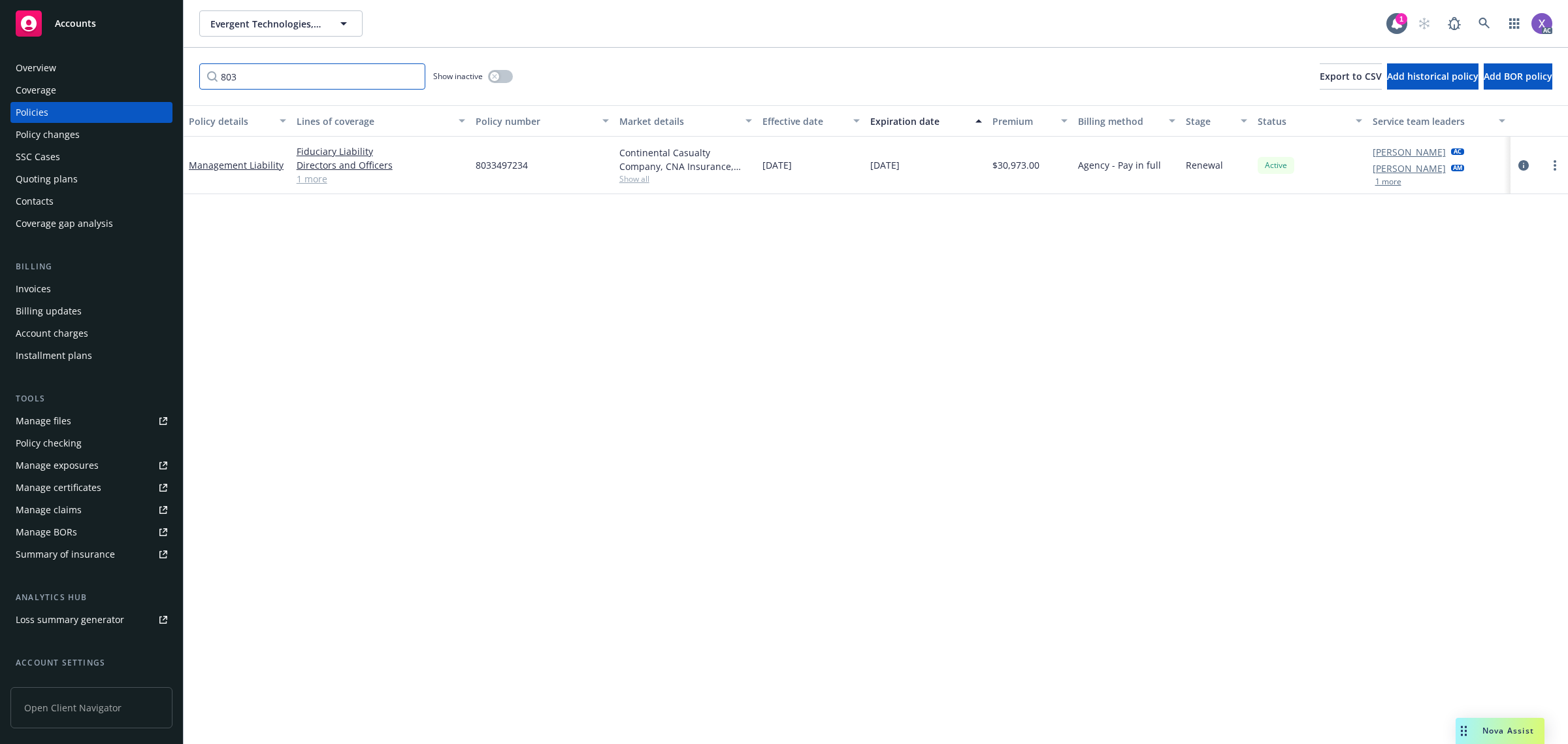
type input "803"
click at [1481, 23] on icon at bounding box center [1485, 23] width 12 height 12
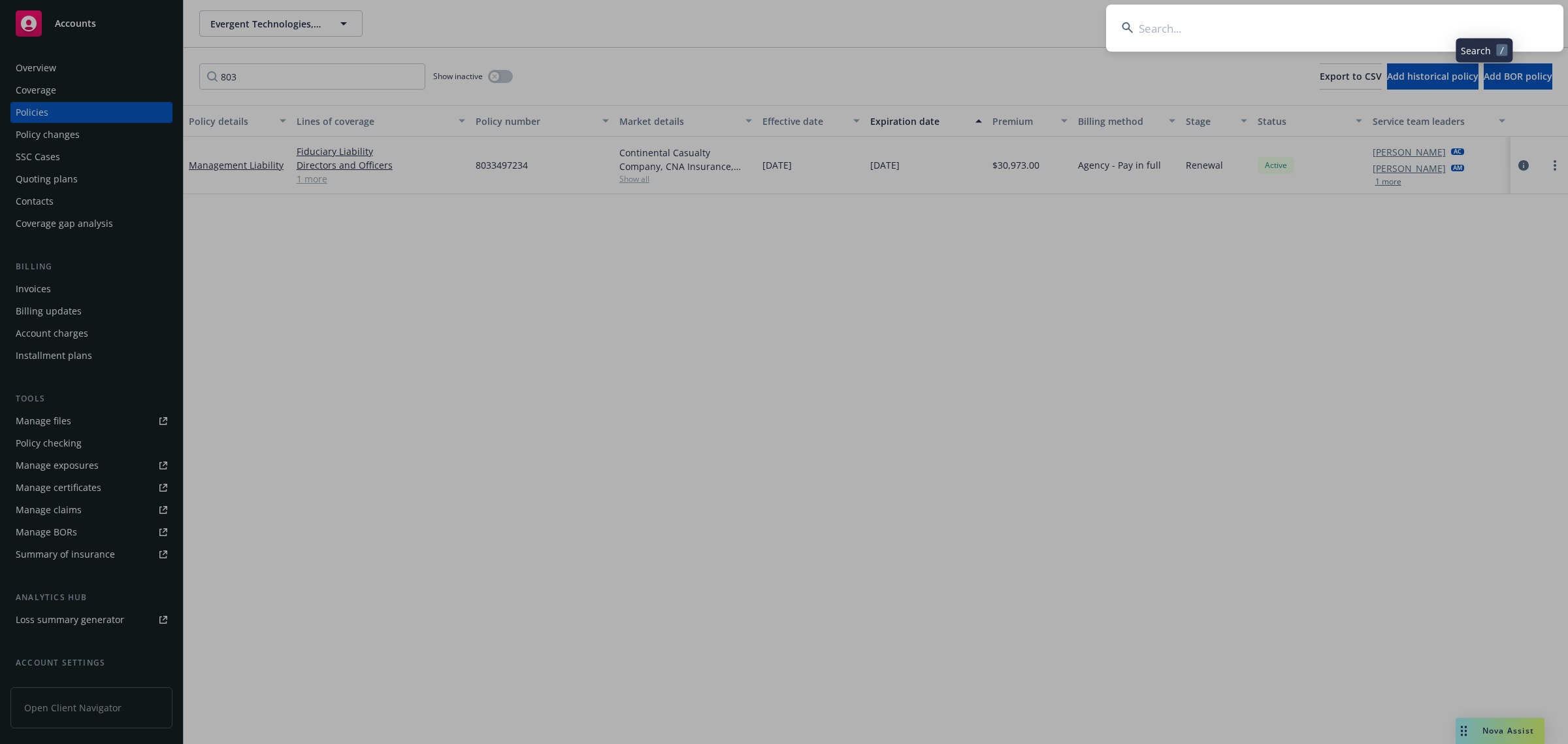
click at [1278, 36] on input at bounding box center [1335, 28] width 458 height 47
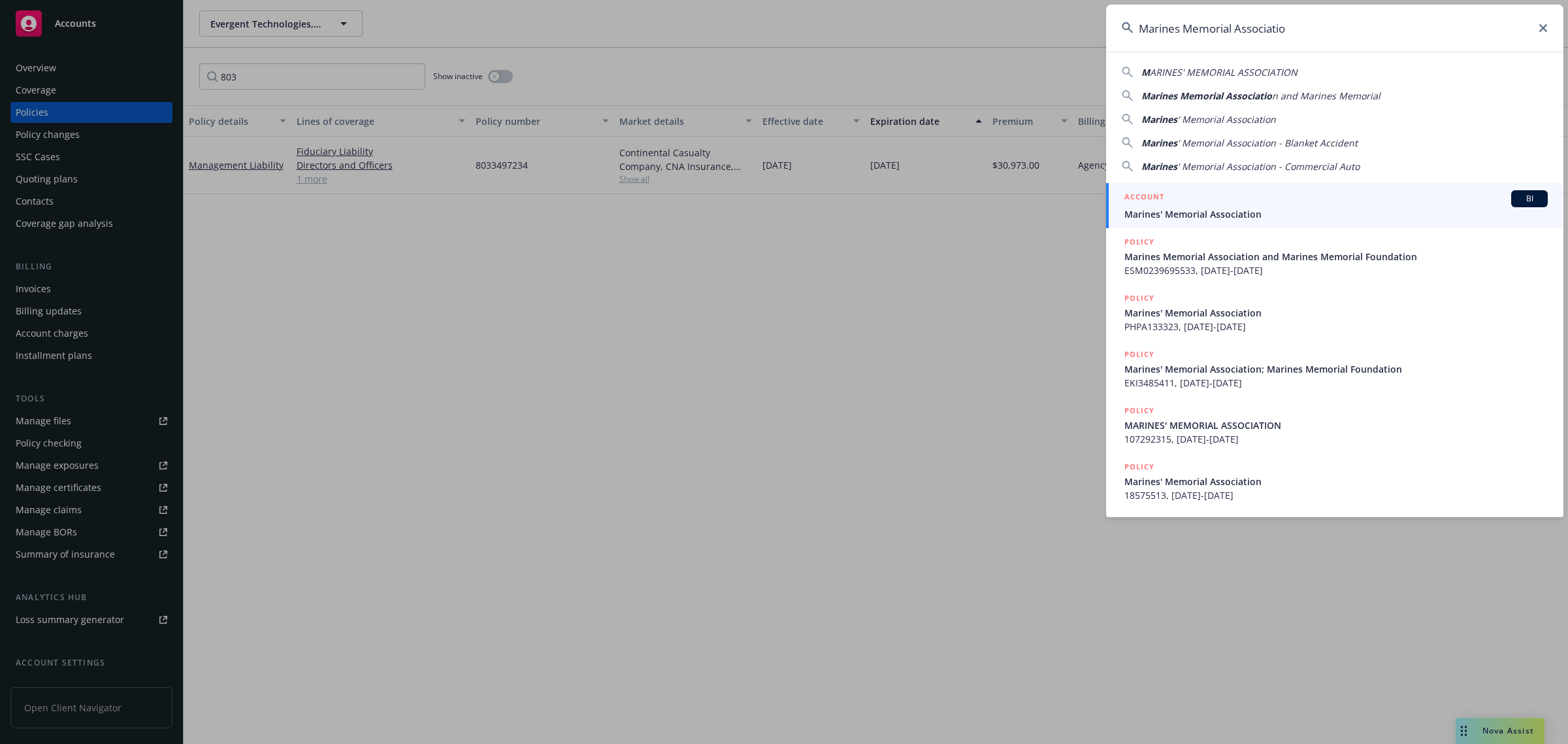
type input "Marines Memorial Associatio"
click at [1209, 210] on span "Marines' Memorial Association" at bounding box center [1336, 214] width 423 height 13
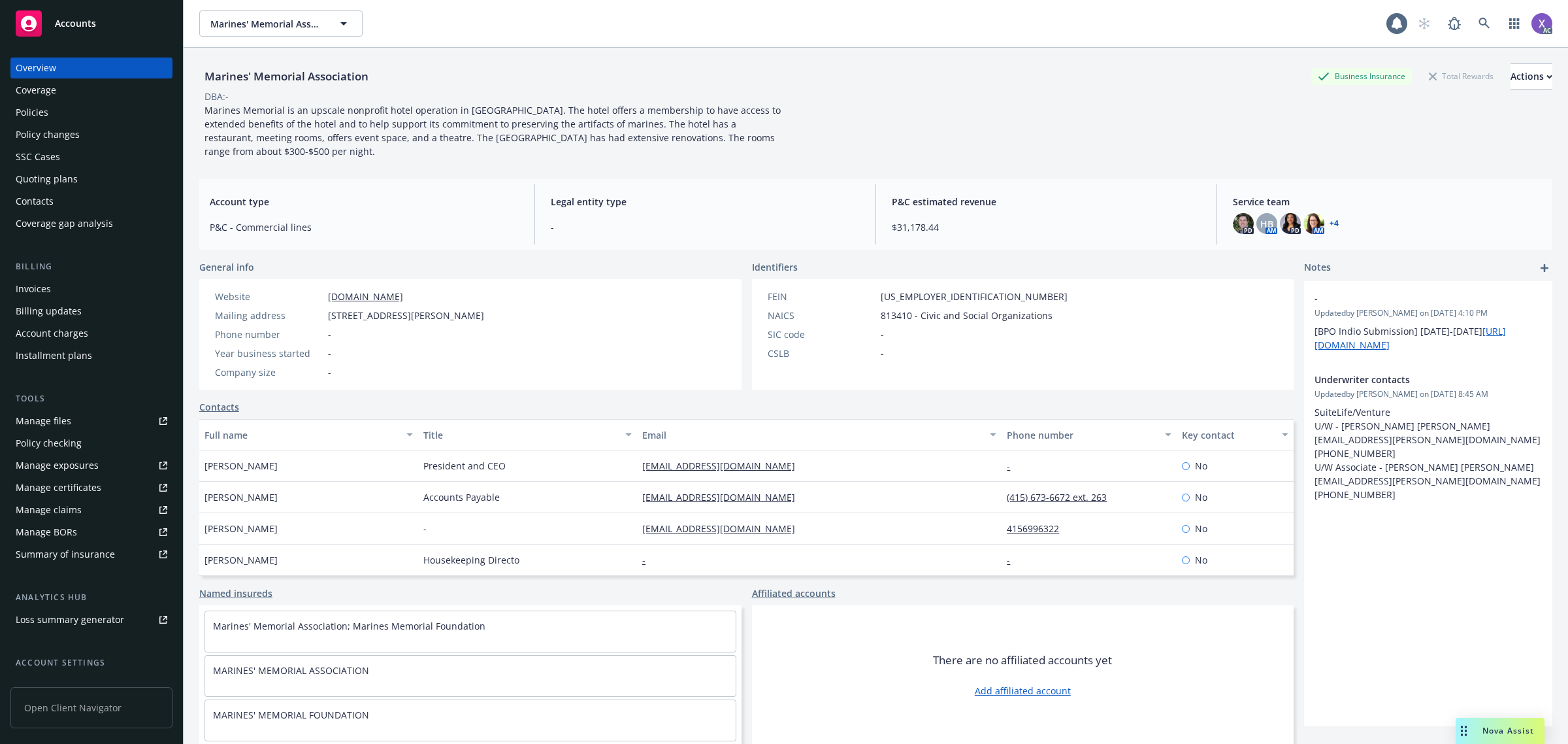
click at [43, 286] on div "Invoices" at bounding box center [33, 289] width 36 height 21
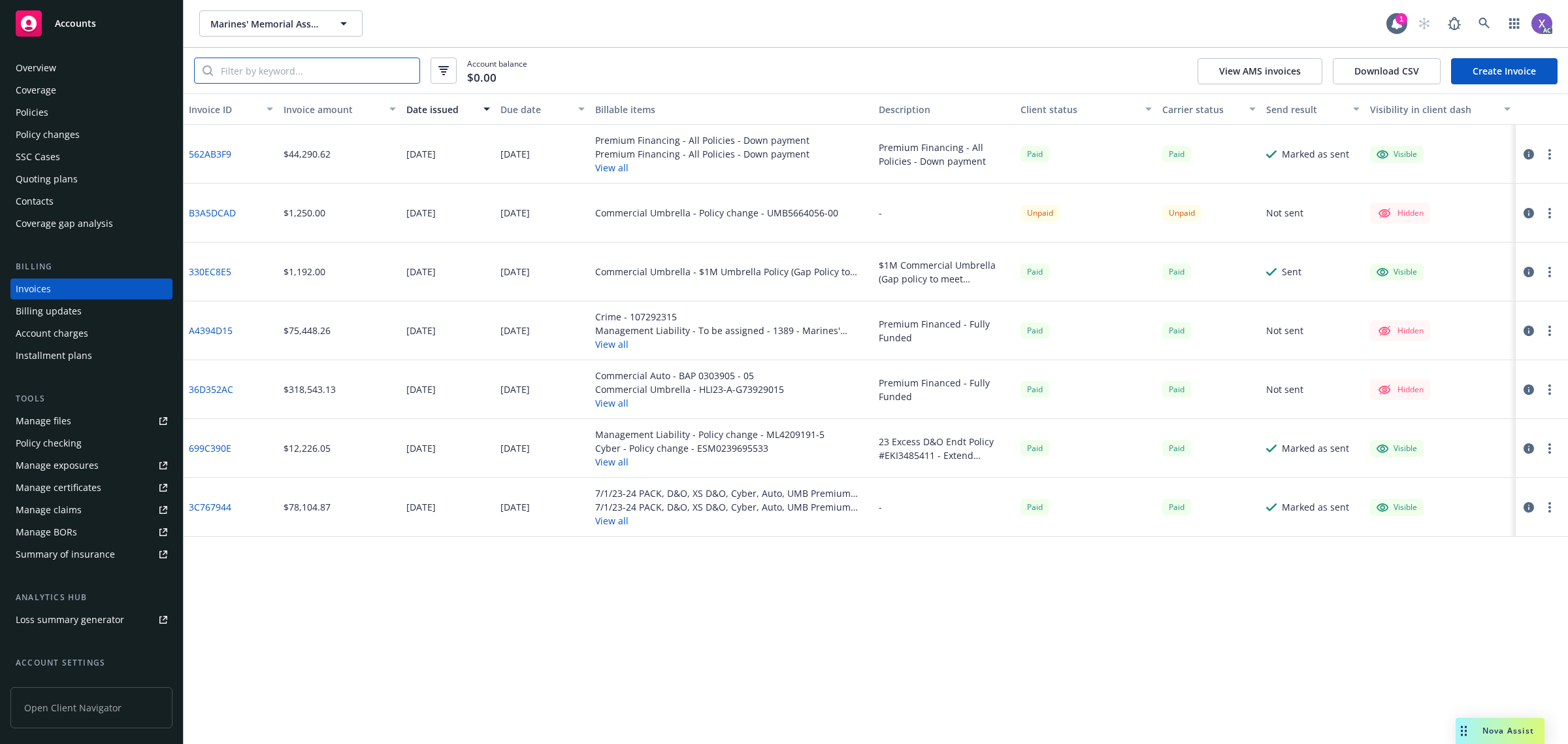
click at [347, 66] on input "search" at bounding box center [316, 71] width 206 height 25
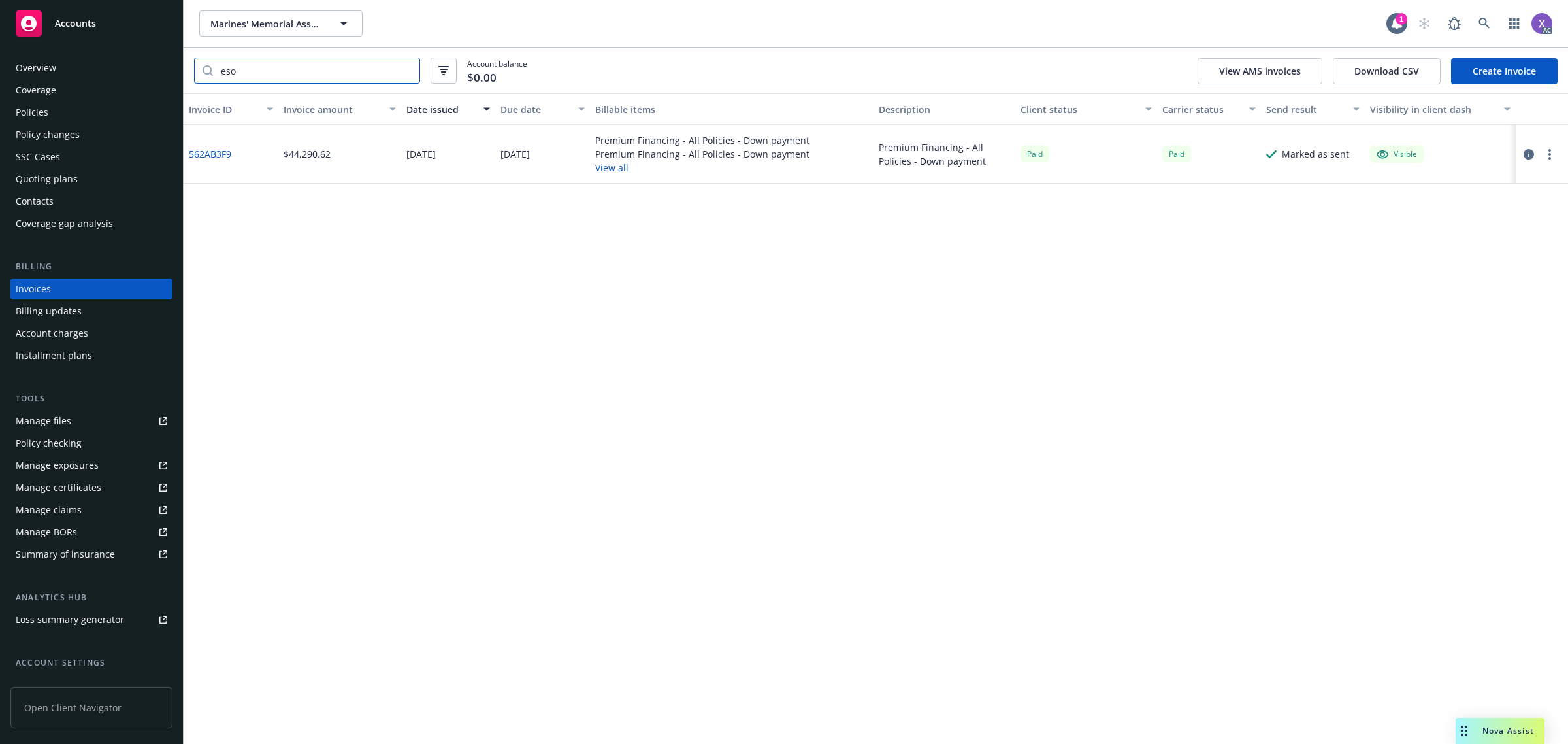
type input "eso"
click at [1477, 21] on link at bounding box center [1484, 23] width 26 height 26
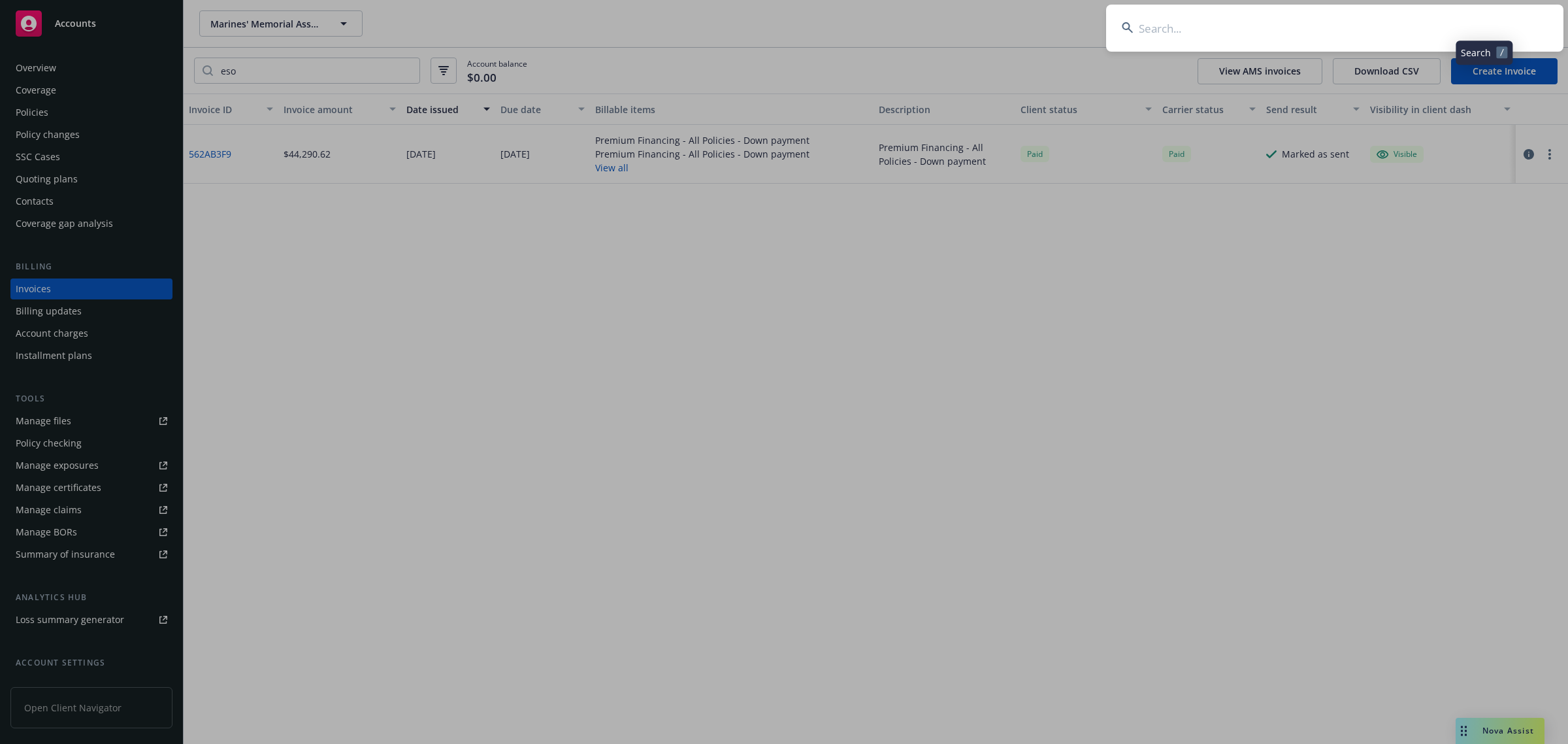
click at [1296, 42] on input at bounding box center [1335, 28] width 458 height 47
type input "[PERSON_NAME] Norfolk"
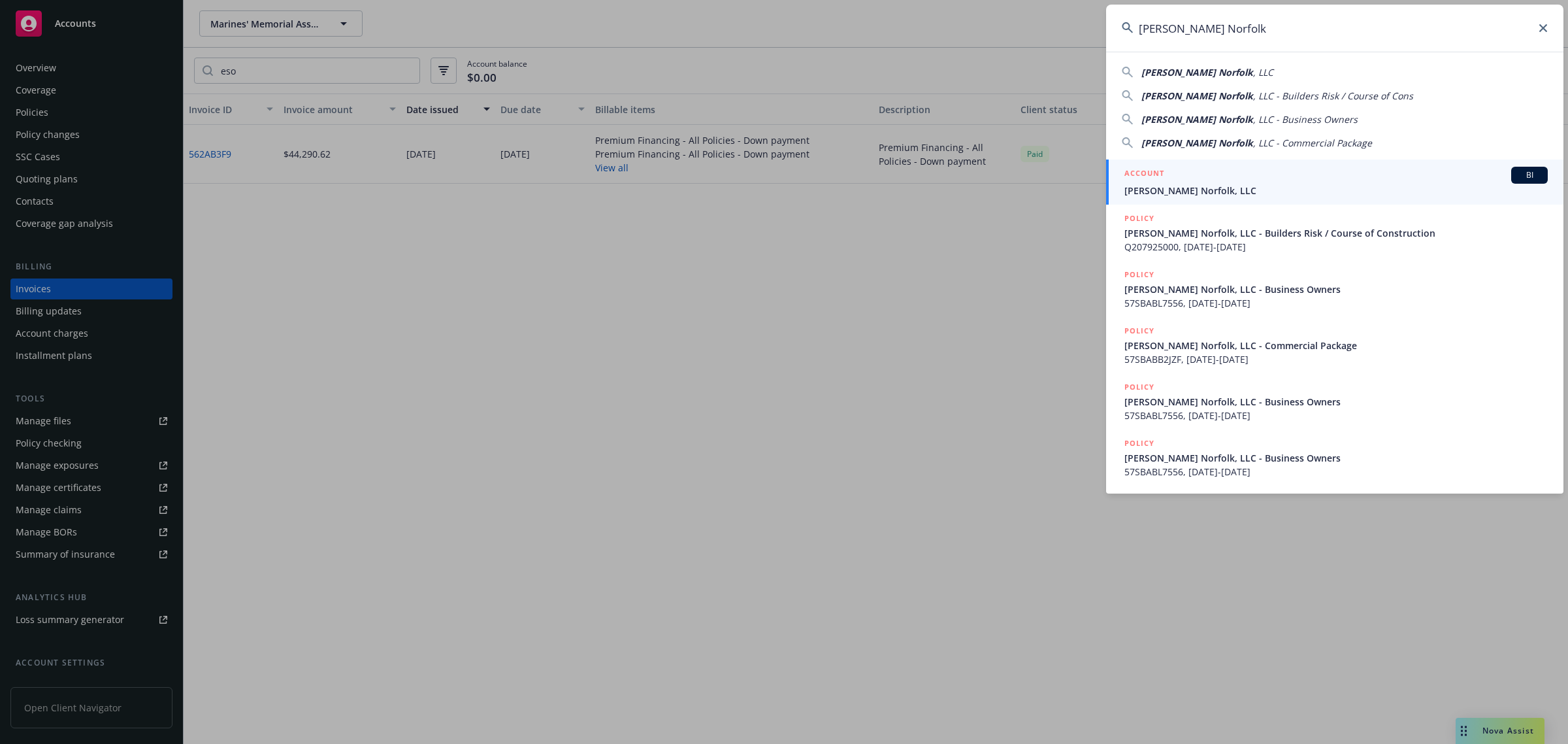
click at [1219, 187] on span "[PERSON_NAME] Norfolk, LLC" at bounding box center [1336, 190] width 423 height 13
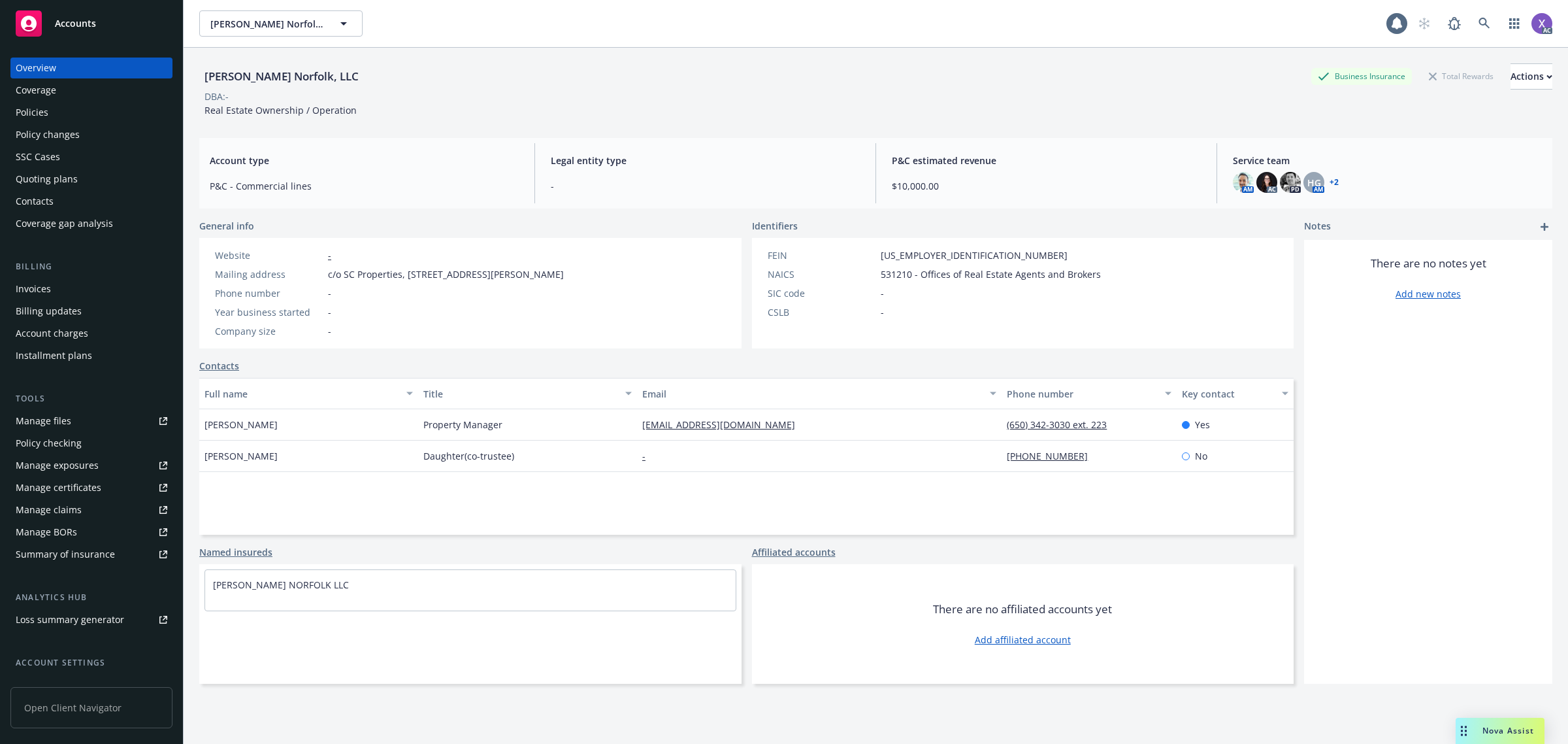
click at [54, 284] on div "Invoices" at bounding box center [91, 289] width 152 height 21
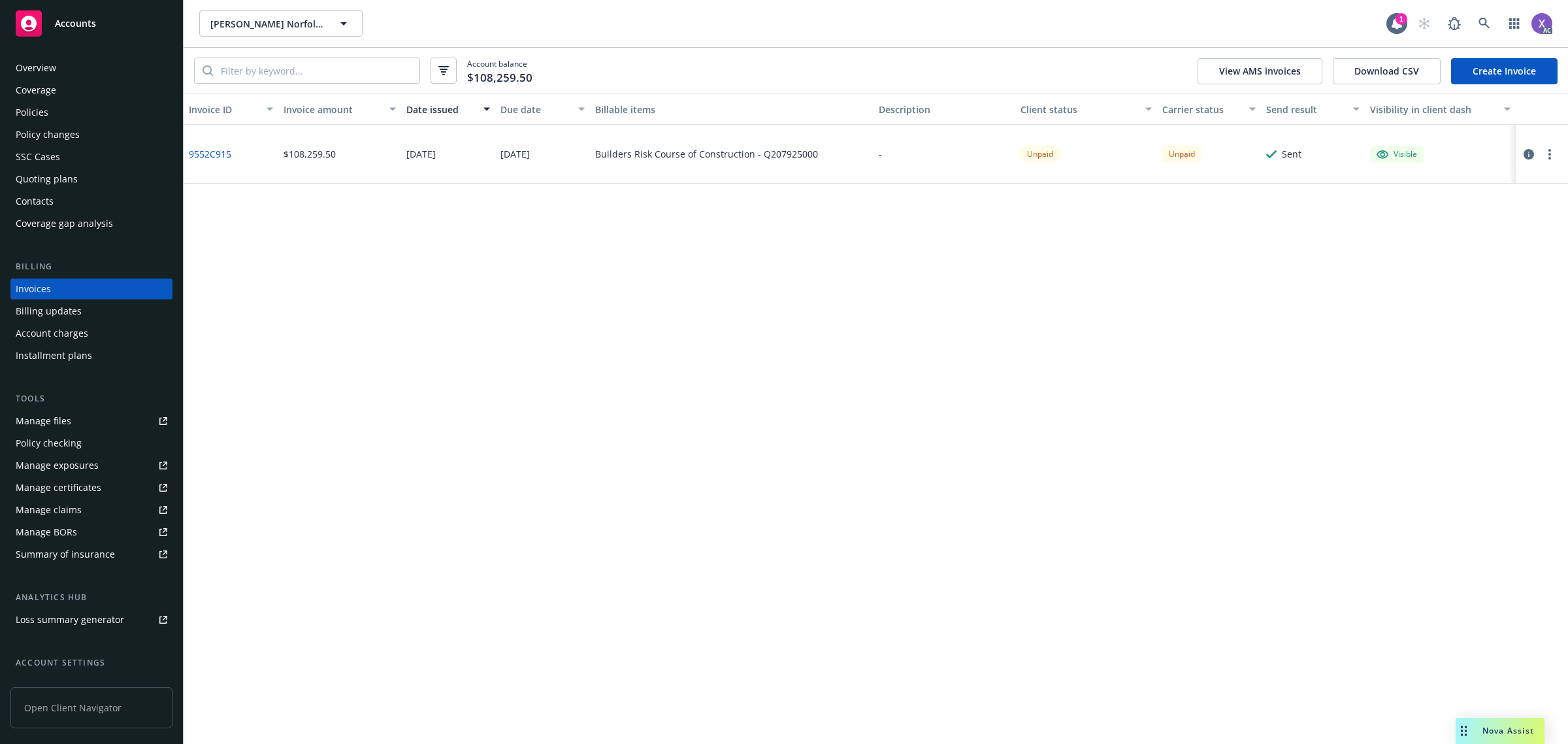
click at [30, 113] on div "Policies" at bounding box center [32, 112] width 33 height 21
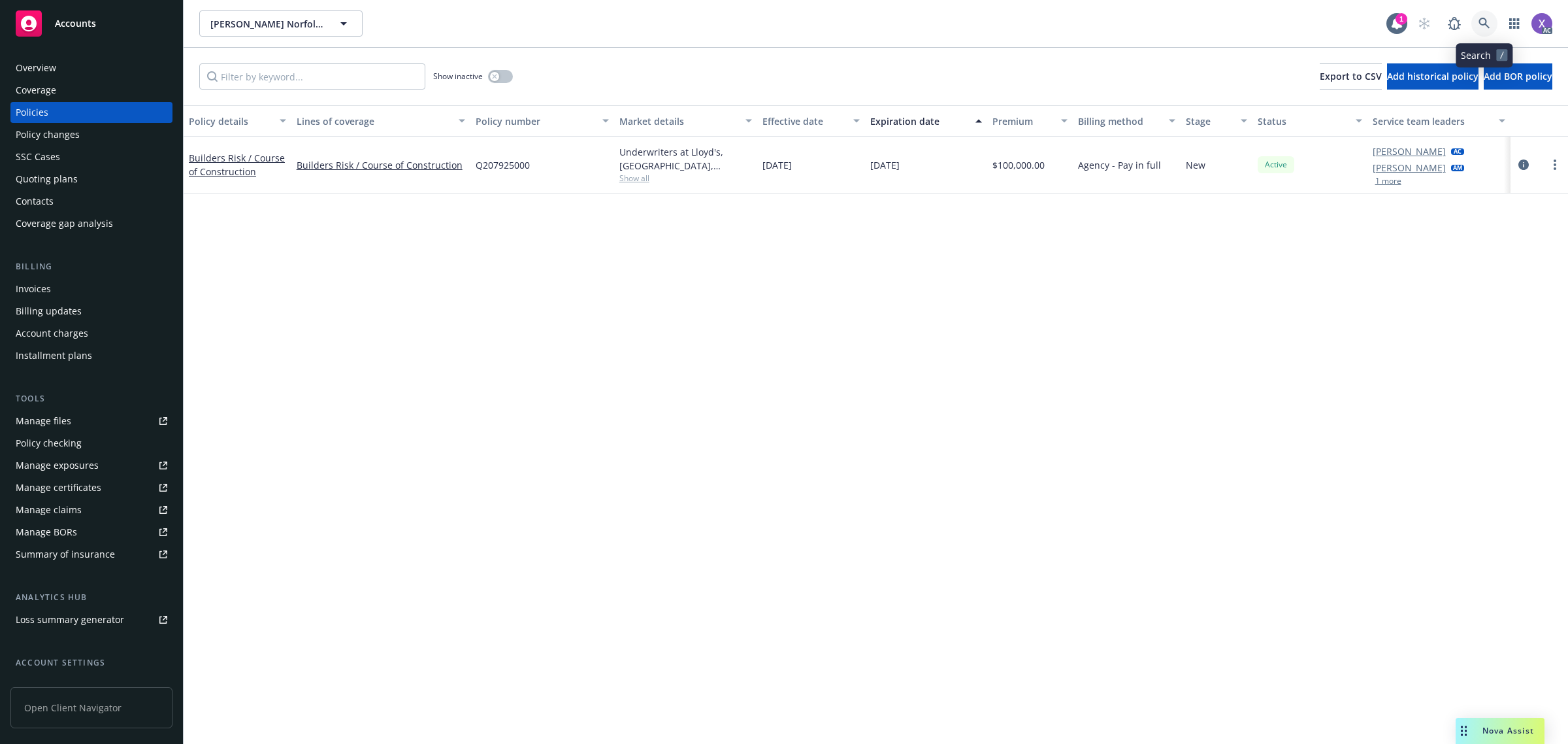
click at [1479, 24] on icon at bounding box center [1485, 23] width 12 height 12
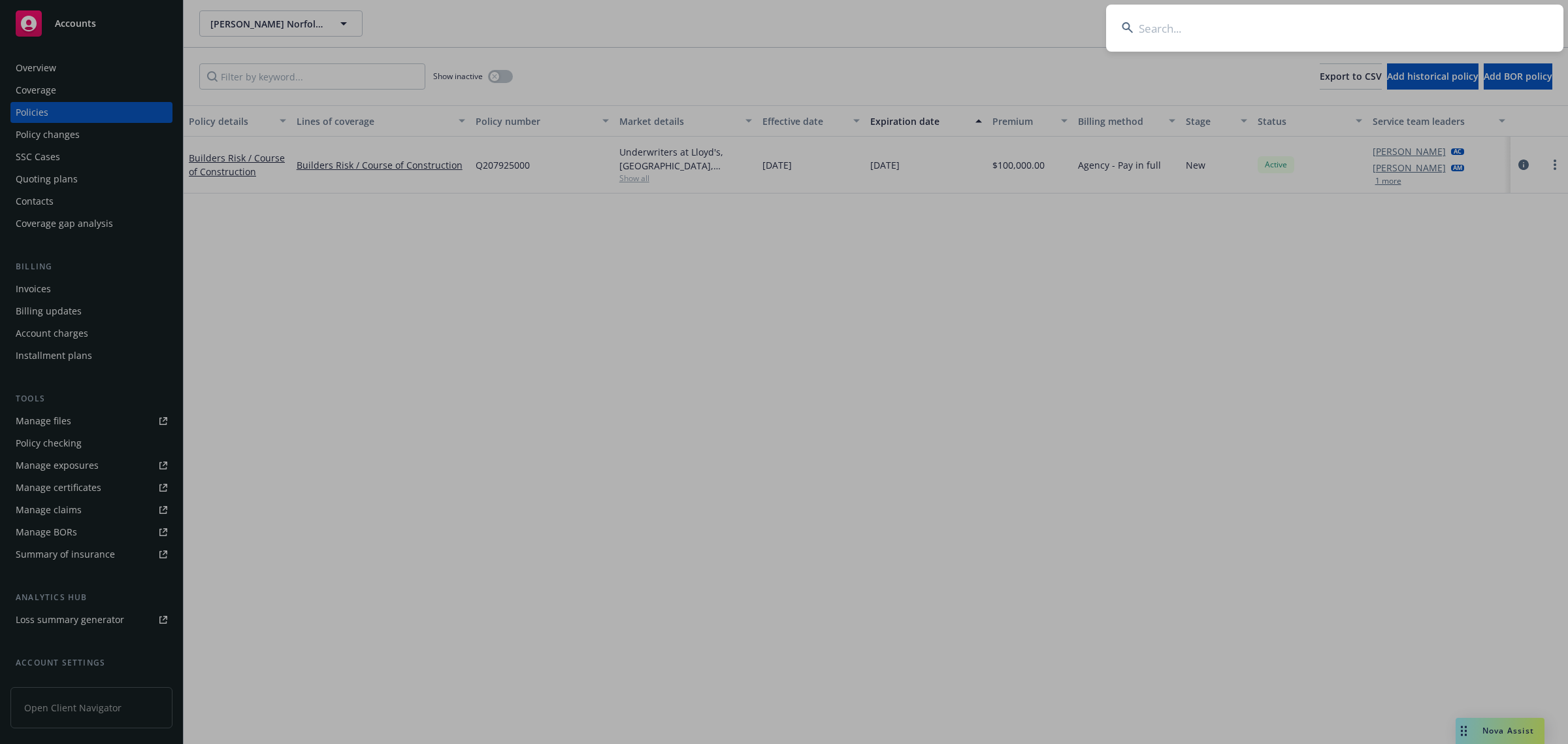
click at [1331, 30] on input at bounding box center [1335, 28] width 458 height 47
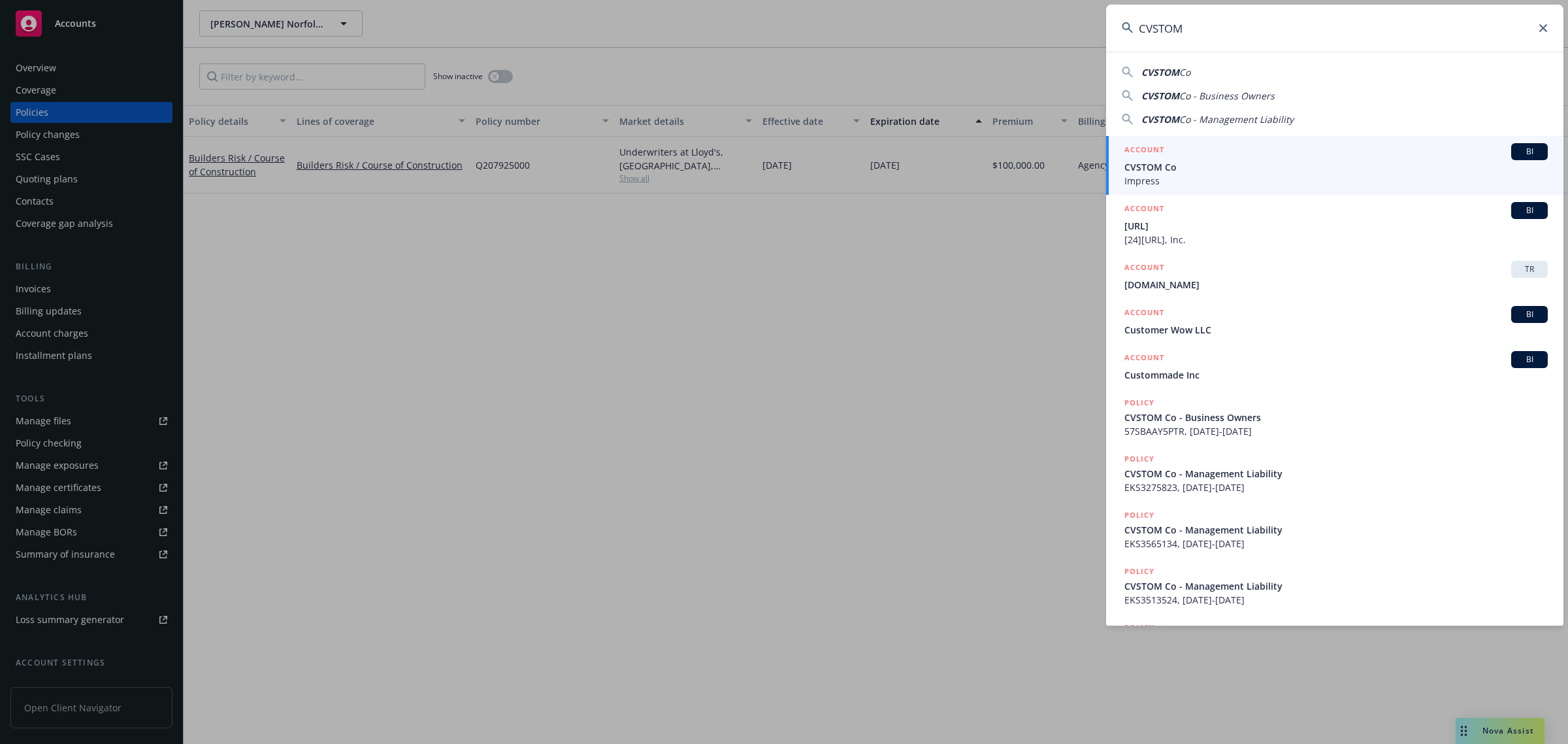
drag, startPoint x: 1240, startPoint y: 33, endPoint x: 1114, endPoint y: 41, distance: 126.3
click at [1118, 40] on input "CVSTOM" at bounding box center [1335, 28] width 458 height 47
paste input "EKS3417142"
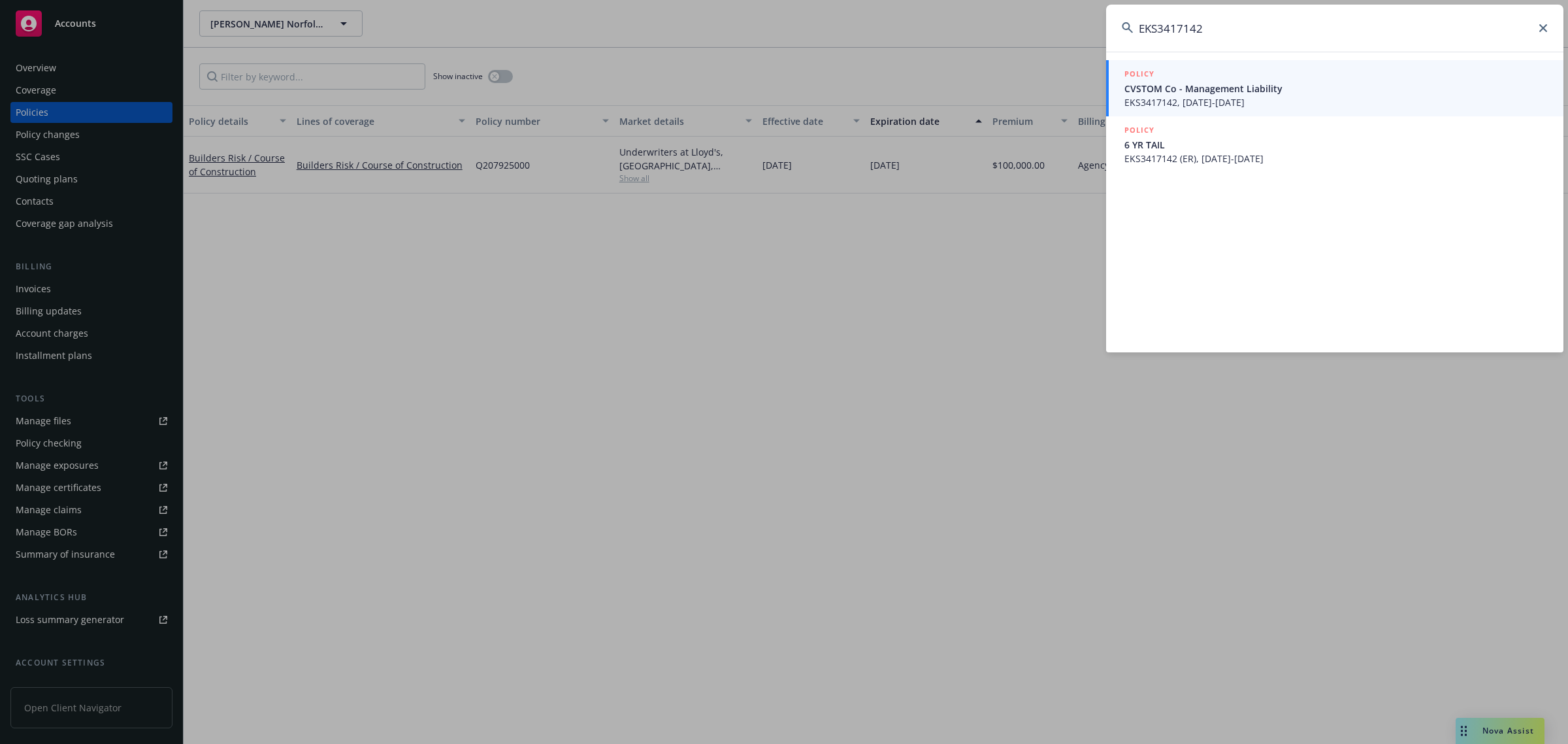
type input "EKS3417142"
click at [1227, 114] on link "POLICY CVSTOM Co - Management Liability EKS3417142, [DATE]-[DATE]" at bounding box center [1335, 88] width 458 height 57
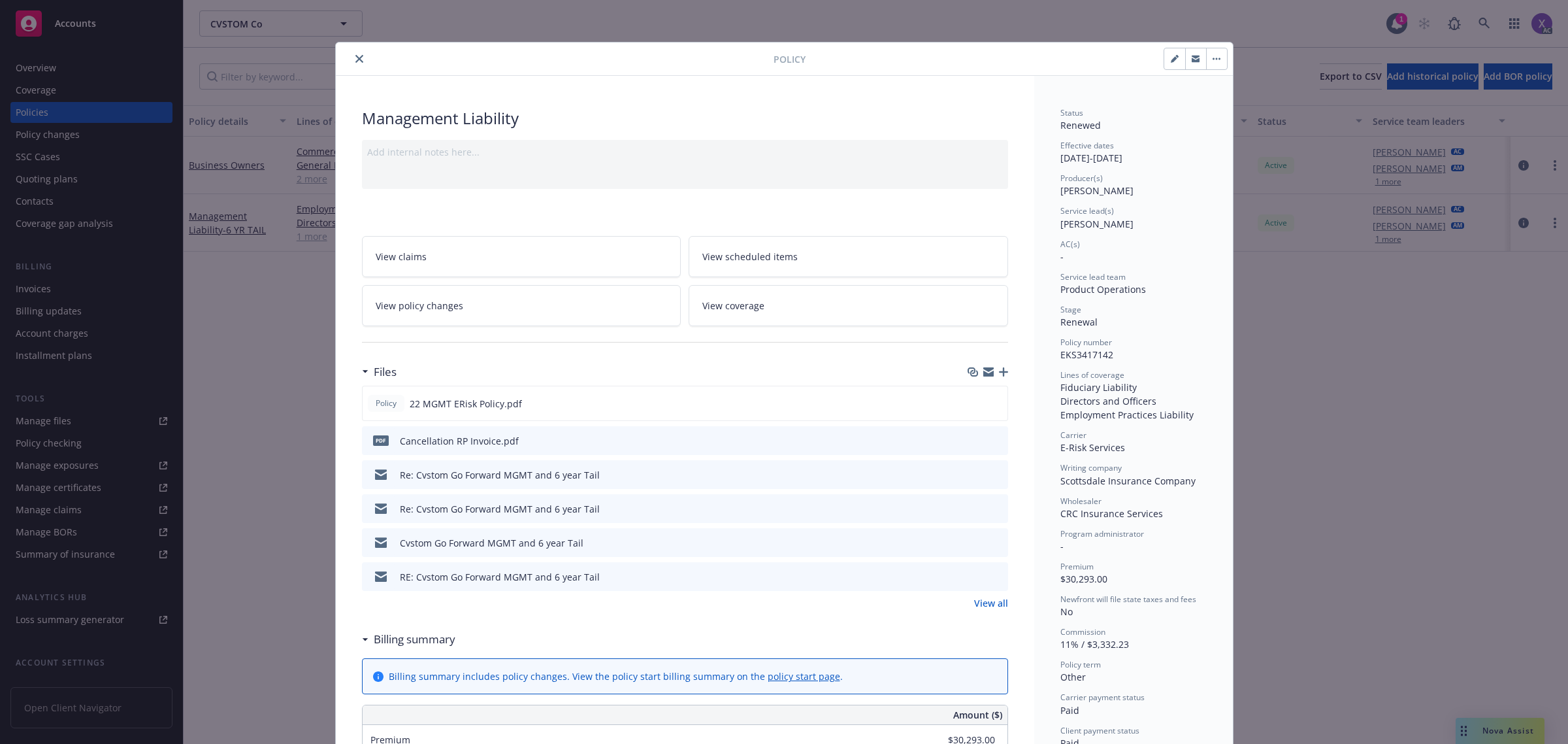
click at [358, 57] on button "close" at bounding box center [359, 59] width 15 height 15
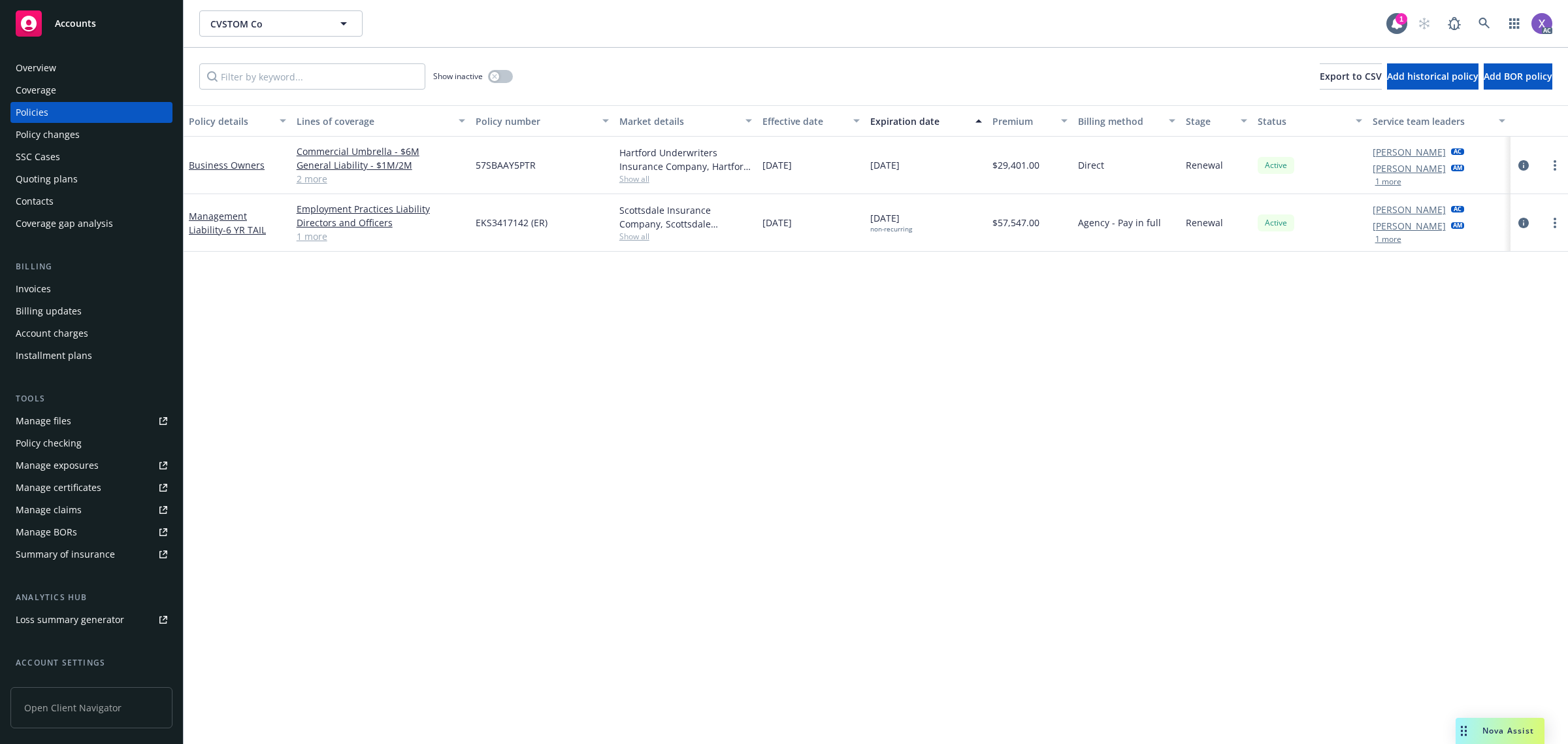
click at [33, 290] on div "Invoices" at bounding box center [33, 289] width 36 height 21
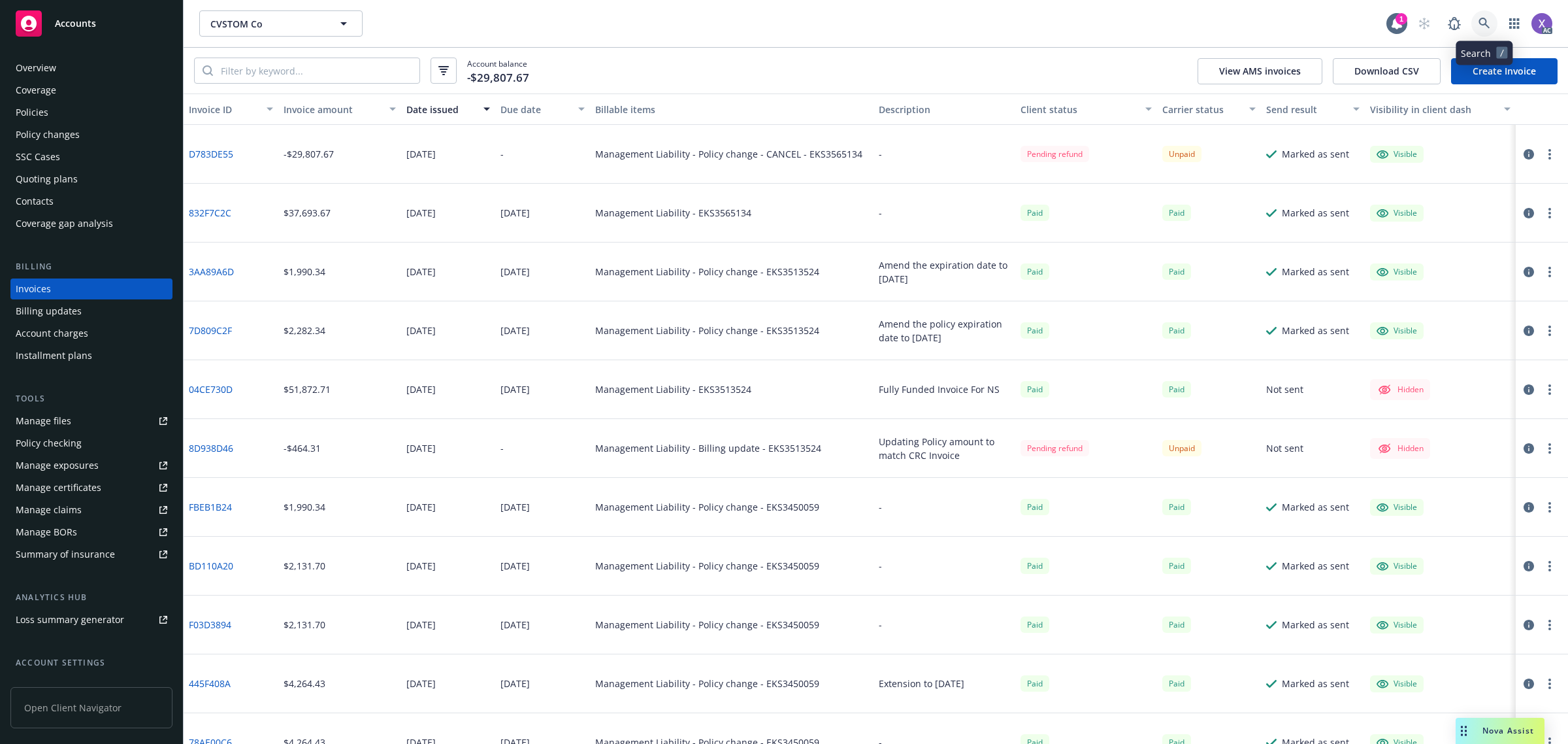
click at [1488, 23] on icon at bounding box center [1485, 23] width 12 height 12
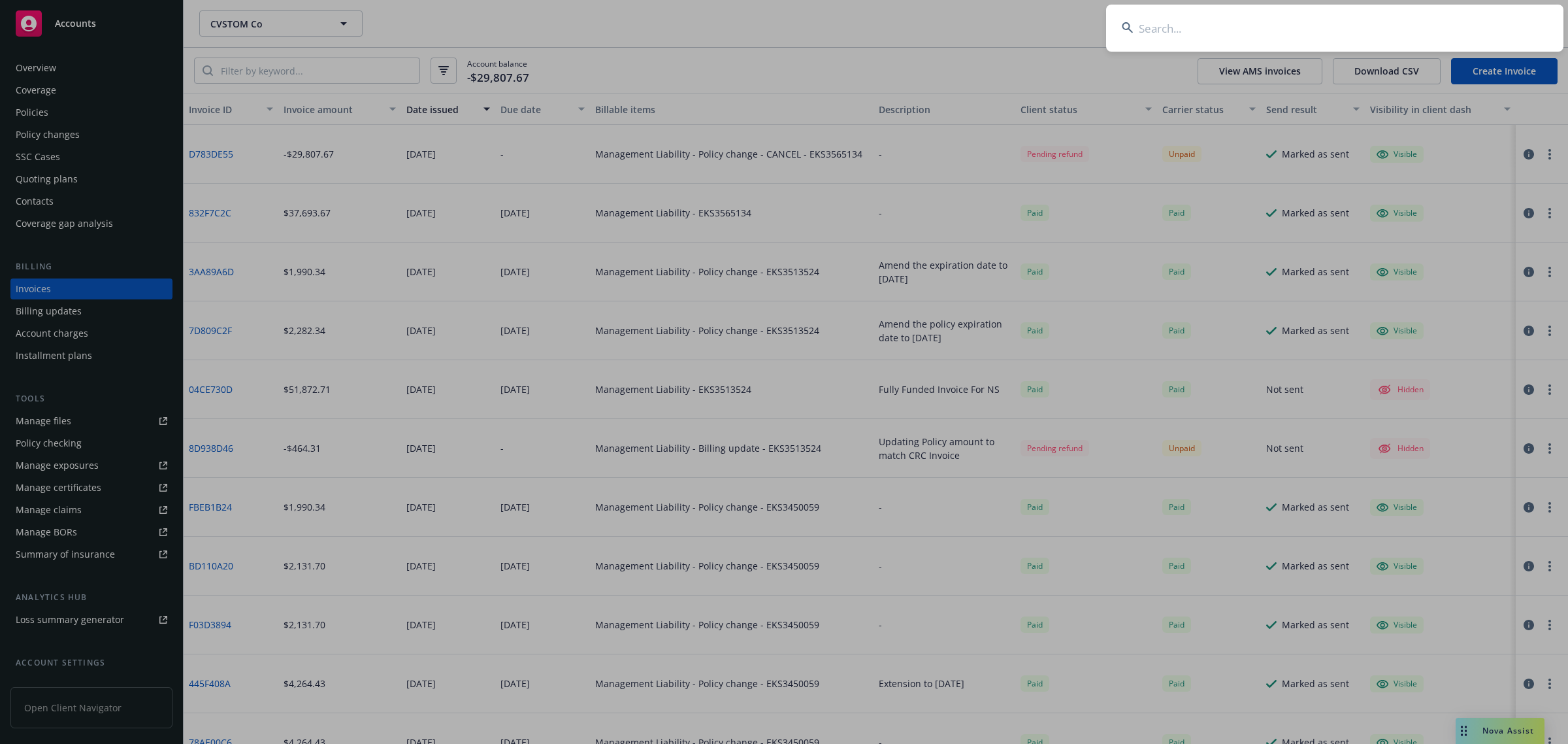
click at [1271, 24] on input at bounding box center [1335, 28] width 458 height 47
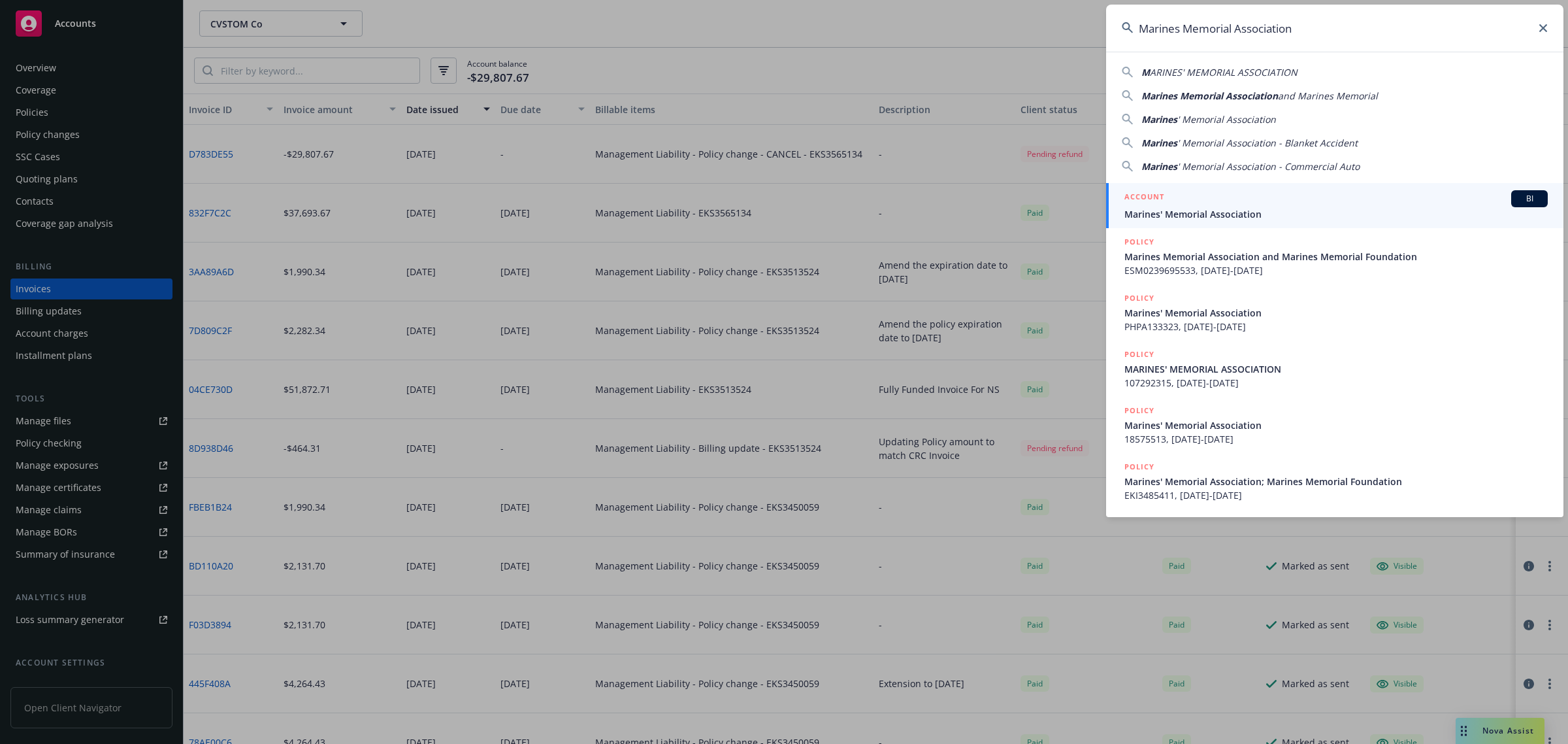
type input "Marines Memorial Association"
drag, startPoint x: 1248, startPoint y: 206, endPoint x: 1207, endPoint y: 210, distance: 41.2
click at [1249, 205] on div "ACCOUNT BI Marines' Memorial Association" at bounding box center [1336, 205] width 423 height 31
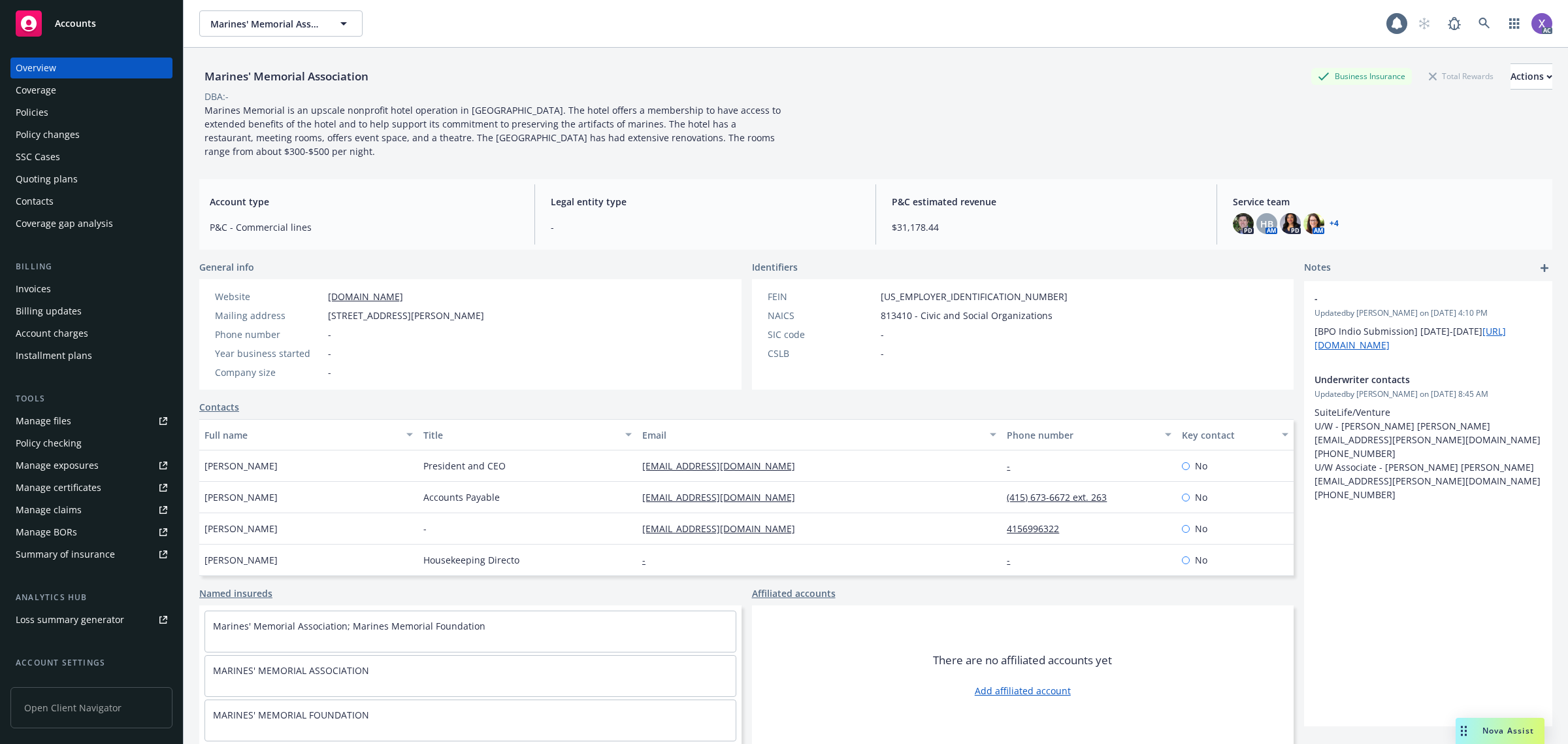
click at [41, 289] on div "Invoices" at bounding box center [33, 289] width 36 height 21
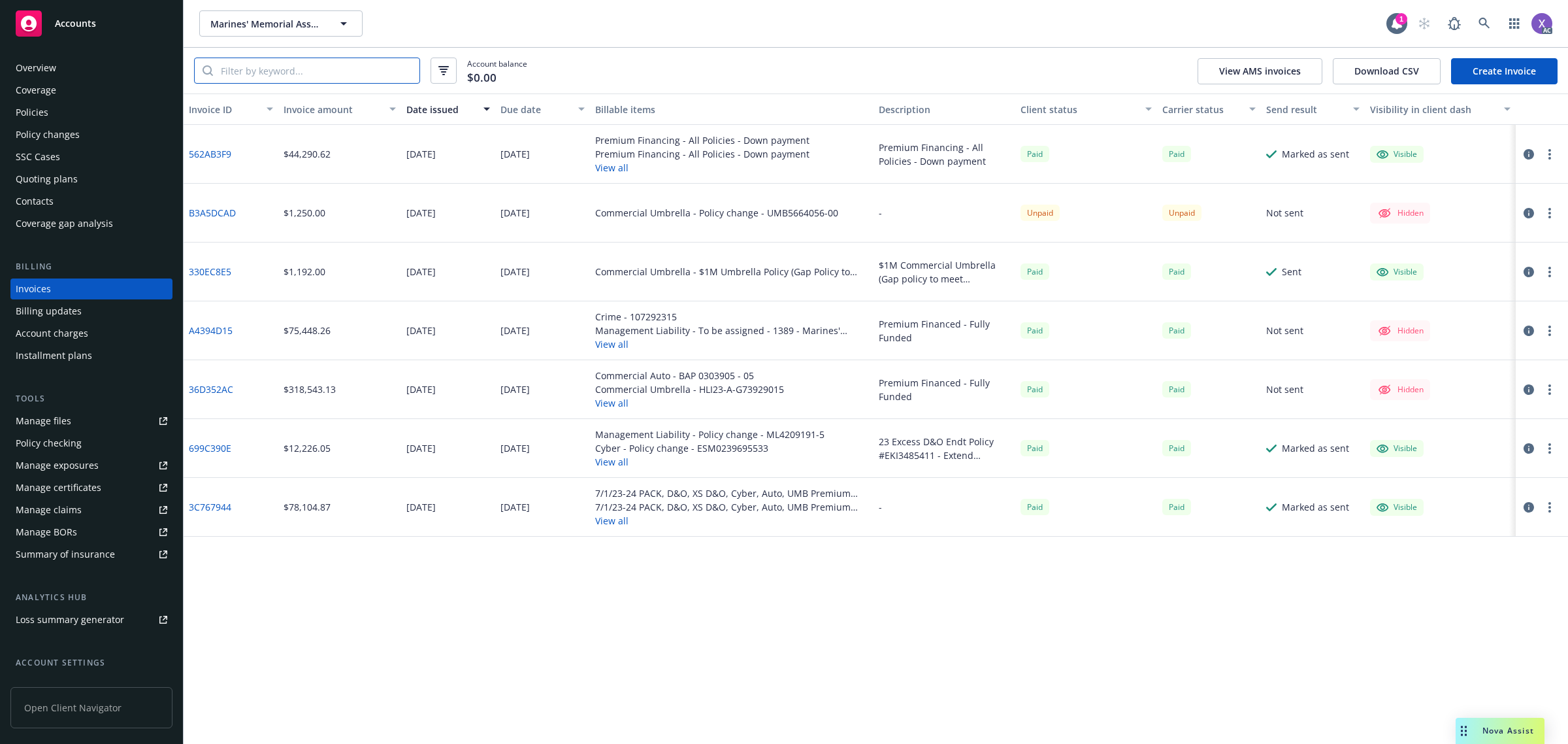
click at [275, 75] on input "search" at bounding box center [316, 71] width 206 height 25
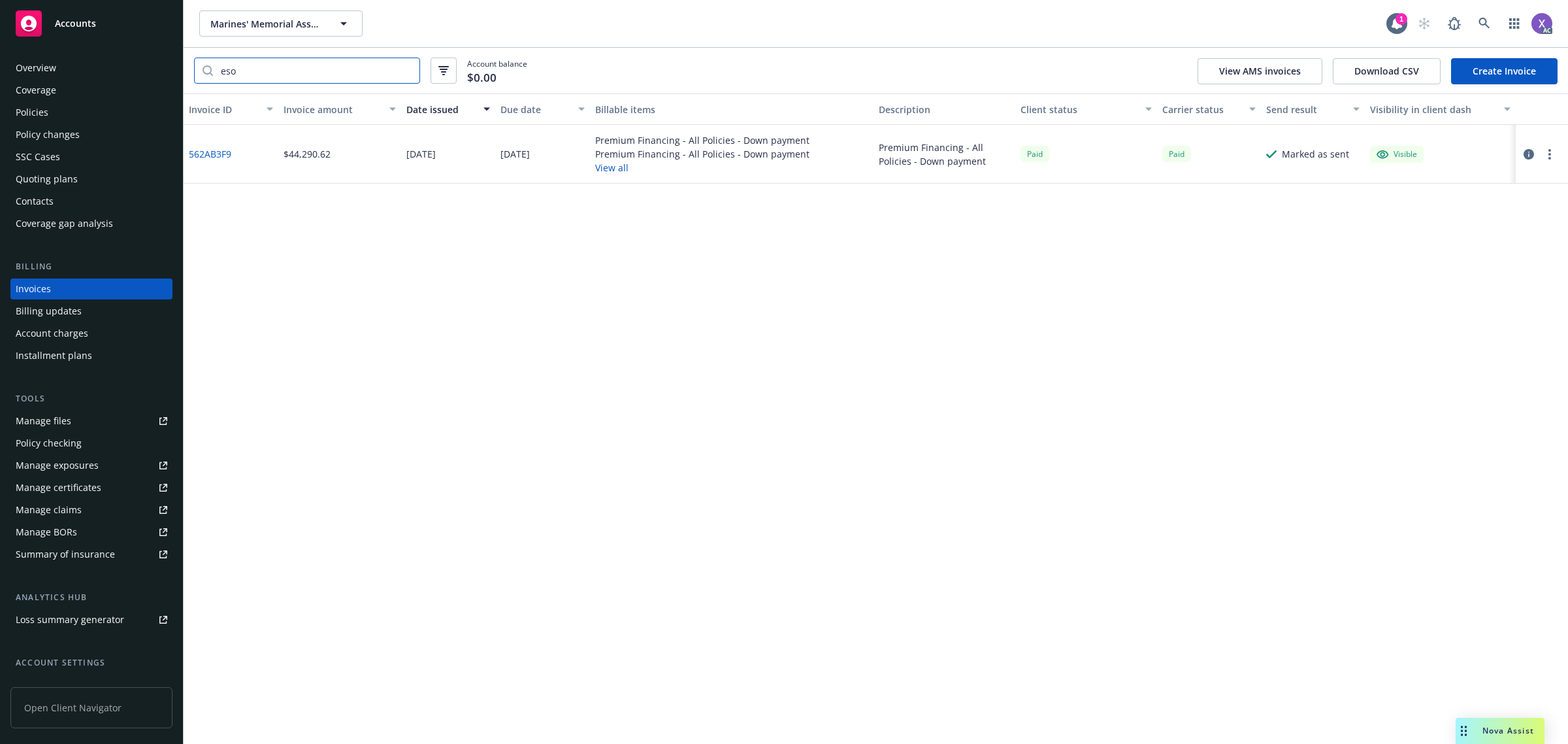
type input "eso"
click at [1486, 23] on icon at bounding box center [1485, 23] width 12 height 12
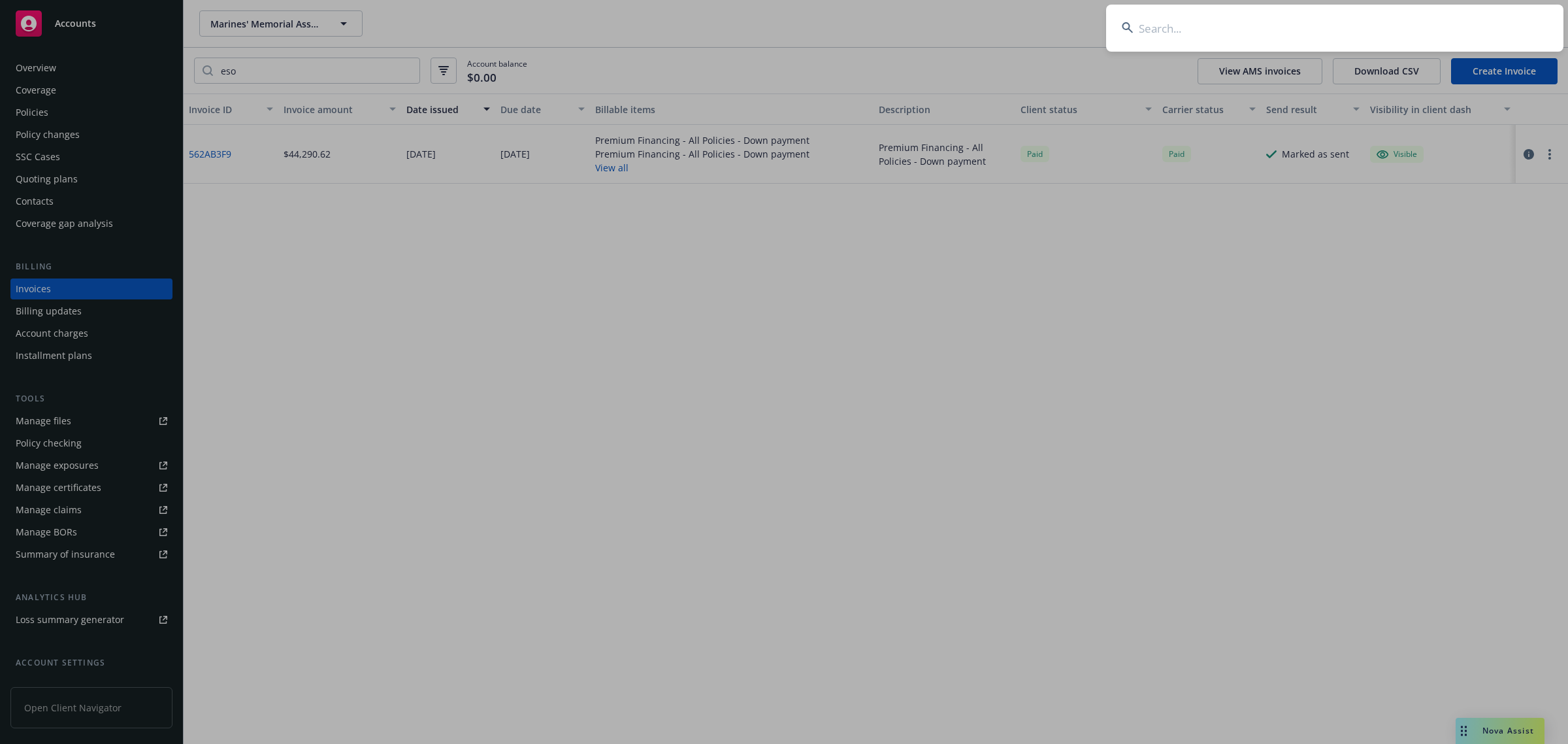
click at [1357, 30] on input at bounding box center [1335, 28] width 458 height 47
type input "v"
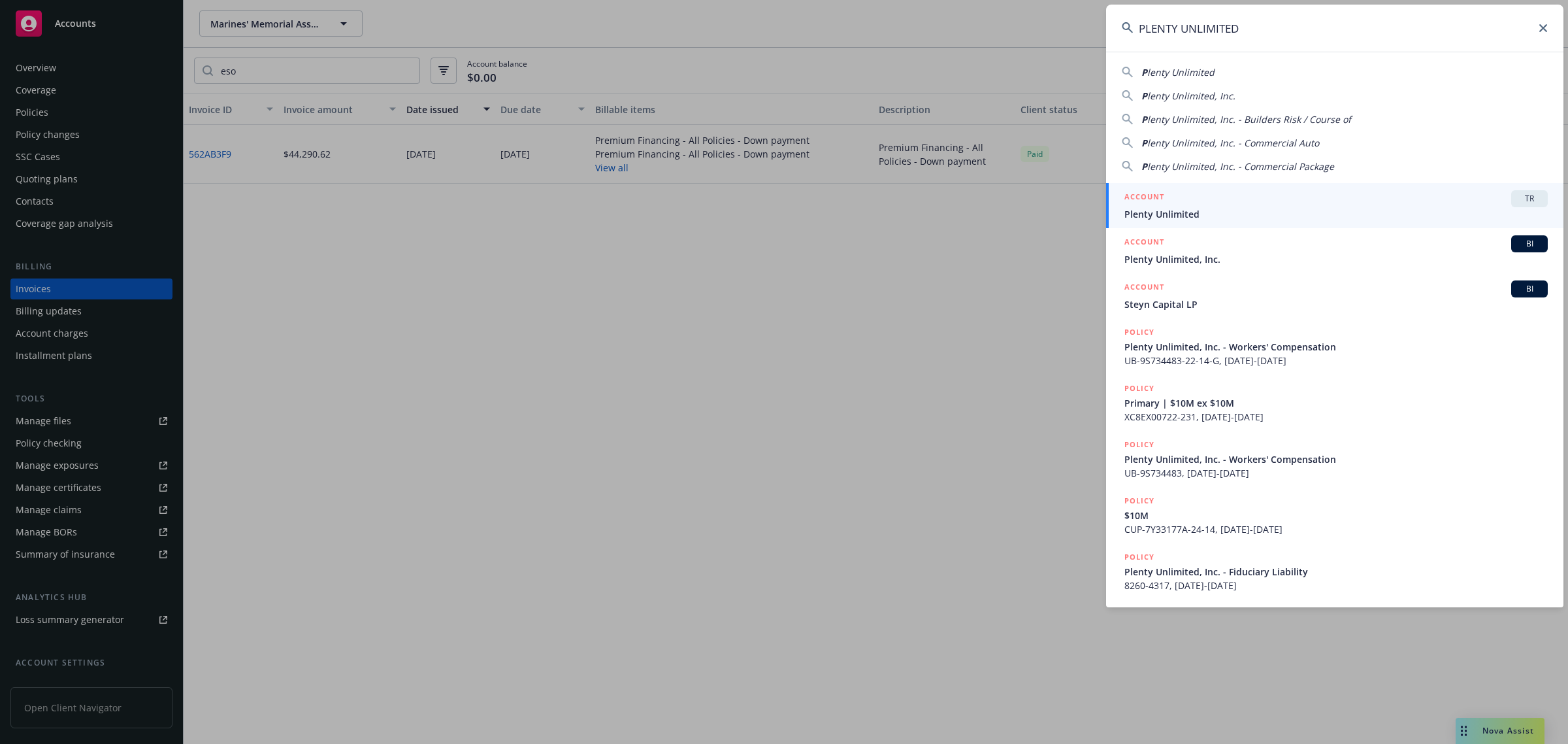
type input "PLENTY UNLIMITED"
click at [1182, 259] on span "Plenty Unlimited, Inc." at bounding box center [1336, 259] width 423 height 13
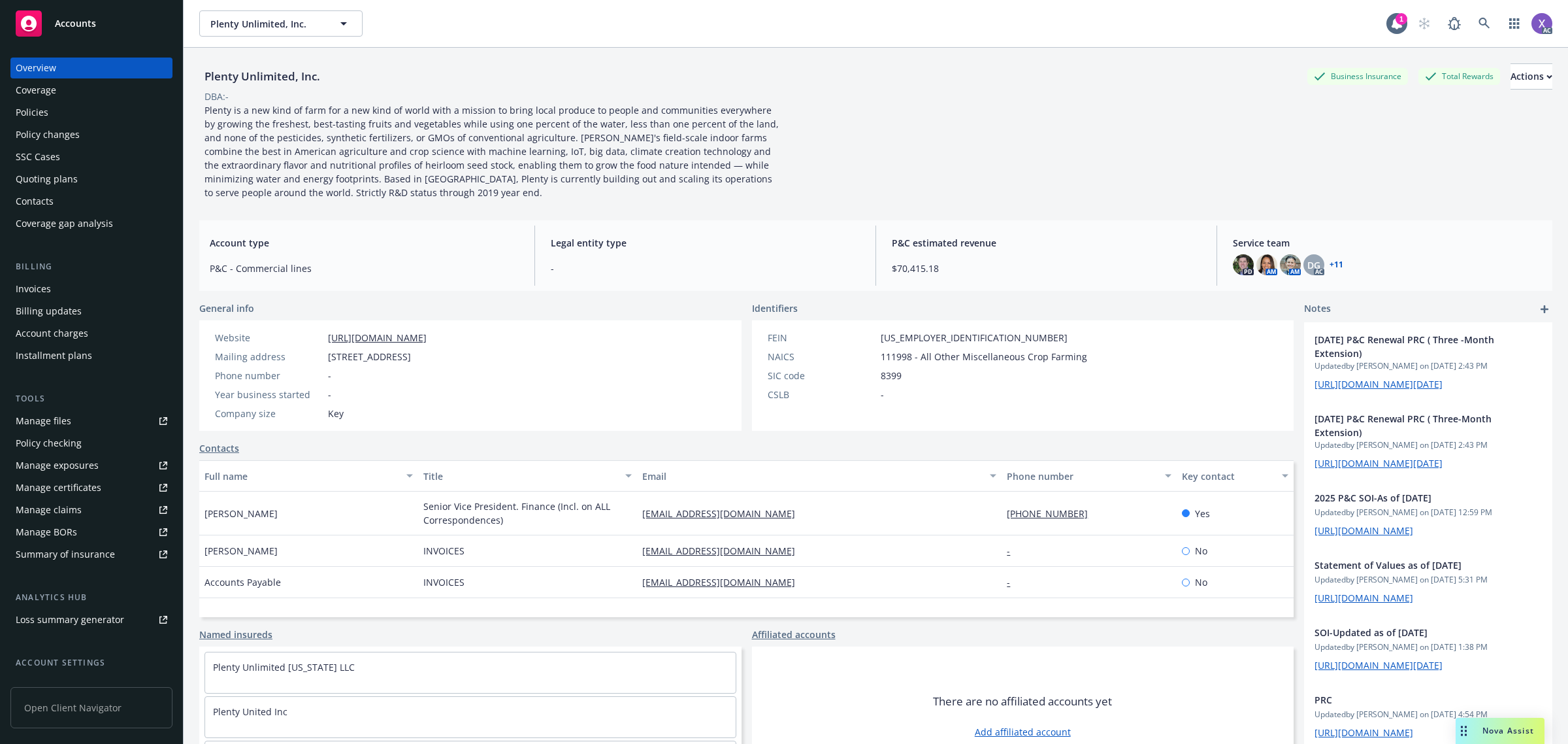
click at [30, 116] on div "Policies" at bounding box center [32, 112] width 33 height 21
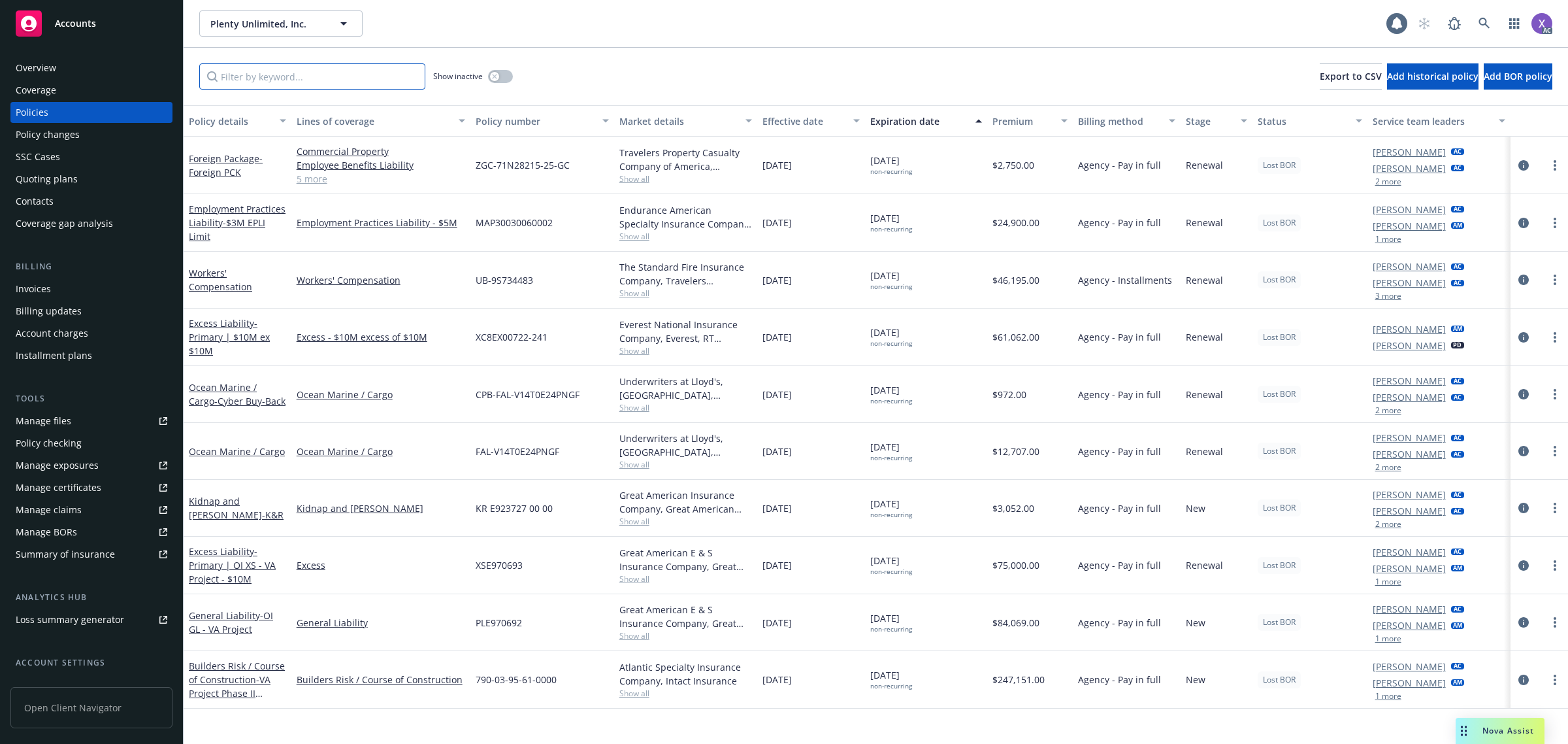
drag, startPoint x: 239, startPoint y: 81, endPoint x: 249, endPoint y: 79, distance: 10.2
click at [249, 79] on input "Filter by keyword..." at bounding box center [313, 76] width 226 height 26
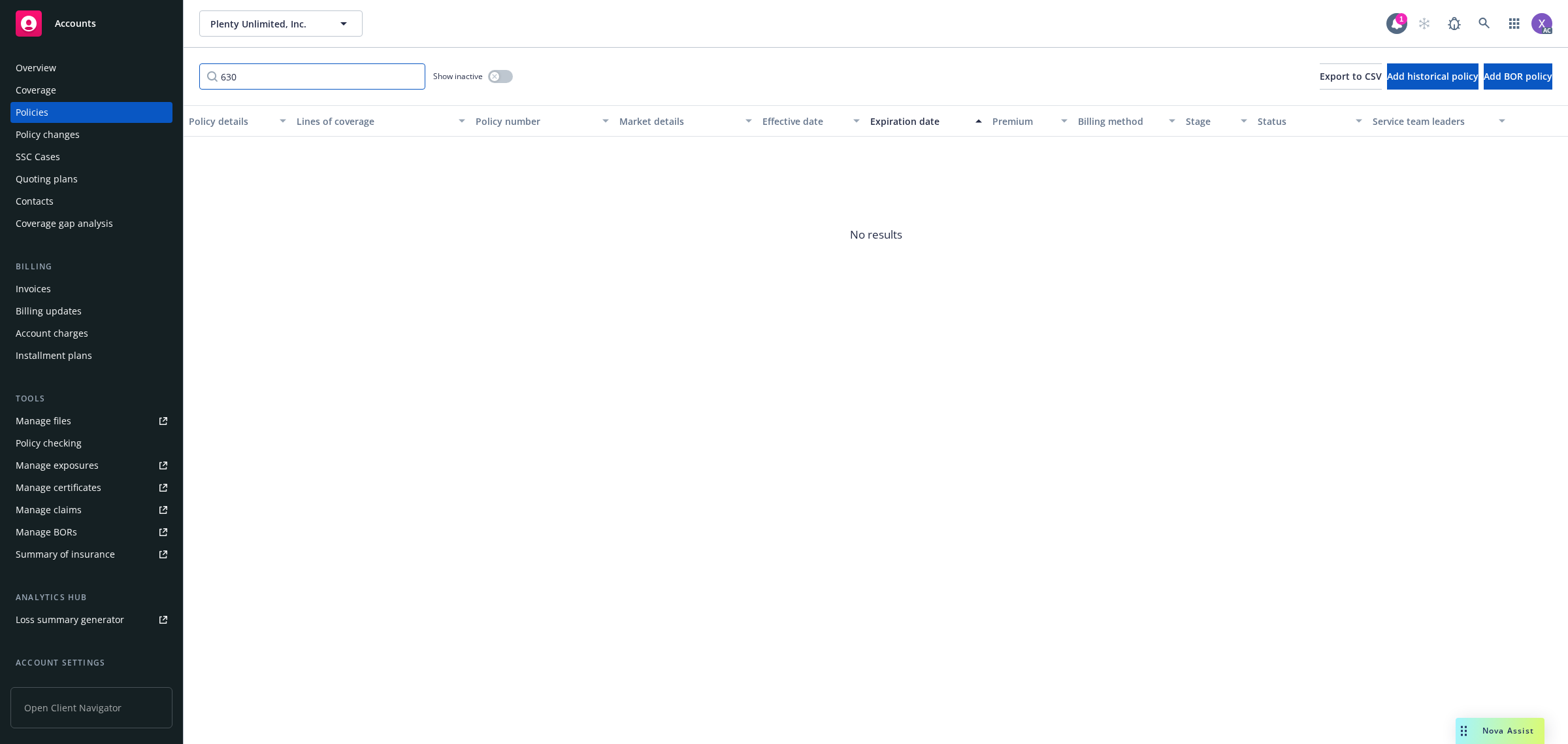
type input "630"
click at [505, 75] on button "button" at bounding box center [501, 77] width 25 height 13
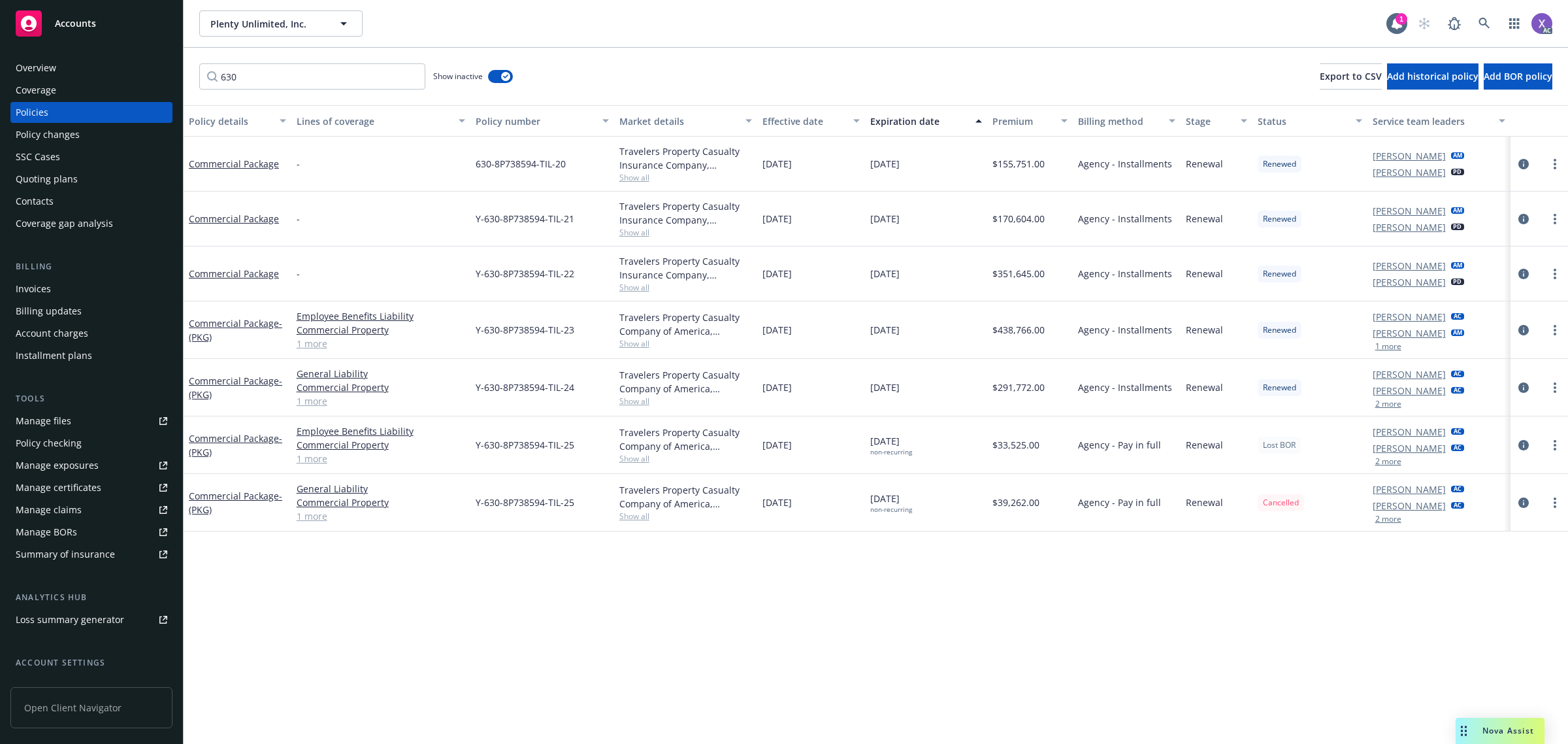
click at [37, 288] on div "Invoices" at bounding box center [33, 289] width 36 height 21
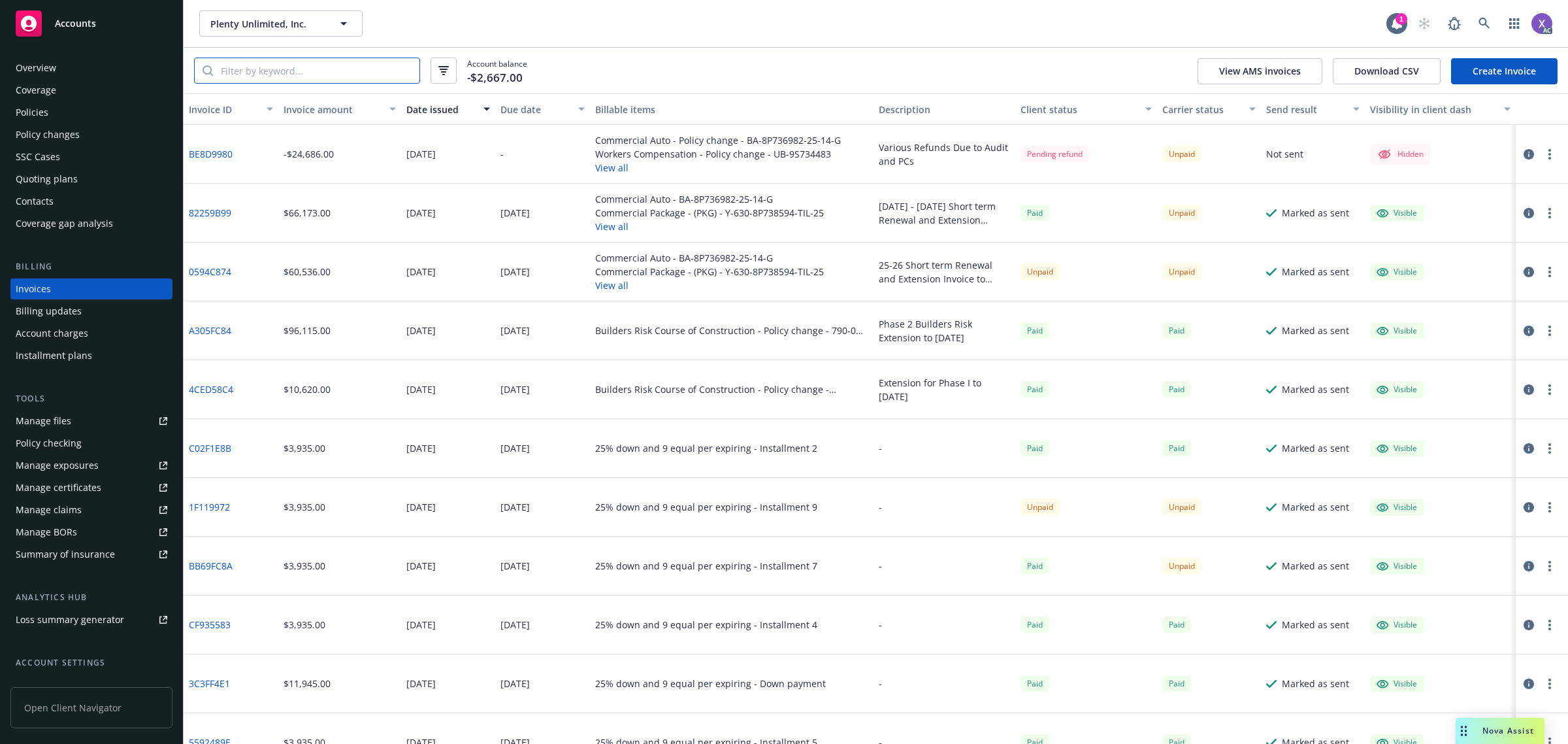
click at [282, 68] on input "search" at bounding box center [316, 71] width 206 height 25
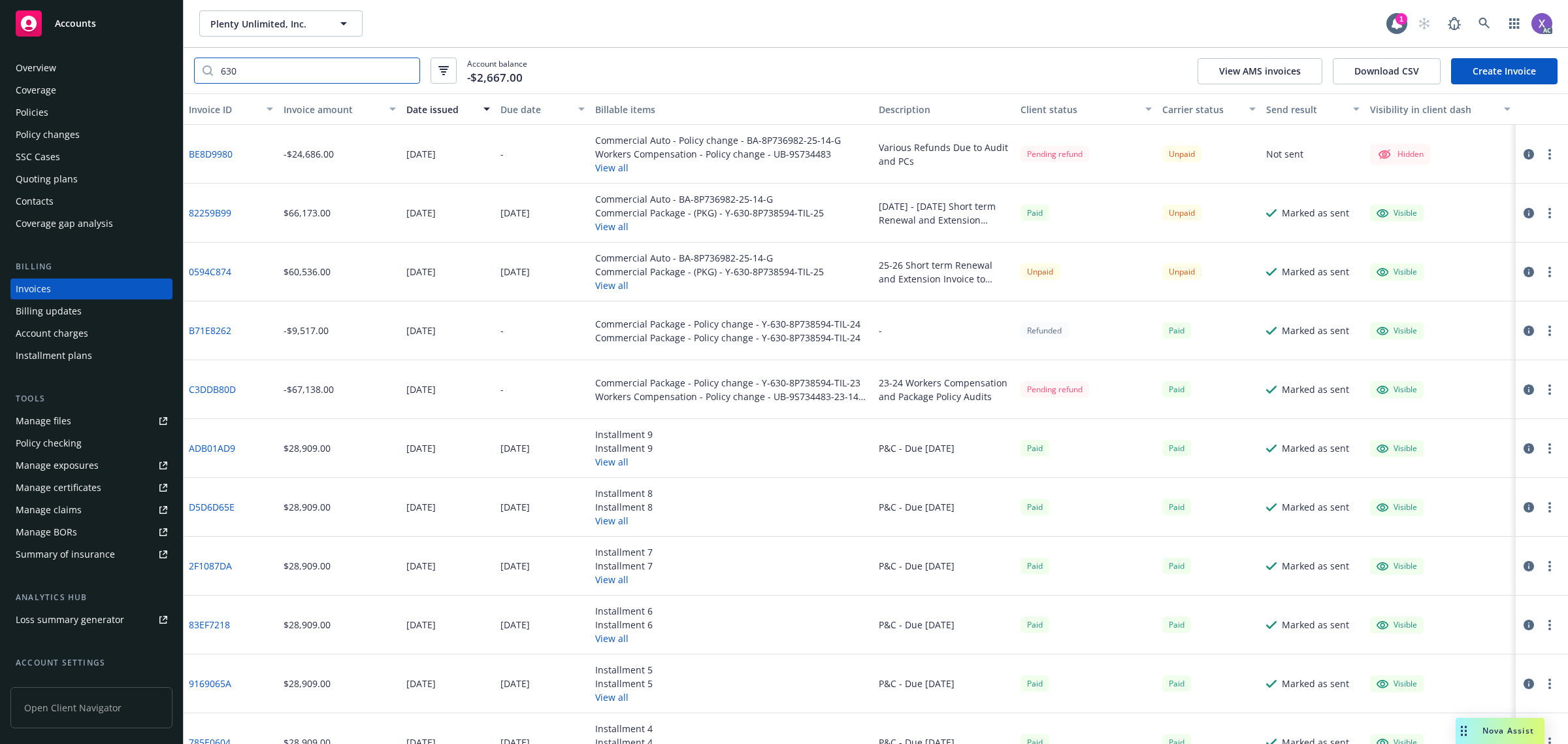
type input "630"
click at [205, 216] on link "82259B99" at bounding box center [210, 212] width 42 height 13
click at [210, 270] on link "0594C874" at bounding box center [210, 272] width 42 height 13
click at [218, 270] on link "0594C874" at bounding box center [210, 272] width 42 height 13
drag, startPoint x: 47, startPoint y: 108, endPoint x: 72, endPoint y: 113, distance: 25.5
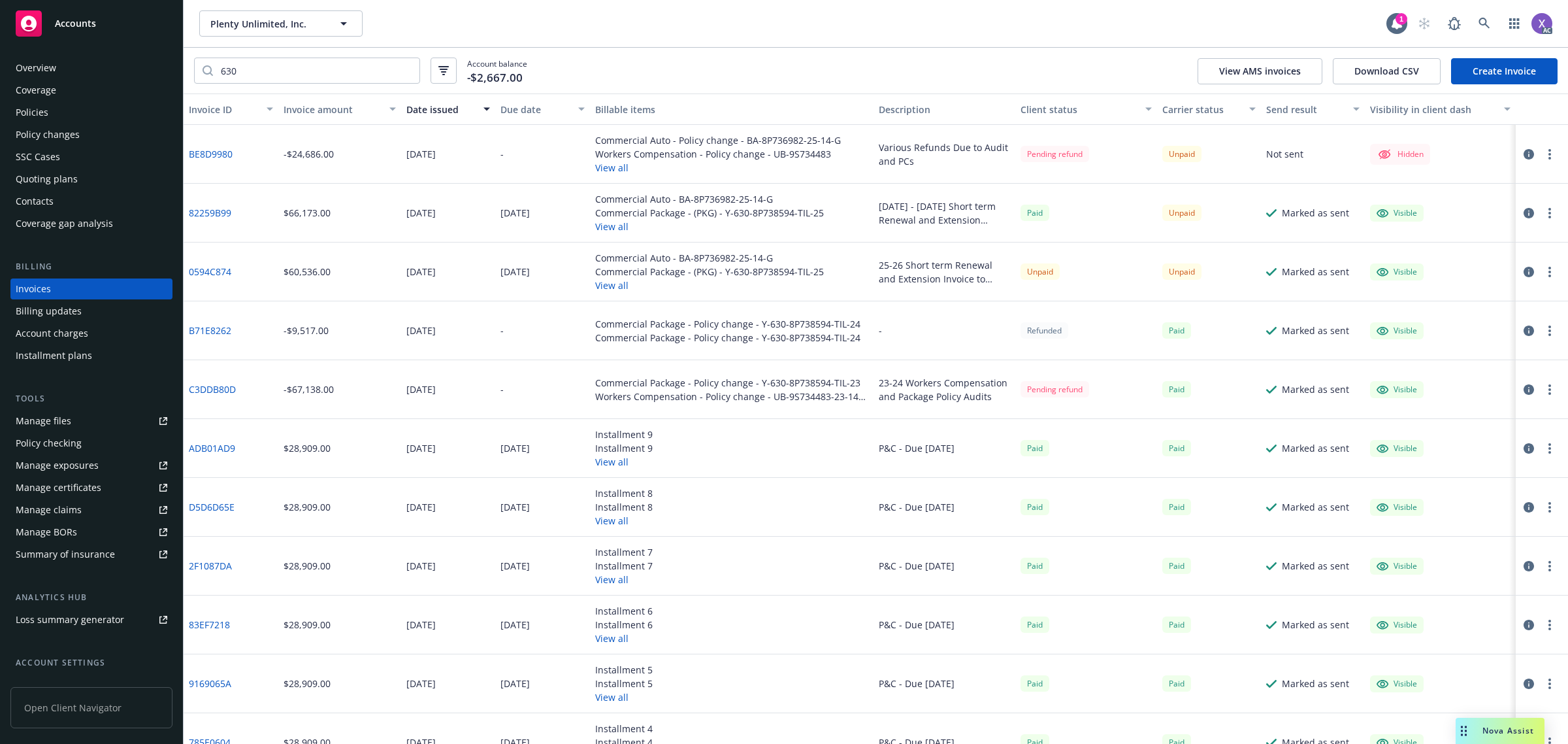
click at [47, 108] on div "Policies" at bounding box center [32, 112] width 33 height 21
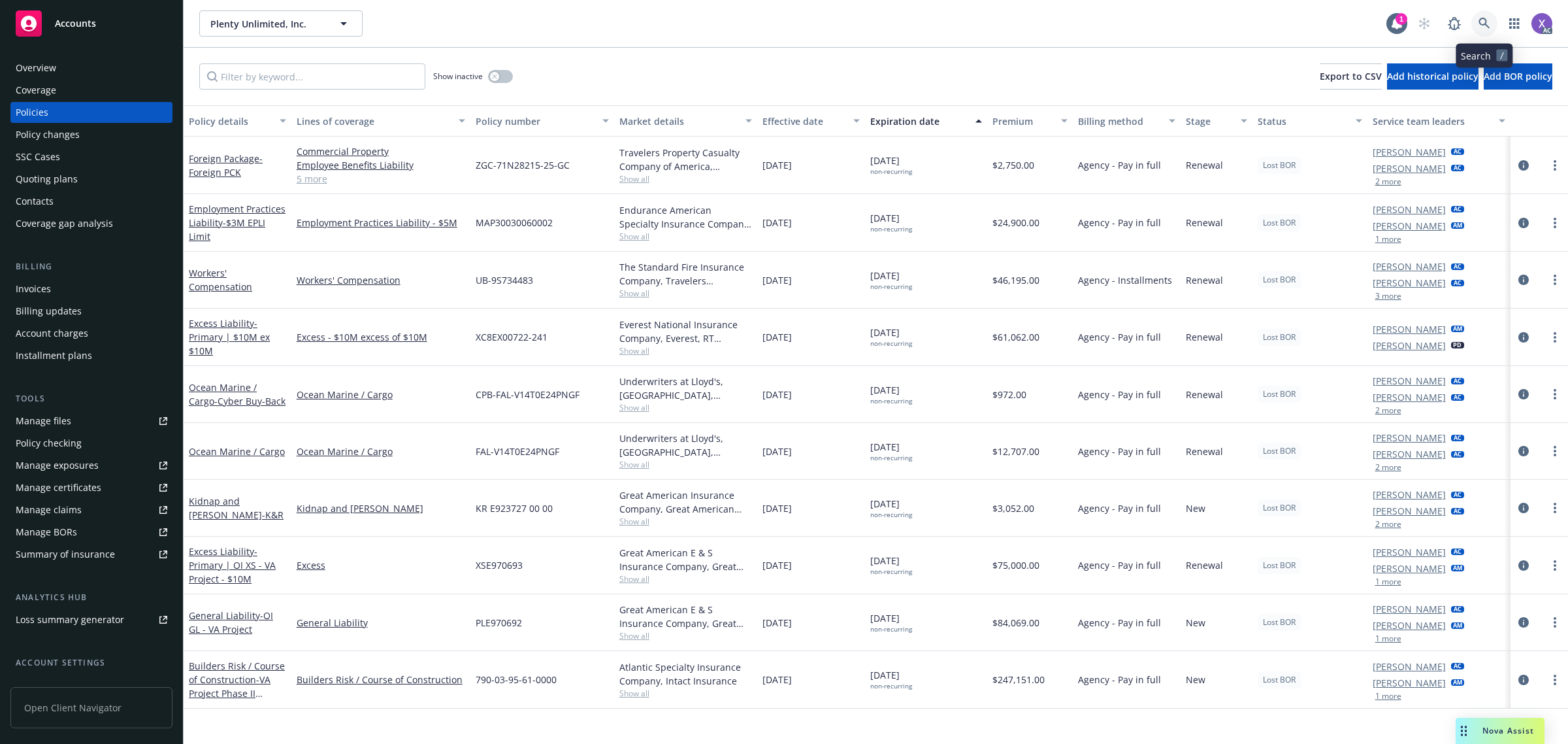
click at [1484, 24] on icon at bounding box center [1485, 23] width 12 height 12
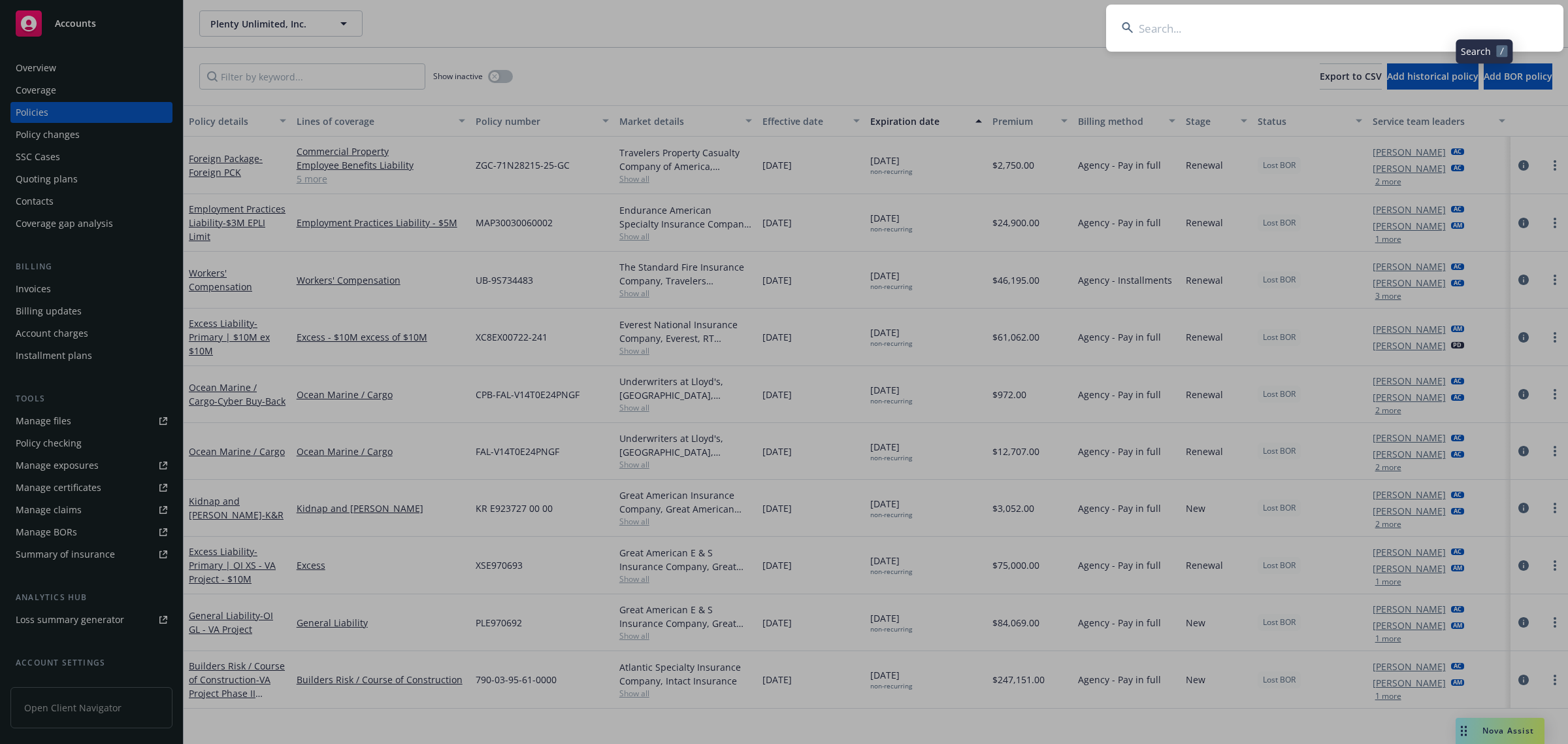
click at [1308, 36] on input at bounding box center [1335, 28] width 458 height 47
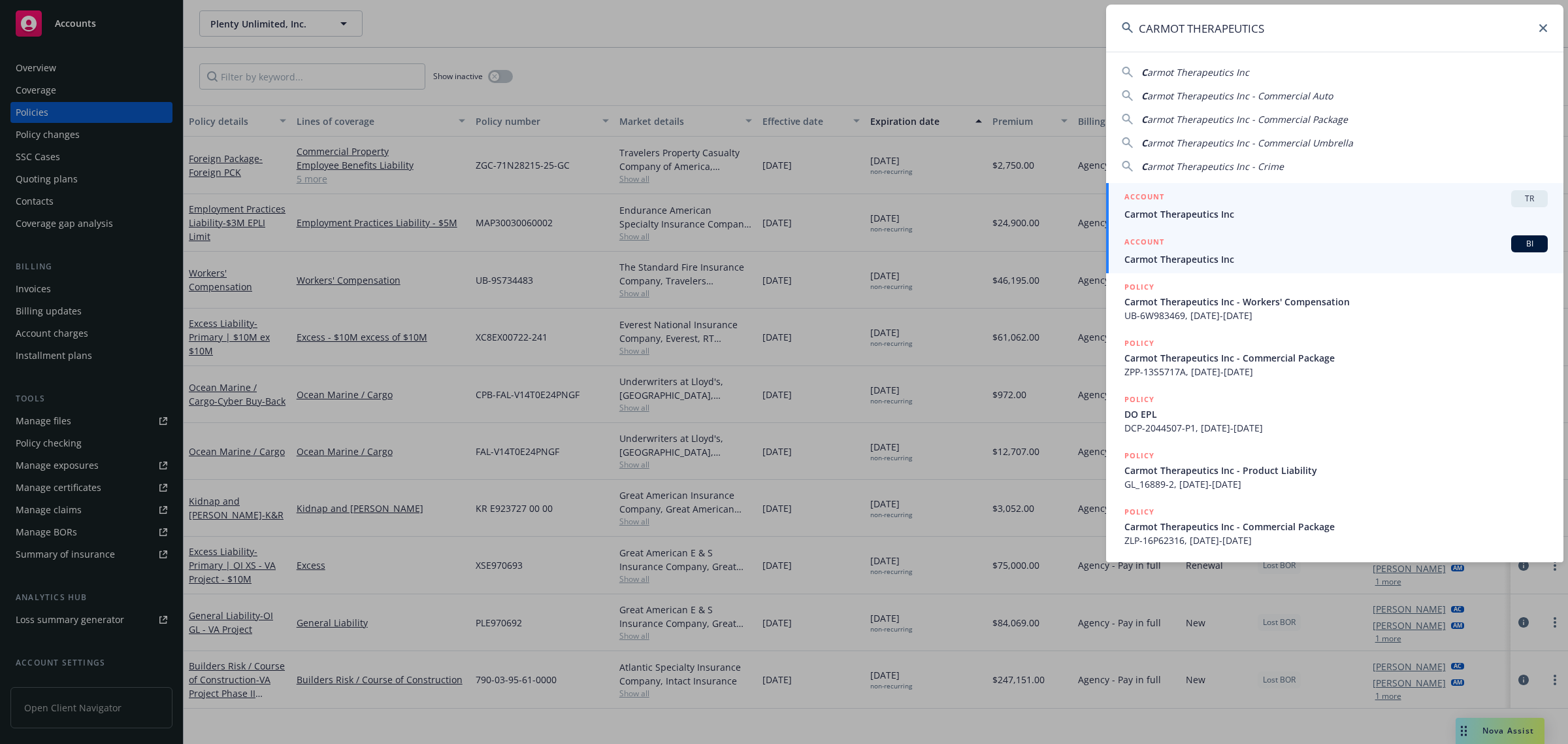
type input "CARMOT THERAPEUTICS"
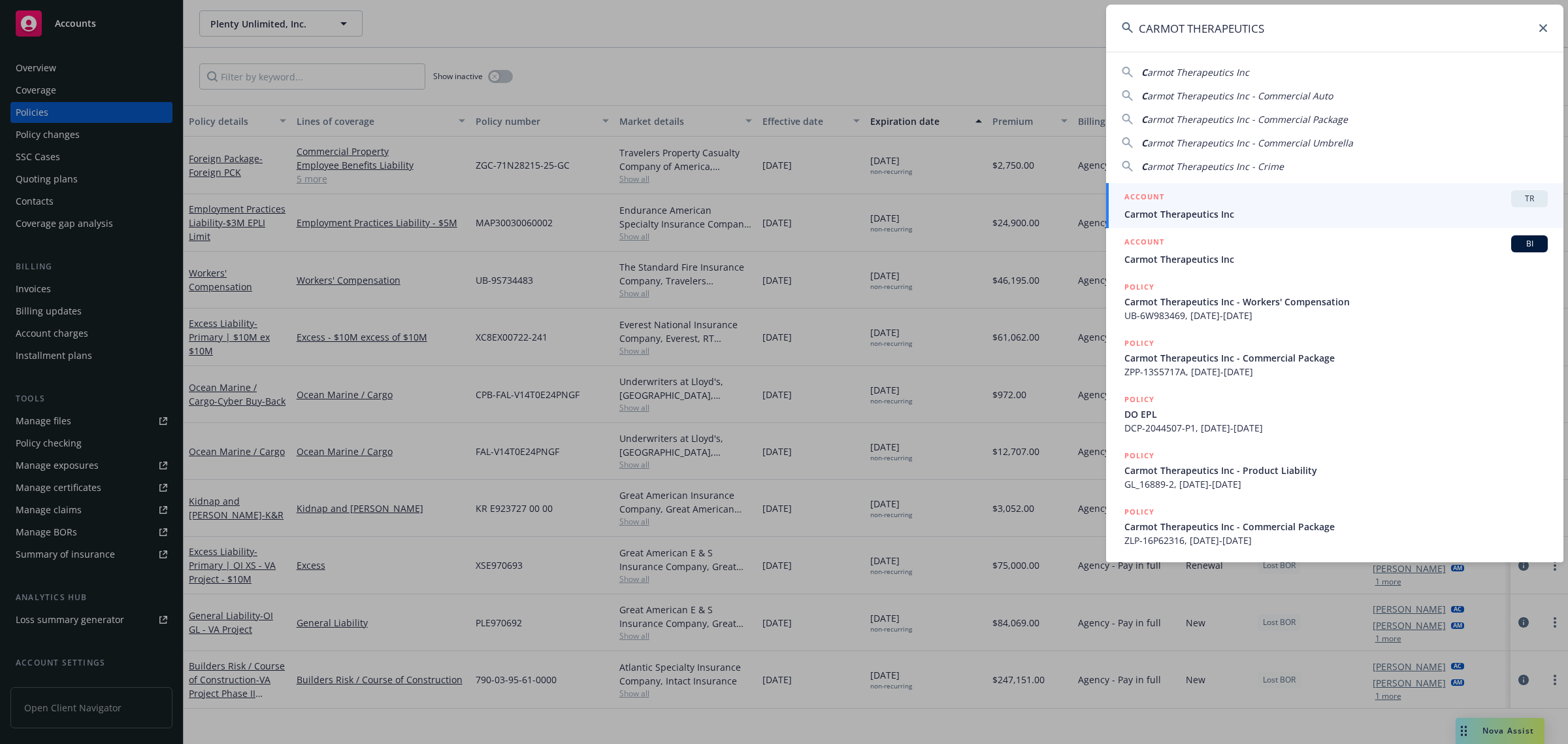
click at [1209, 263] on span "Carmot Therapeutics Inc" at bounding box center [1336, 259] width 423 height 13
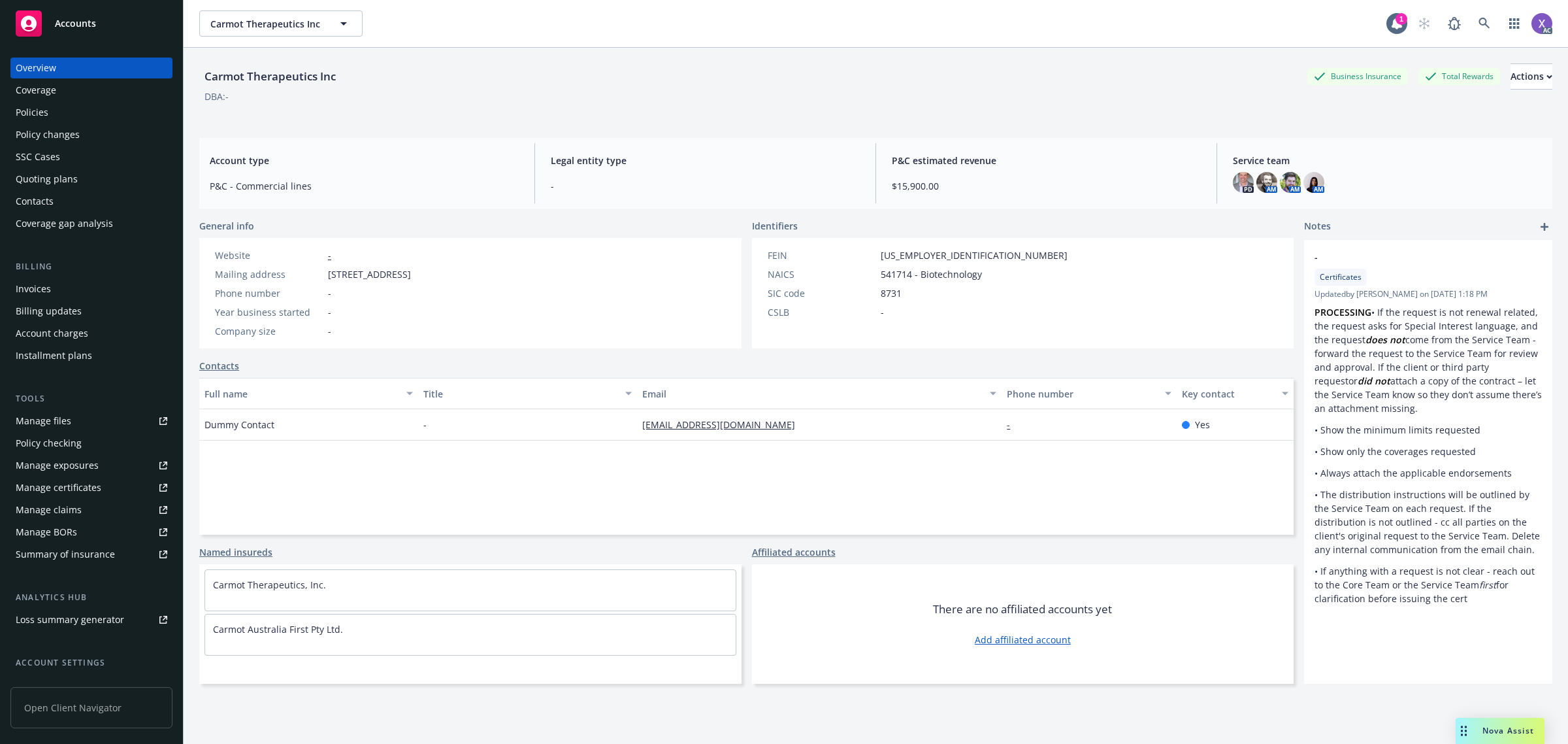
click at [40, 286] on div "Invoices" at bounding box center [33, 289] width 36 height 21
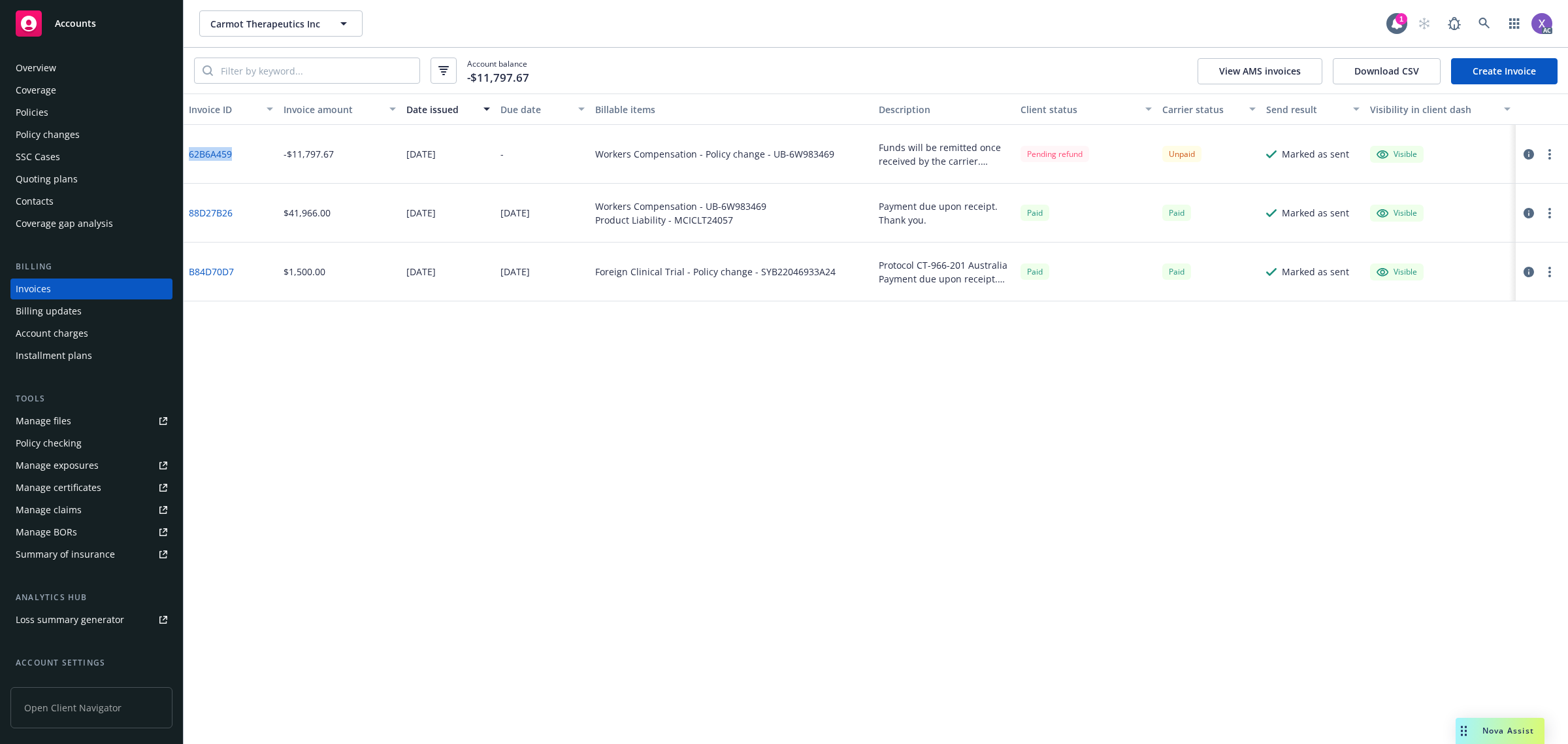
drag, startPoint x: 239, startPoint y: 151, endPoint x: 190, endPoint y: 156, distance: 49.3
click at [190, 156] on div "62B6A459" at bounding box center [230, 154] width 95 height 59
copy link "62B6A459"
click at [1491, 19] on link at bounding box center [1484, 23] width 26 height 26
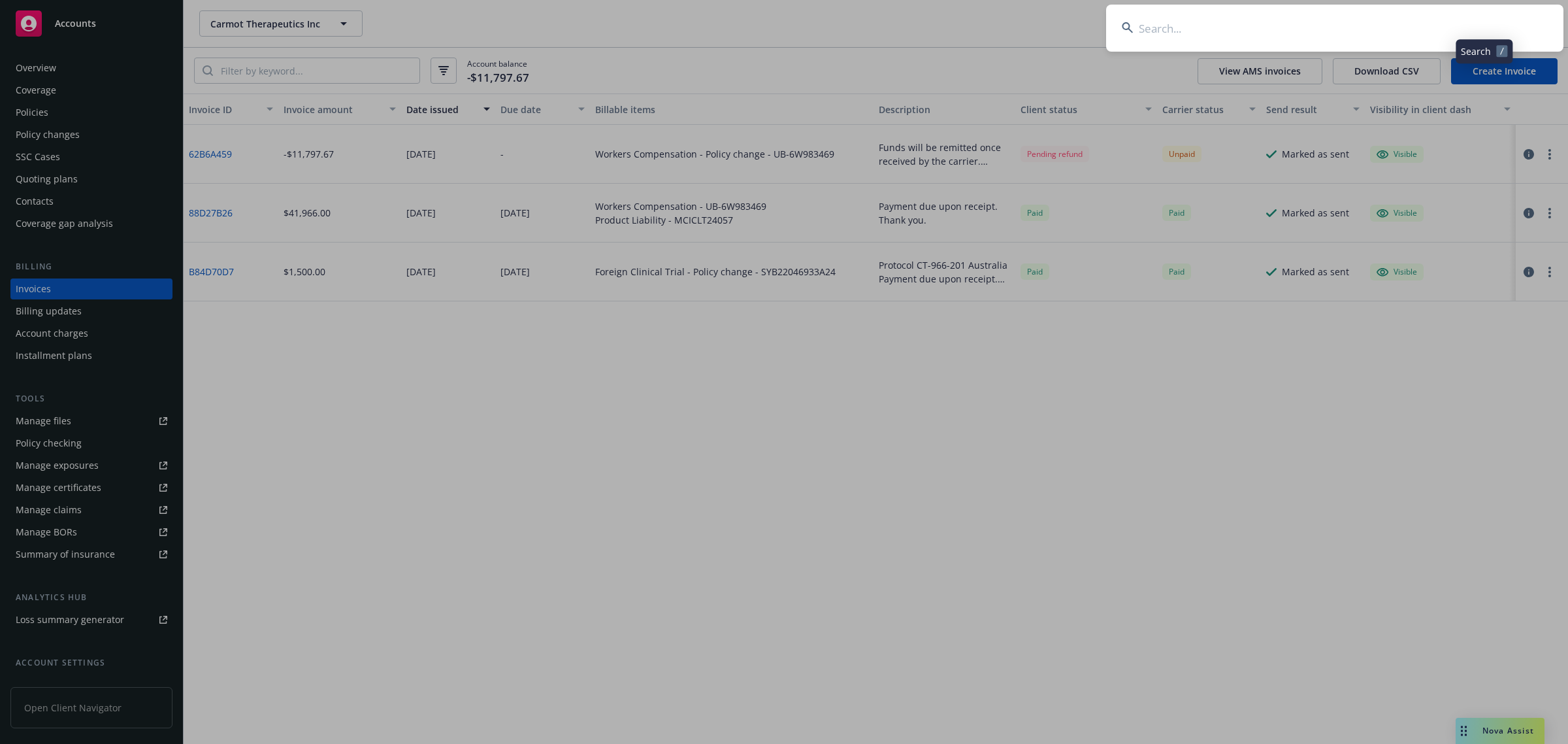
click at [1350, 26] on input at bounding box center [1335, 28] width 458 height 47
type input "Stockton Recycling,"
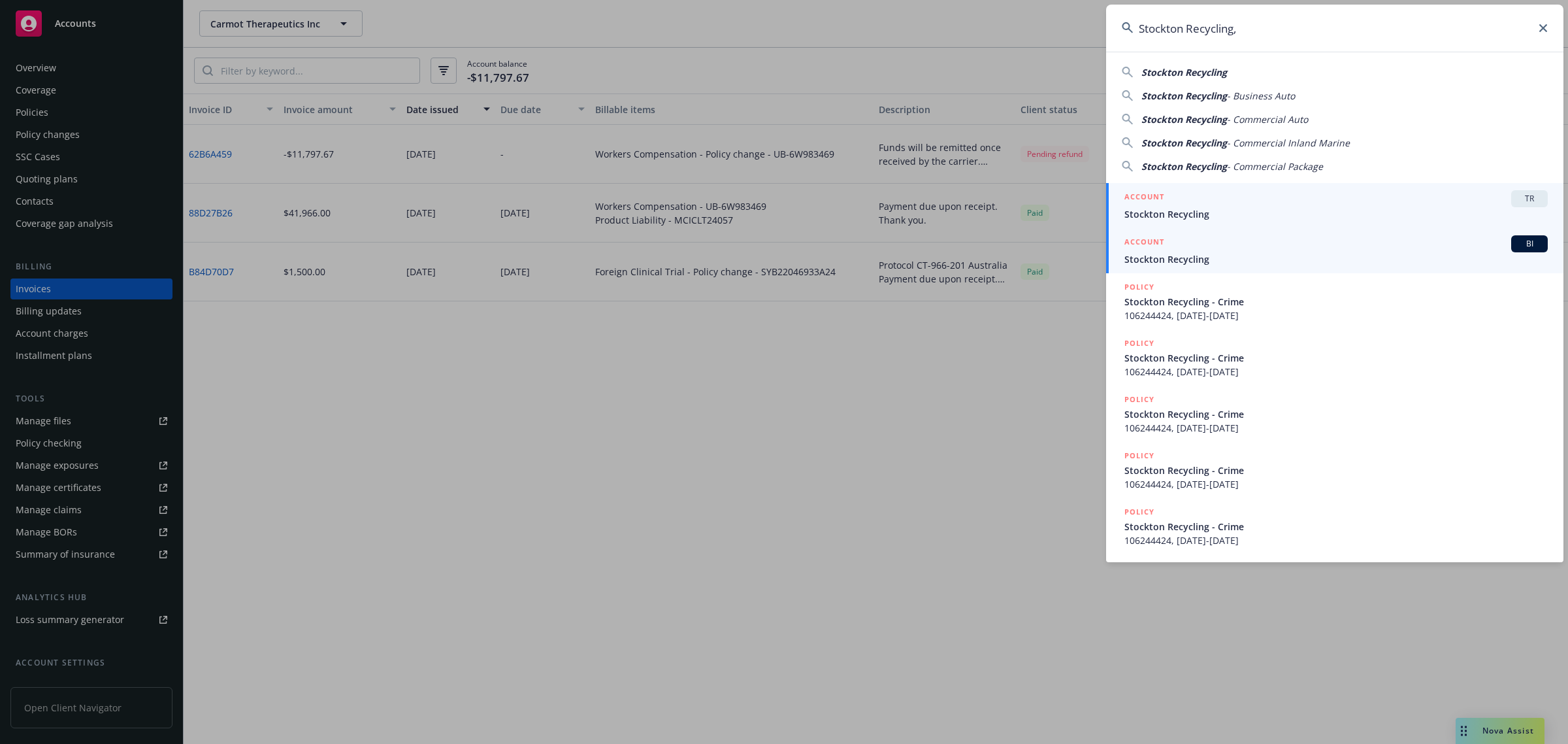
click at [1182, 263] on span "Stockton Recycling" at bounding box center [1336, 259] width 423 height 13
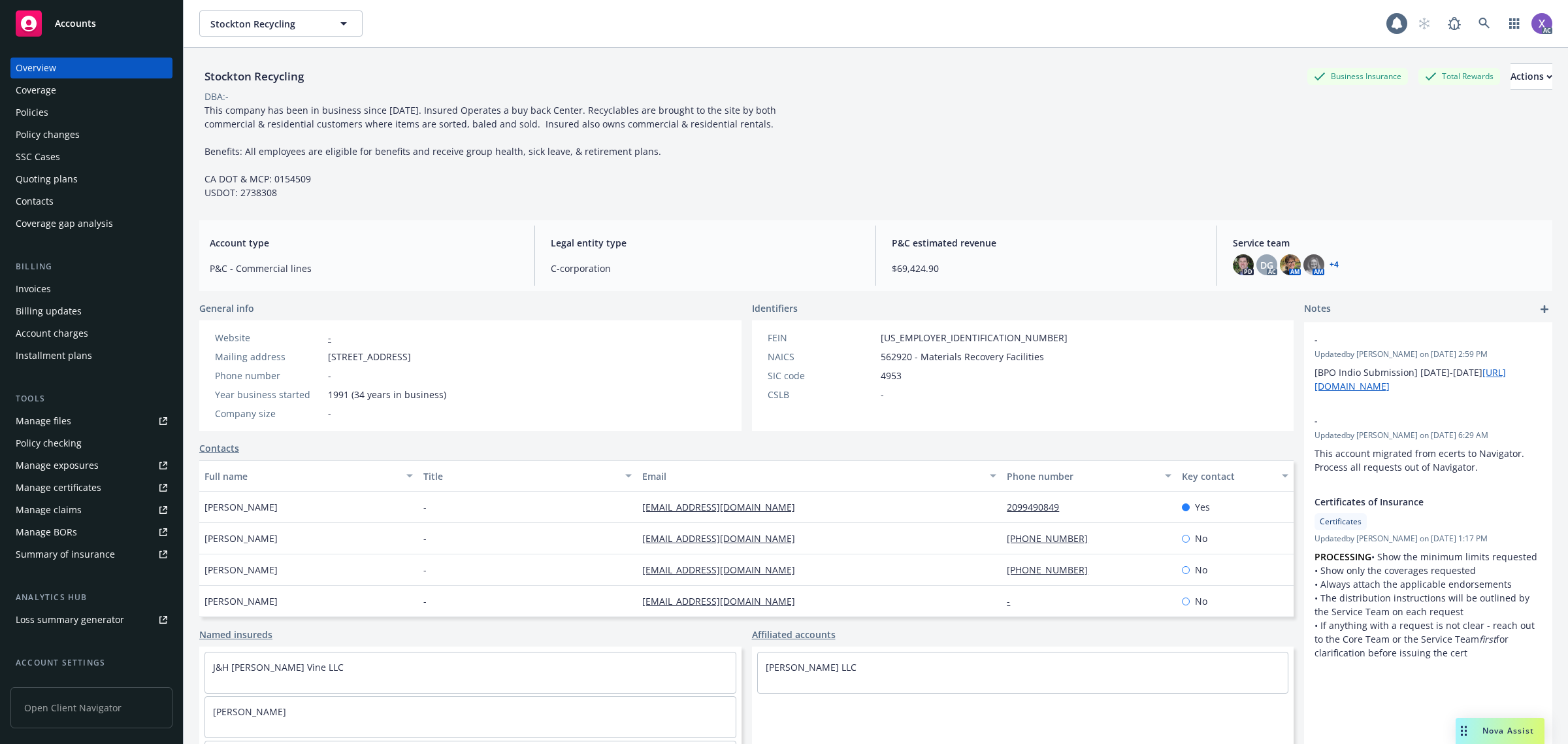
click at [28, 292] on div "Invoices" at bounding box center [33, 289] width 36 height 21
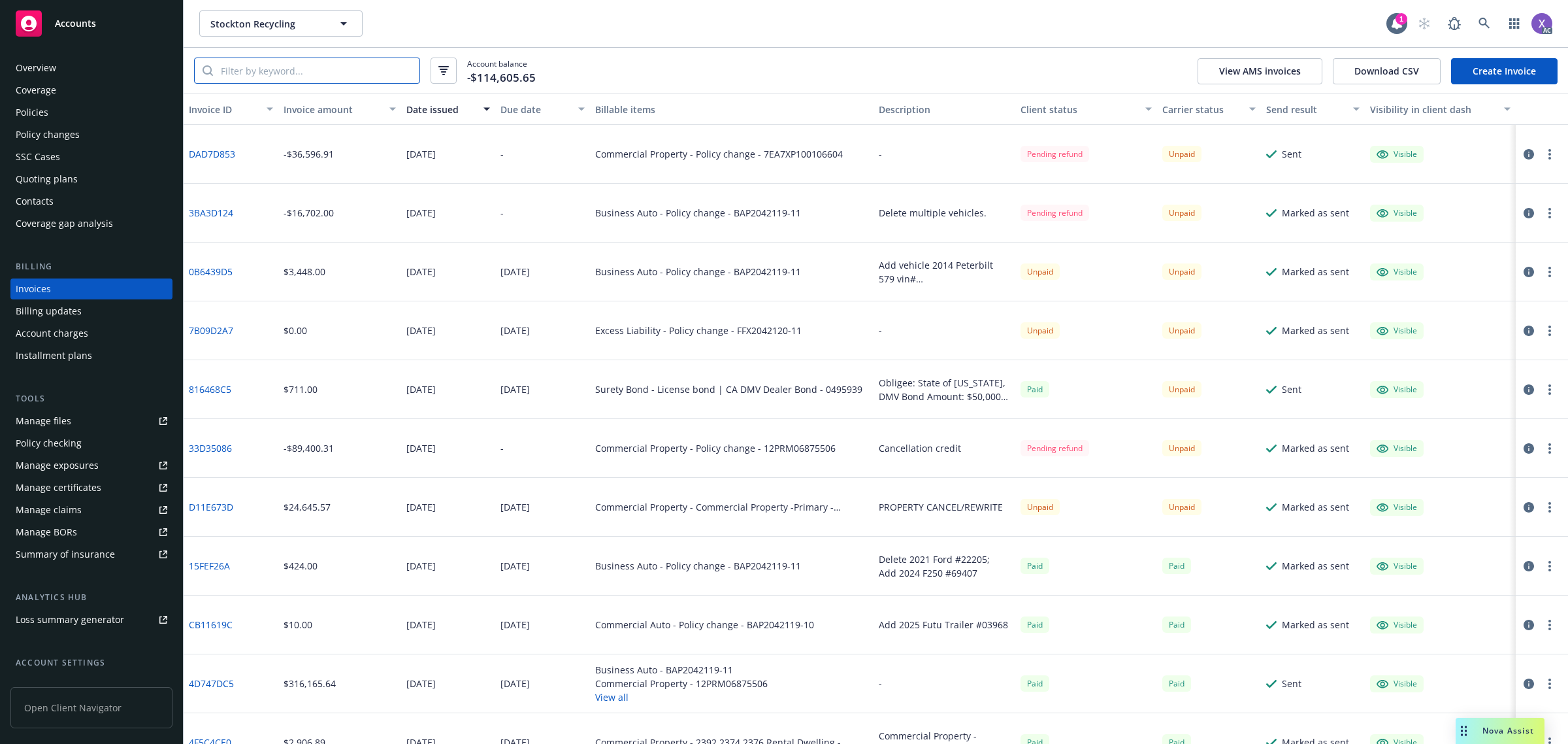
click at [258, 73] on input "search" at bounding box center [316, 71] width 206 height 25
paste input "12PRM14770901"
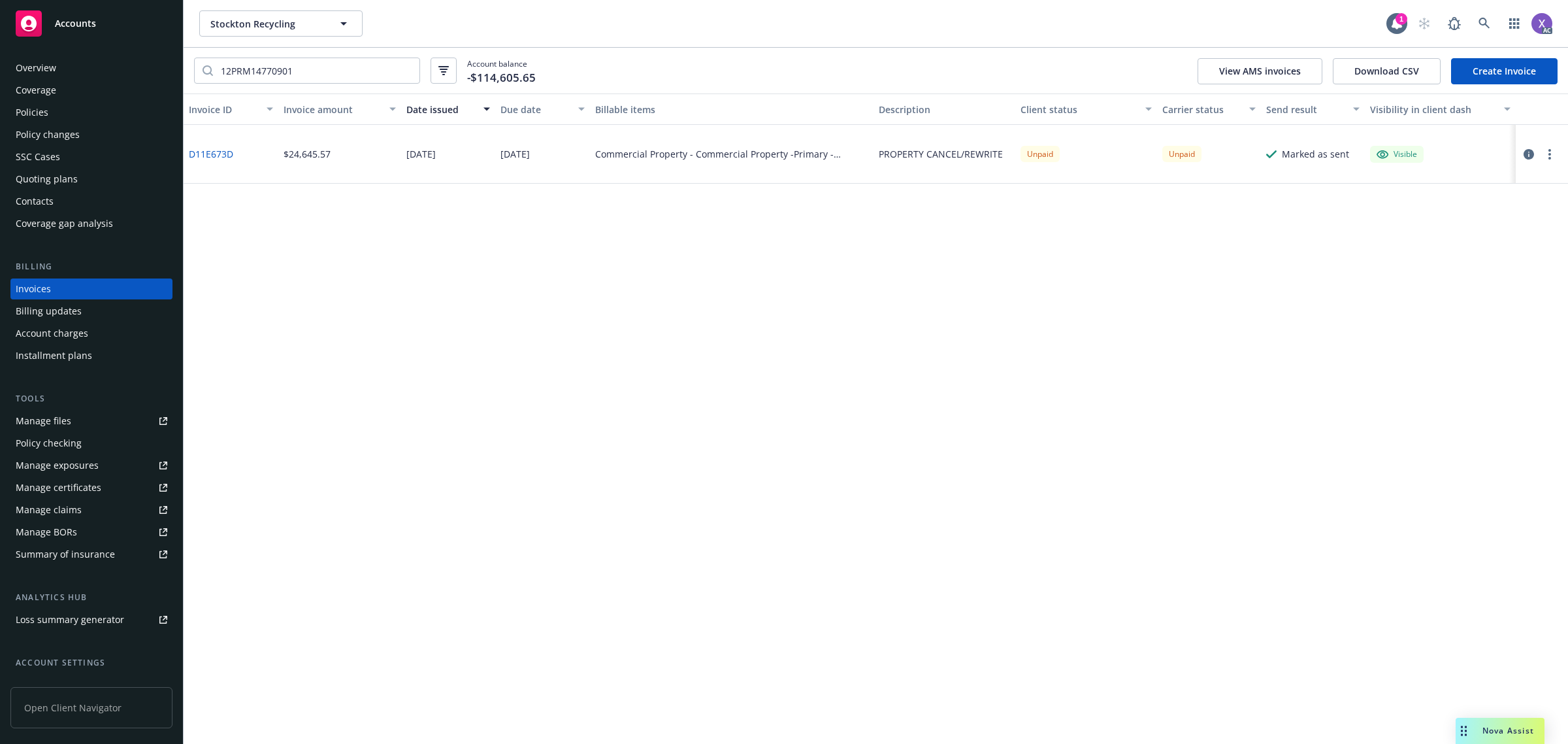
click at [221, 155] on link "D11E673D" at bounding box center [211, 154] width 44 height 13
click at [312, 77] on input "12PRM14770901" at bounding box center [316, 71] width 206 height 25
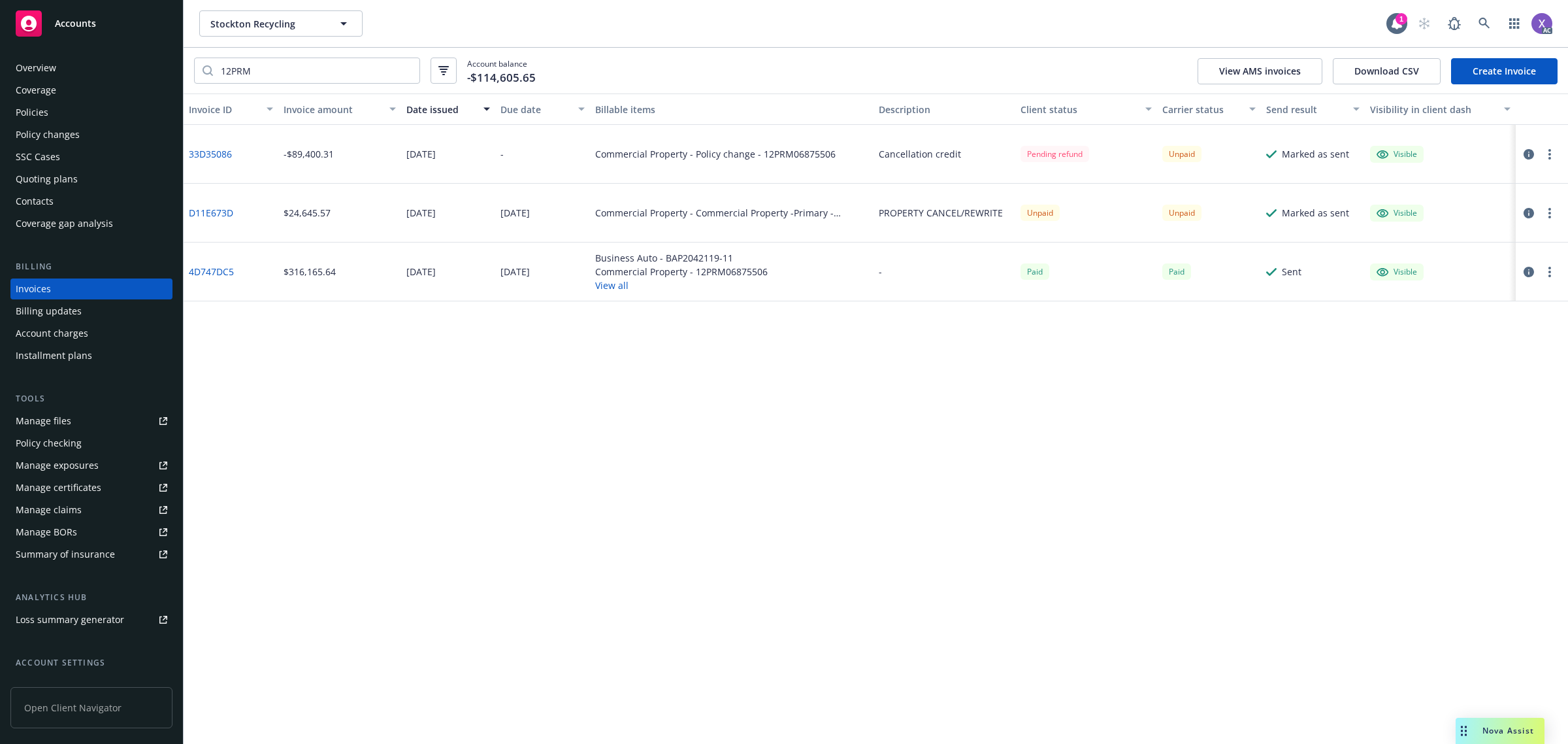
click at [214, 270] on link "4D747DC5" at bounding box center [211, 272] width 45 height 13
click at [216, 158] on link "33D35086" at bounding box center [210, 154] width 43 height 13
drag, startPoint x: 270, startPoint y: 73, endPoint x: 185, endPoint y: 67, distance: 85.2
click at [185, 67] on div "12PRM Account balance -$114,605.65 View AMS invoices Download CSV Create Invoice" at bounding box center [875, 71] width 1385 height 46
paste input "14770901"
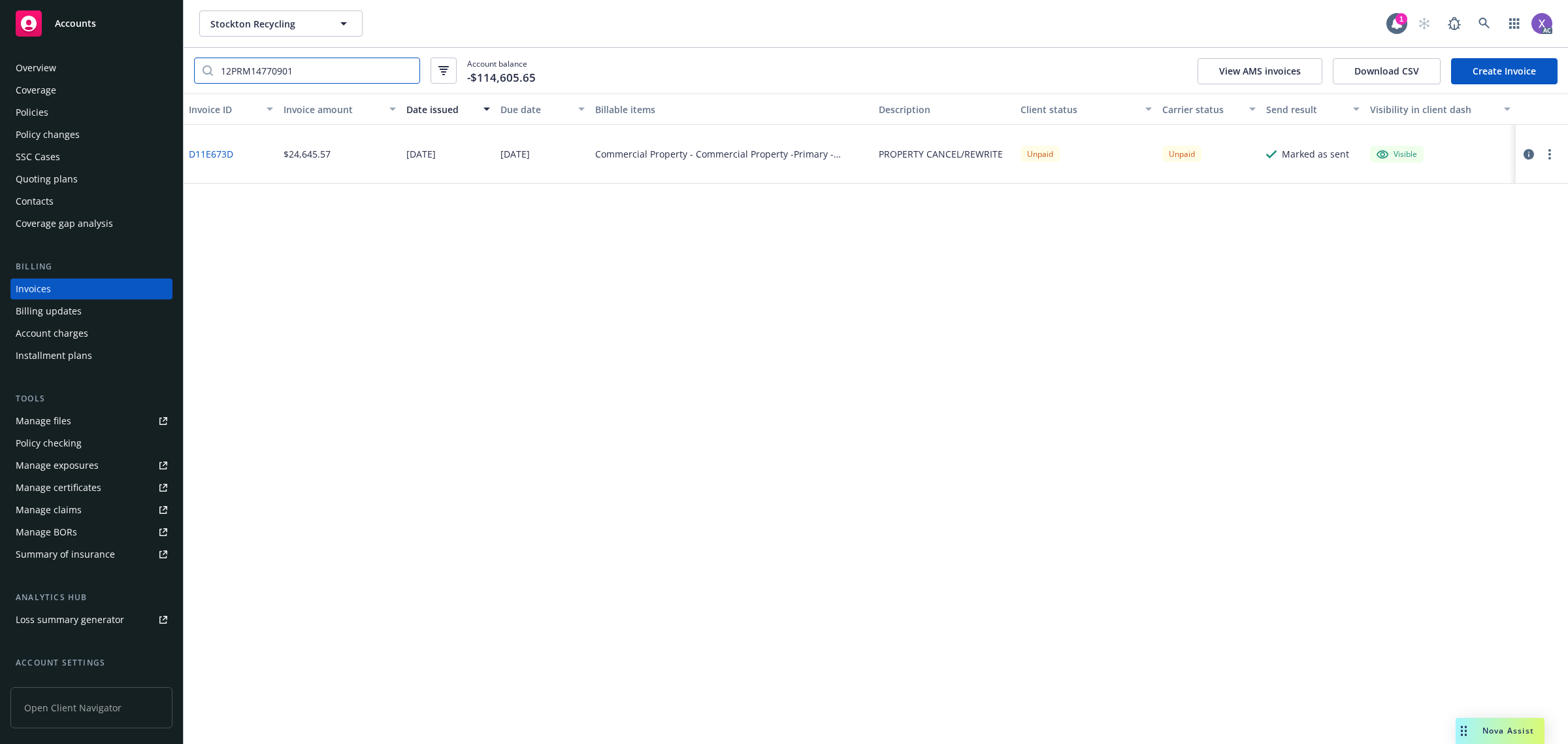
type input "12PRM14770901"
click at [220, 156] on link "D11E673D" at bounding box center [211, 154] width 44 height 13
click at [44, 122] on div "Policies" at bounding box center [32, 112] width 33 height 21
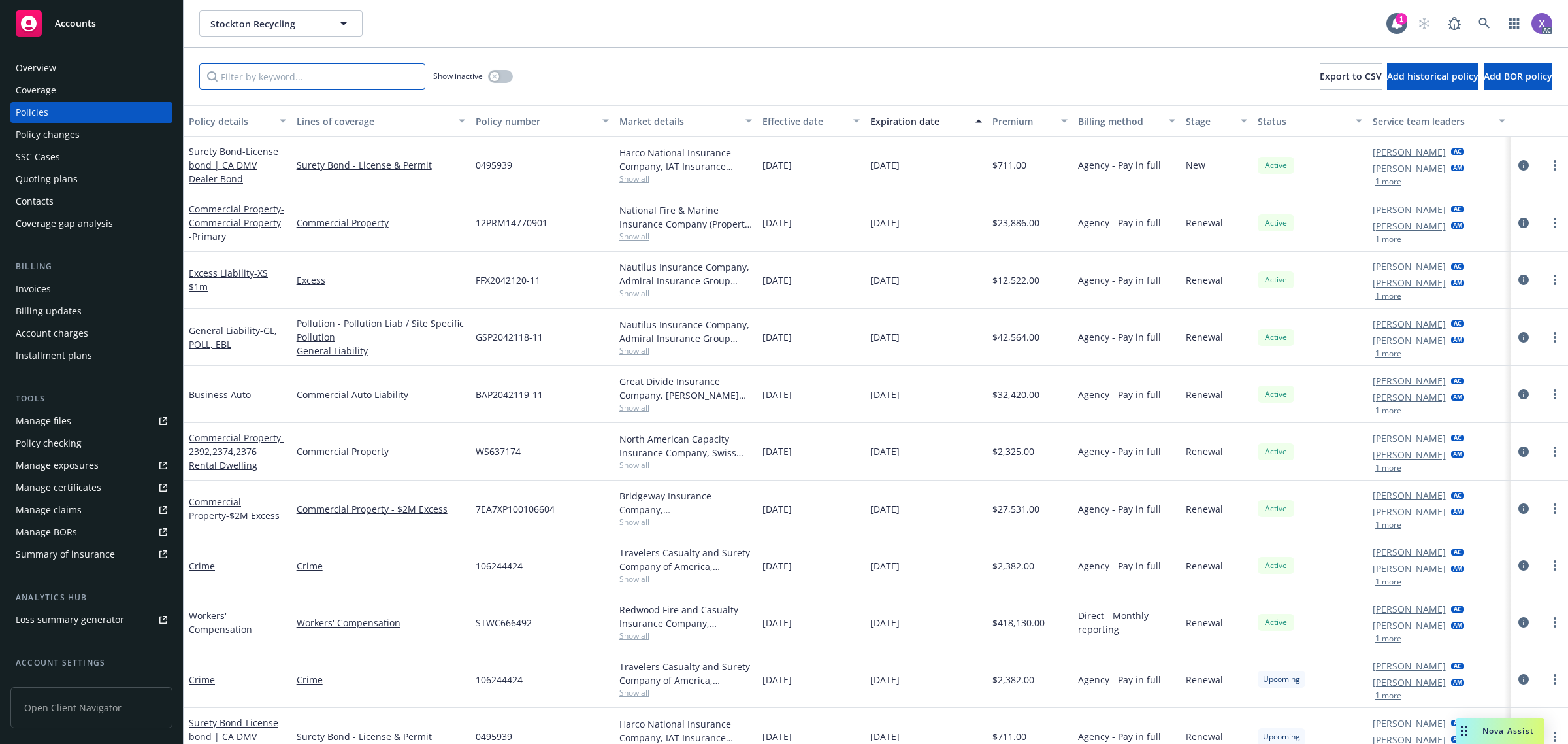
click at [256, 73] on input "Filter by keyword..." at bounding box center [313, 76] width 226 height 26
paste input "12PRM14770901"
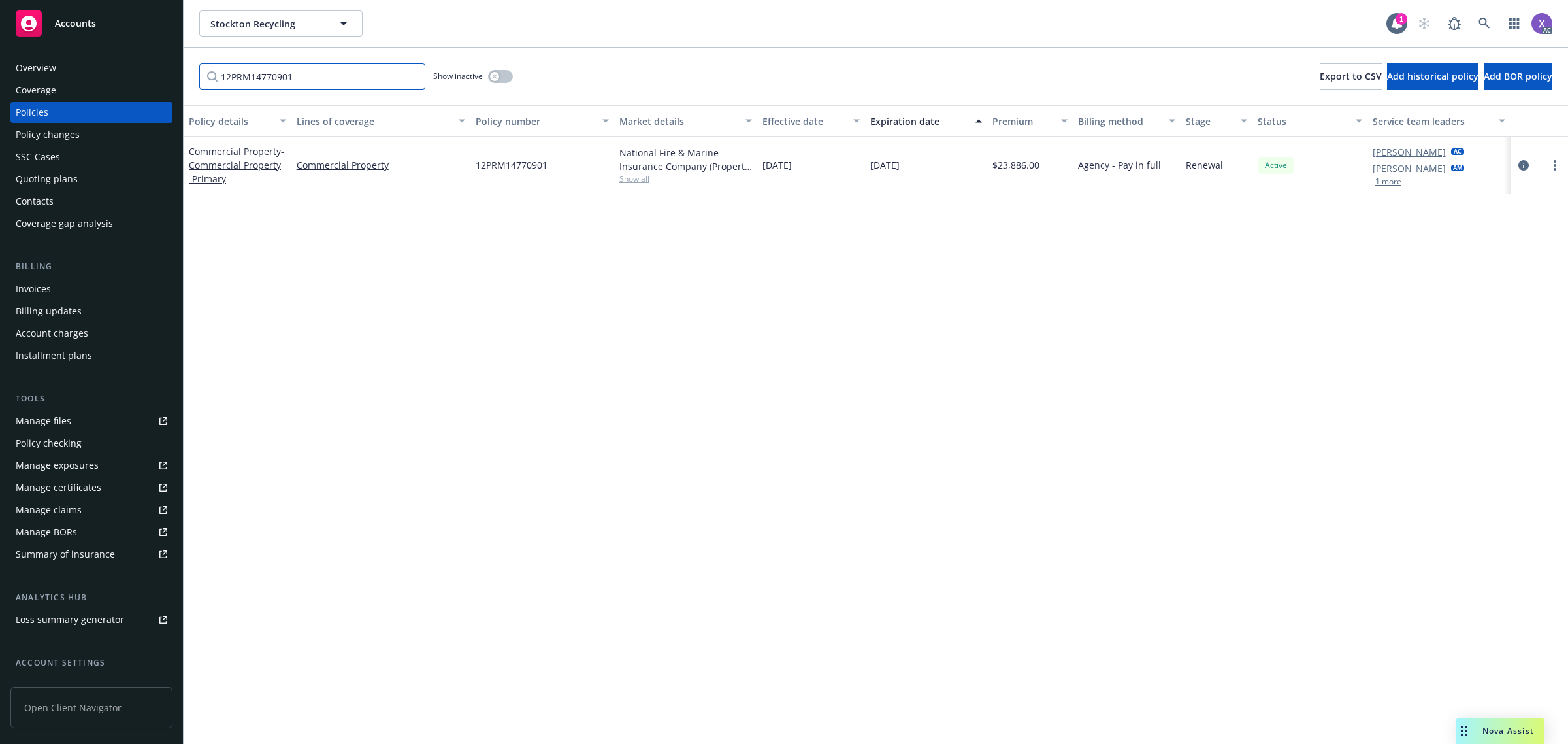
type input "12PRM14770901"
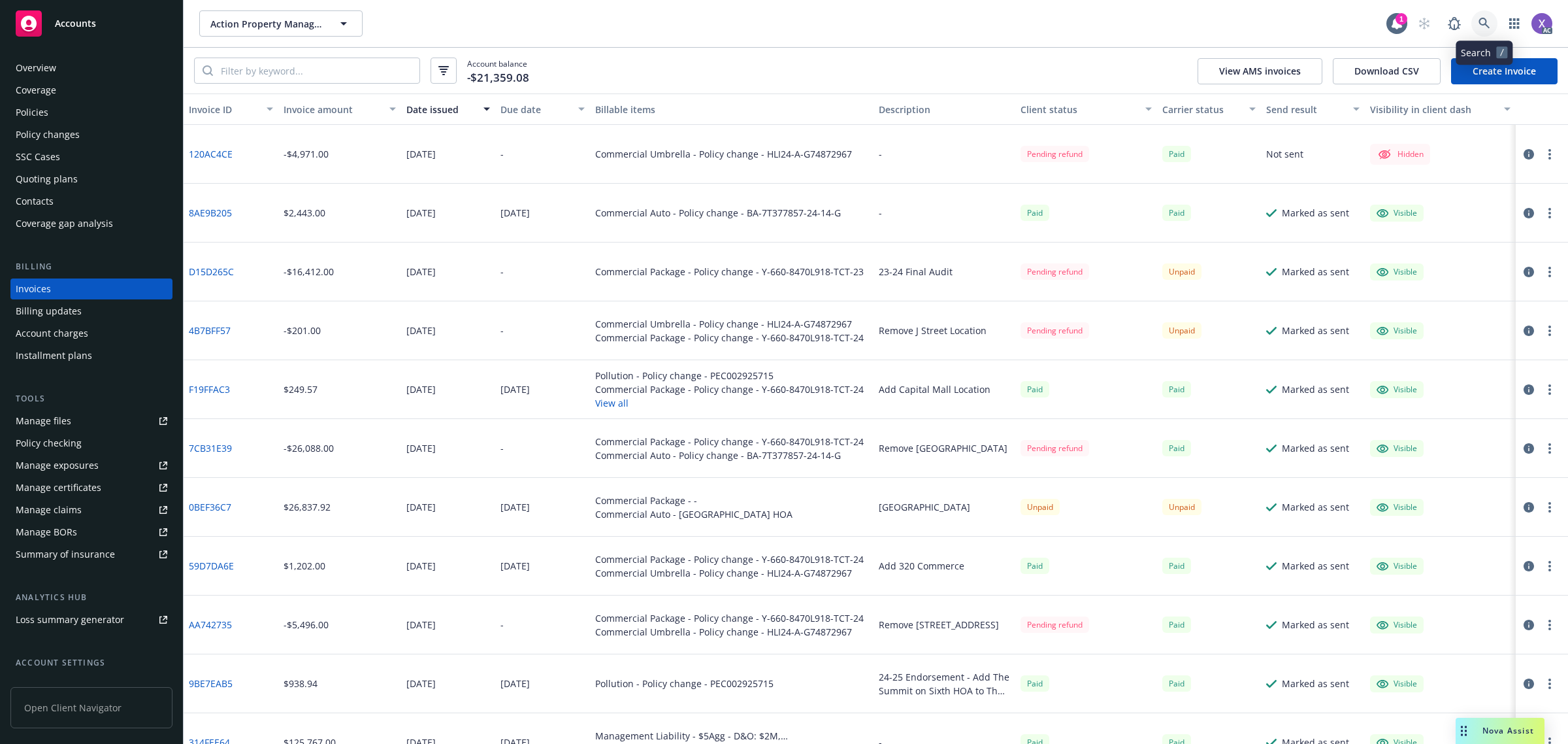
click at [1475, 19] on link at bounding box center [1484, 23] width 26 height 26
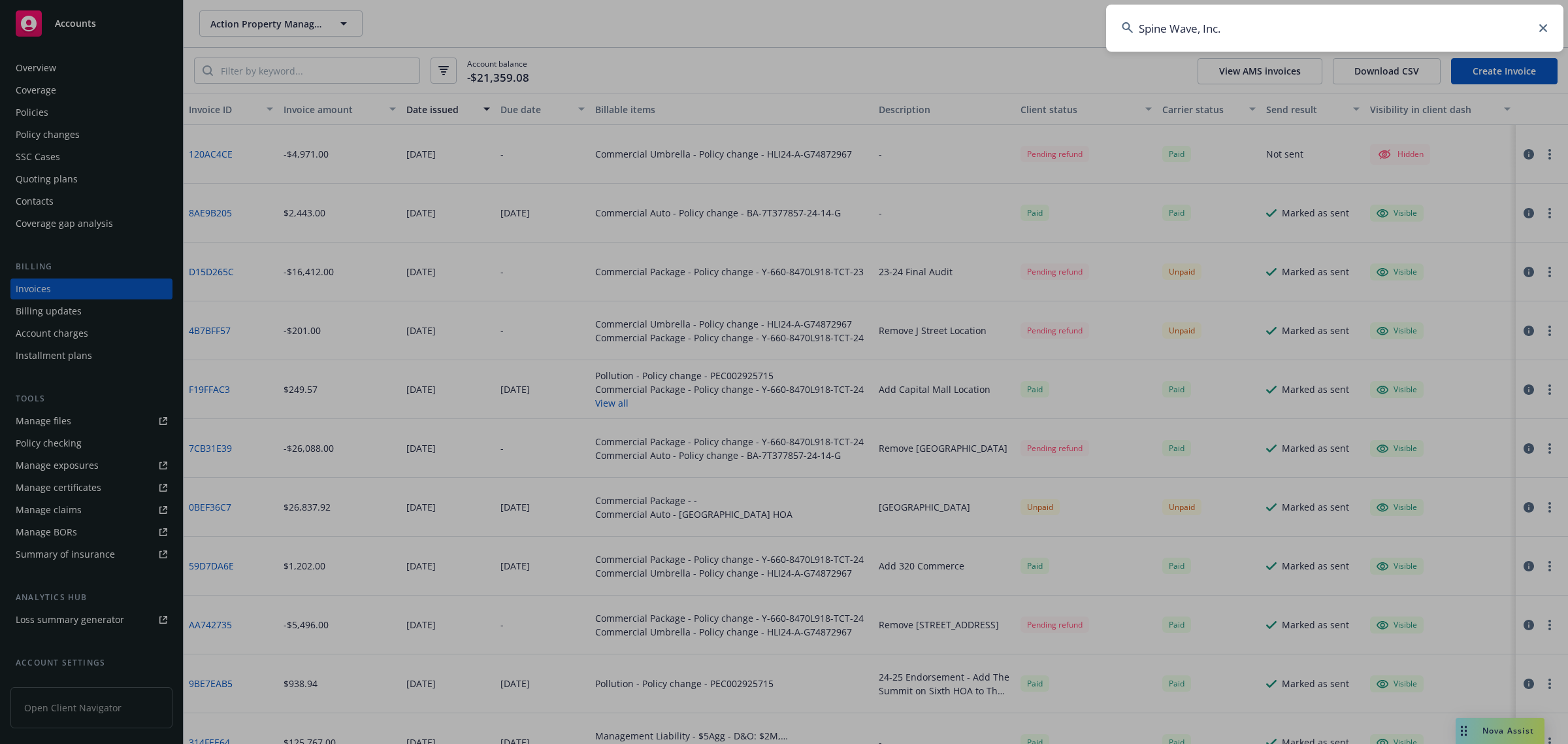
click at [1287, 25] on input "Spine Wave, Inc." at bounding box center [1335, 28] width 458 height 47
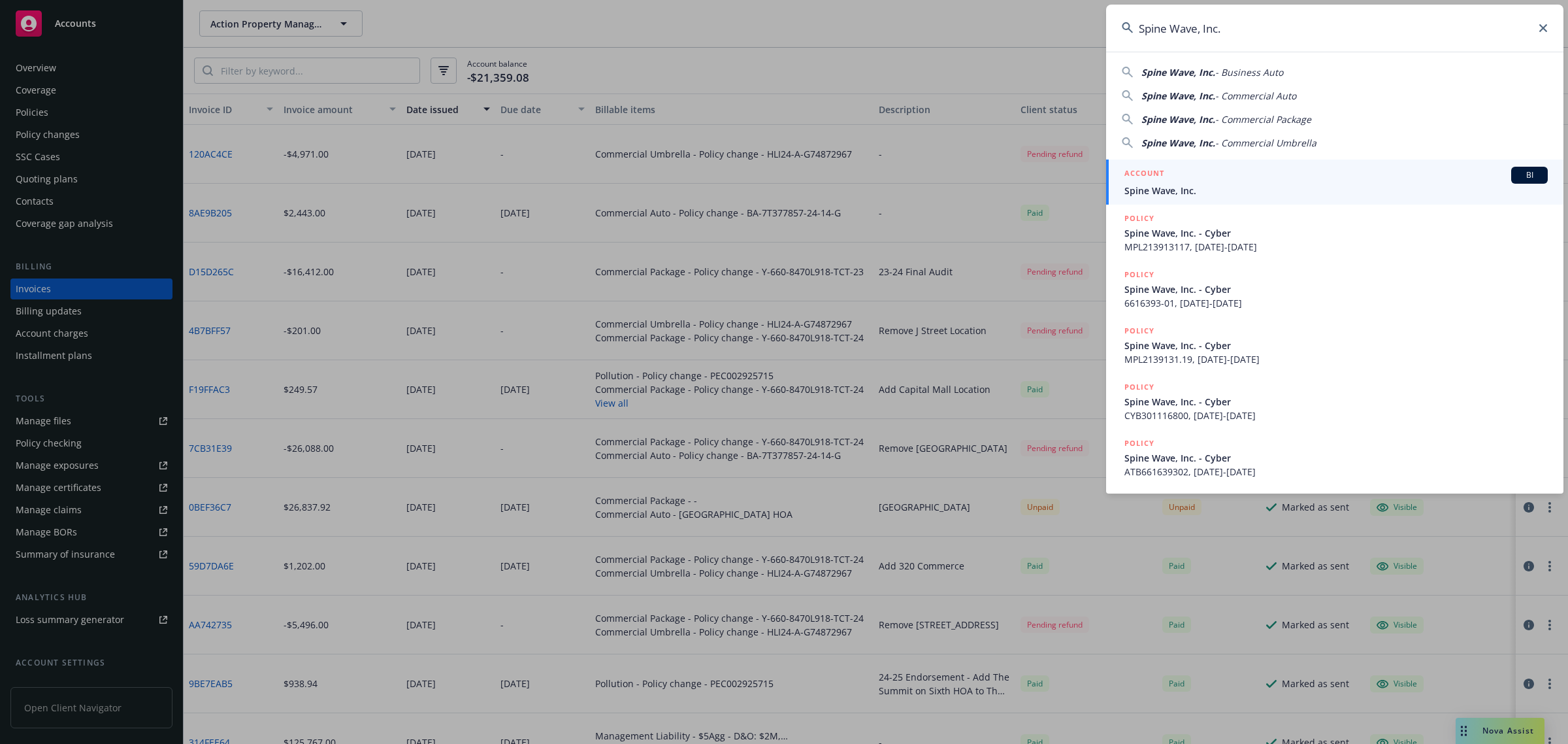
type input "Spine Wave, Inc."
click at [1186, 196] on span "Spine Wave, Inc." at bounding box center [1336, 190] width 423 height 13
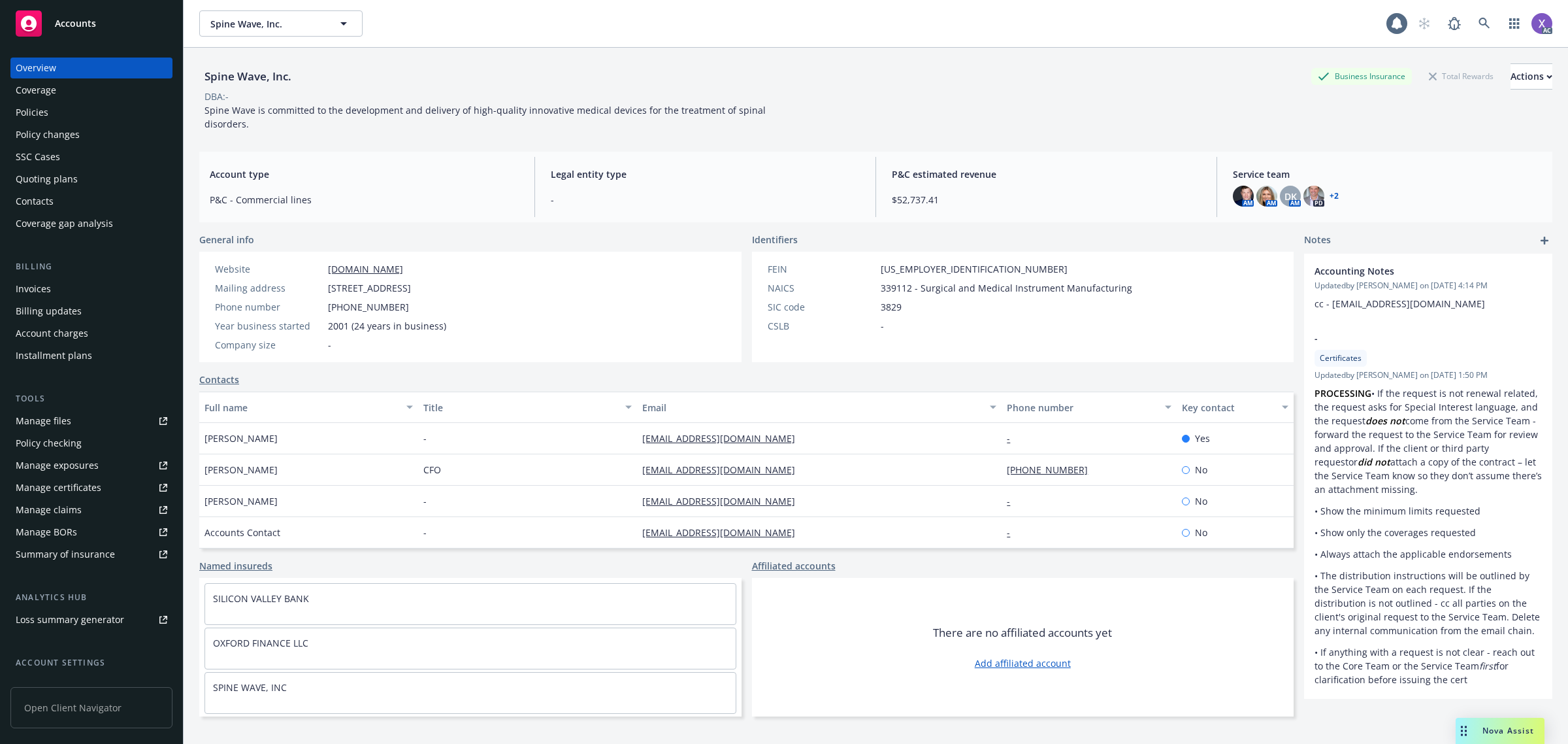
click at [36, 284] on div "Invoices" at bounding box center [33, 289] width 36 height 21
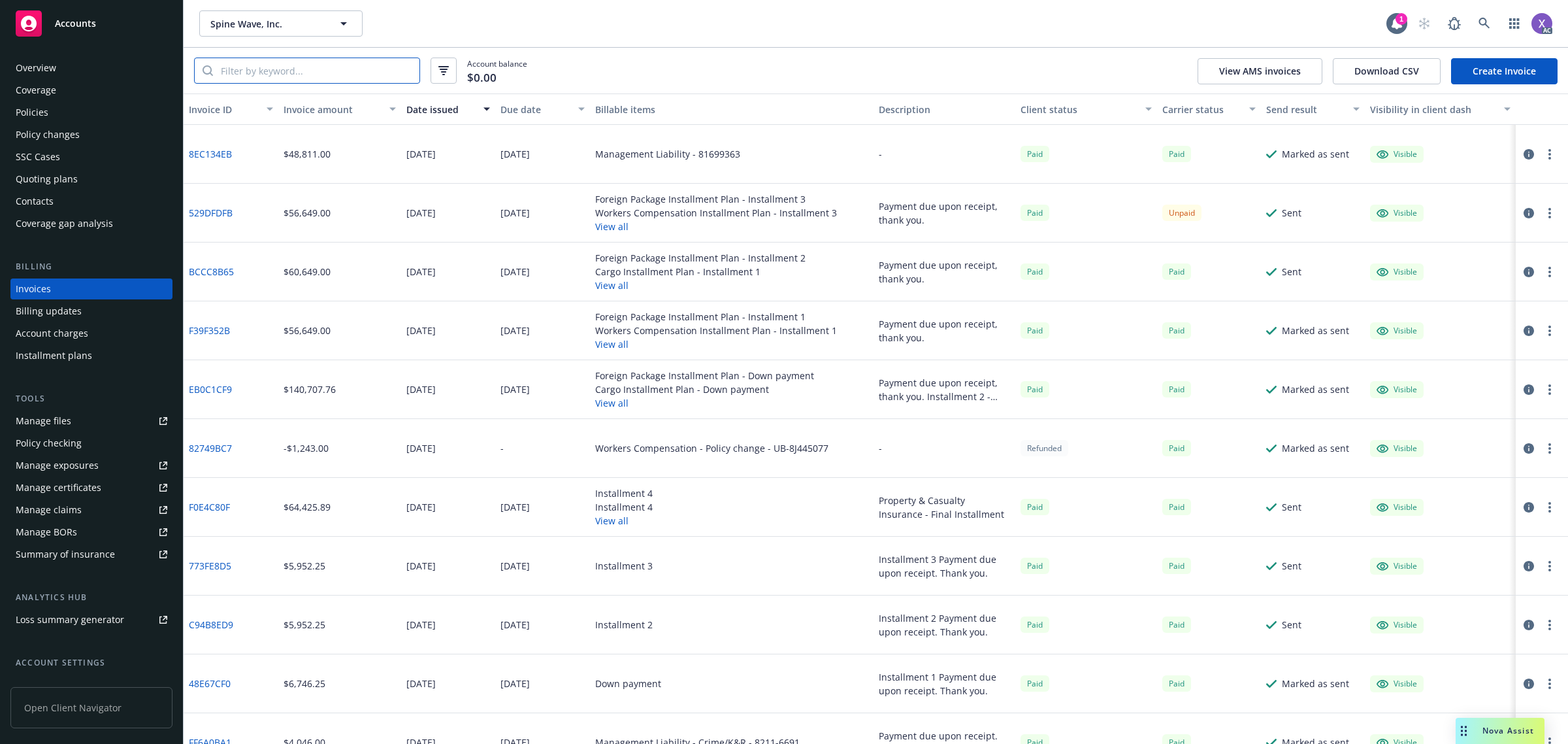
click at [279, 73] on input "search" at bounding box center [316, 71] width 206 height 25
paste input "529DFDFB"
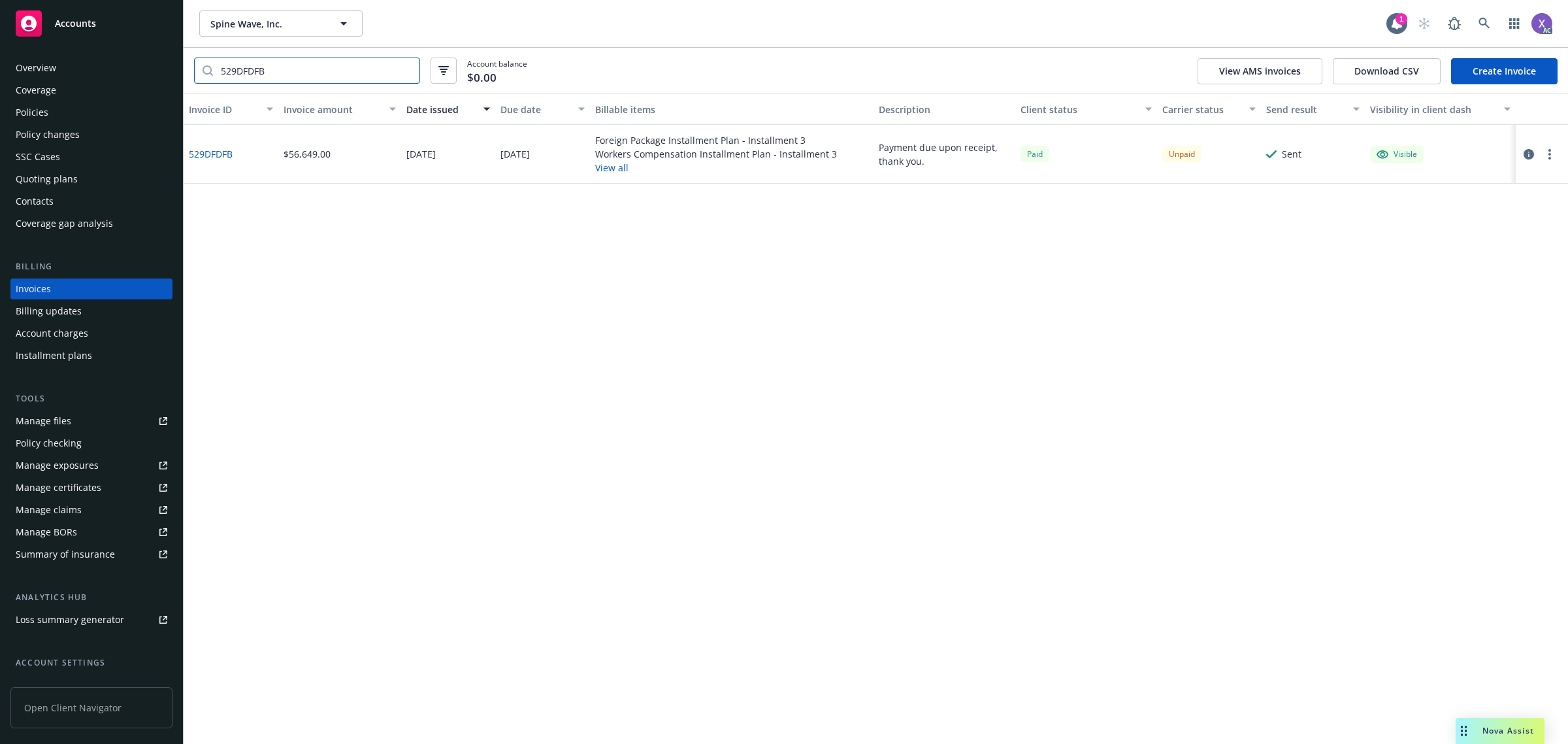
type input "529DFDFB"
drag, startPoint x: 831, startPoint y: 155, endPoint x: 776, endPoint y: 157, distance: 55.0
click at [775, 157] on div "Foreign Package Installment Plan - Installment 3 Workers Compensation Installme…" at bounding box center [731, 154] width 283 height 59
copy div "nstallment 3"
drag, startPoint x: 779, startPoint y: 187, endPoint x: 800, endPoint y: 178, distance: 22.8
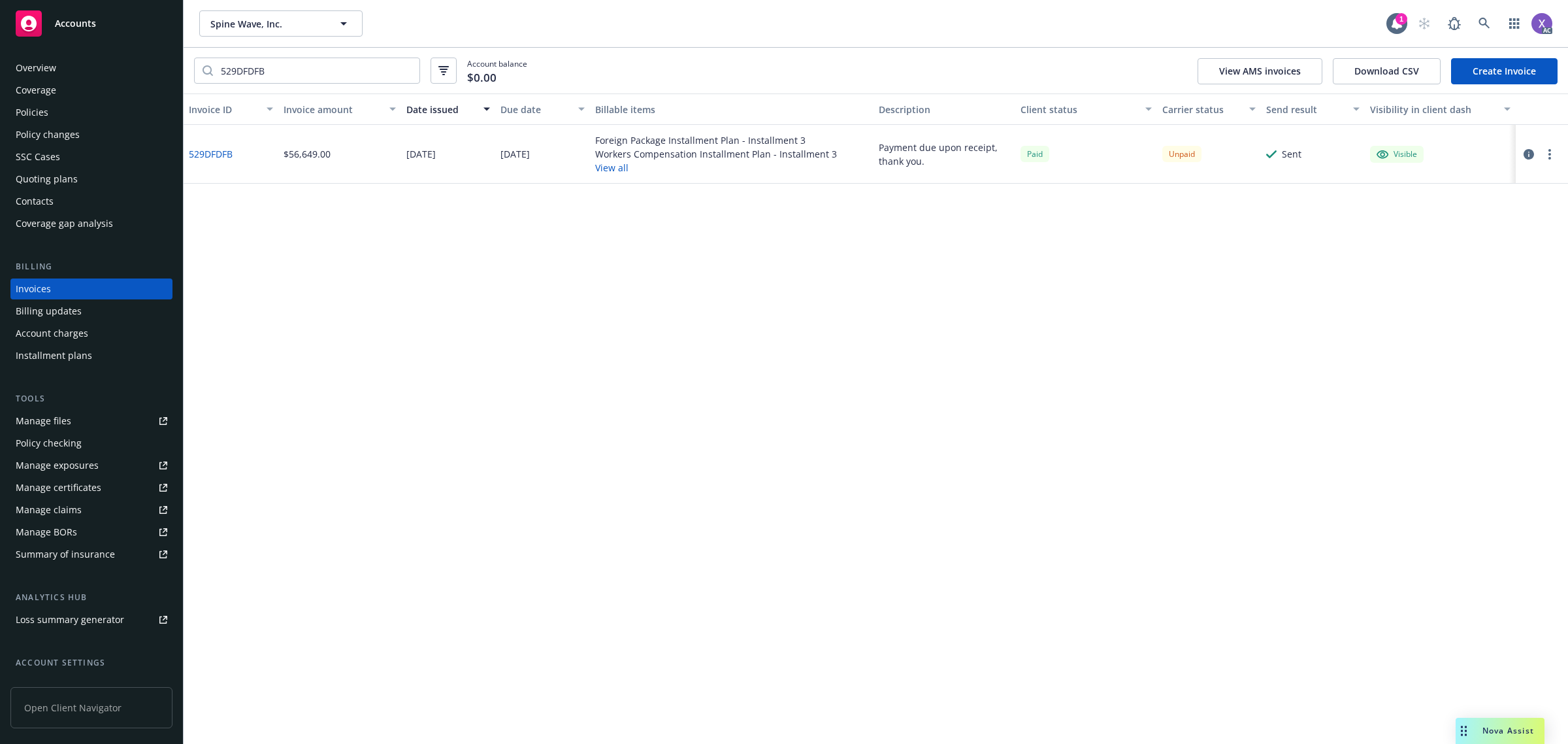
click at [782, 185] on div "Invoice ID Invoice amount Date issued Due date Billable items Description Clien…" at bounding box center [875, 418] width 1385 height 650
drag, startPoint x: 837, startPoint y: 156, endPoint x: 772, endPoint y: 156, distance: 65.0
click at [772, 156] on div "Foreign Package Installment Plan - Installment 3 Workers Compensation Installme…" at bounding box center [731, 154] width 283 height 59
copy div "Installment 3"
click at [211, 148] on link "529DFDFB" at bounding box center [211, 154] width 44 height 13
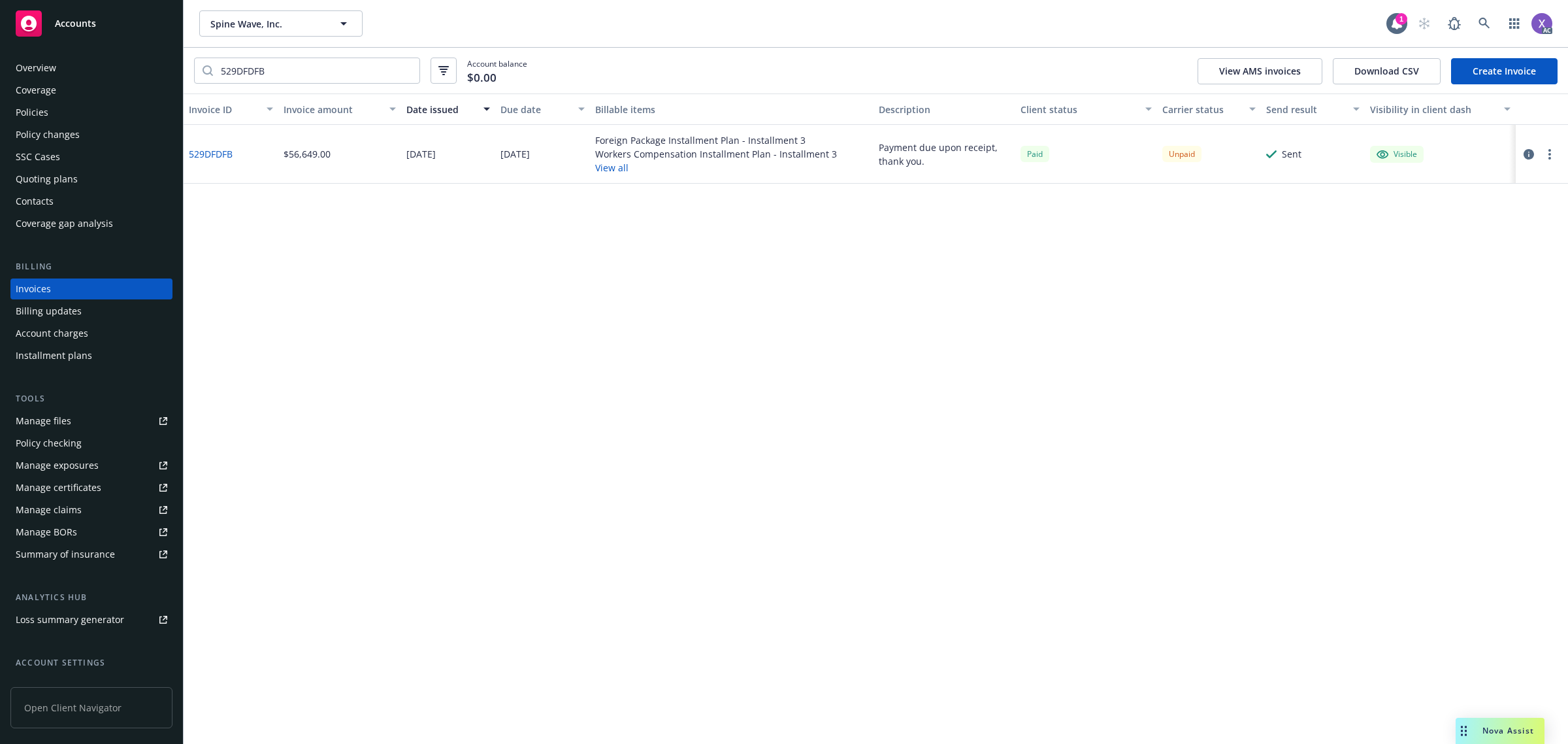
click at [32, 113] on div "Policies" at bounding box center [32, 112] width 33 height 21
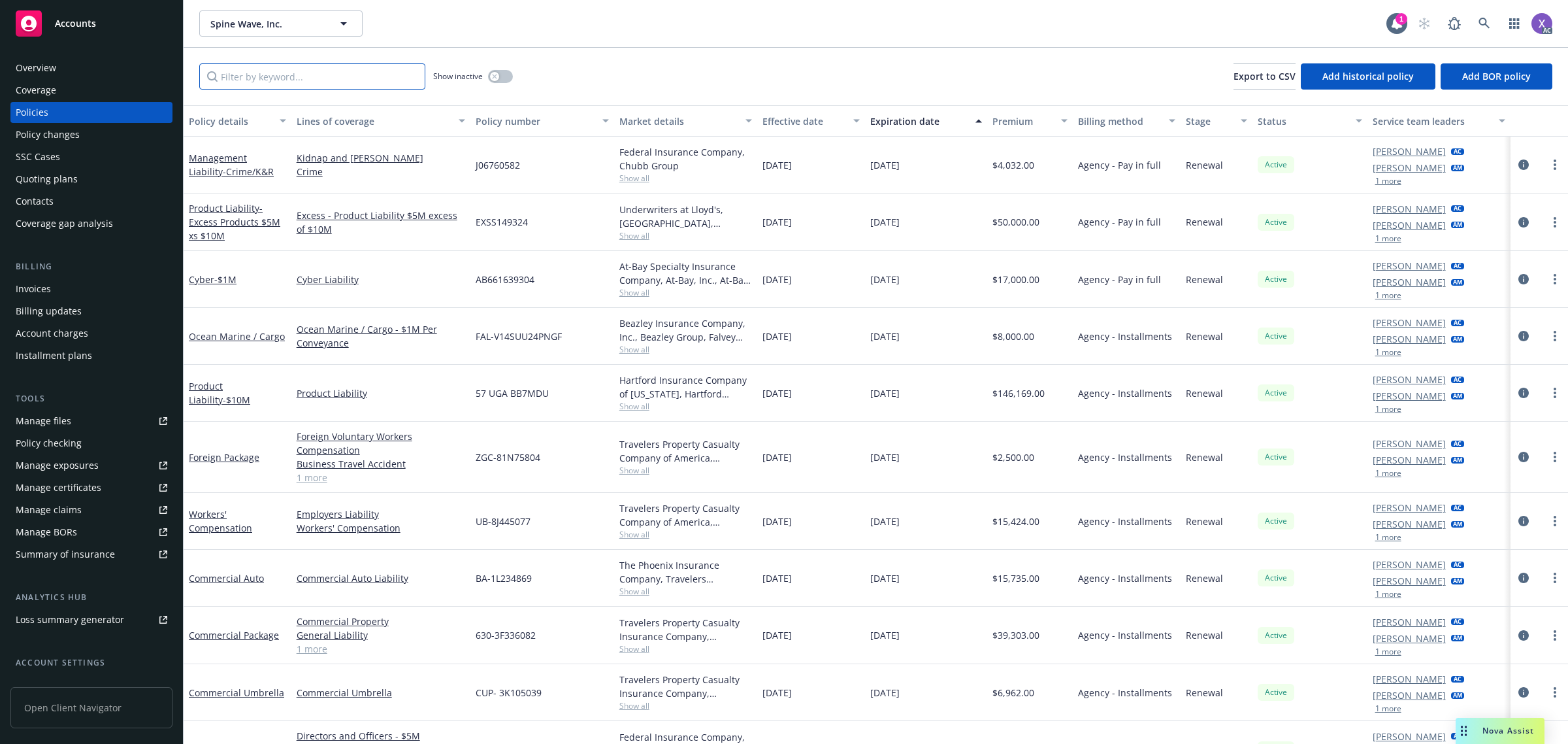
click at [239, 85] on input "Filter by keyword..." at bounding box center [313, 76] width 226 height 26
paste input "UB-8J445077"
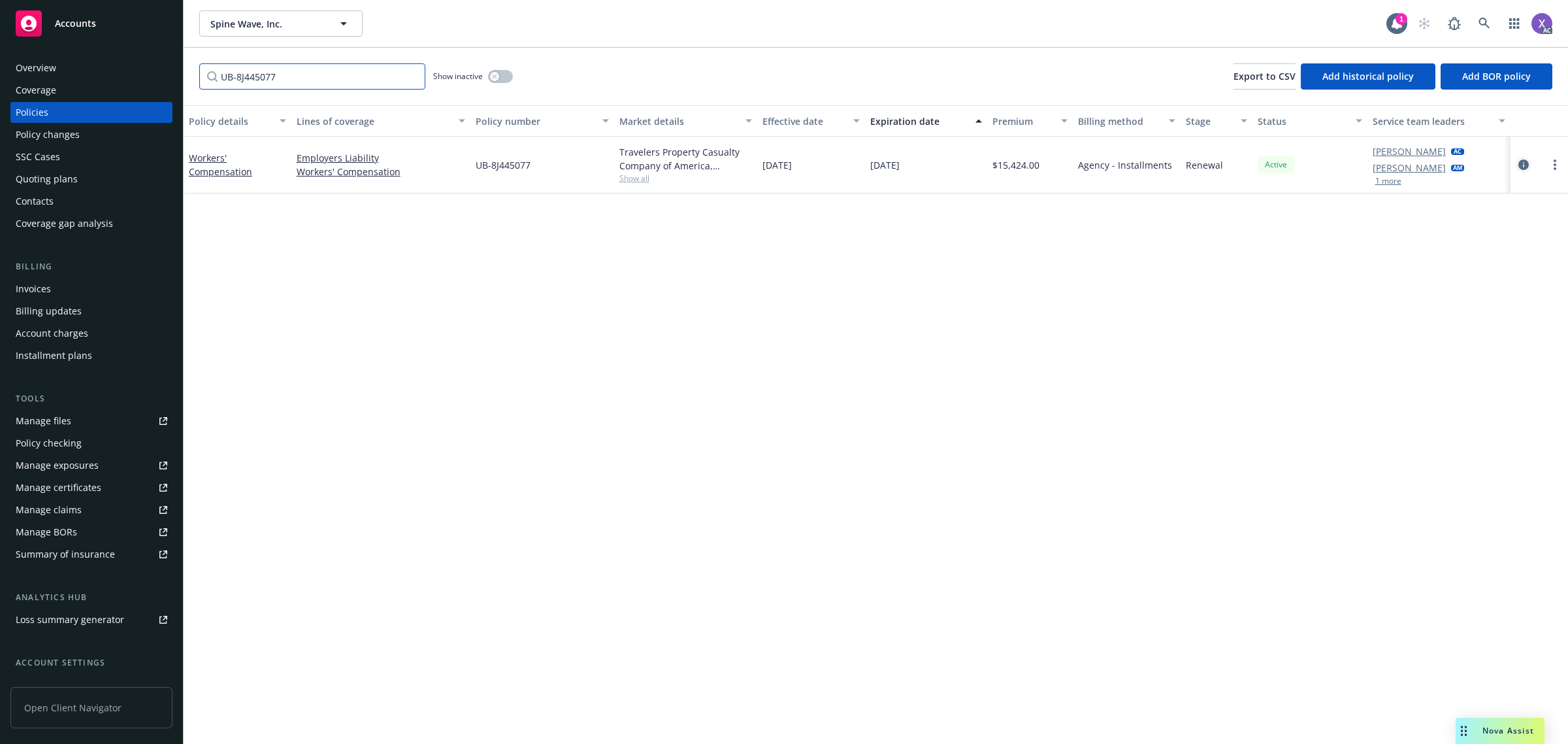
type input "UB-8J445077"
click at [1520, 165] on icon "circleInformation" at bounding box center [1523, 164] width 11 height 11
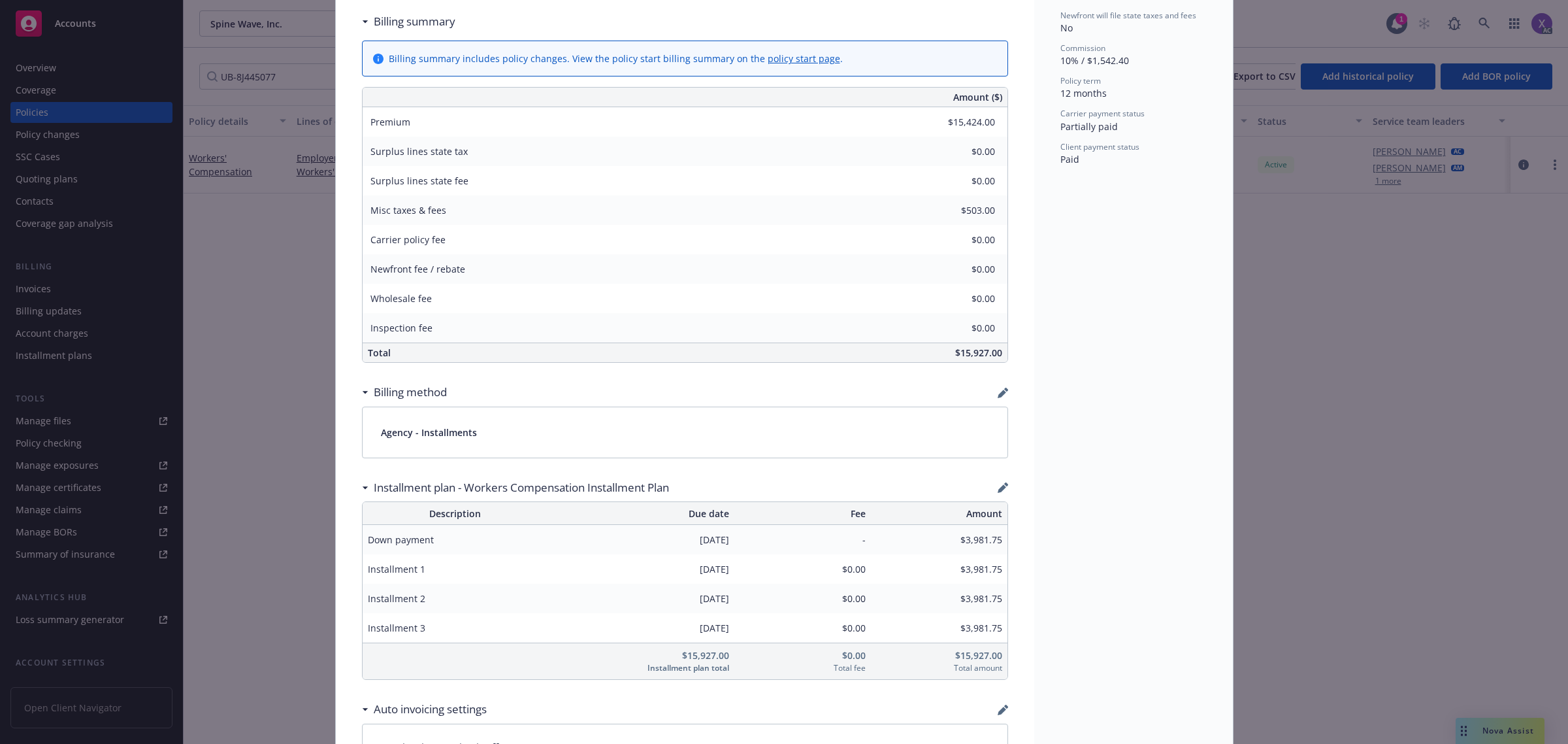
scroll to position [817, 0]
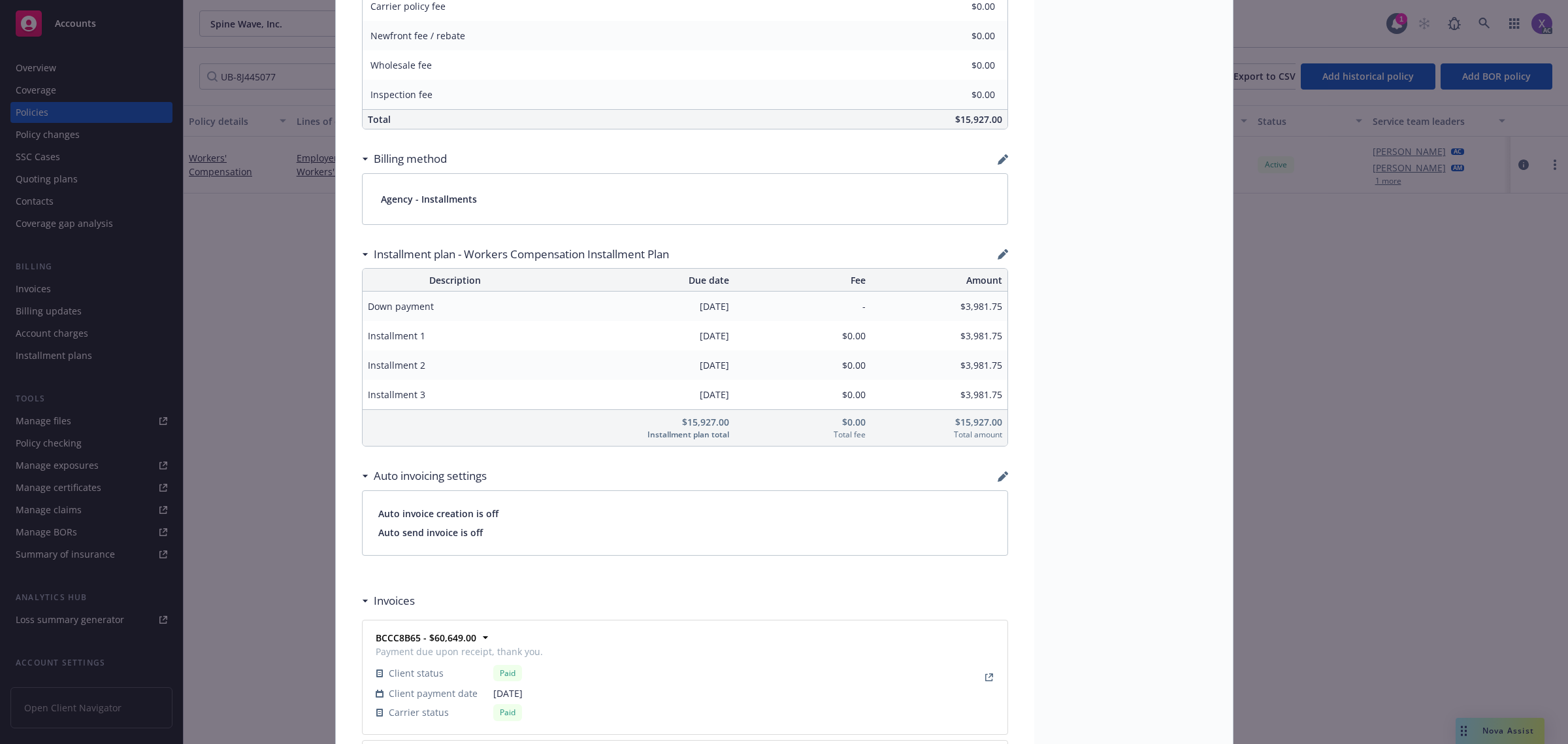
click at [1361, 338] on div "Policy Workers' Compensation Add internal notes here... View claims View schedu…" at bounding box center [784, 372] width 1568 height 744
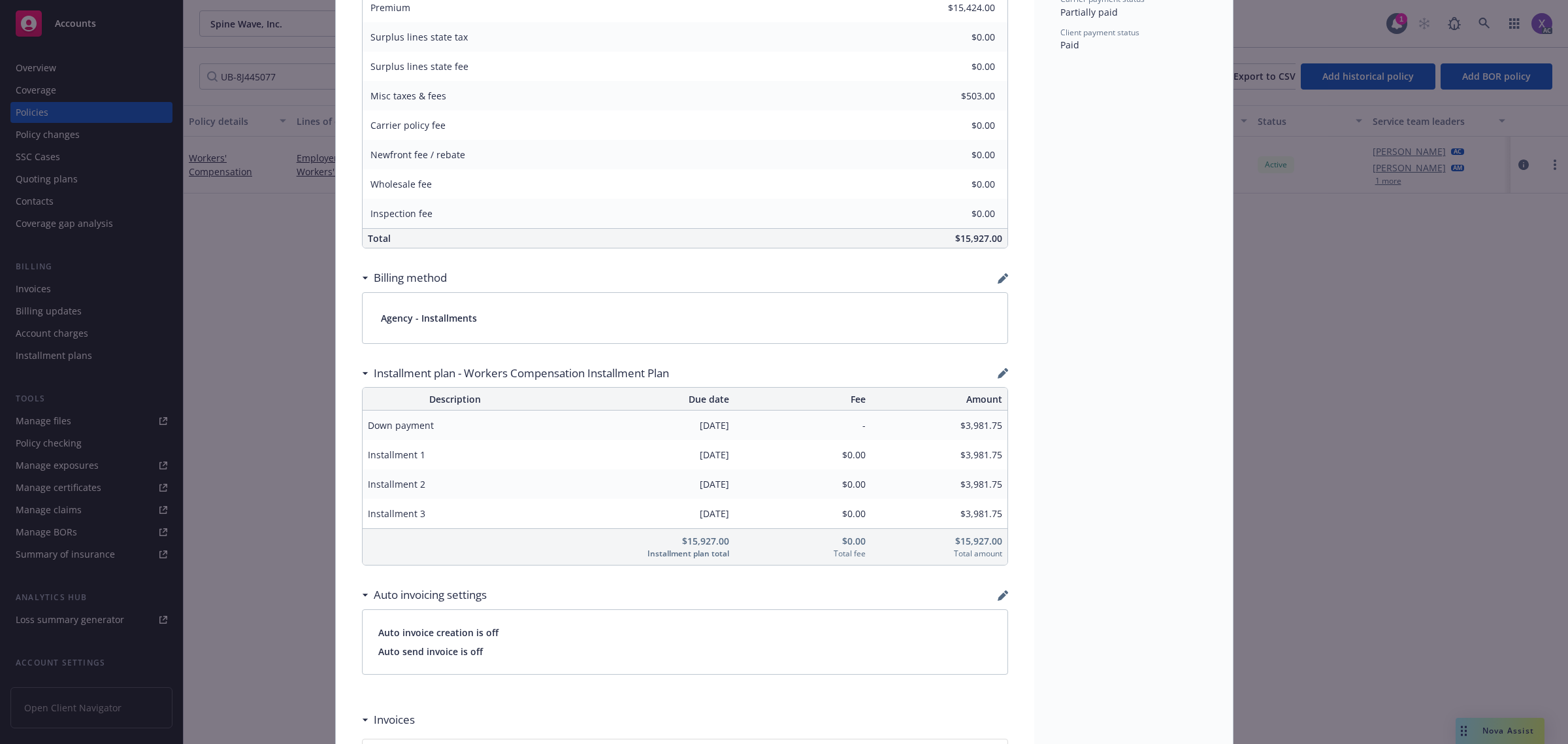
scroll to position [572, 0]
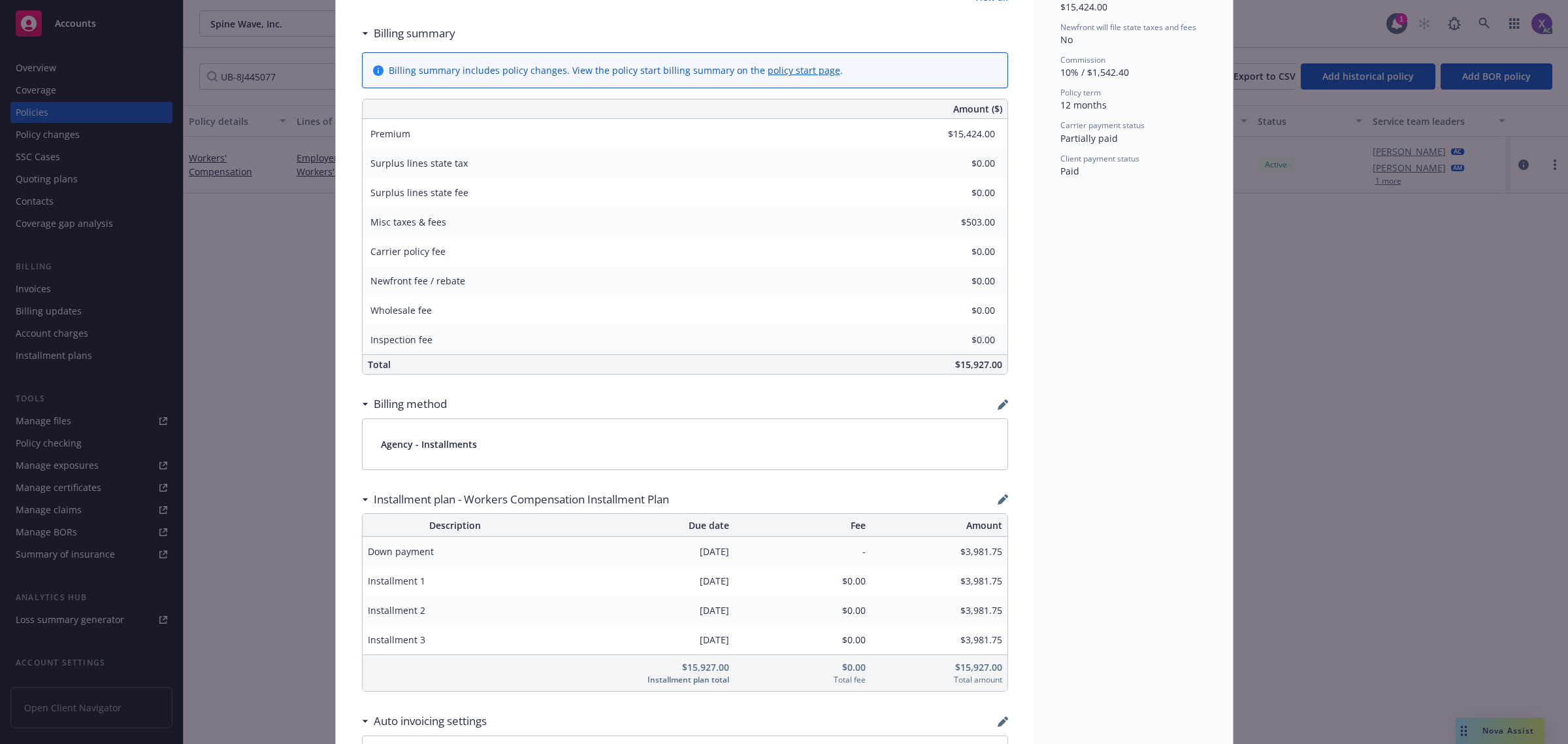
click at [1462, 16] on div "Policy Workers' Compensation Add internal notes here... View claims View schedu…" at bounding box center [784, 372] width 1568 height 744
click at [1475, 23] on div "Policy Workers' Compensation Add internal notes here... View claims View schedu…" at bounding box center [784, 372] width 1568 height 744
click at [1479, 21] on div "Policy Workers' Compensation Add internal notes here... View claims View schedu…" at bounding box center [784, 372] width 1568 height 744
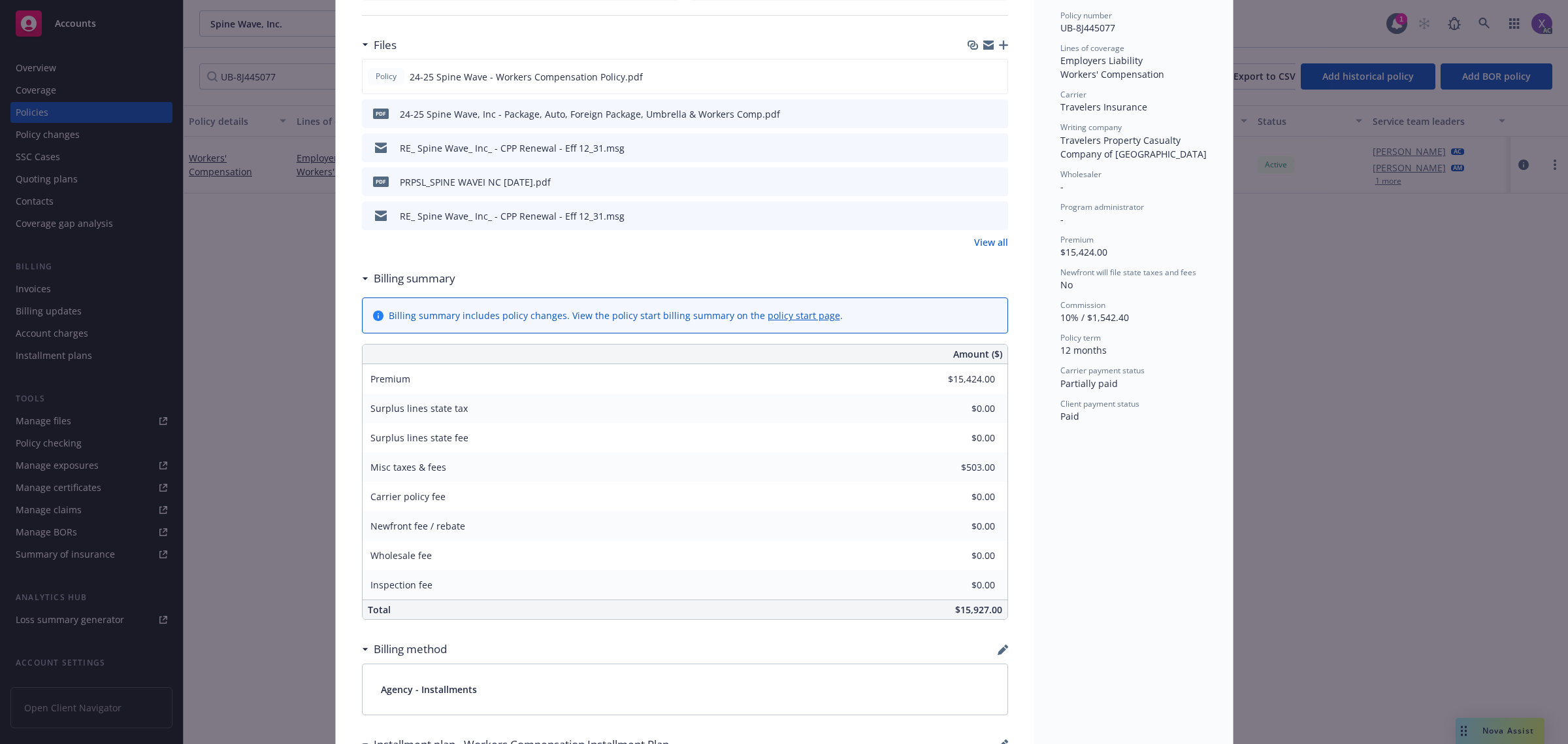
scroll to position [0, 0]
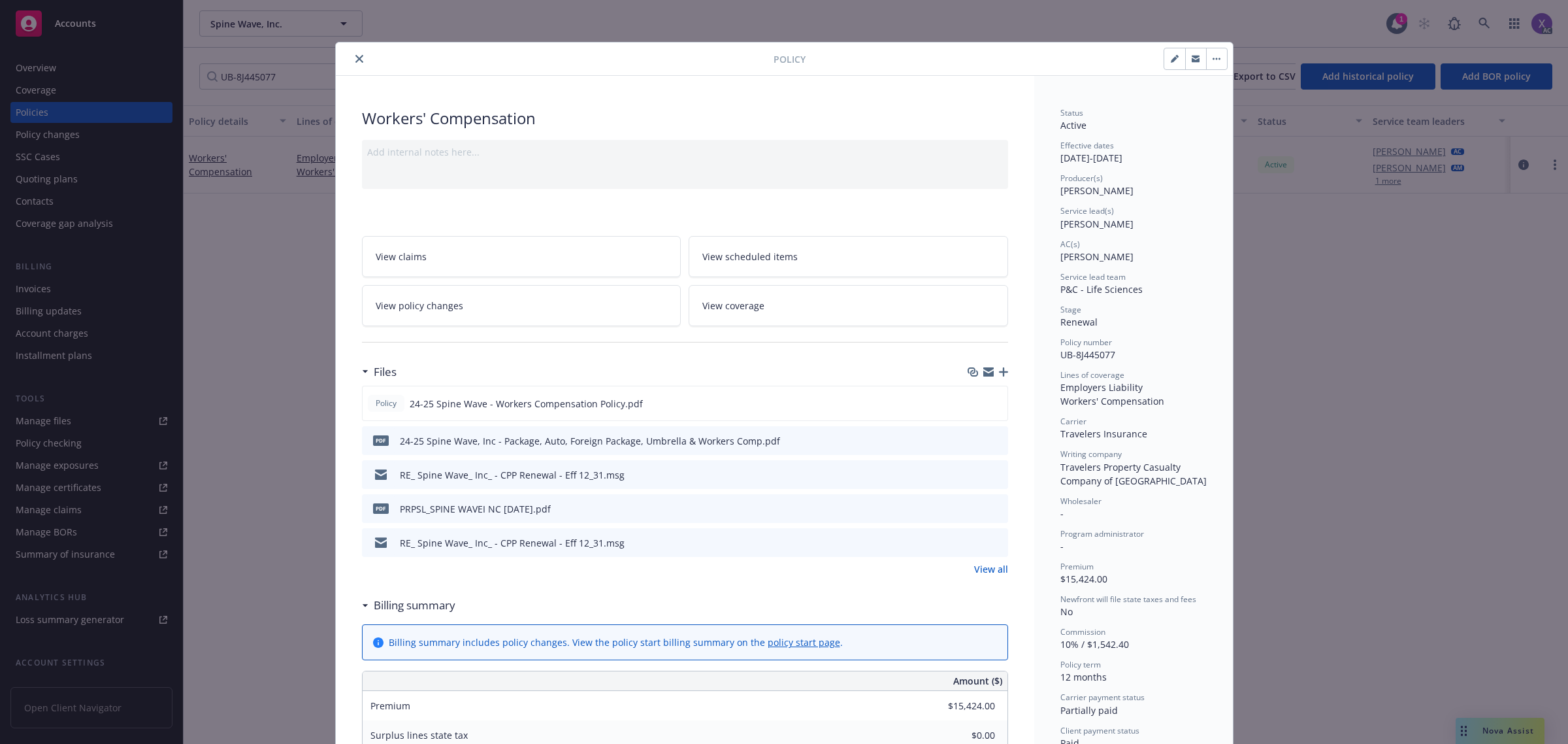
click at [355, 57] on icon "close" at bounding box center [359, 59] width 8 height 8
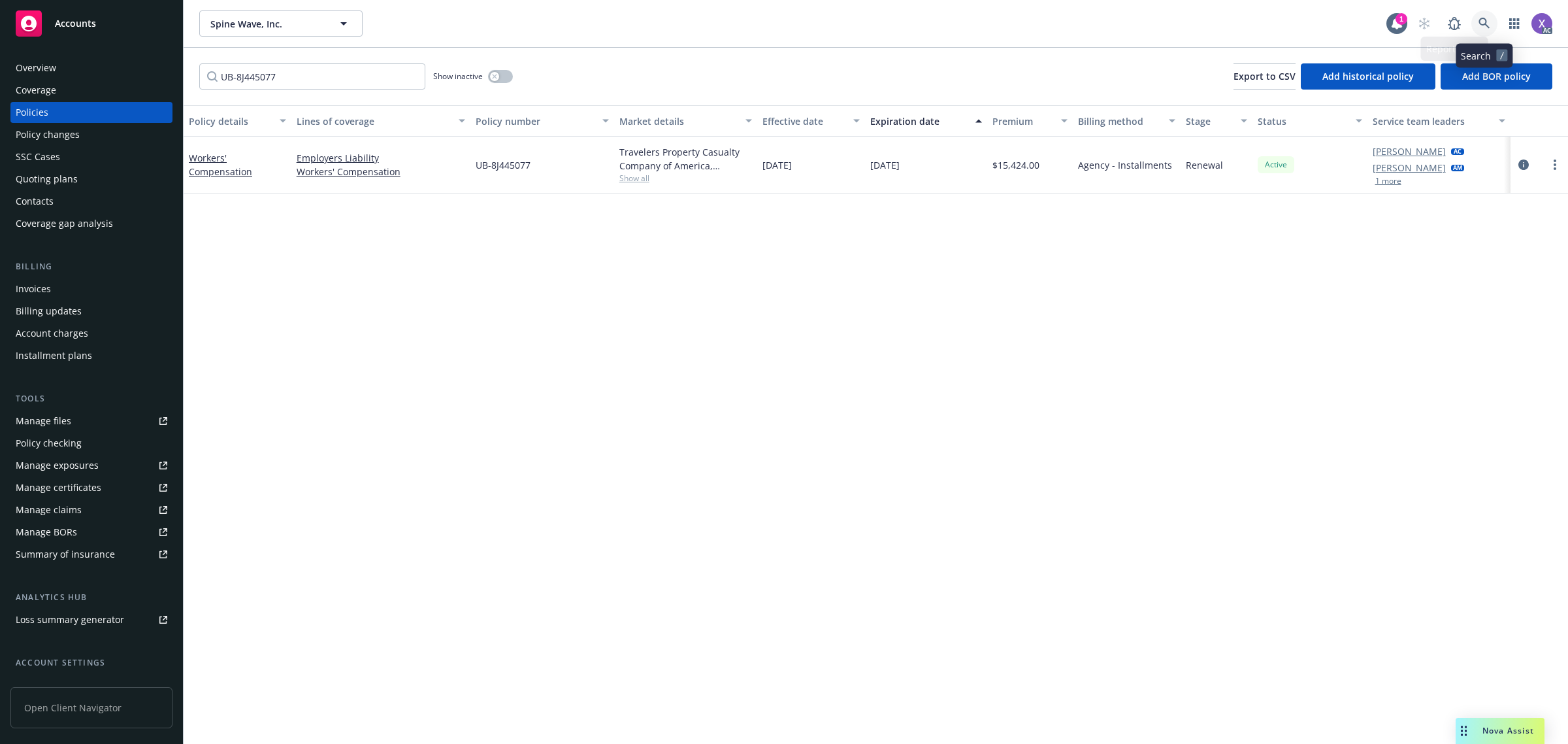
click at [1491, 28] on link at bounding box center [1484, 23] width 26 height 26
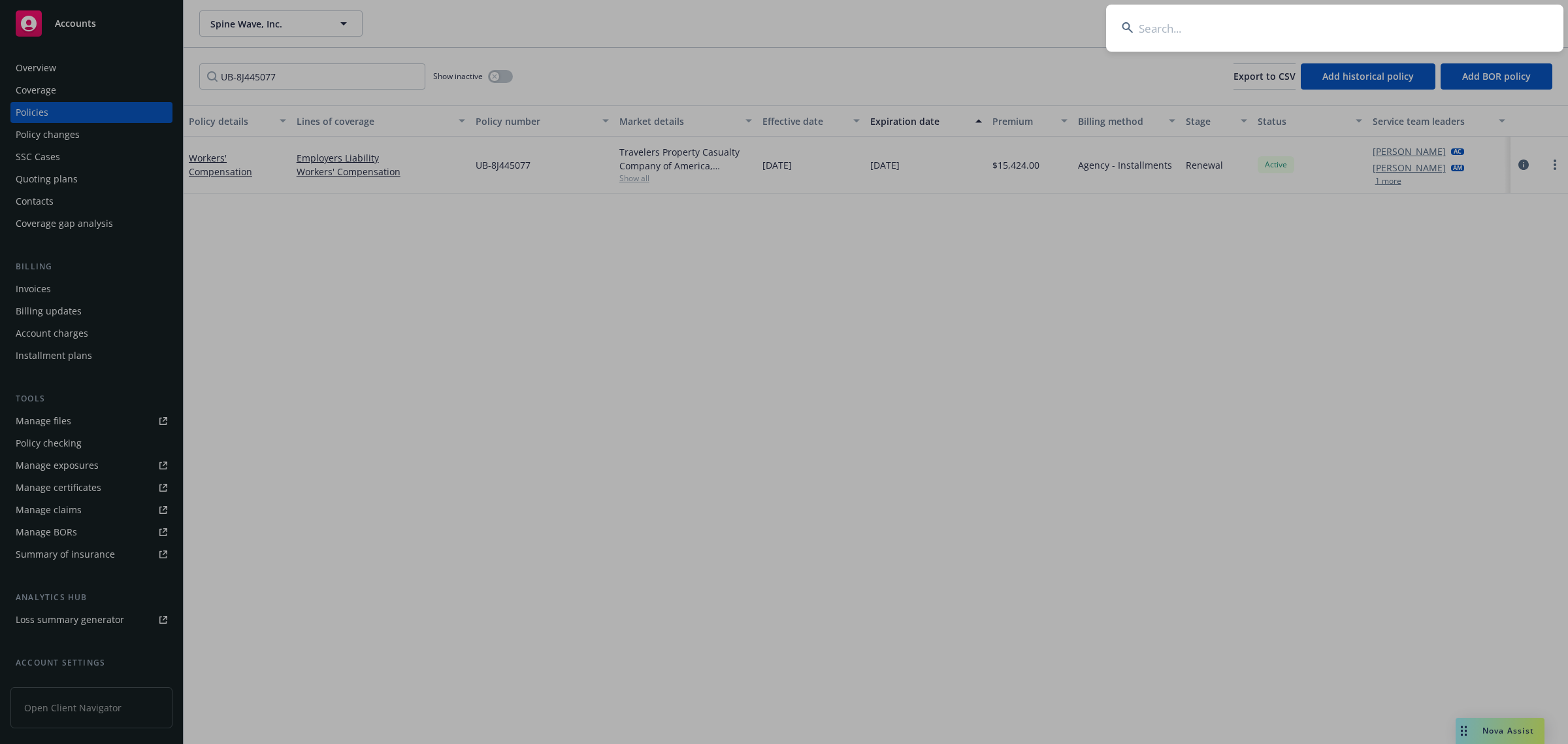
click at [1295, 26] on input at bounding box center [1335, 28] width 458 height 47
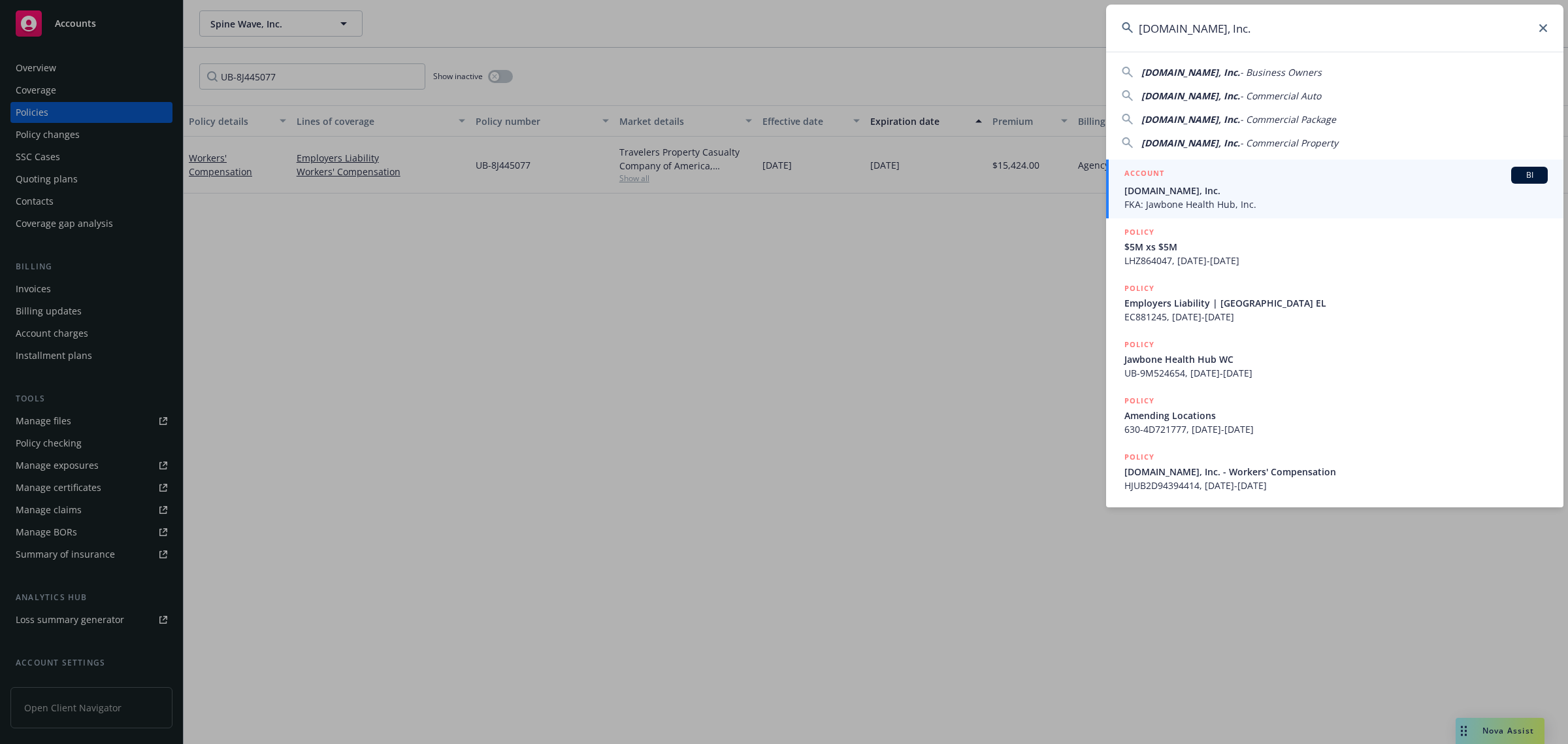
type input "All.Health, Inc."
click at [1173, 210] on span "FKA: Jawbone Health Hub, Inc." at bounding box center [1336, 204] width 423 height 13
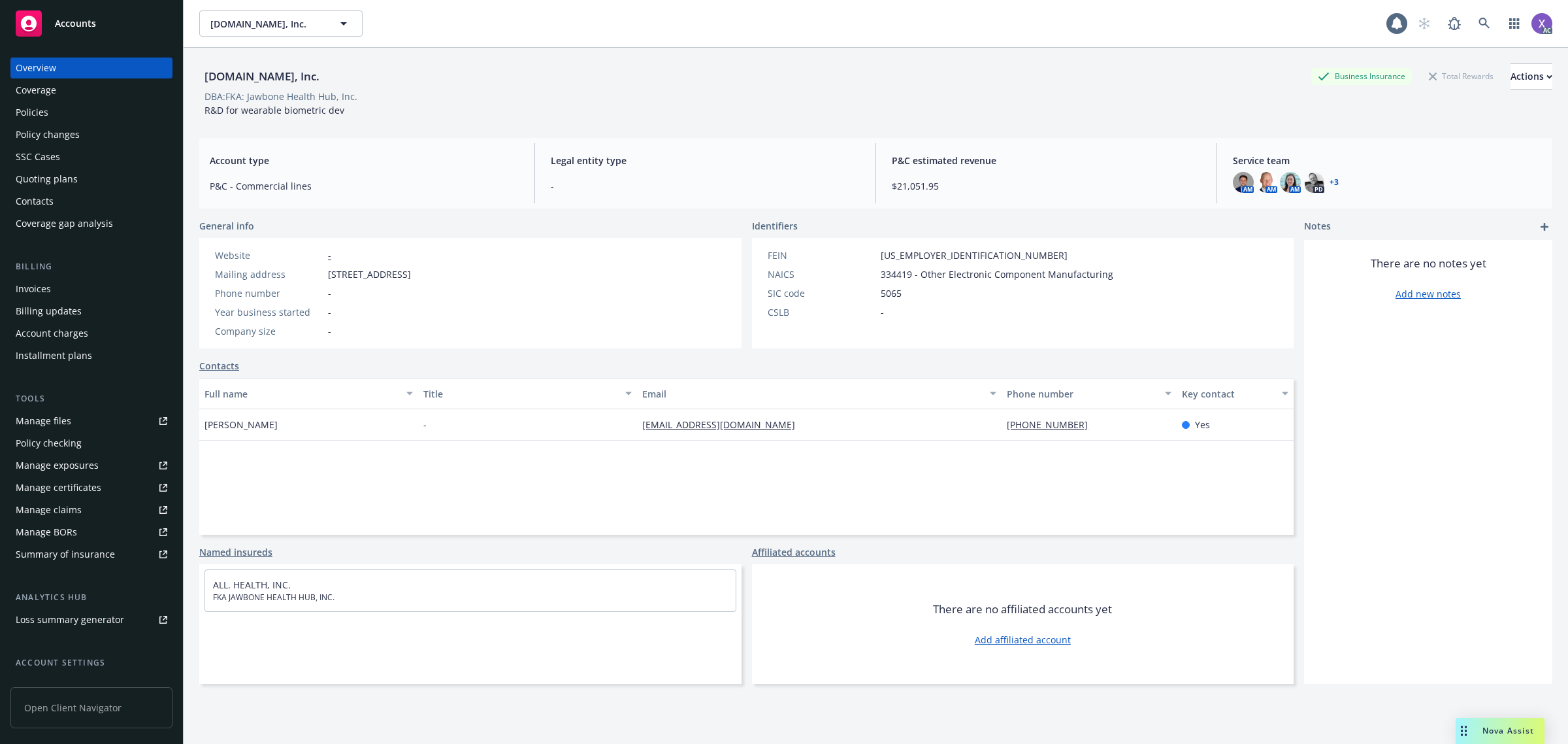
click at [19, 284] on div "Invoices" at bounding box center [33, 289] width 36 height 21
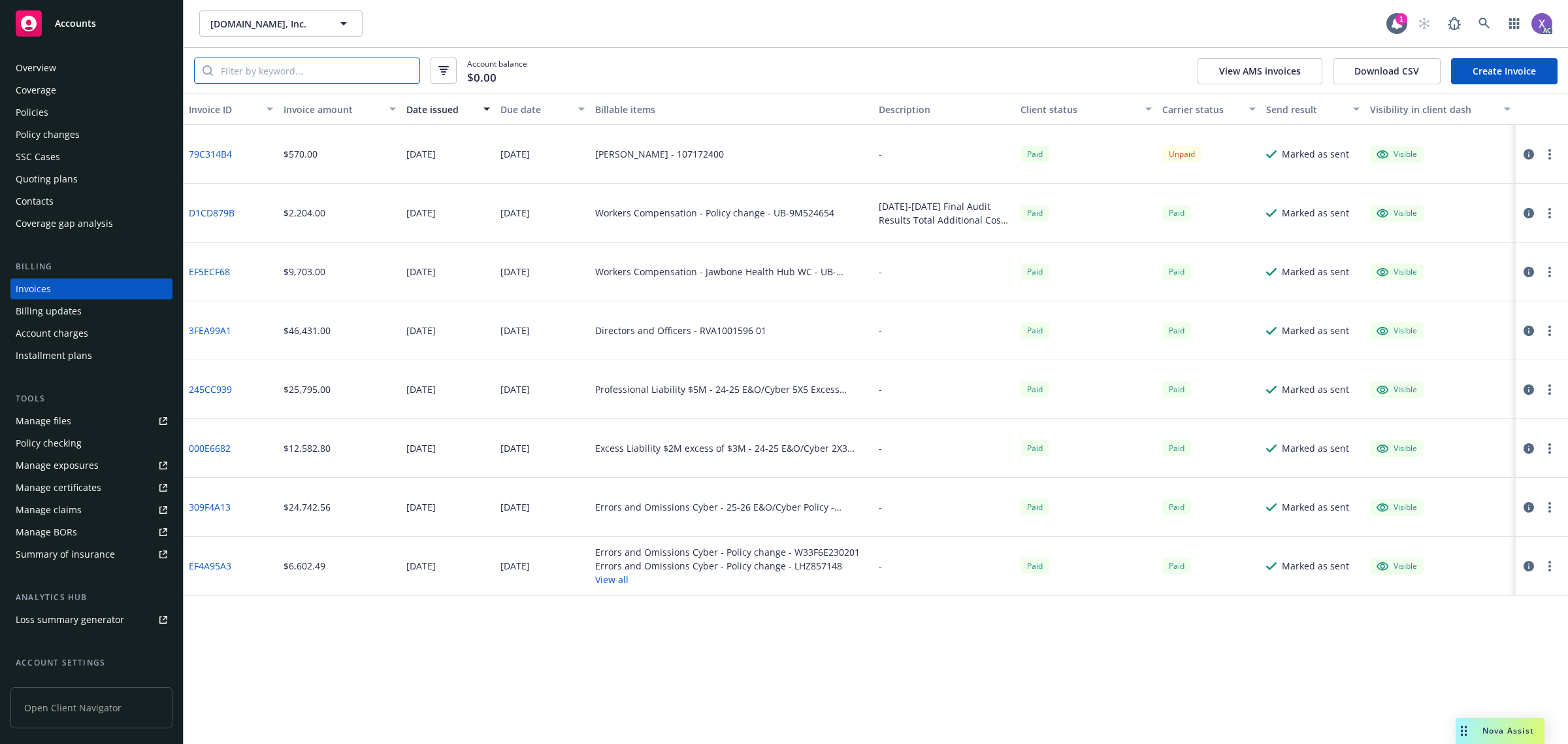
click at [353, 77] on input "search" at bounding box center [316, 71] width 206 height 25
paste input "79C314B4"
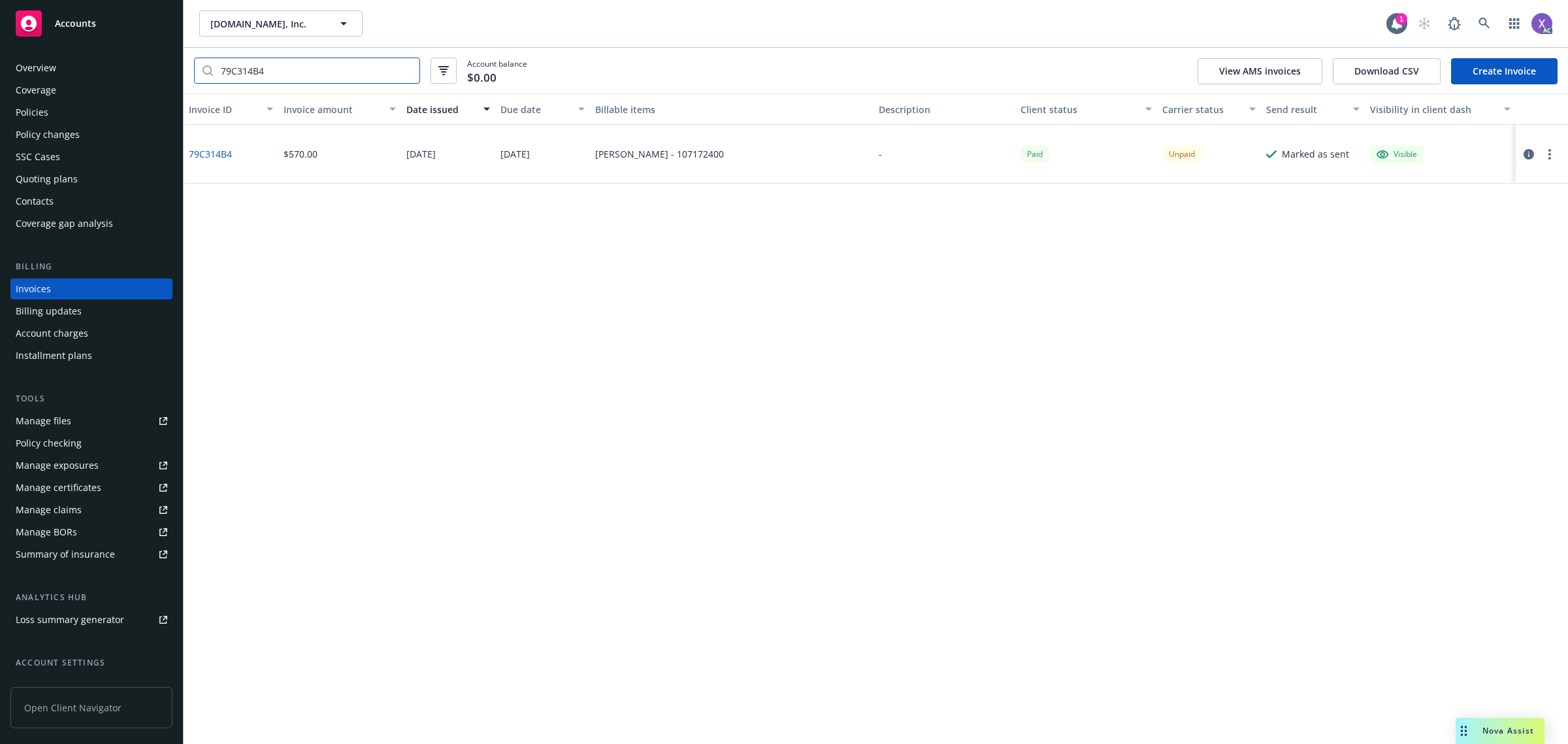
type input "79C314B4"
click at [39, 115] on div "Policies" at bounding box center [32, 112] width 33 height 21
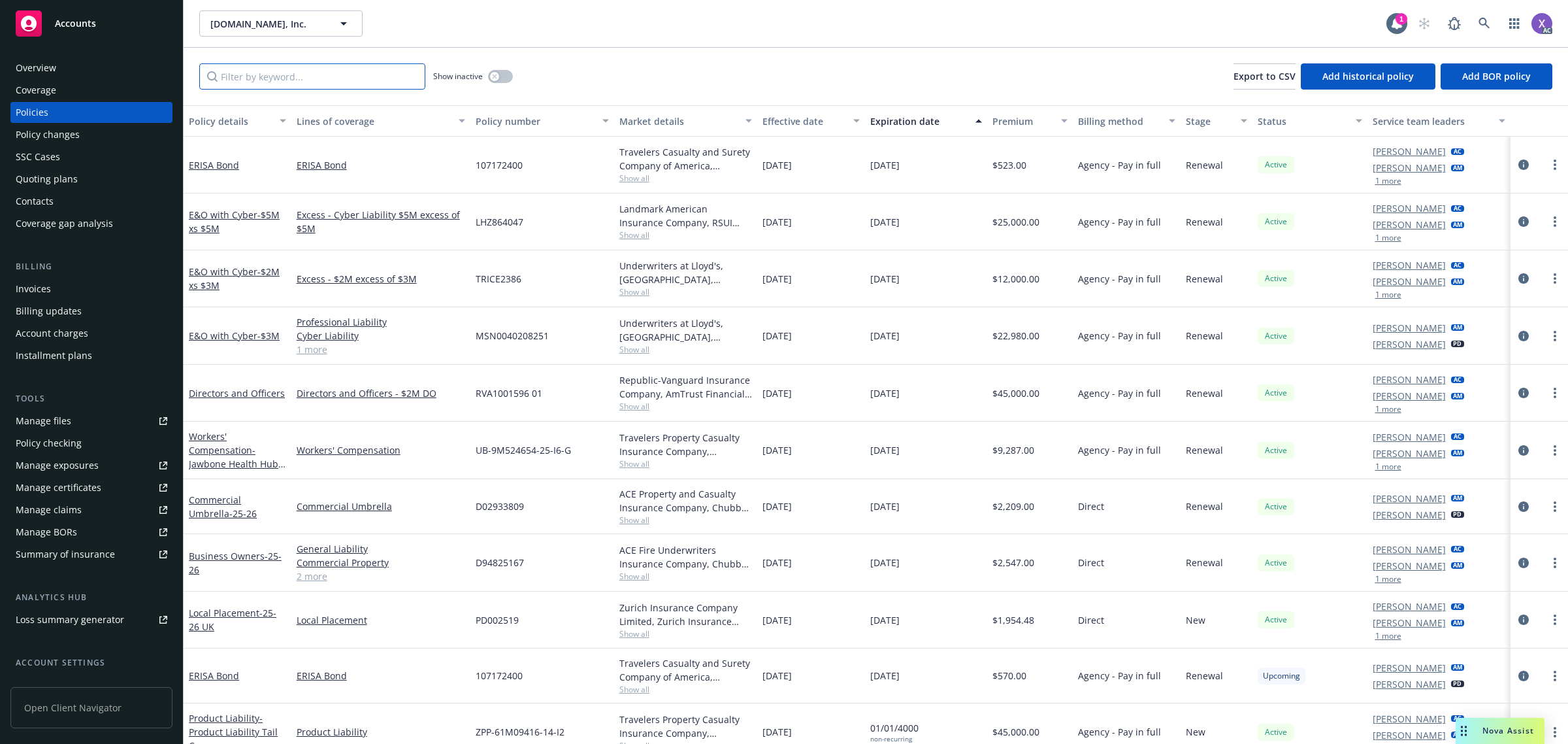
click at [369, 73] on input "Filter by keyword..." at bounding box center [313, 76] width 226 height 26
paste input "107172400"
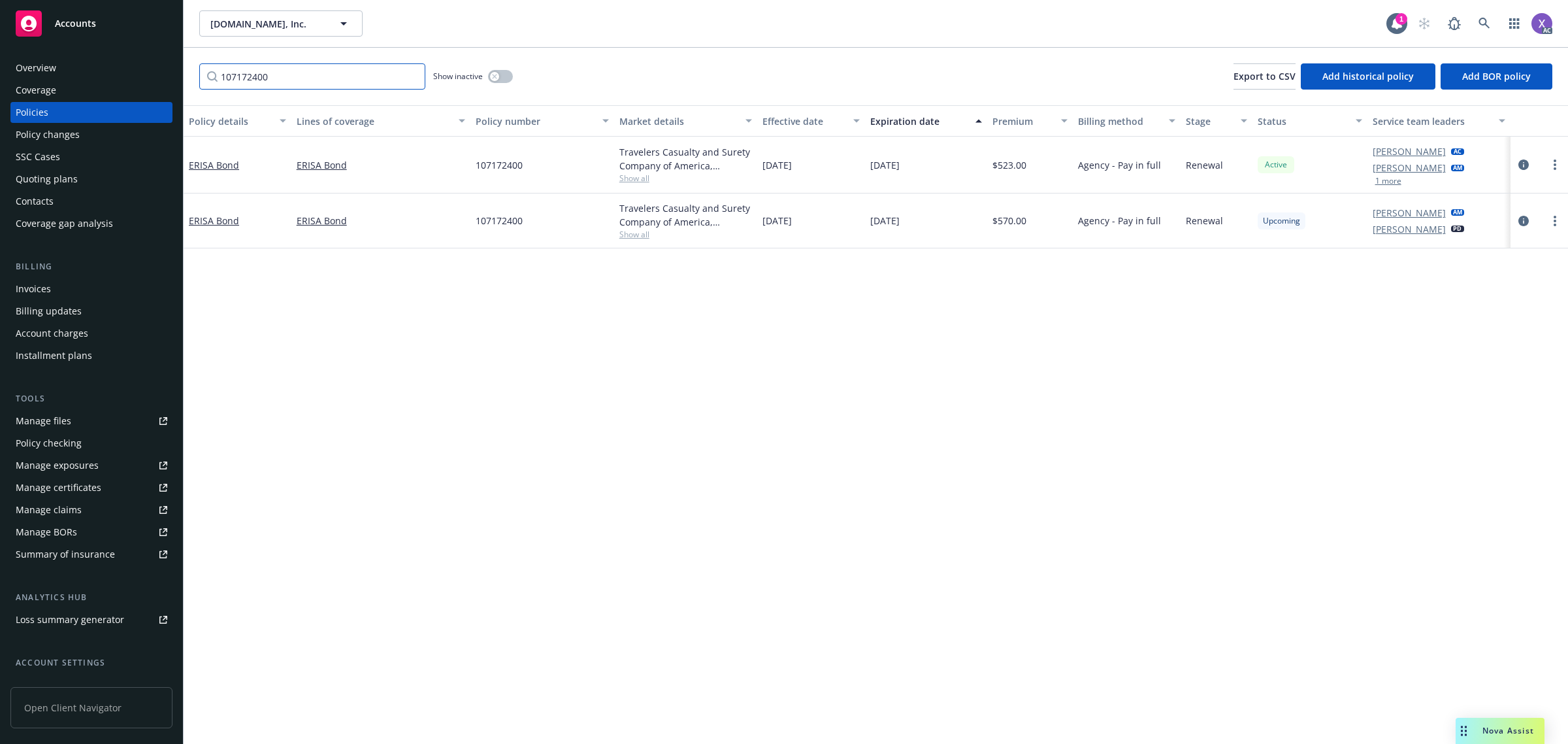
type input "107172400"
click at [1482, 20] on icon at bounding box center [1485, 23] width 12 height 12
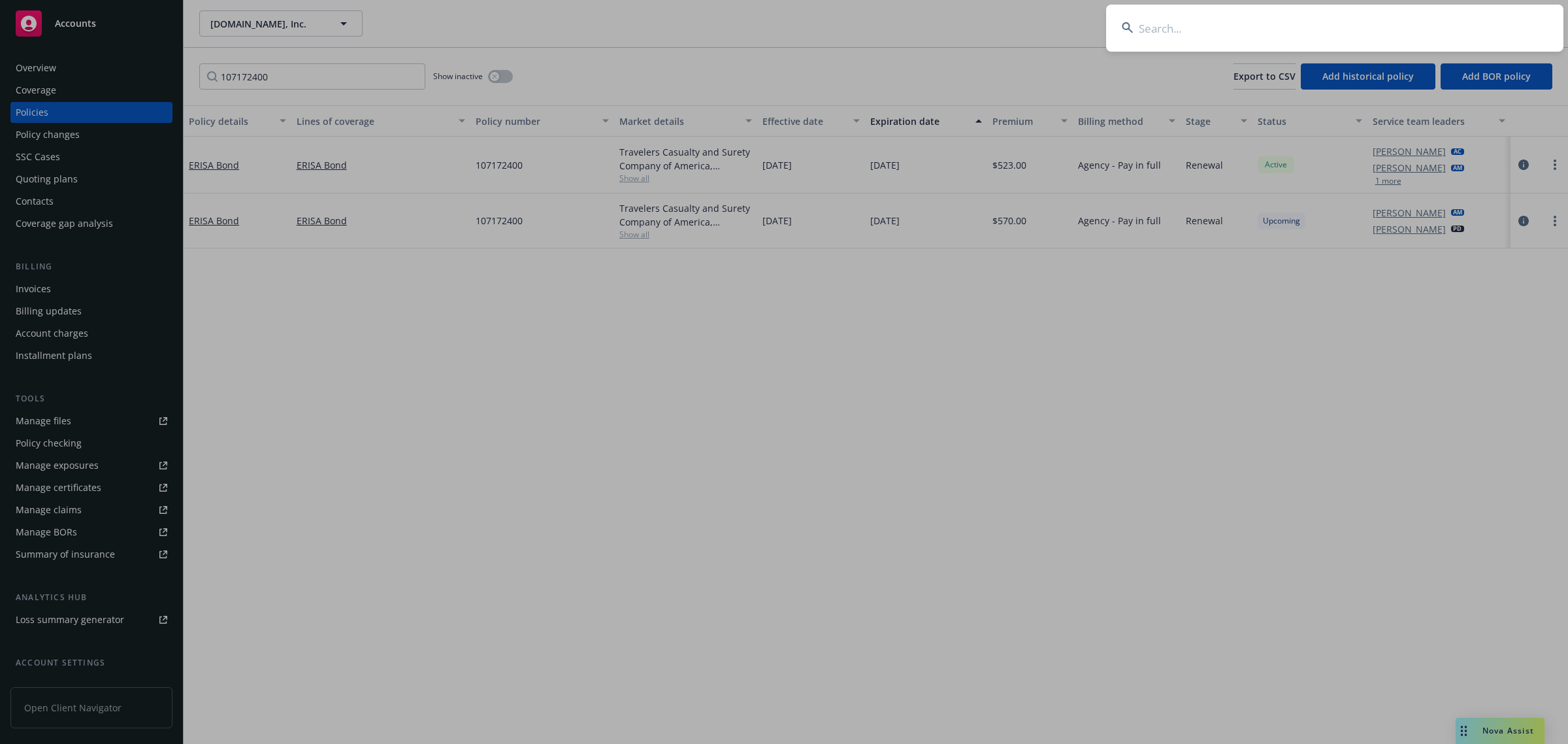
click at [1217, 30] on input at bounding box center [1335, 28] width 458 height 47
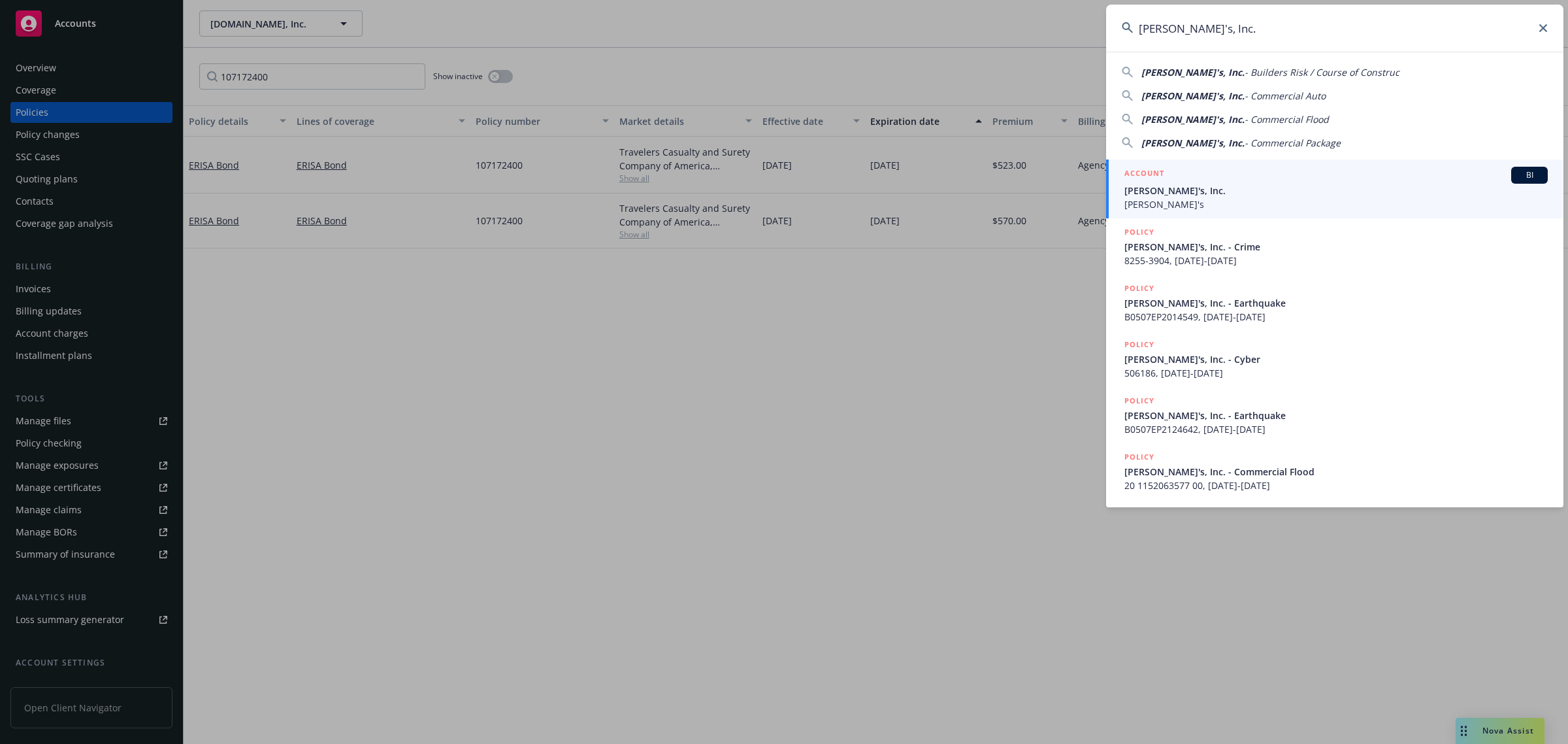
type input "Rothy's, Inc."
click at [1153, 202] on span "Rothy's" at bounding box center [1336, 204] width 423 height 13
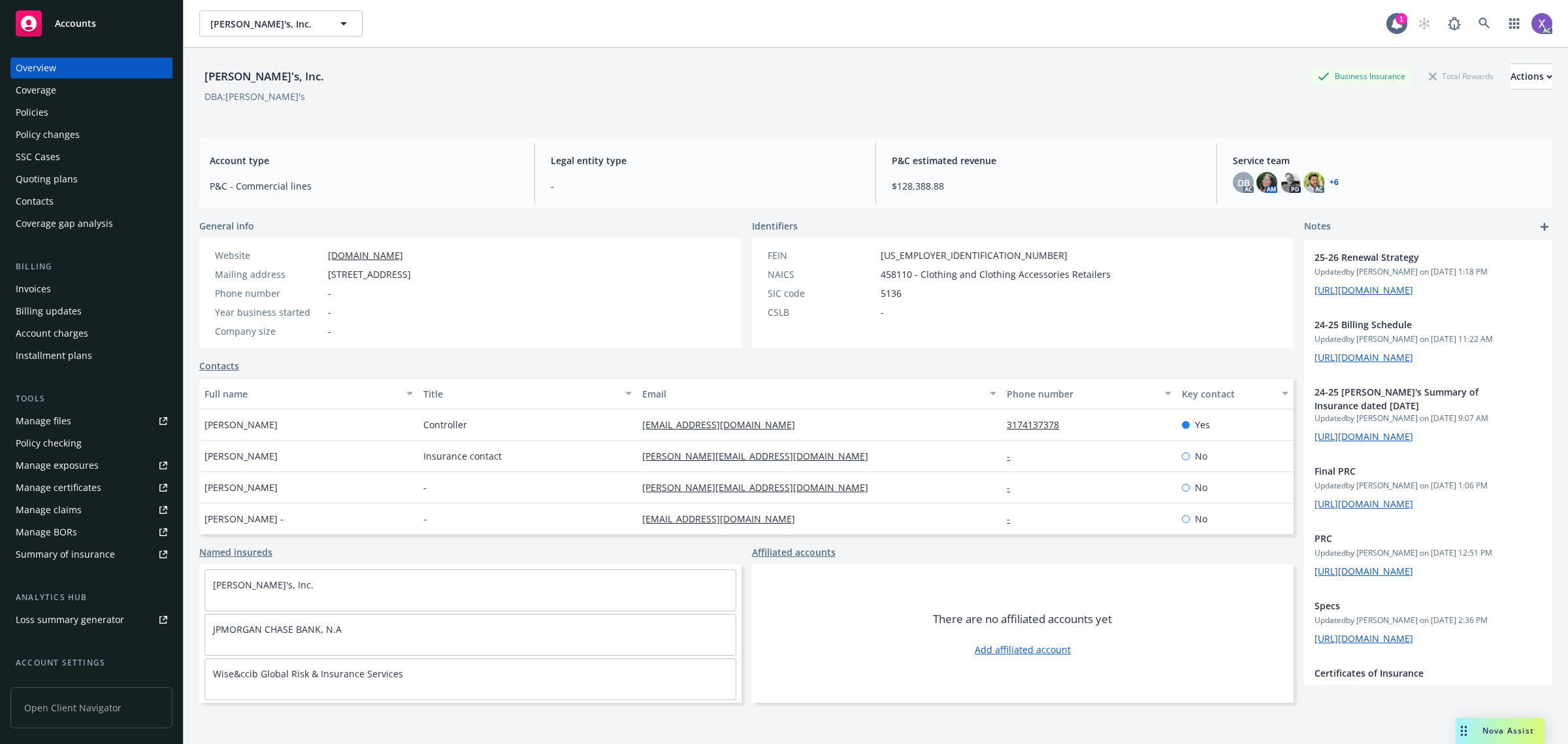
click at [46, 290] on div "Invoices" at bounding box center [33, 289] width 36 height 21
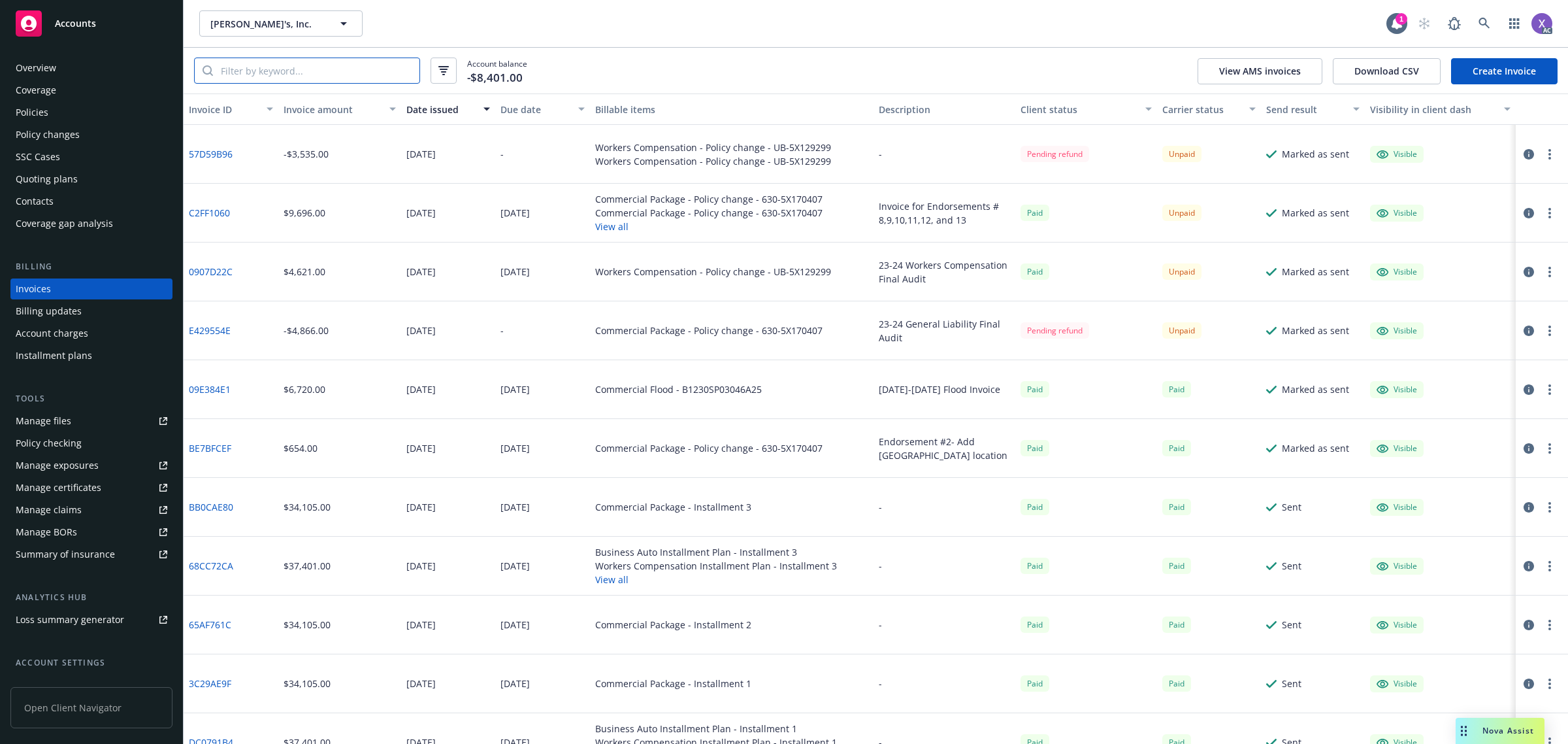
click at [290, 79] on input "search" at bounding box center [316, 71] width 206 height 25
paste input "C2FF1060"
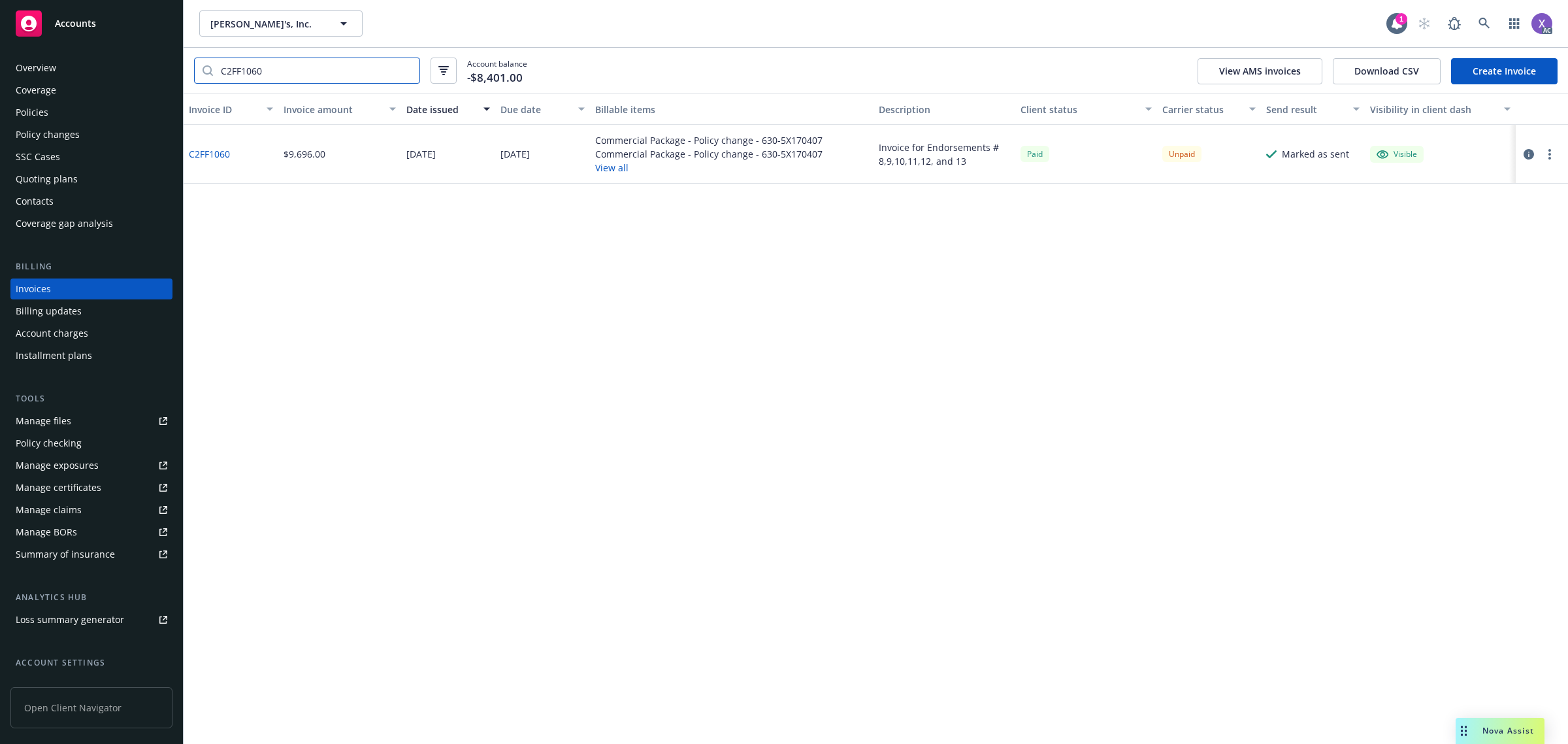
type input "C2FF1060"
click at [206, 155] on link "C2FF1060" at bounding box center [209, 154] width 41 height 13
drag, startPoint x: 273, startPoint y: 73, endPoint x: 154, endPoint y: 76, distance: 119.0
click at [156, 74] on div "Accounts Overview Coverage Policies Policy changes SSC Cases Quoting plans Cont…" at bounding box center [784, 372] width 1568 height 744
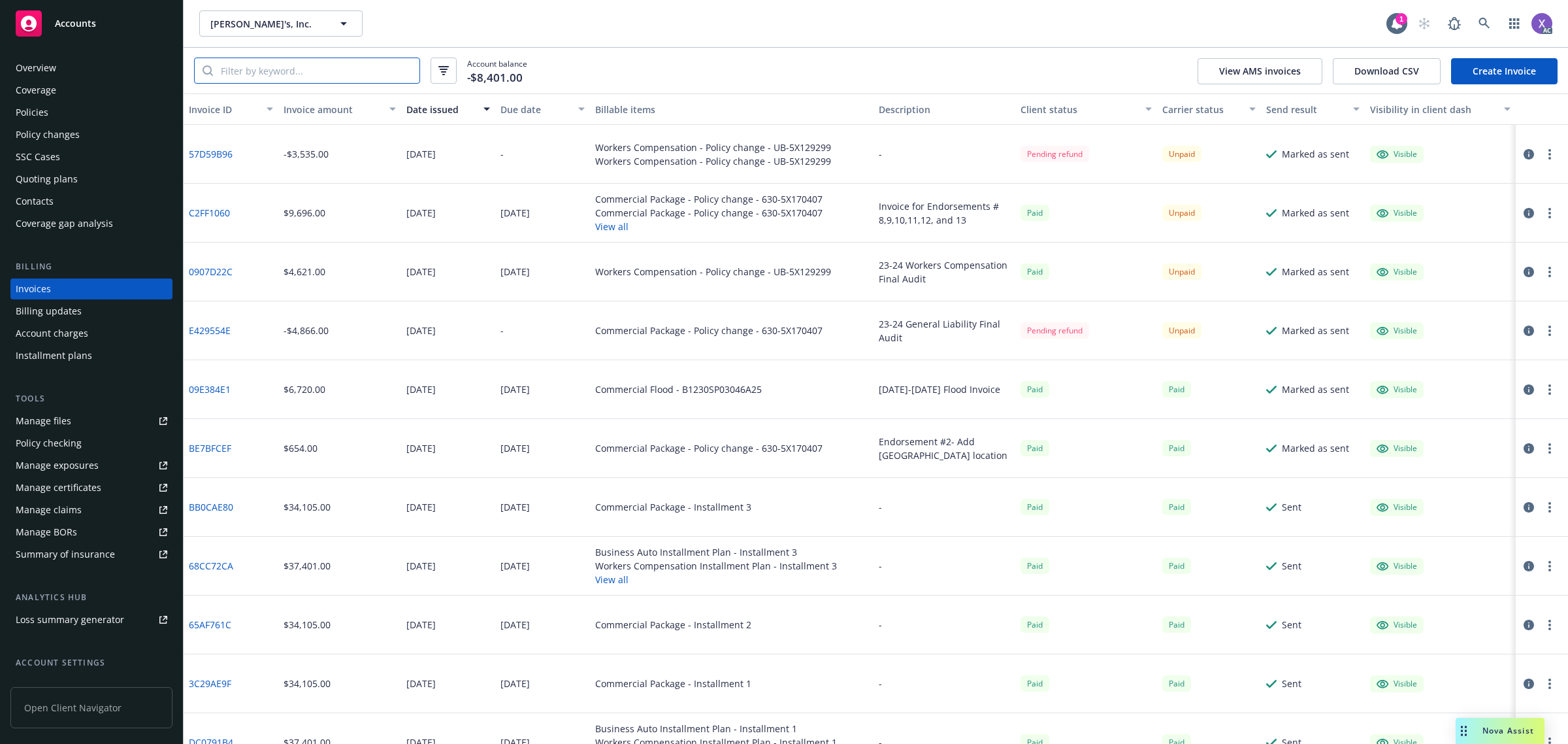
click at [378, 72] on input "search" at bounding box center [316, 71] width 206 height 25
paste input "0907D22C"
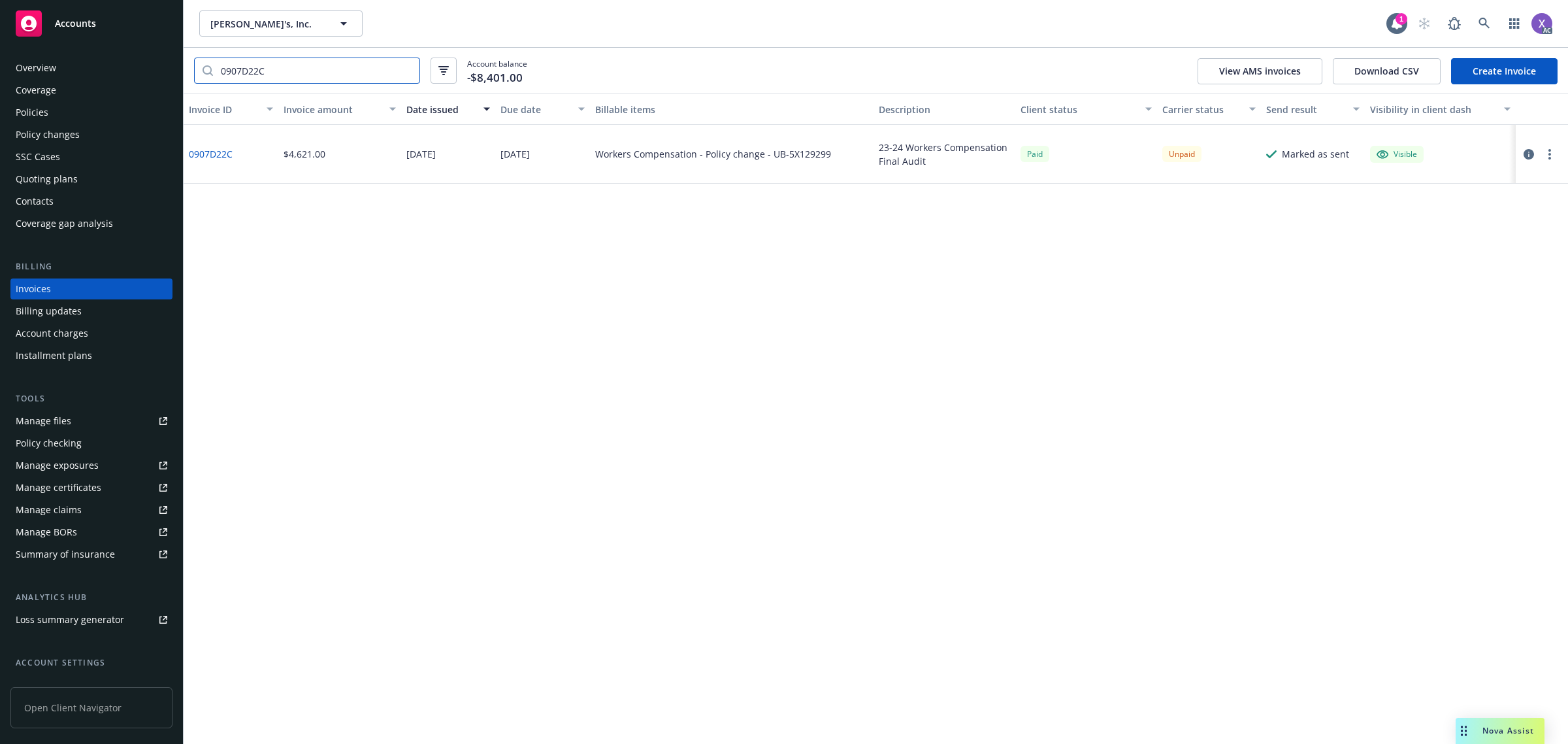
type input "0907D22C"
